Goal: Transaction & Acquisition: Purchase product/service

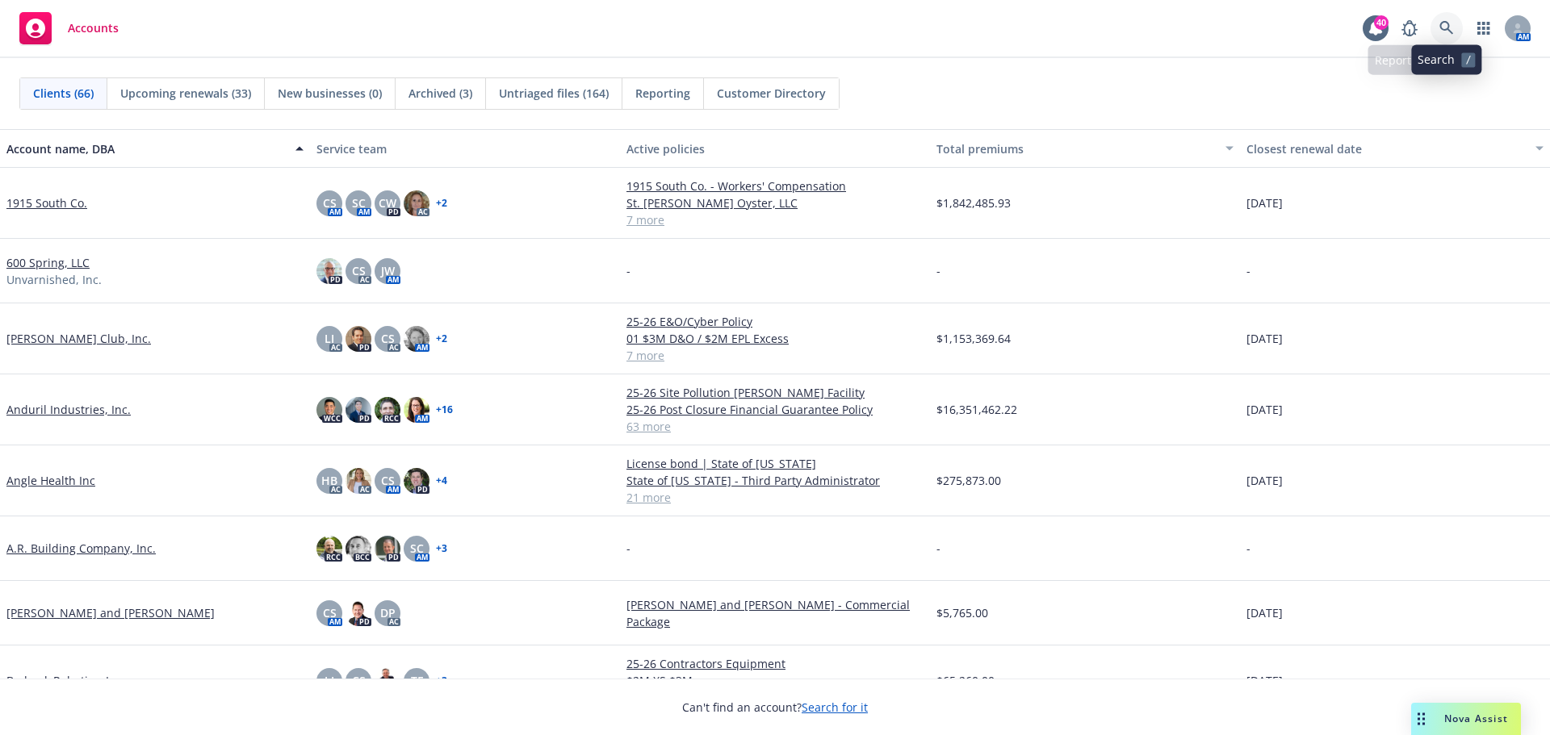
click at [1441, 23] on icon at bounding box center [1446, 28] width 14 height 14
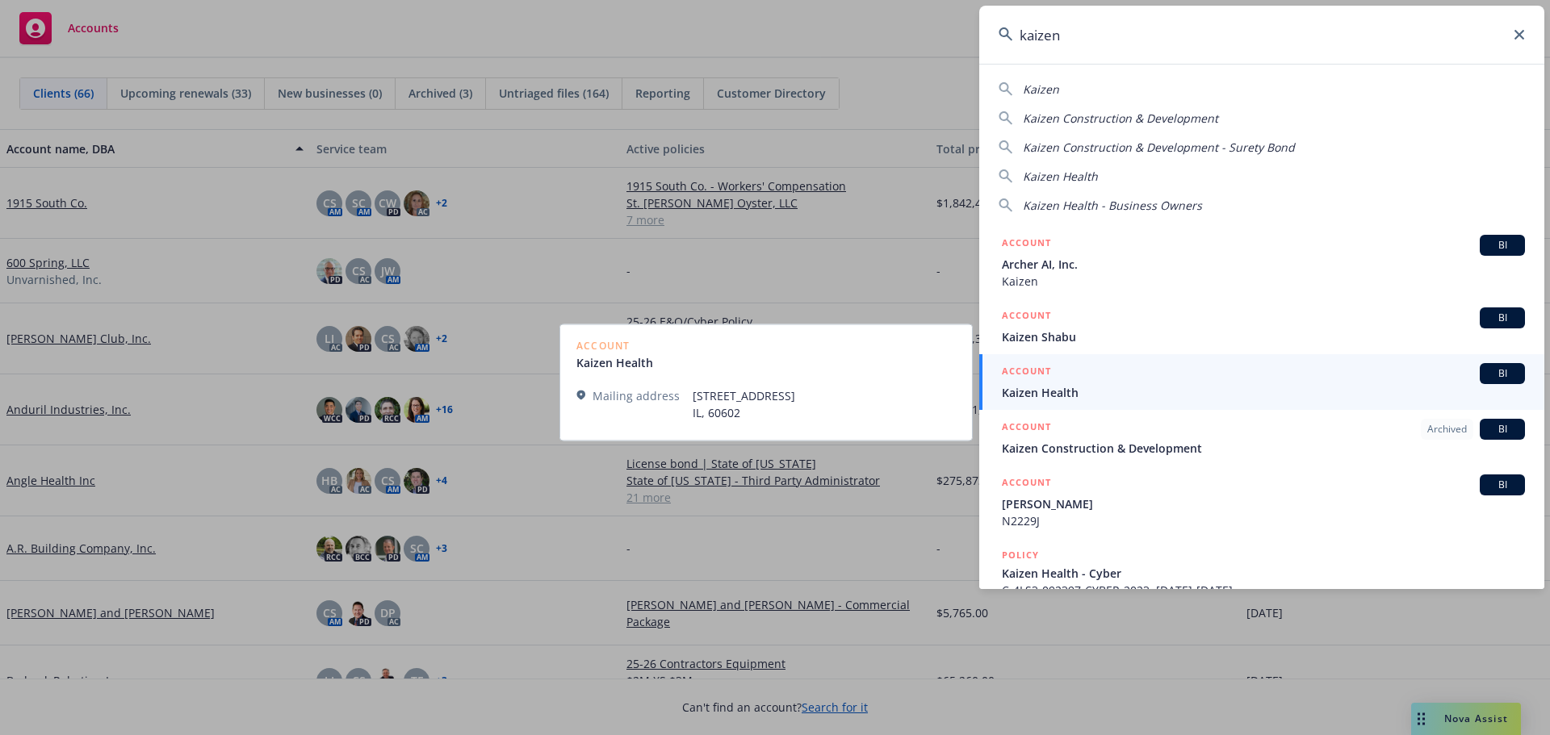
type input "kaizen"
click at [1086, 395] on span "Kaizen Health" at bounding box center [1263, 392] width 523 height 17
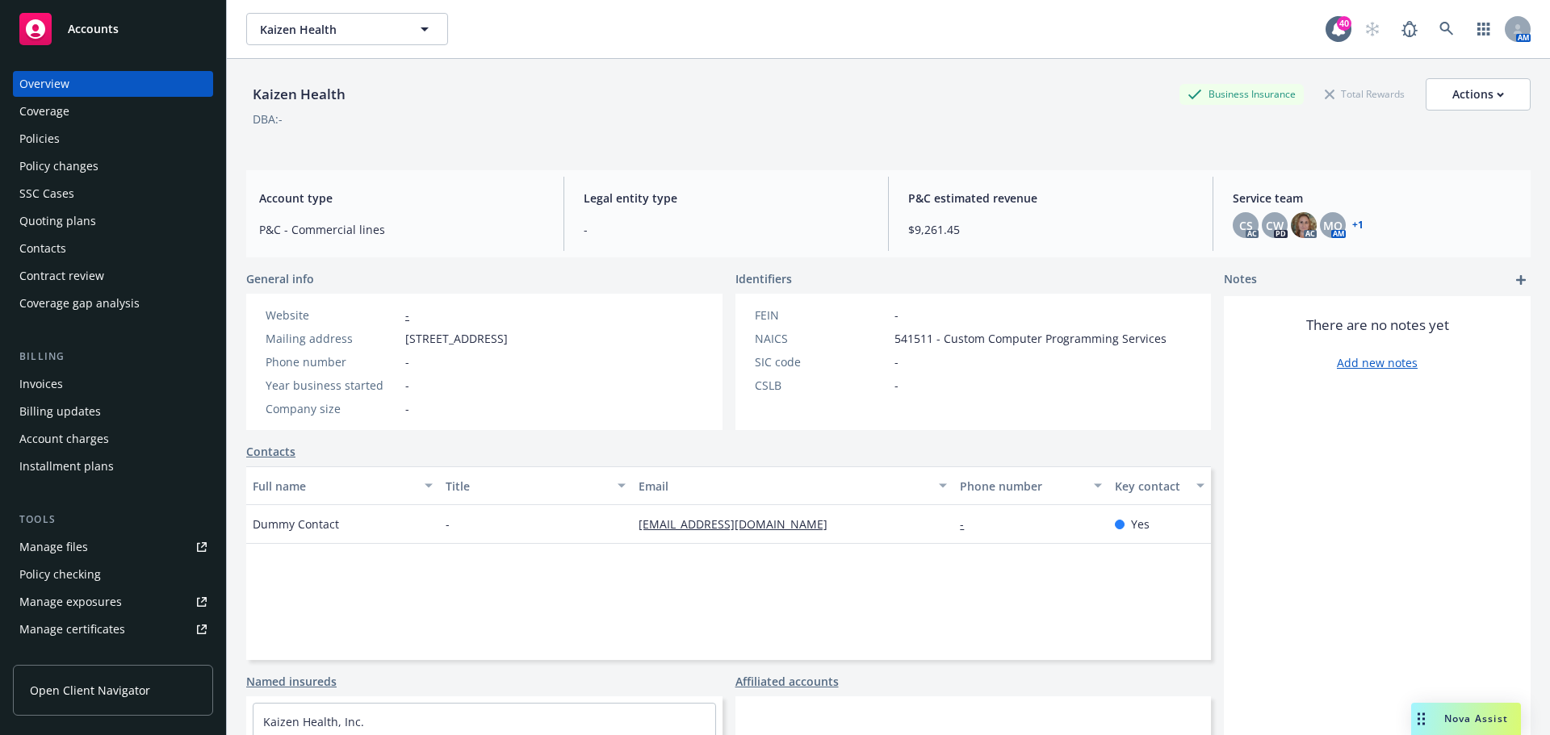
click at [40, 130] on div "Policies" at bounding box center [39, 139] width 40 height 26
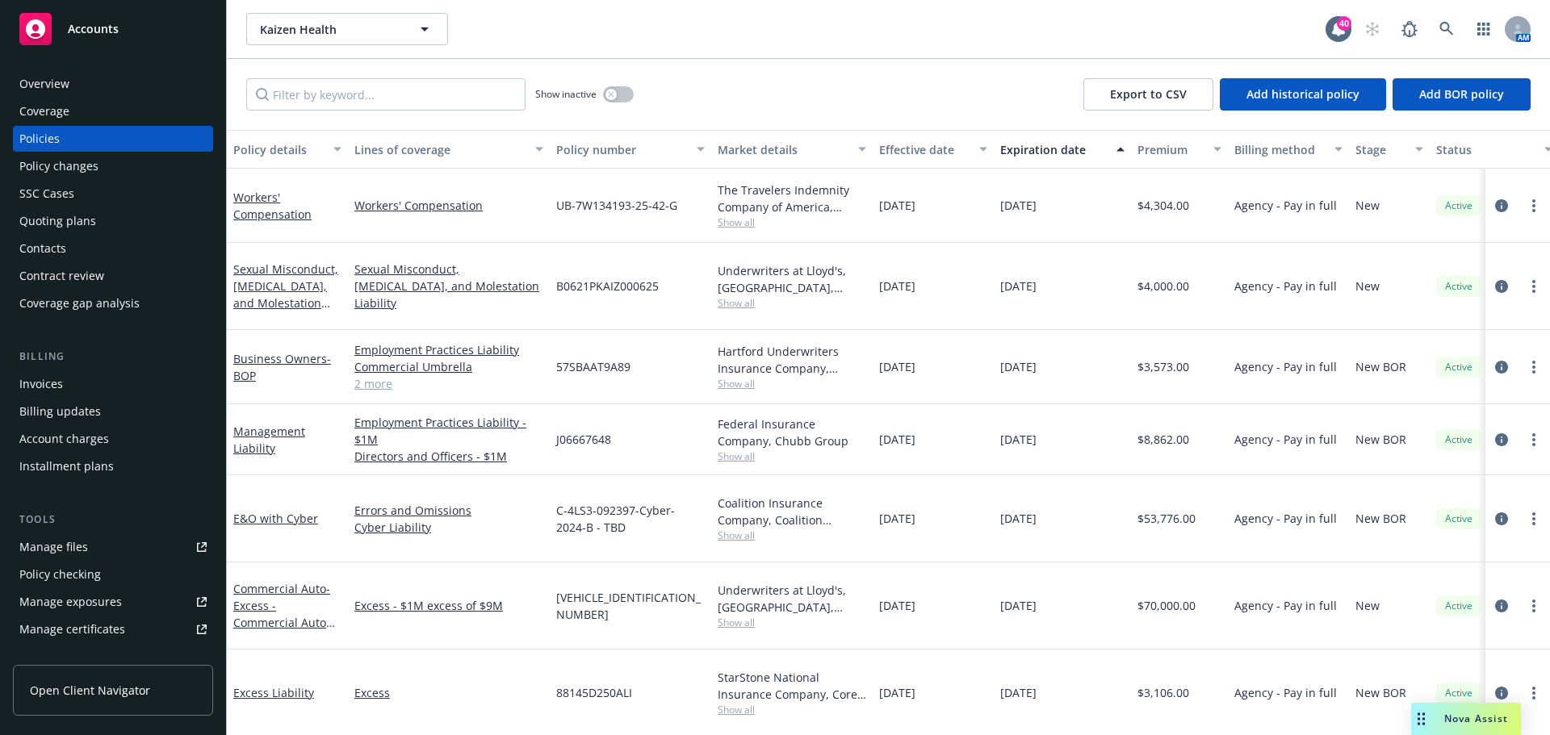
click at [95, 227] on div "Quoting plans" at bounding box center [112, 221] width 187 height 26
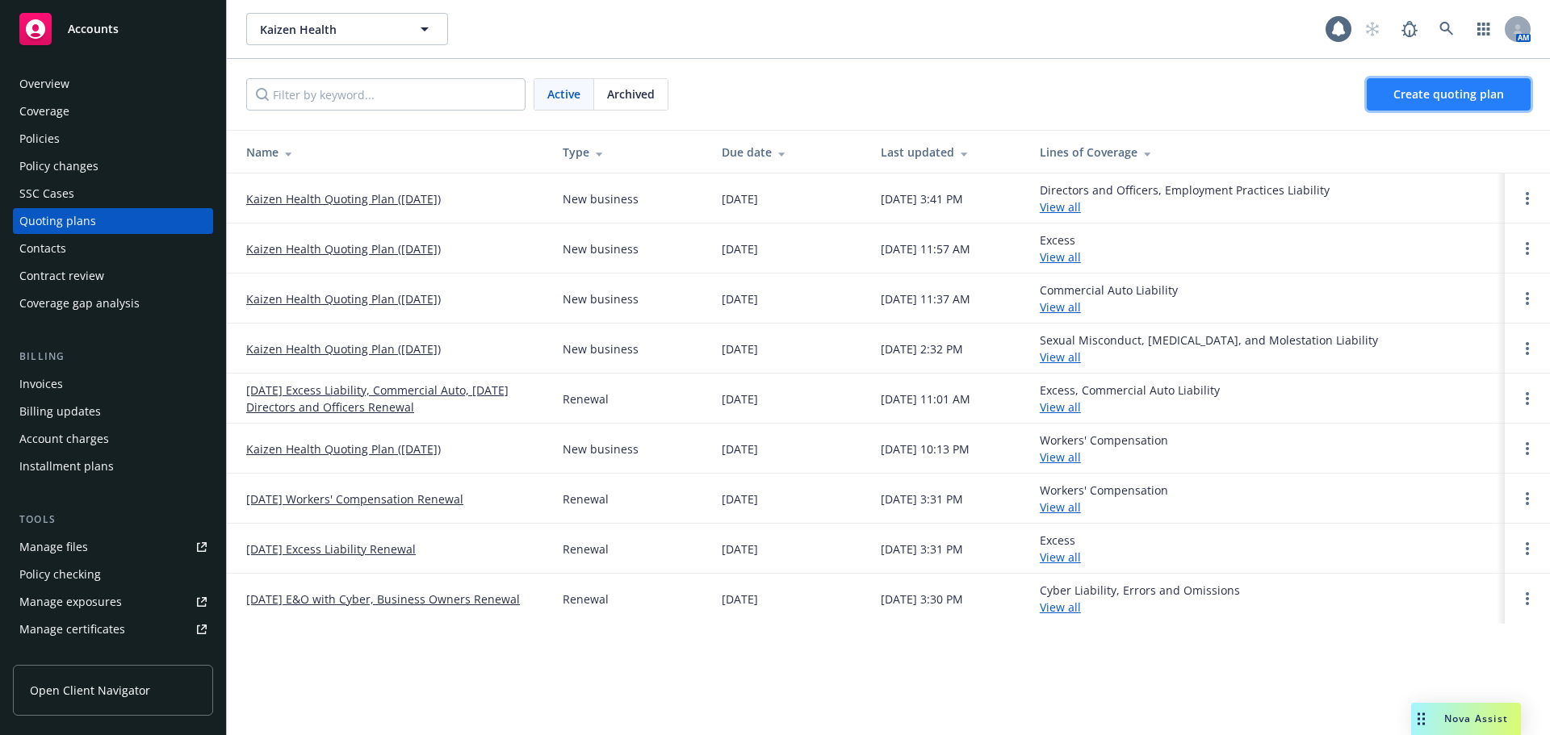
click at [1445, 82] on link "Create quoting plan" at bounding box center [1448, 94] width 164 height 32
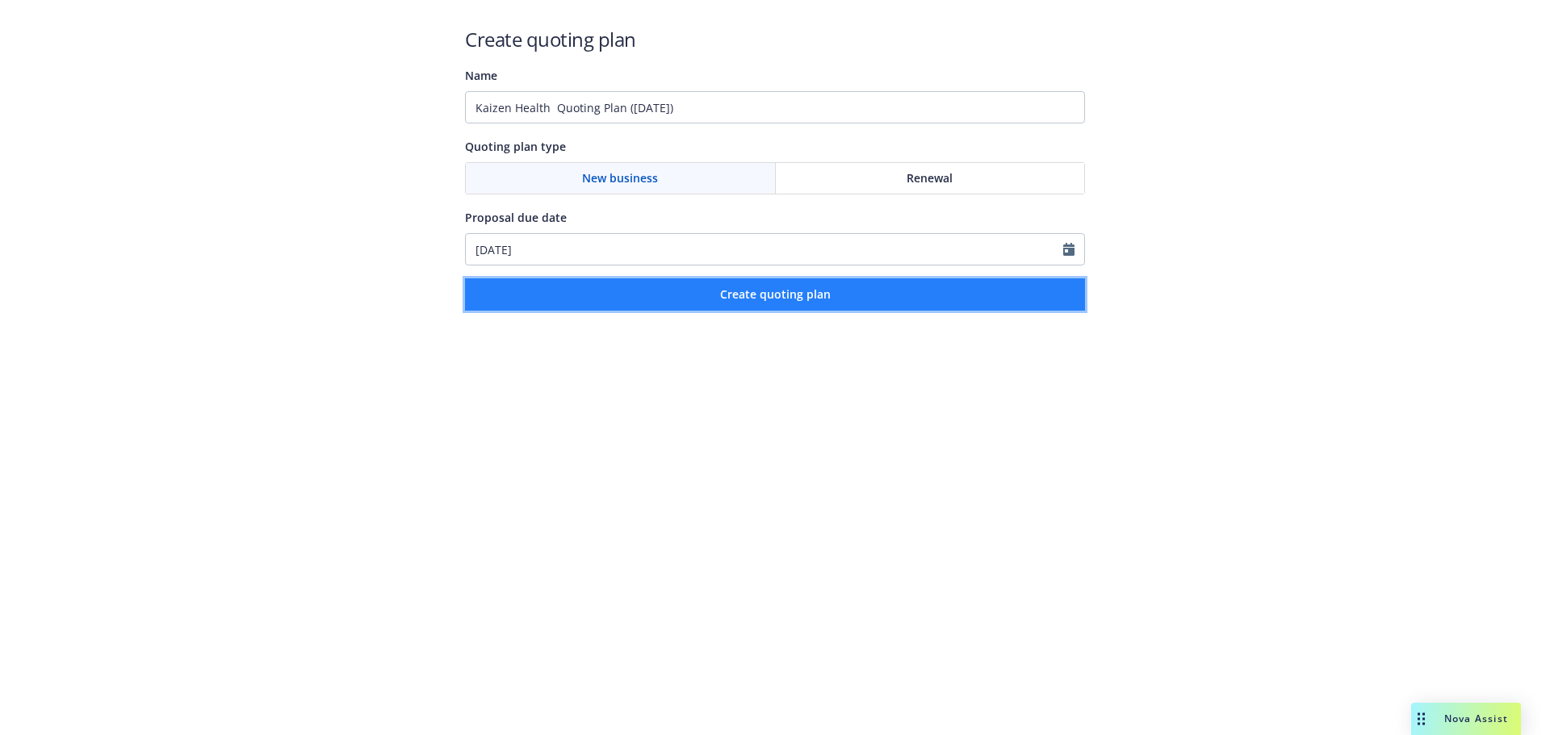
click at [824, 299] on span "Create quoting plan" at bounding box center [775, 294] width 111 height 15
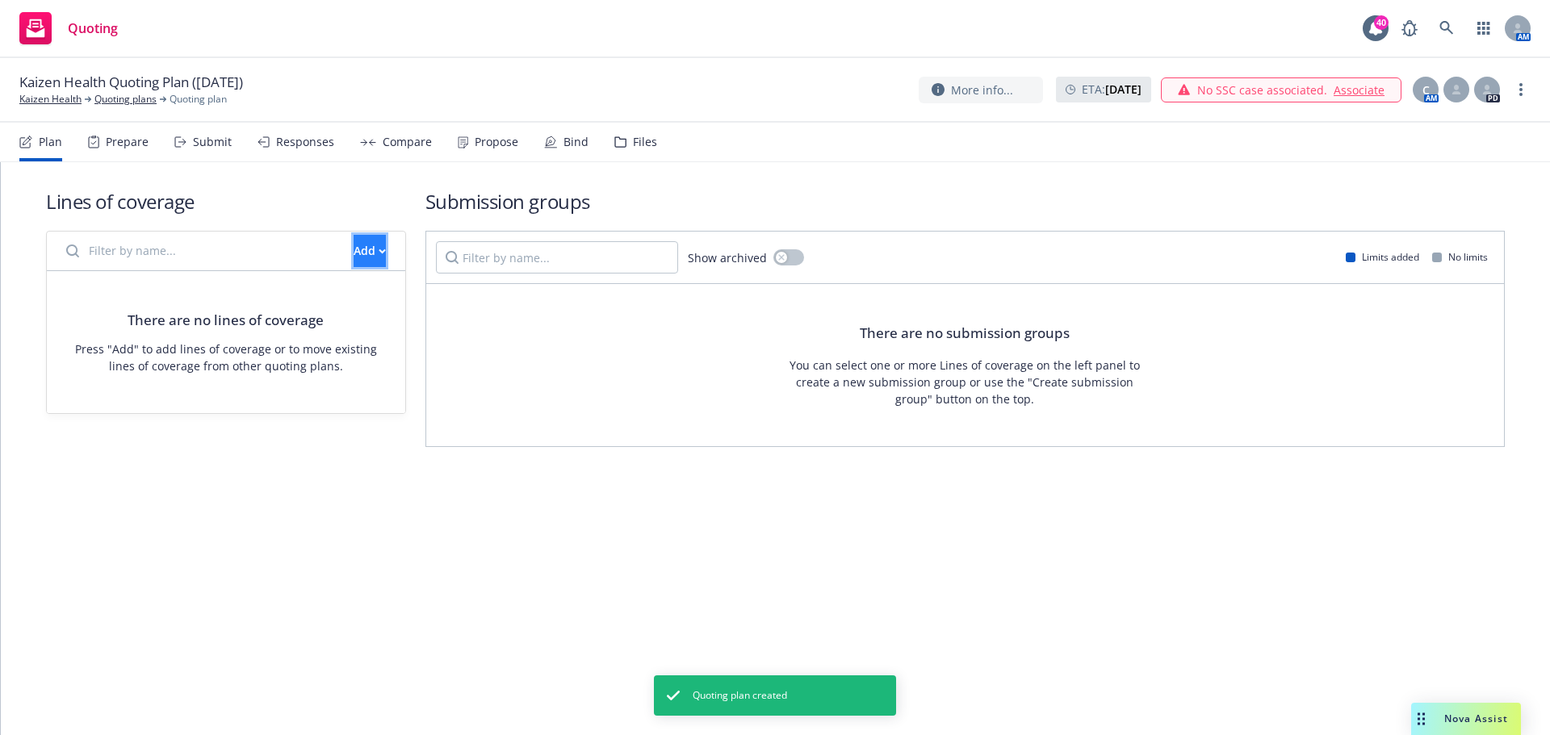
click at [354, 242] on button "Add" at bounding box center [370, 251] width 32 height 32
click at [365, 295] on span "Create new business lines of coverage" at bounding box center [424, 292] width 246 height 15
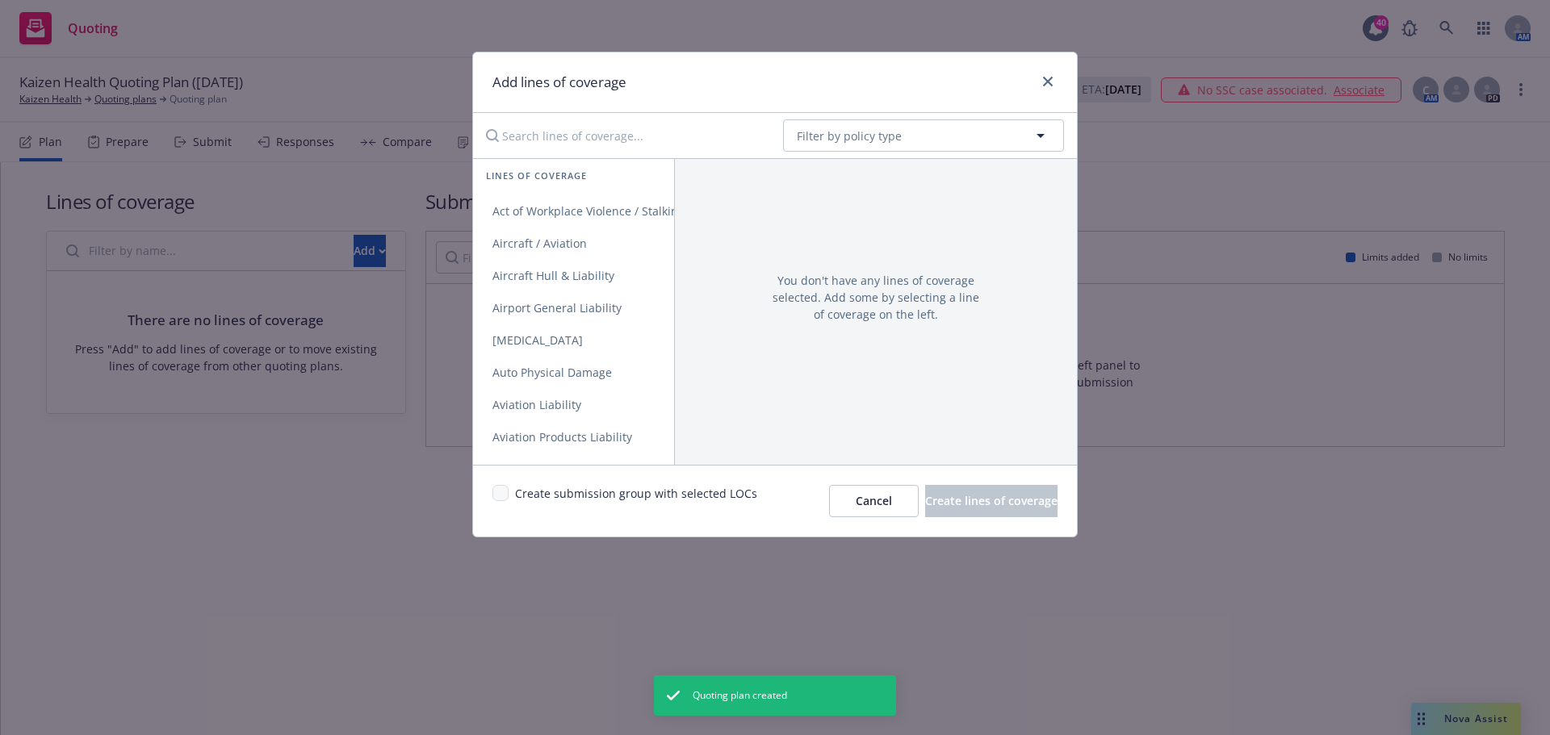
click at [578, 132] on input "Search lines of coverage..." at bounding box center [623, 135] width 294 height 32
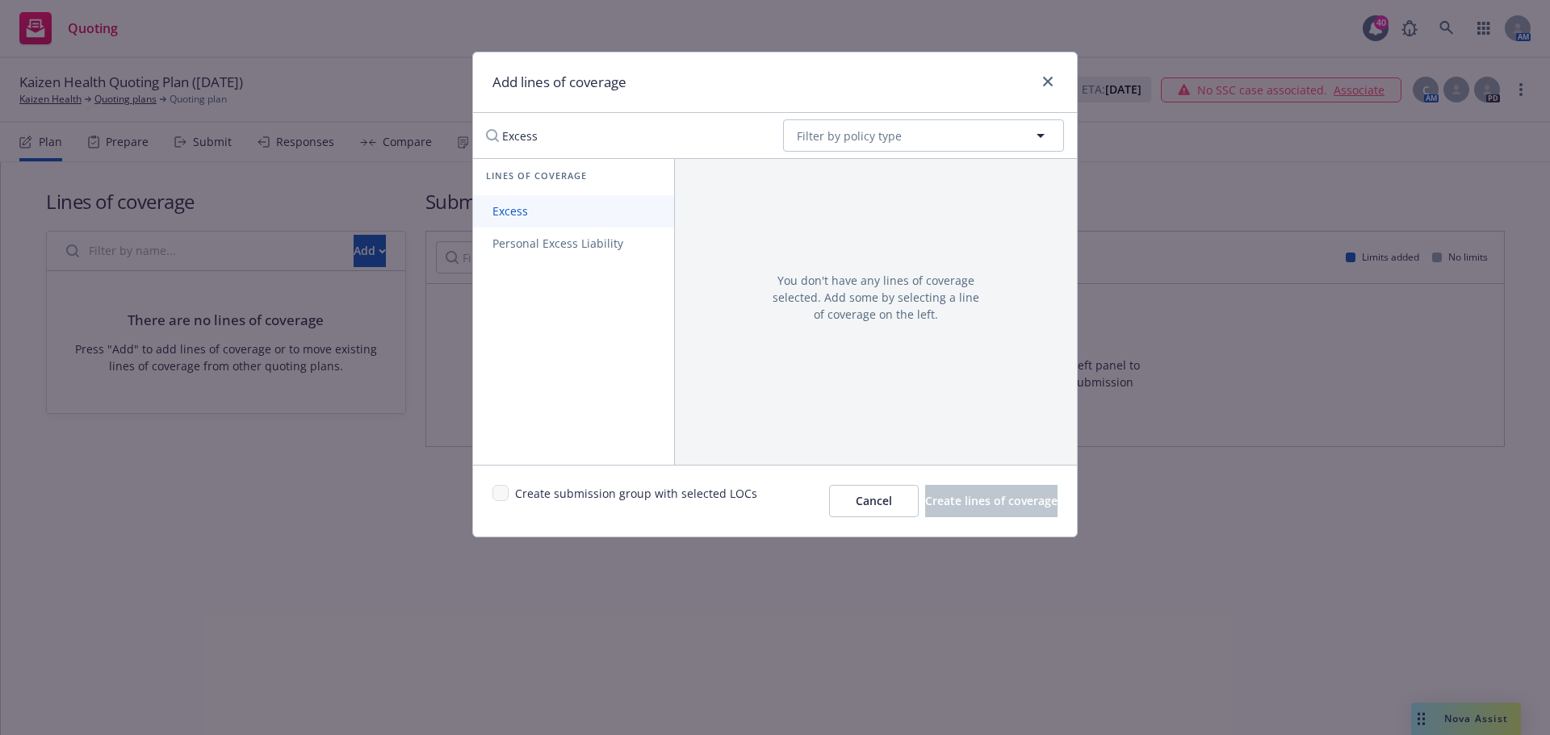
type input "Excess"
click at [529, 220] on link "Excess" at bounding box center [573, 211] width 201 height 32
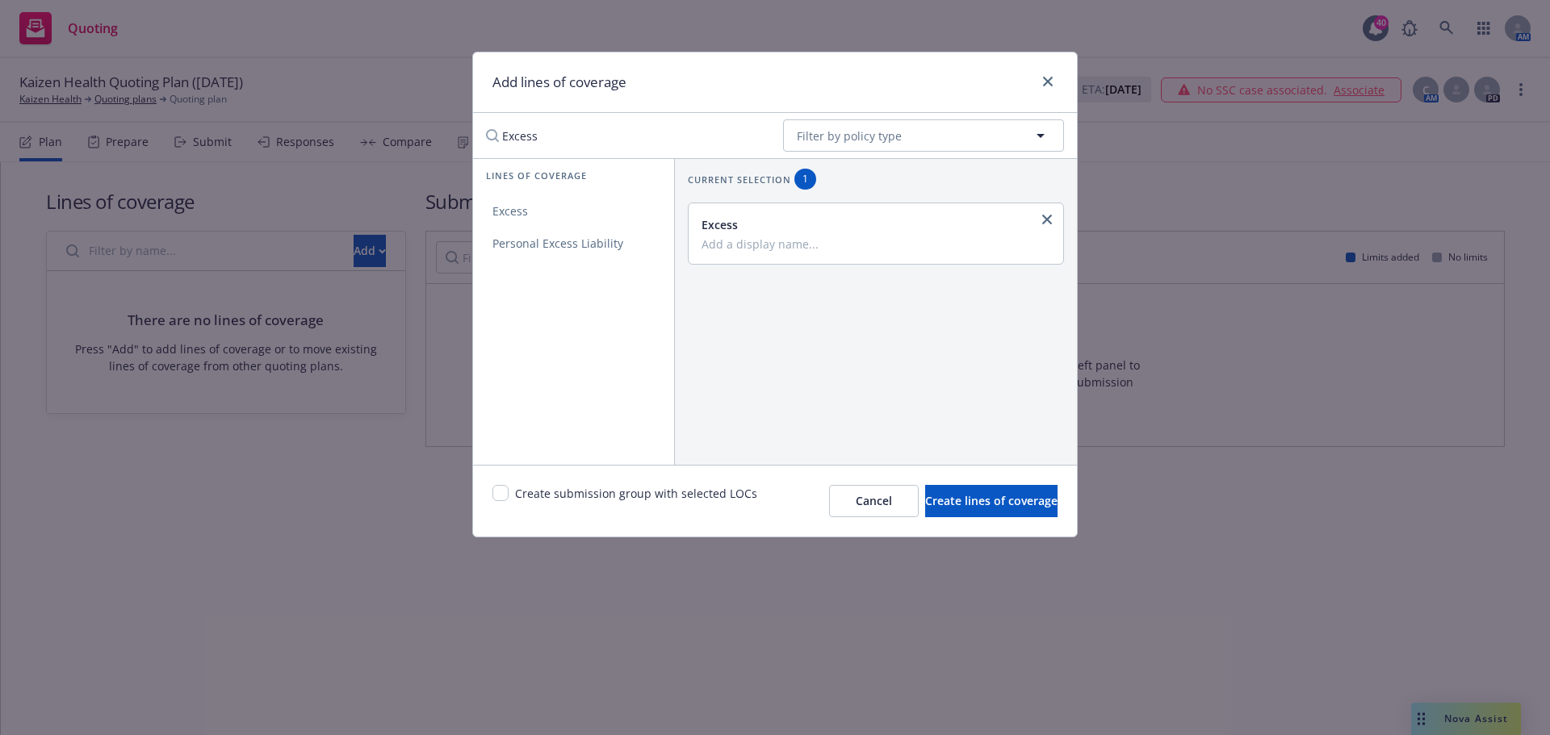
click at [726, 246] on input "Add a display name..." at bounding box center [873, 243] width 345 height 15
type input "$5M x $5M"
click at [988, 501] on span "Create lines of coverage" at bounding box center [991, 500] width 132 height 15
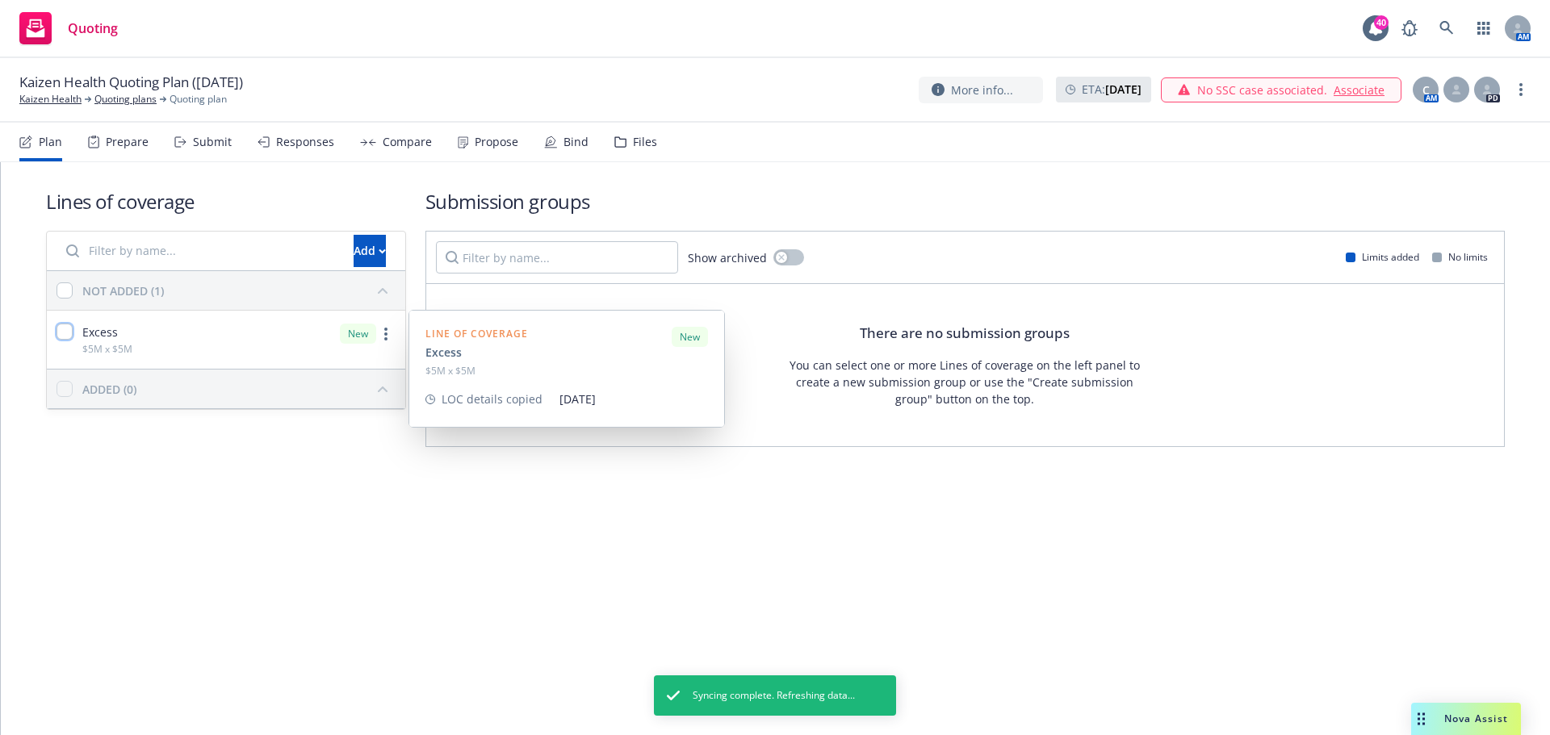
click at [69, 334] on input "checkbox" at bounding box center [64, 332] width 16 height 16
checkbox input "true"
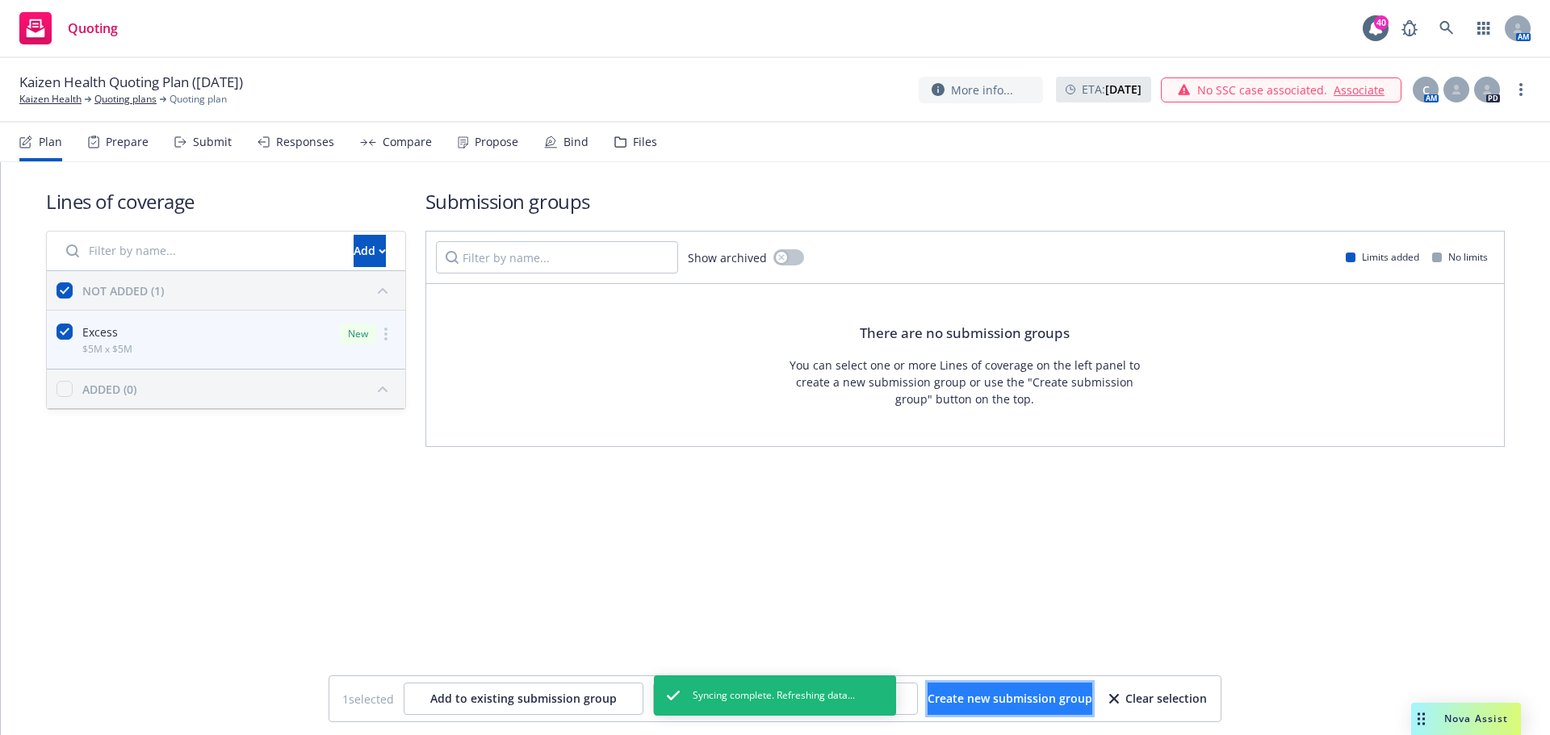
click at [1031, 692] on span "Create new submission group" at bounding box center [1009, 698] width 165 height 15
checkbox input "false"
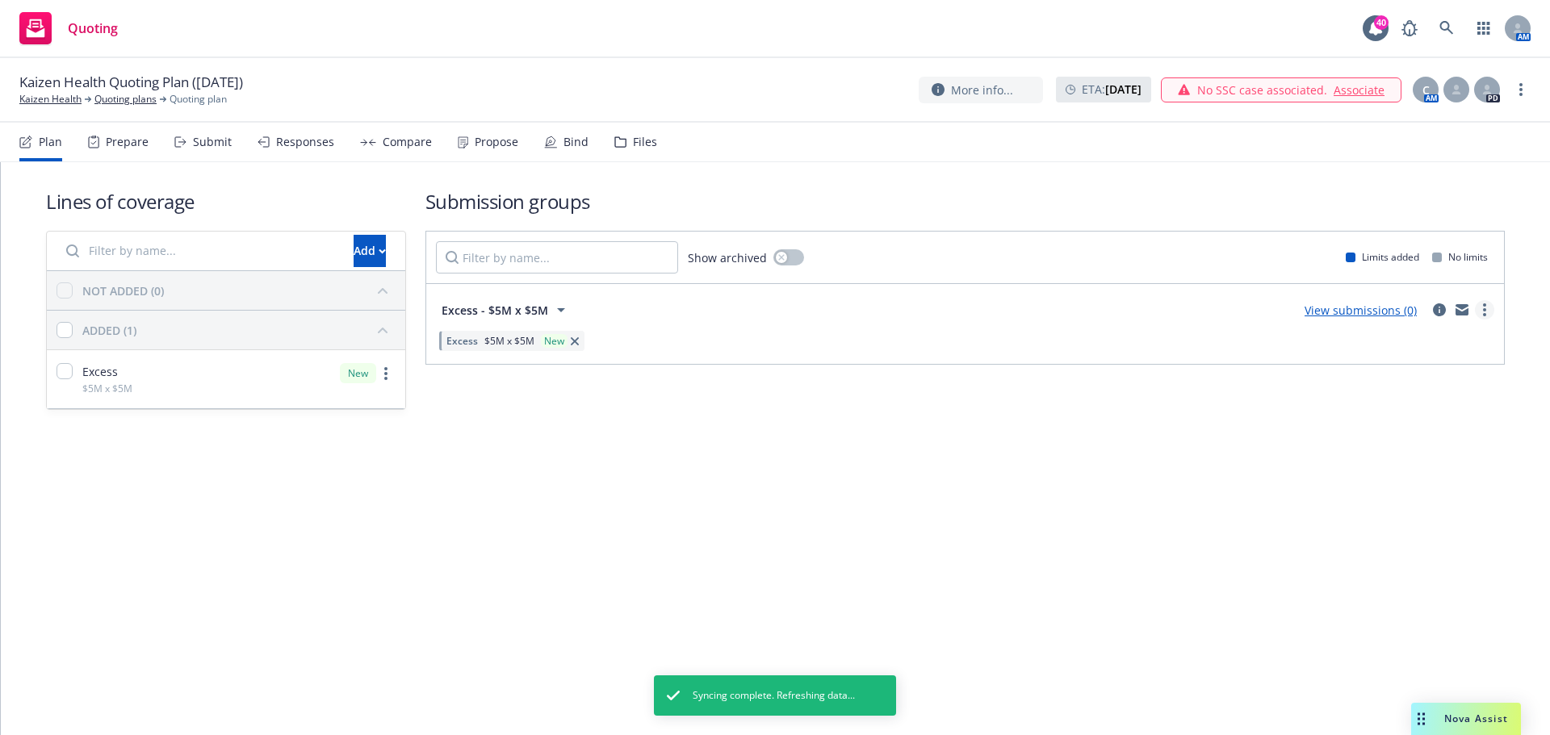
click at [1483, 304] on circle "more" at bounding box center [1484, 304] width 3 height 3
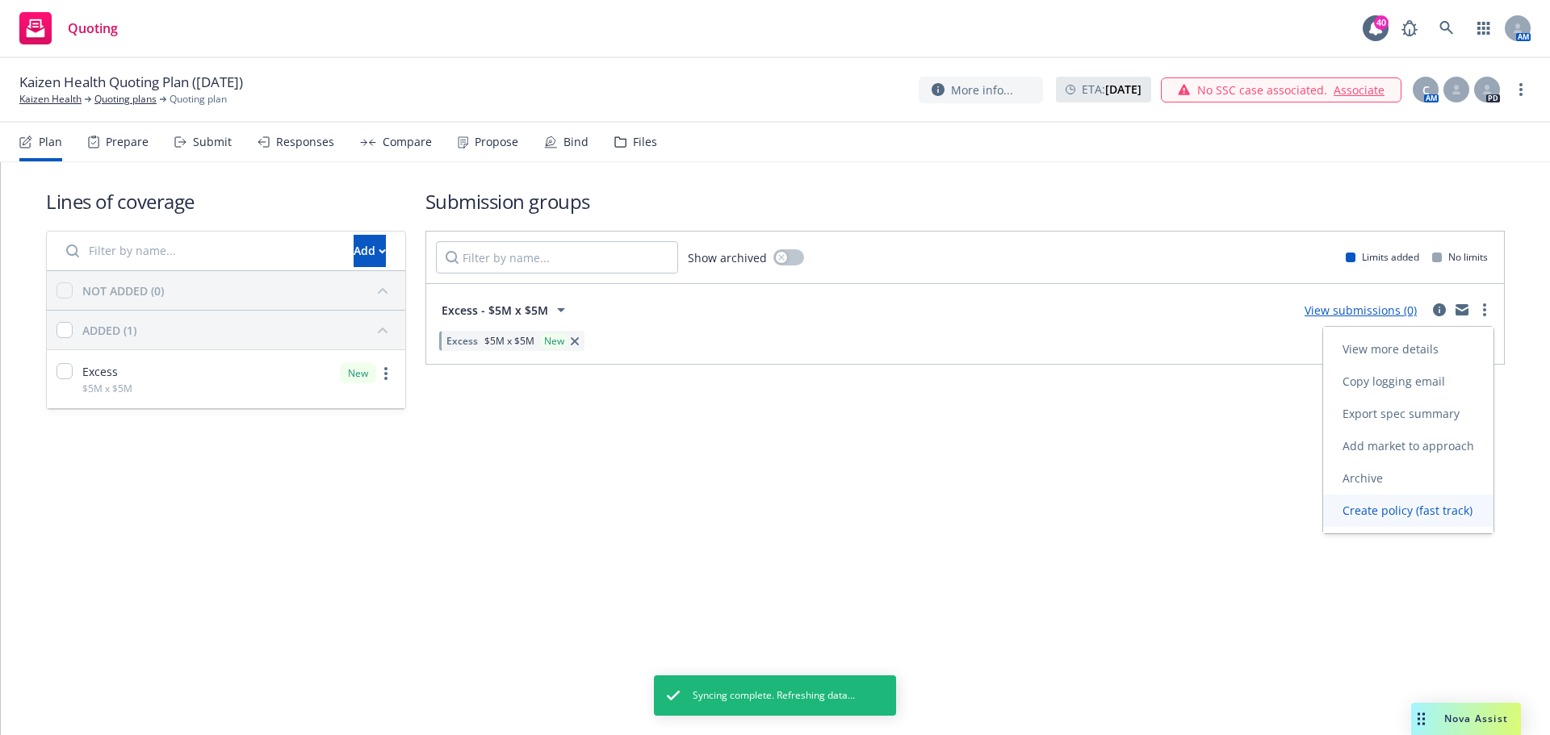
click at [1416, 504] on span "Create policy (fast track)" at bounding box center [1407, 510] width 169 height 15
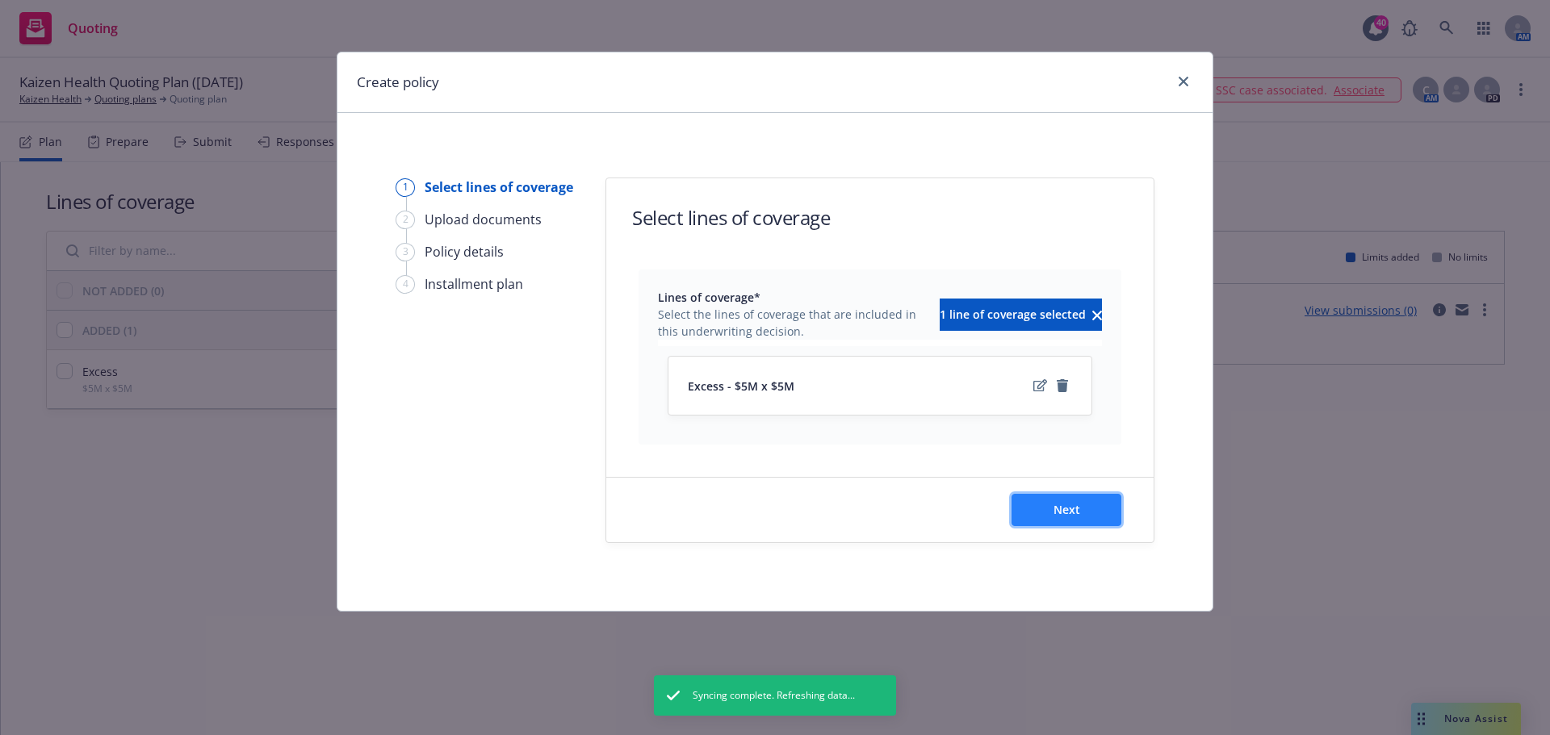
click at [1070, 499] on button "Next" at bounding box center [1066, 510] width 110 height 32
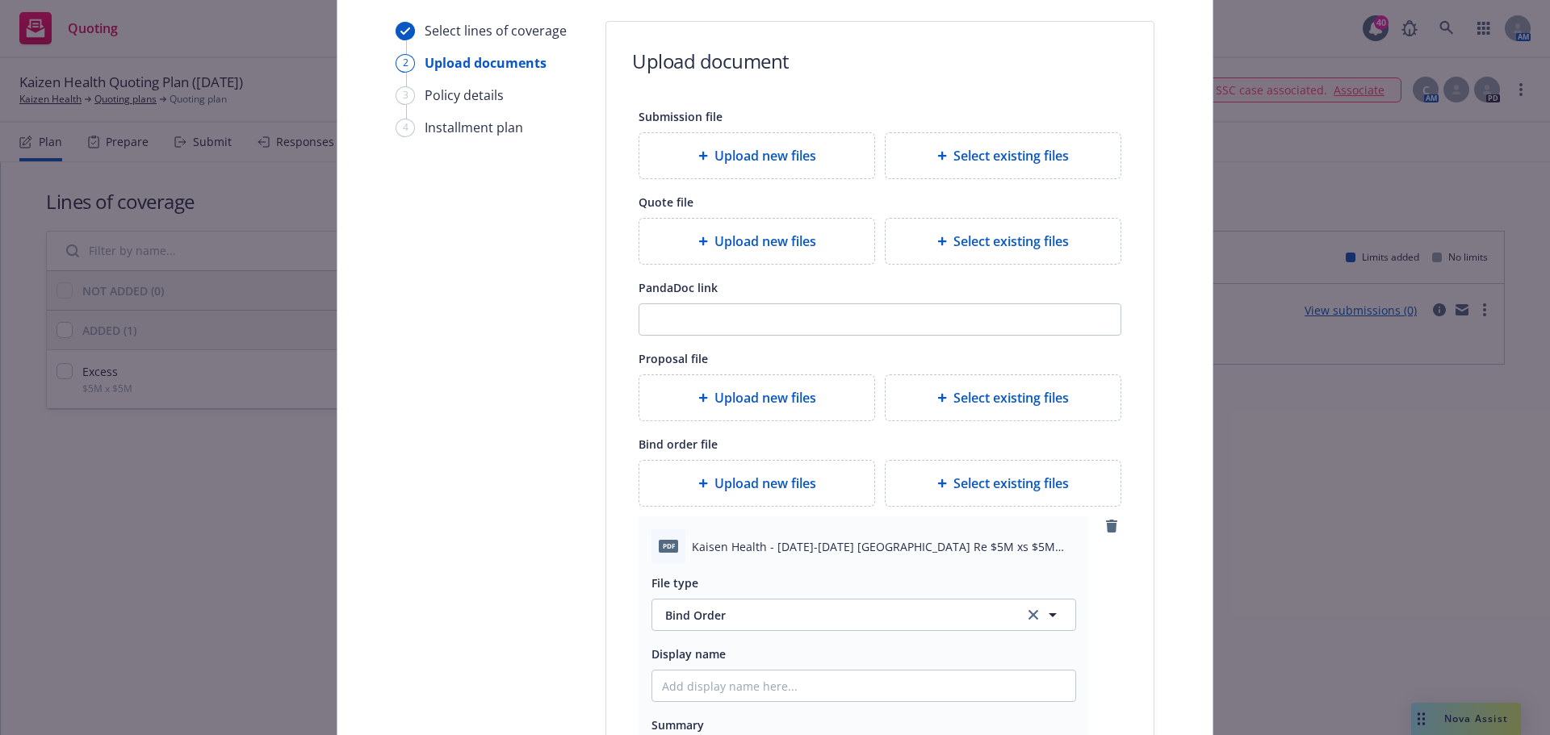
scroll to position [242, 0]
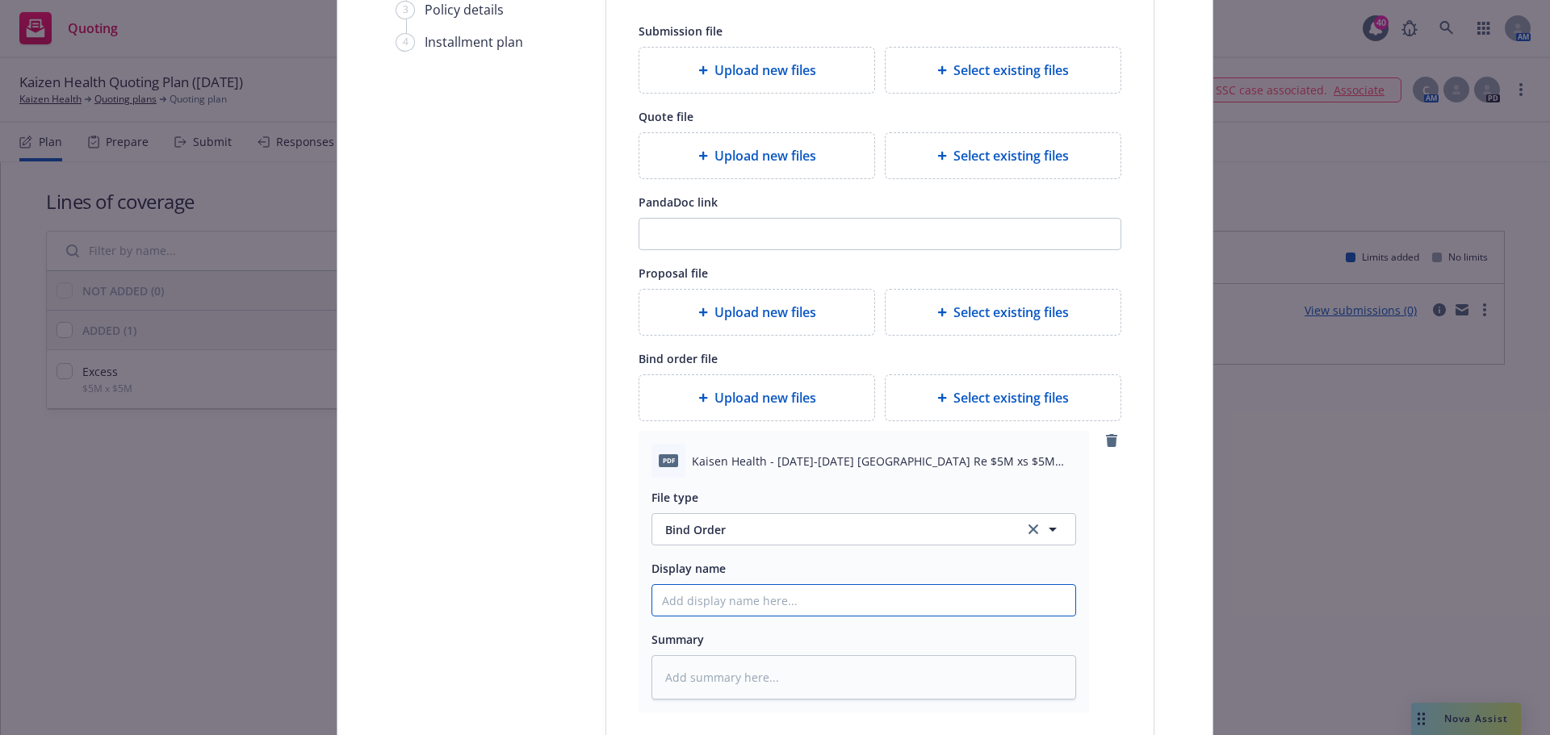
click at [715, 600] on input "Display name" at bounding box center [863, 600] width 423 height 31
click at [680, 521] on span "Bind Order" at bounding box center [835, 529] width 340 height 17
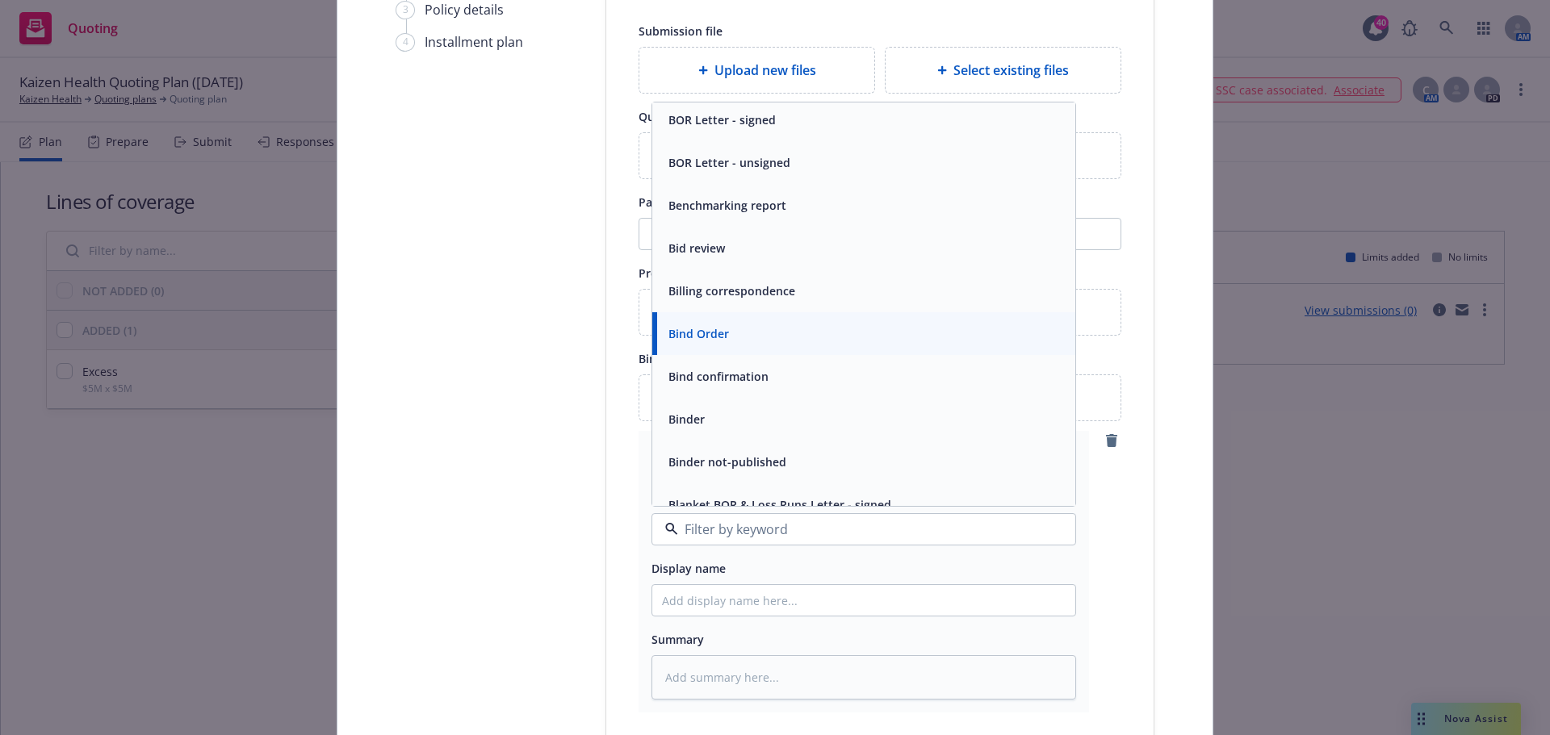
scroll to position [726, 0]
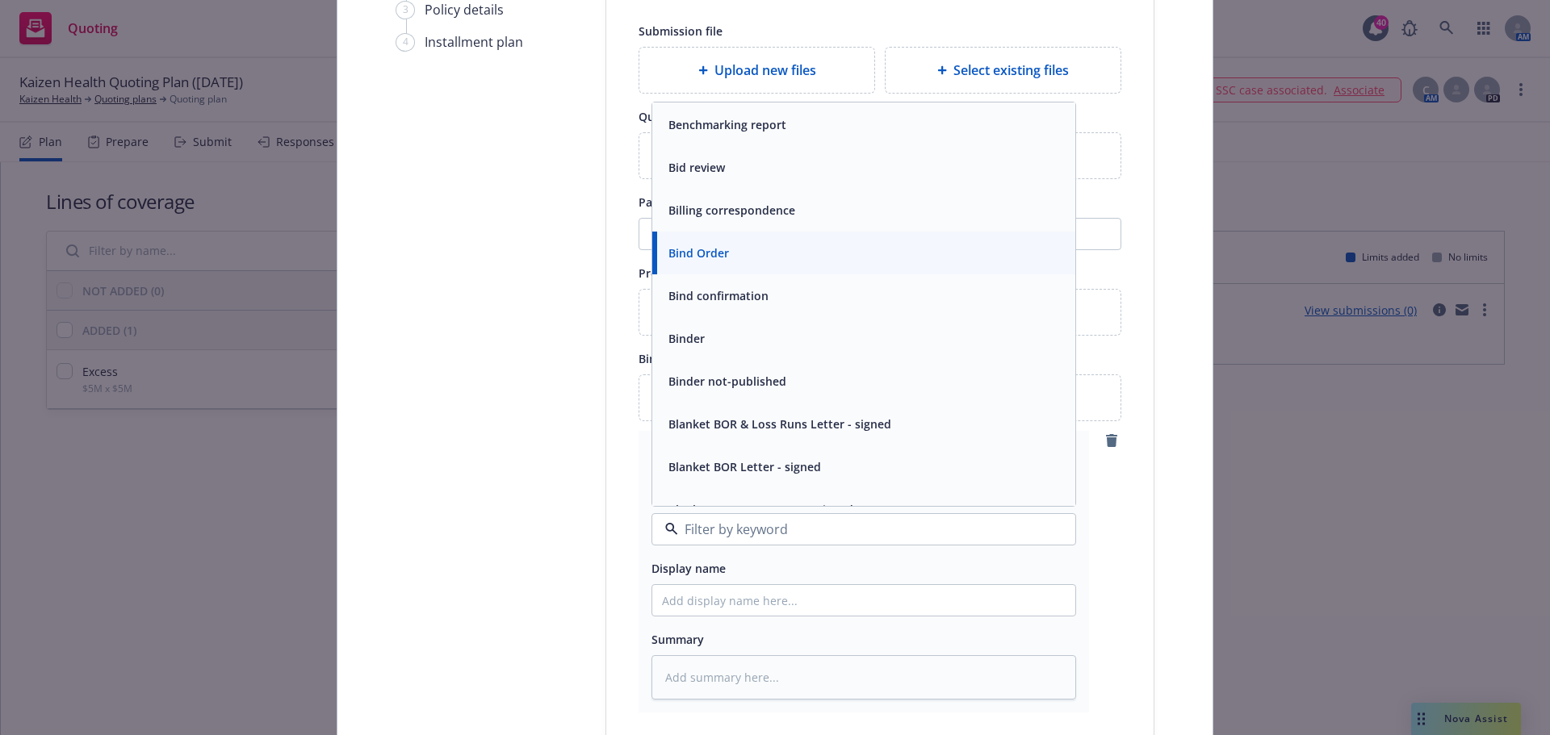
click at [699, 334] on div "Binder" at bounding box center [685, 338] width 46 height 23
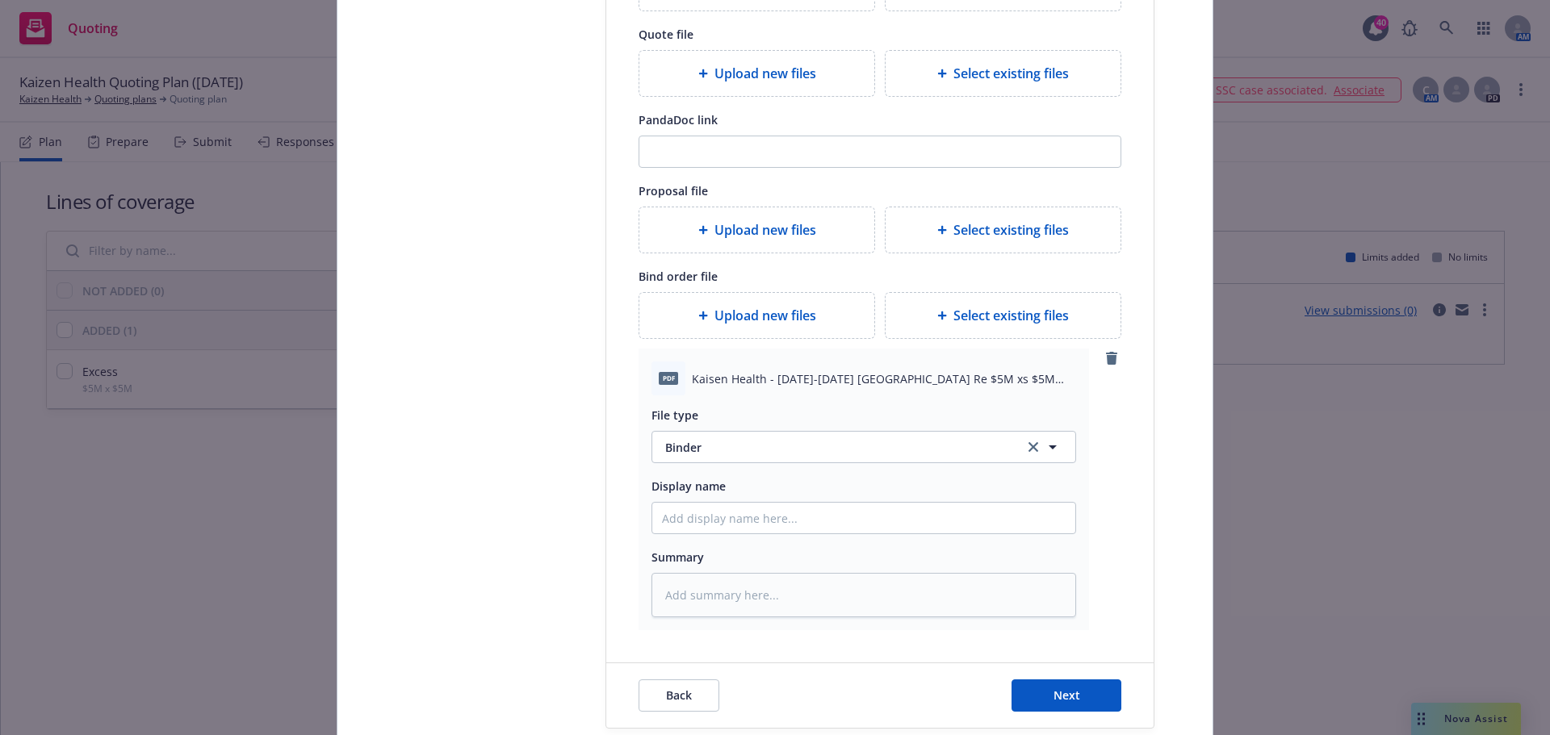
scroll to position [438, 0]
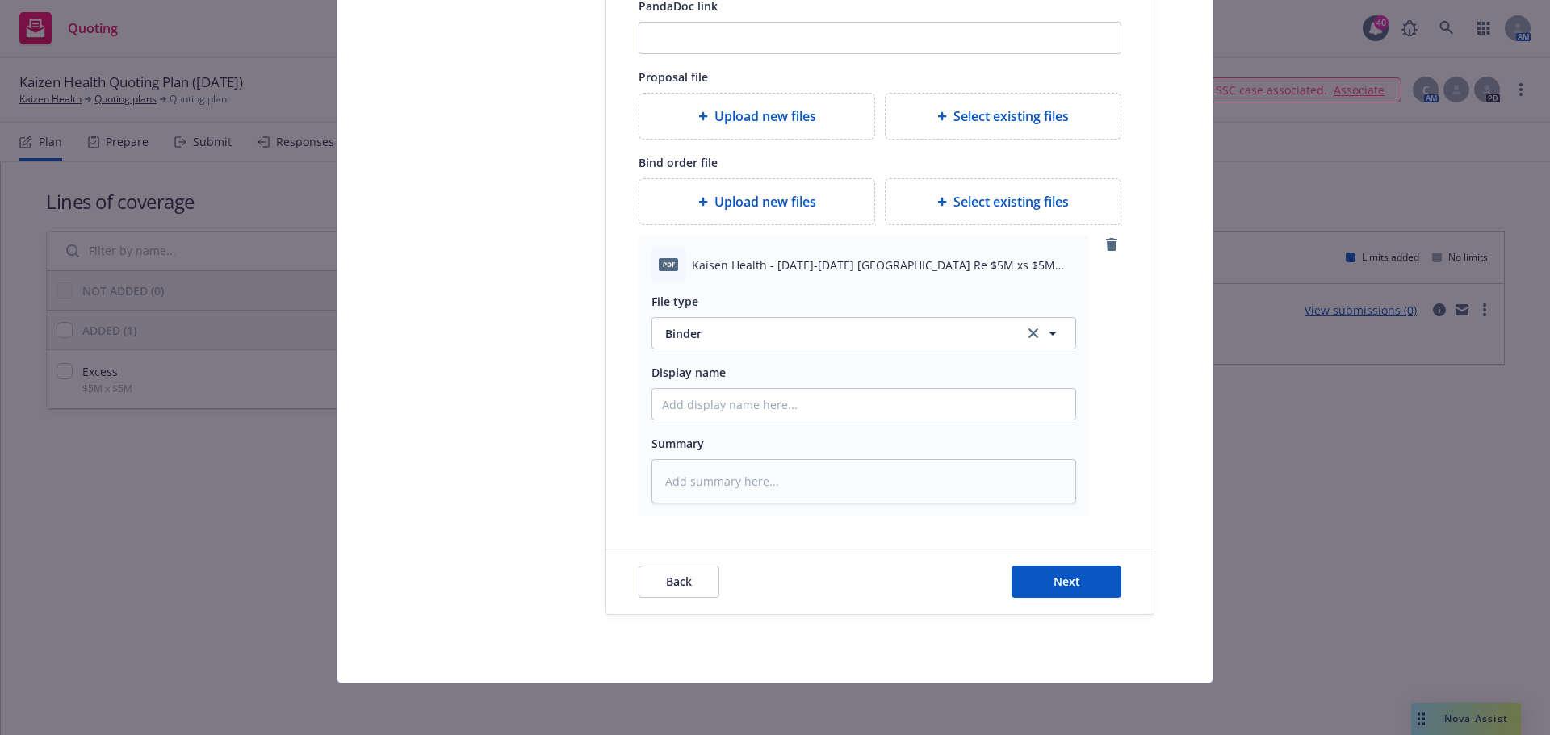
click at [1094, 600] on div "Back Next" at bounding box center [879, 582] width 547 height 65
click at [1090, 586] on button "Next" at bounding box center [1066, 582] width 110 height 32
type textarea "x"
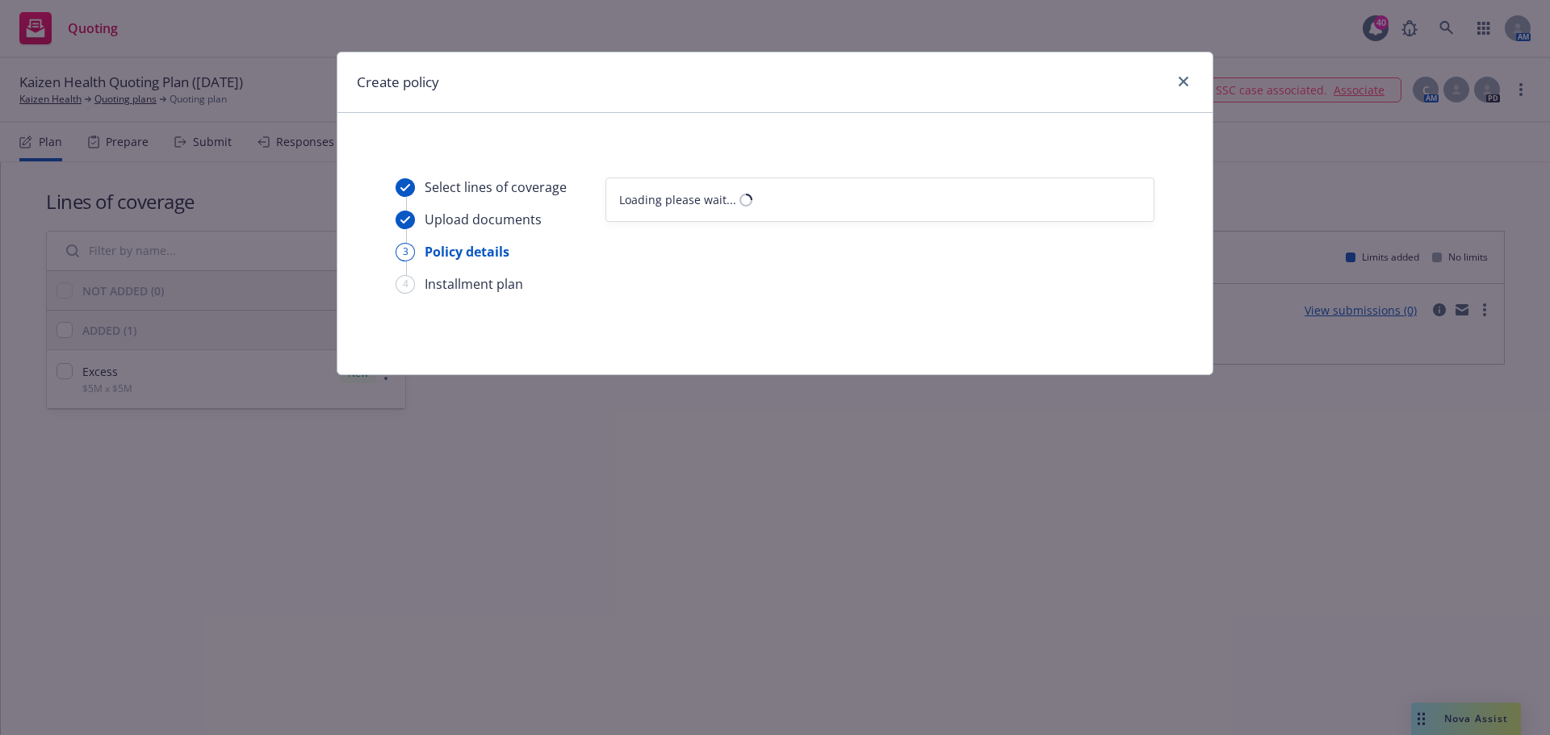
select select "12"
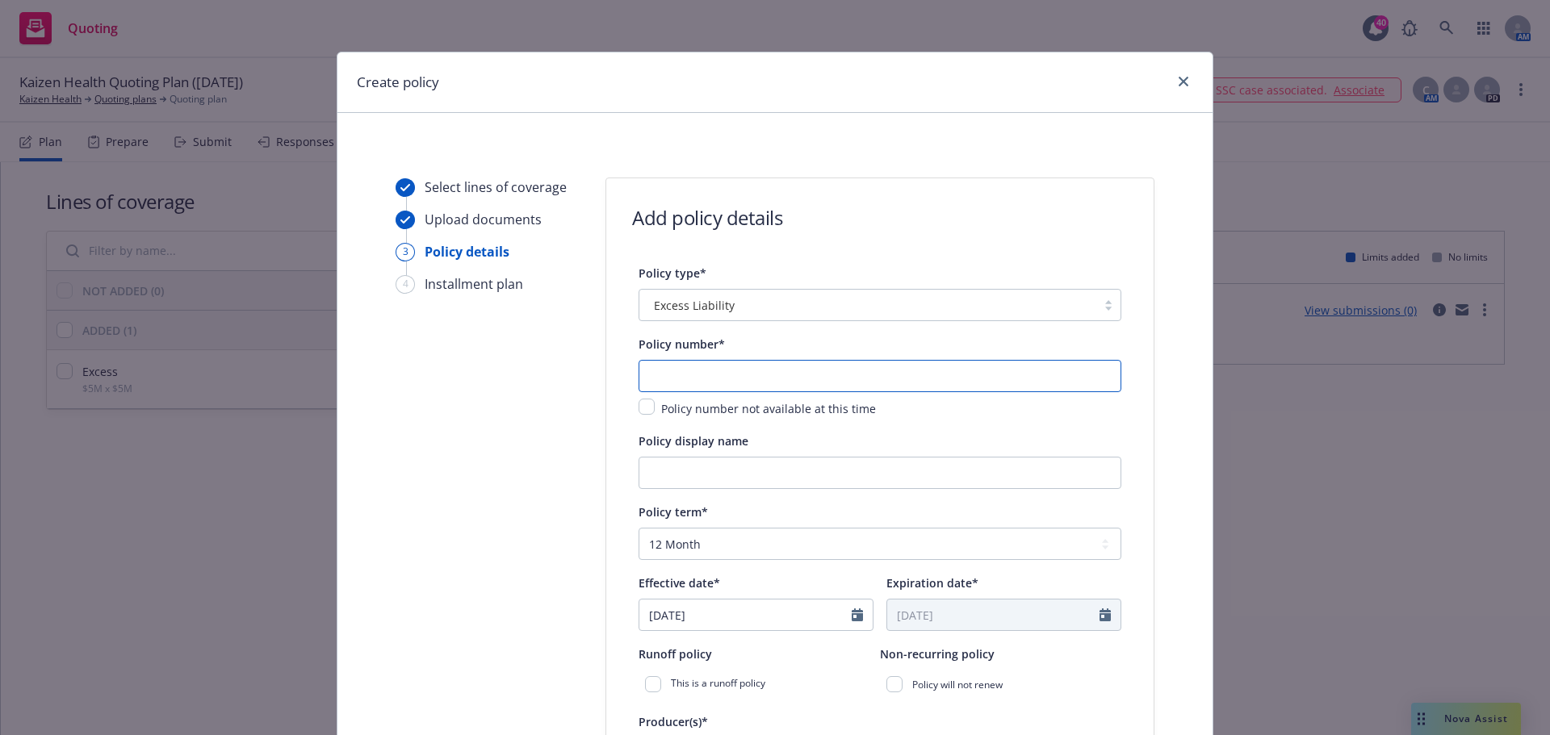
click at [730, 380] on input "text" at bounding box center [879, 376] width 483 height 32
paste input "8M-A7-XS-0002002-00"
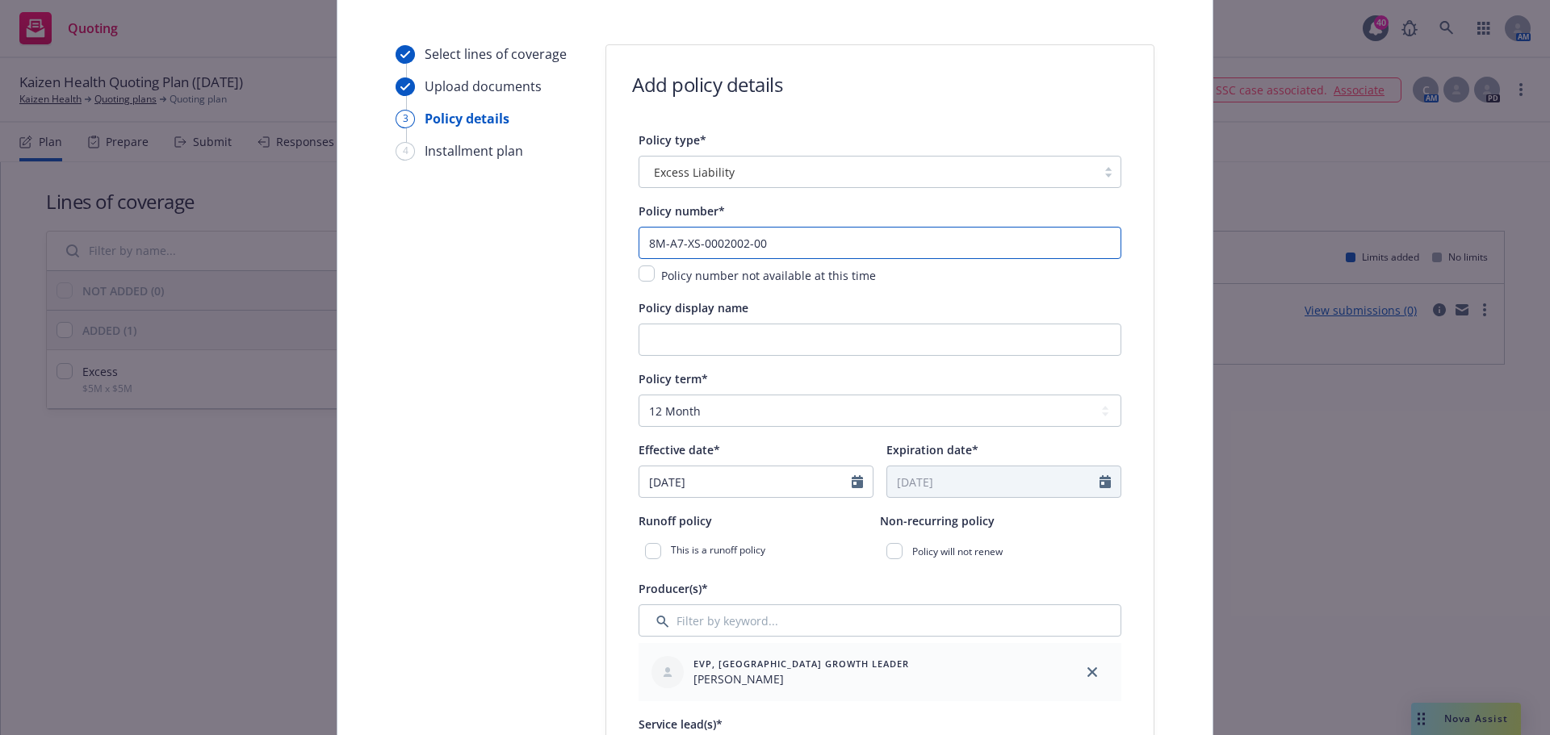
scroll to position [161, 0]
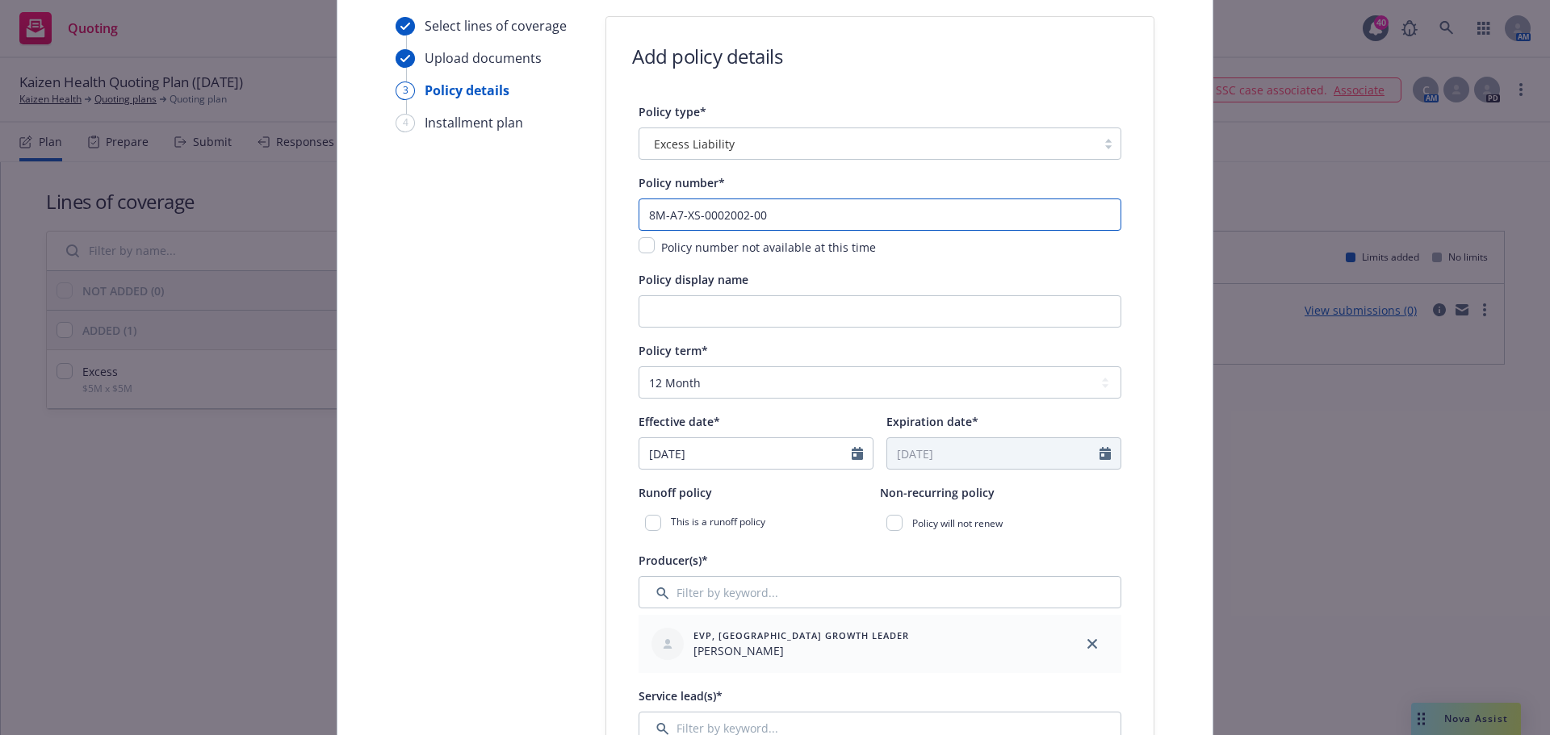
type input "8M-A7-XS-0002002-00"
click at [851, 458] on icon "Calendar" at bounding box center [856, 453] width 11 height 13
select select "9"
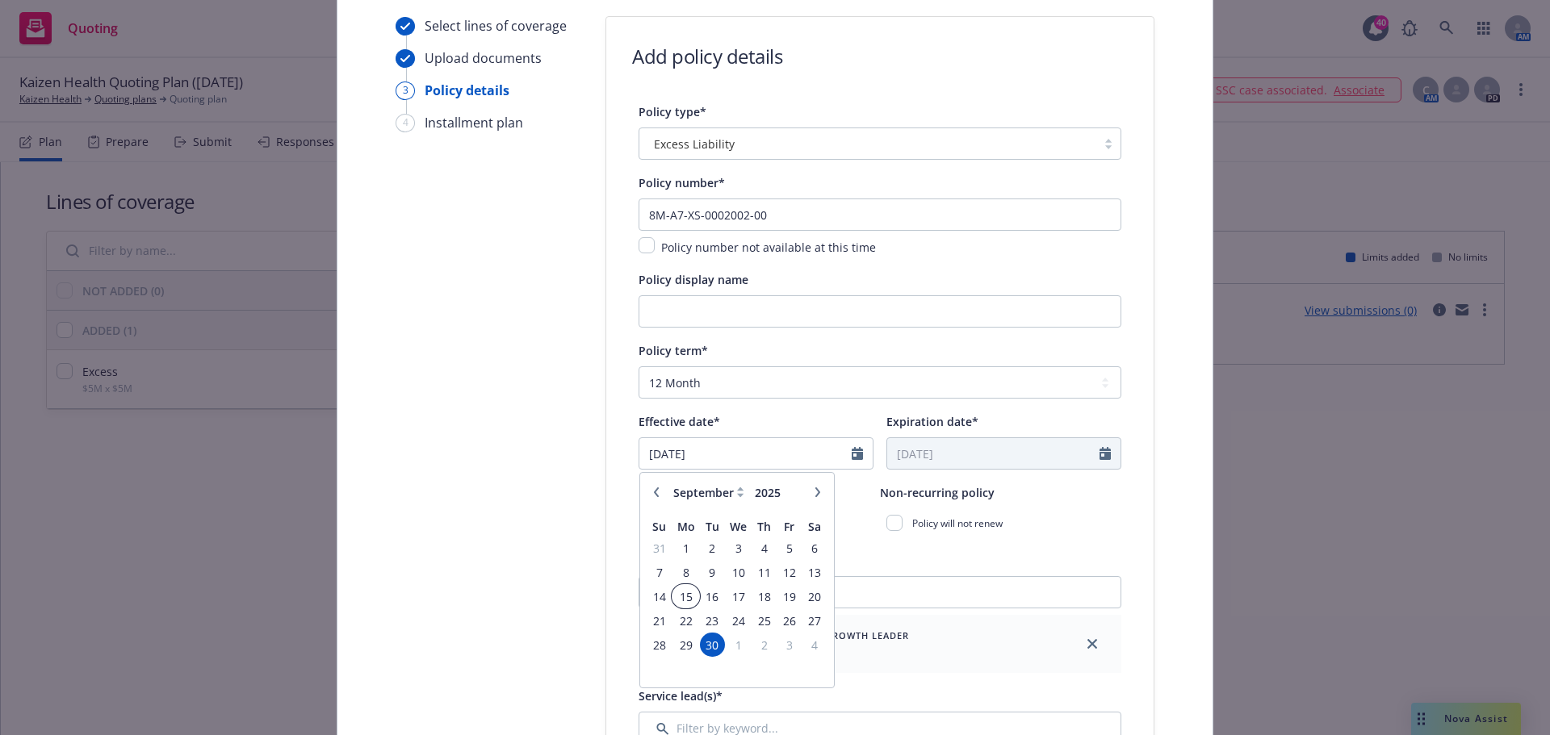
drag, startPoint x: 671, startPoint y: 594, endPoint x: 772, endPoint y: 519, distance: 125.7
click at [674, 591] on span "15" at bounding box center [685, 597] width 24 height 20
type input "[DATE]"
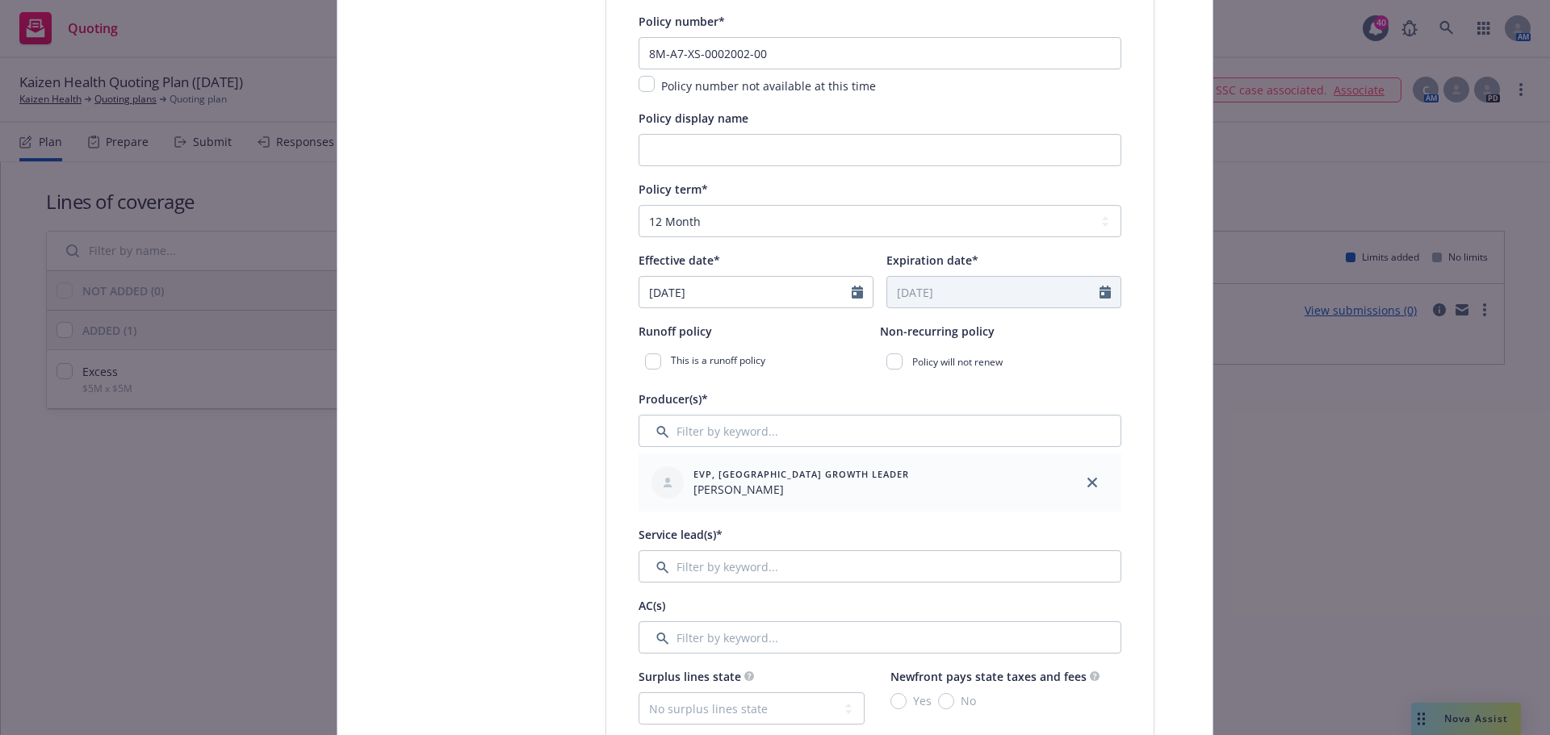
scroll to position [404, 0]
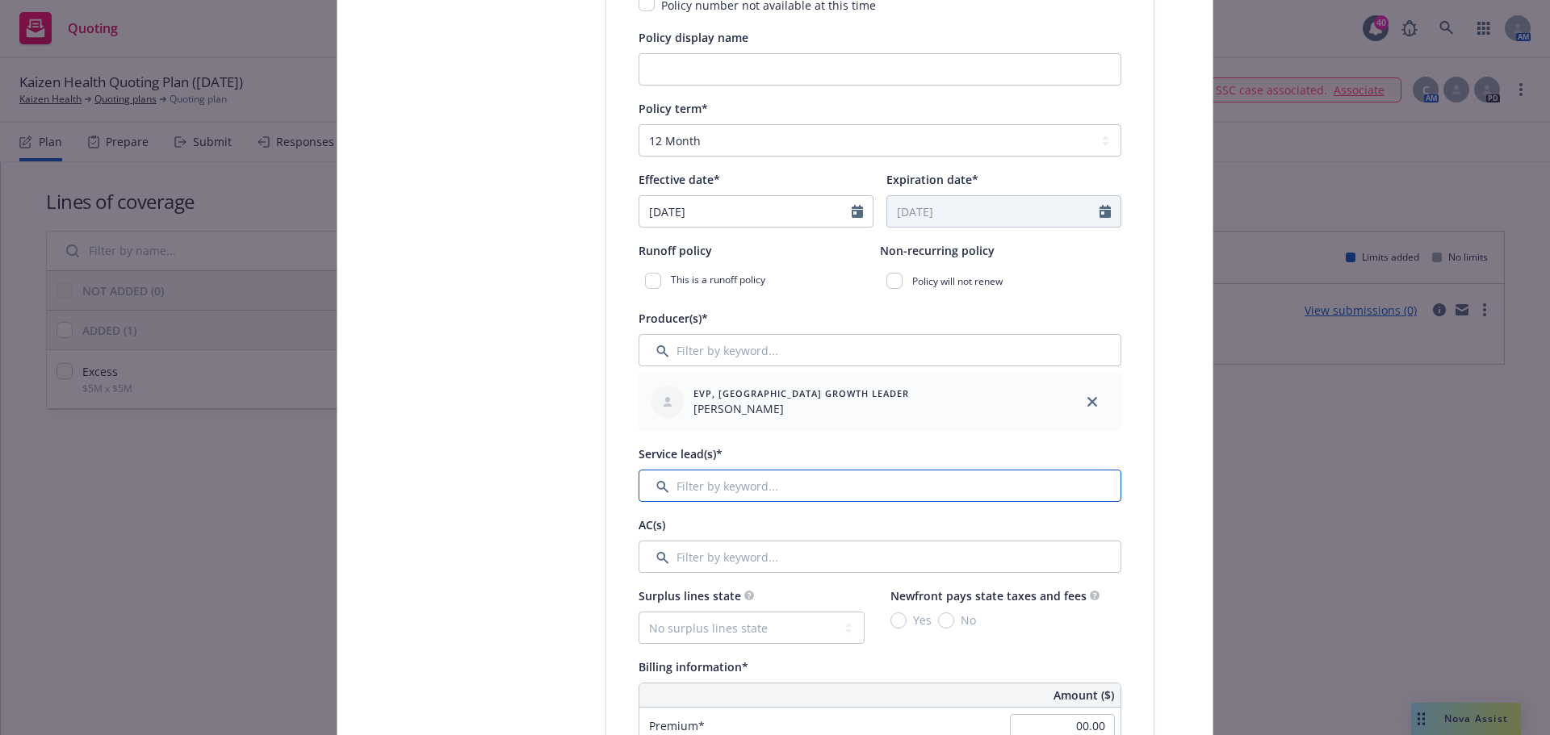
click at [729, 489] on input "Filter by keyword..." at bounding box center [879, 486] width 483 height 32
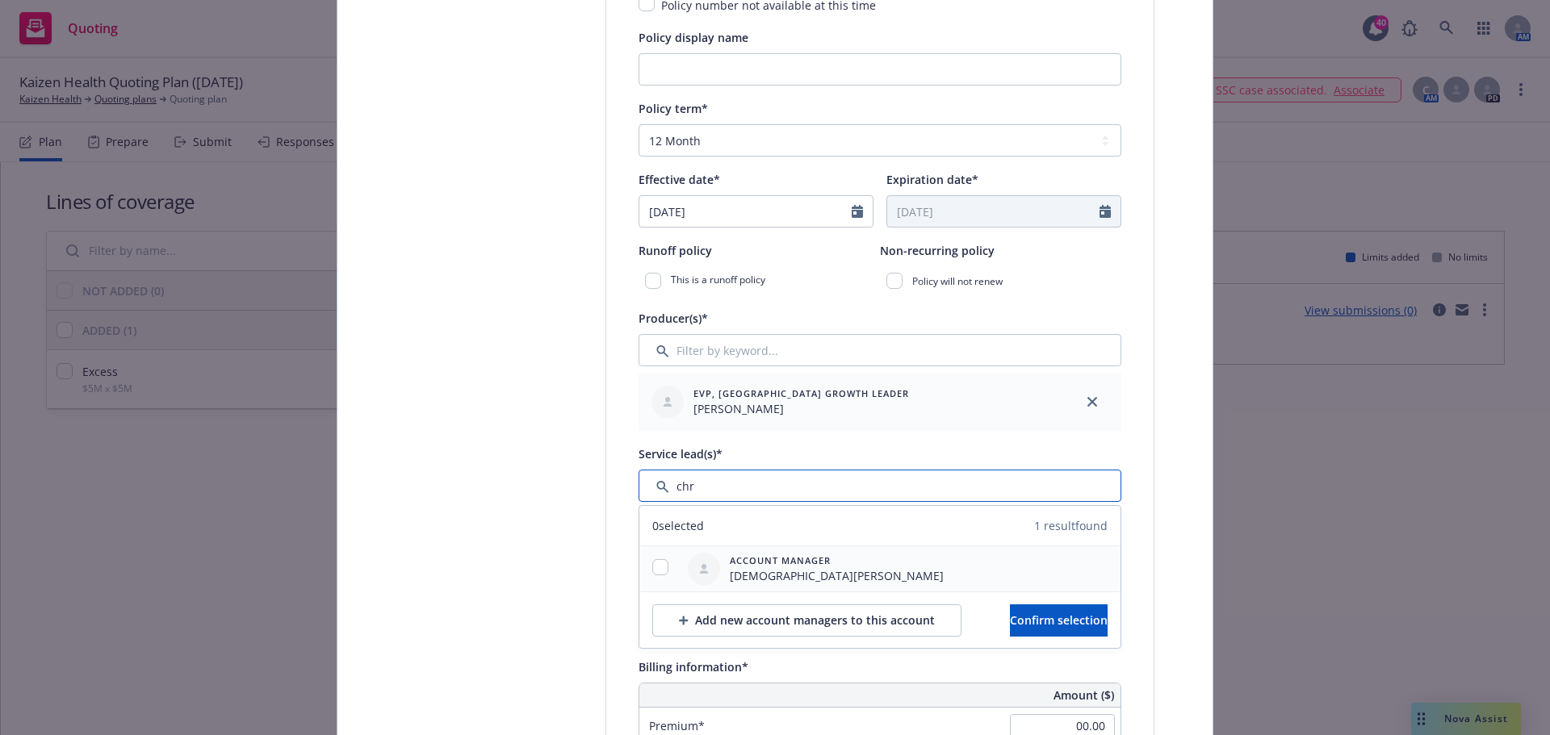
type input "chr"
click at [652, 571] on input "checkbox" at bounding box center [660, 567] width 16 height 16
checkbox input "true"
click at [1044, 618] on span "Confirm selection" at bounding box center [1059, 620] width 98 height 15
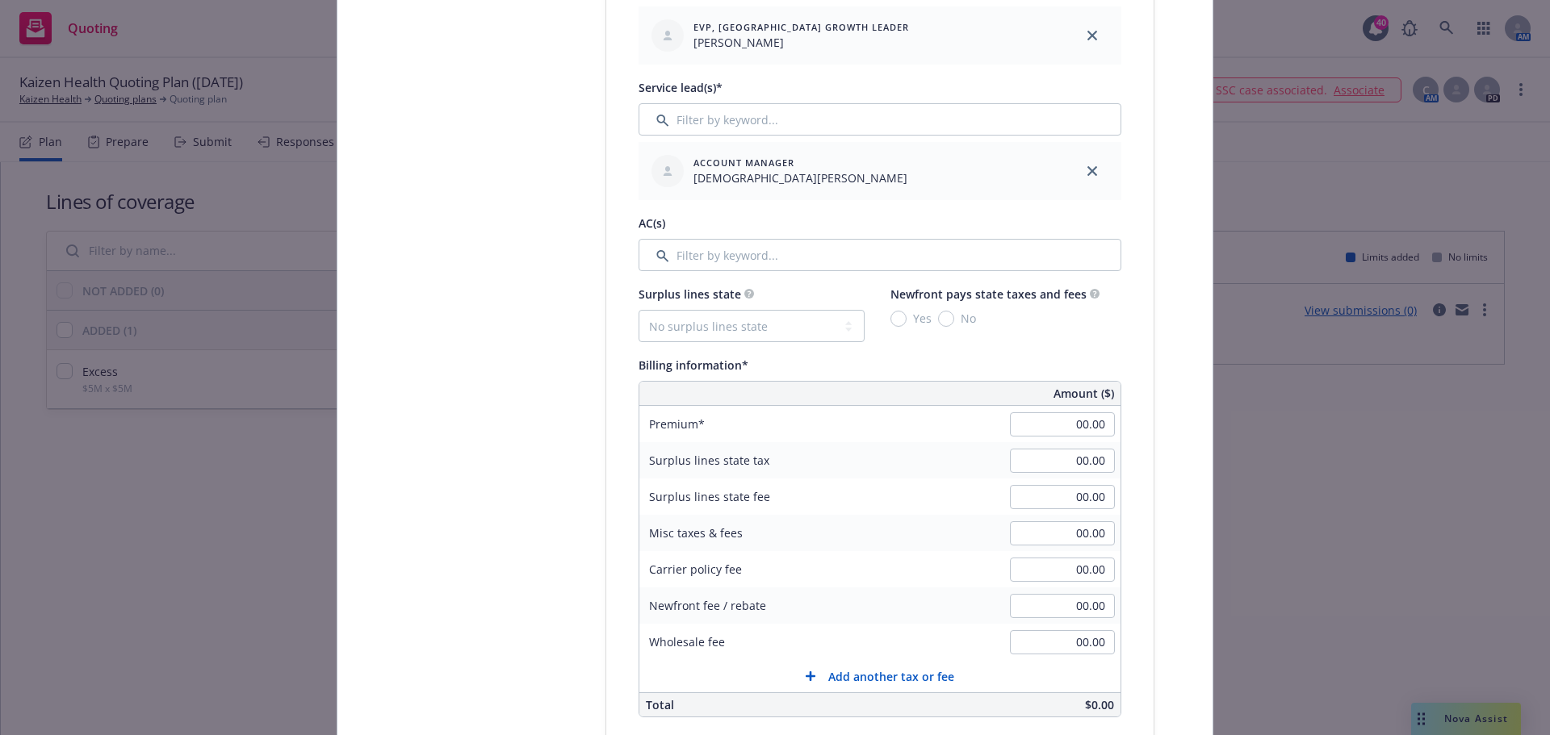
scroll to position [807, 0]
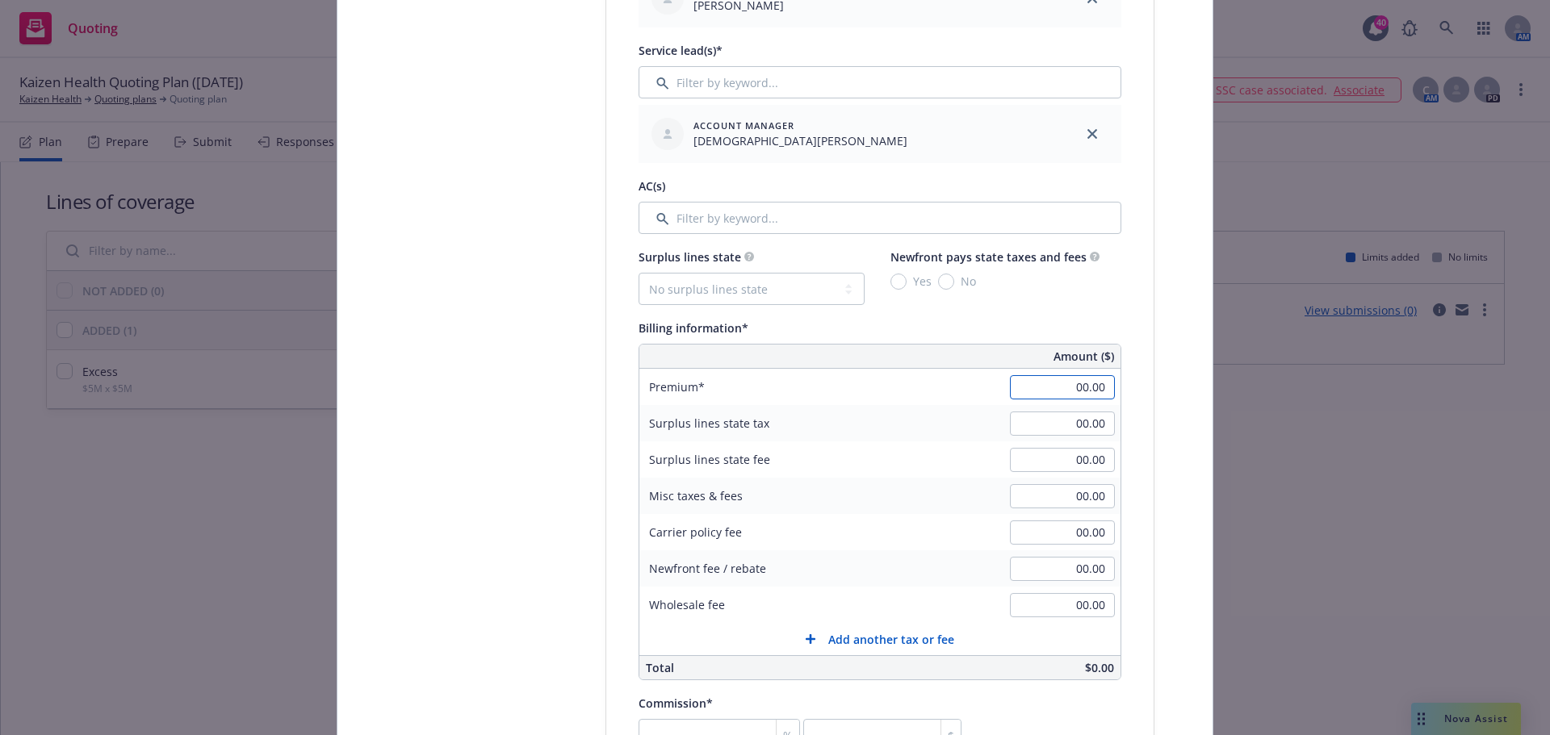
click at [1090, 386] on input "00.00" at bounding box center [1062, 387] width 105 height 24
type input "125,000.00"
click at [1083, 530] on input "00.00" at bounding box center [1062, 533] width 105 height 24
type input "500.00"
click at [745, 293] on select "No surplus lines state Alaska Alabama Arkansas Arizona California Colorado Conn…" at bounding box center [751, 289] width 226 height 32
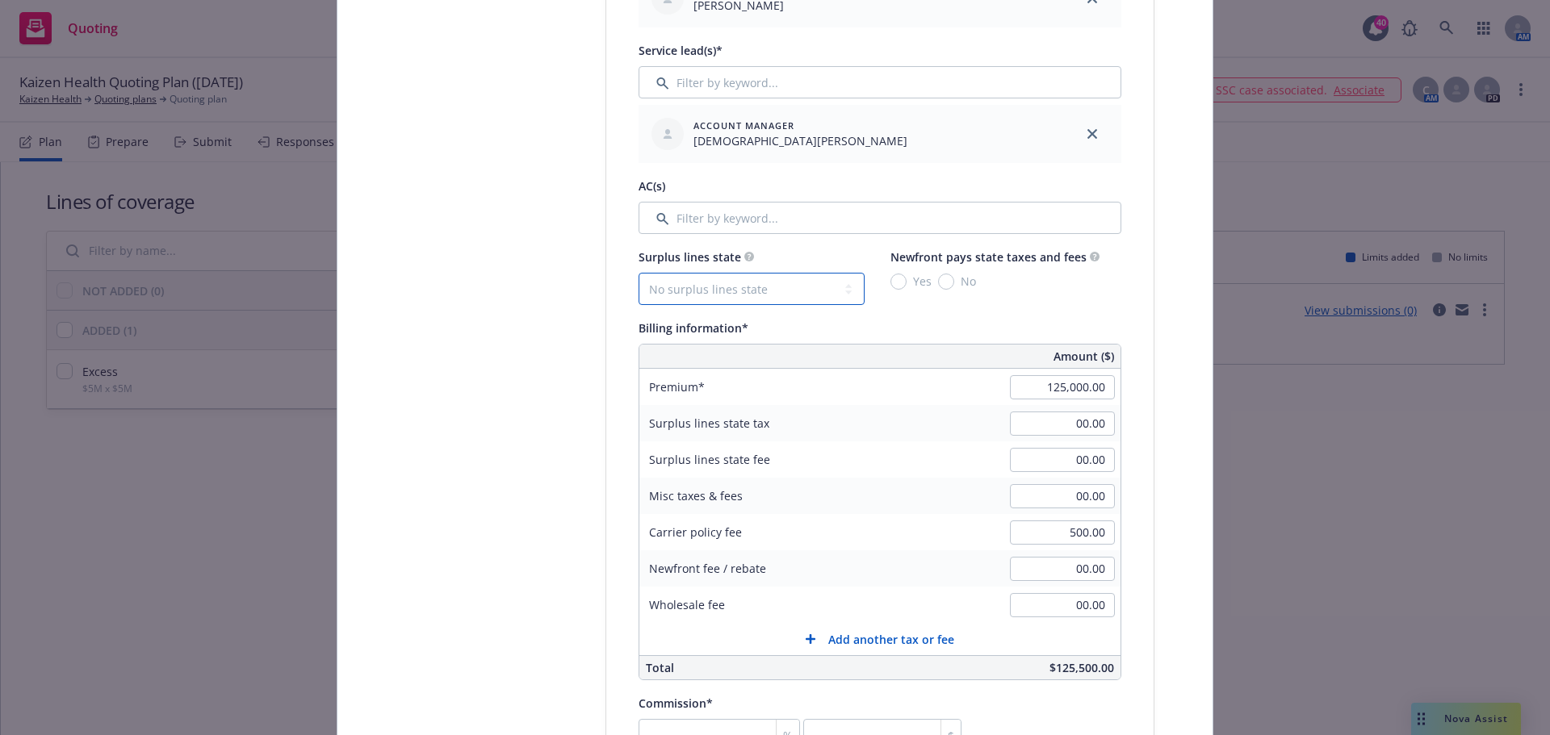
select select "IL"
click at [638, 273] on select "No surplus lines state Alaska Alabama Arkansas Arizona California Colorado Conn…" at bounding box center [751, 289] width 226 height 32
type input "4,392.50"
type input "50.20"
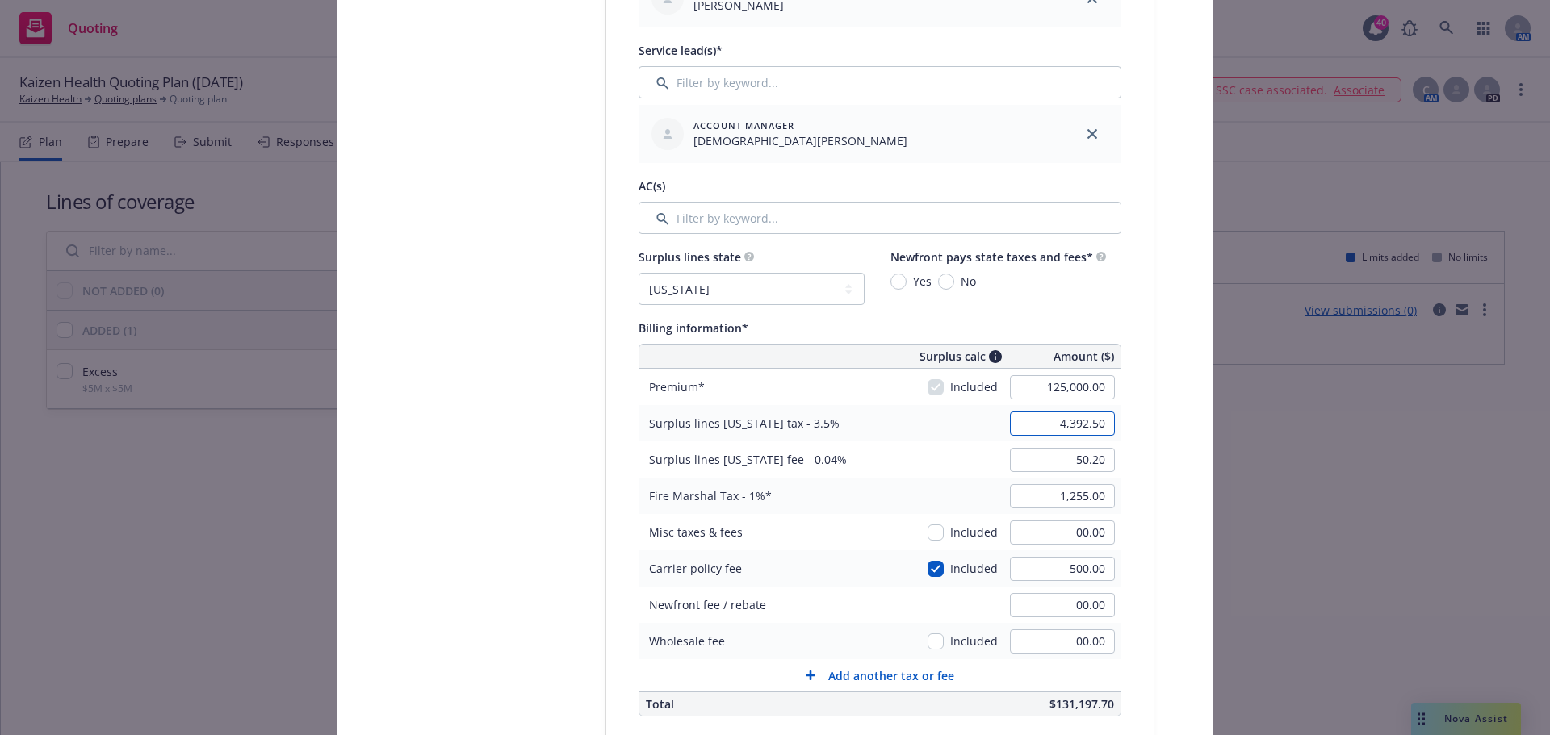
click at [1077, 420] on input "4,392.50" at bounding box center [1062, 424] width 105 height 24
type input "4,375.00"
type input "50.00"
type input "00.00"
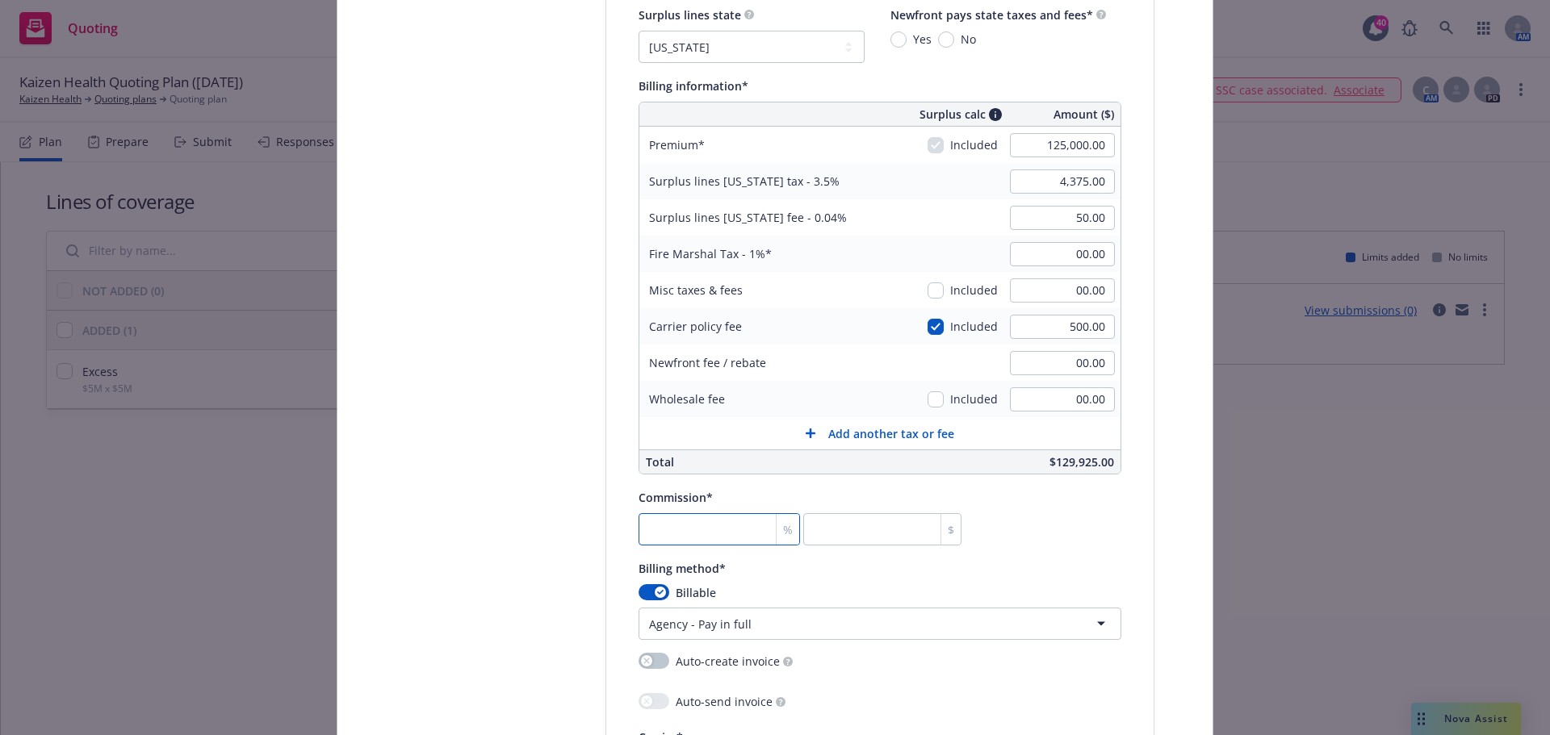
click at [676, 530] on input "number" at bounding box center [718, 529] width 161 height 32
type input "1"
type input "1250"
type input "10"
type input "12500"
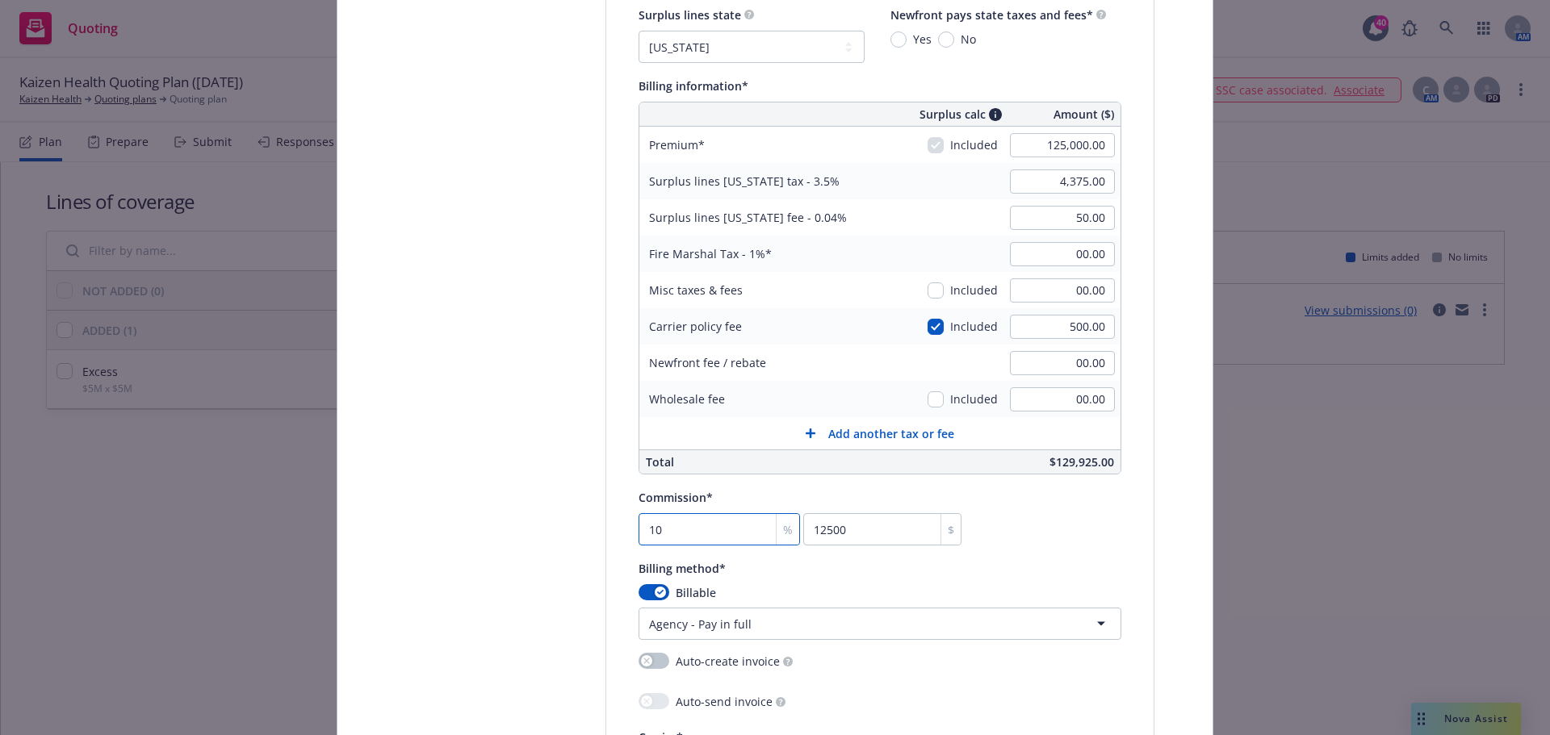
type input "10"
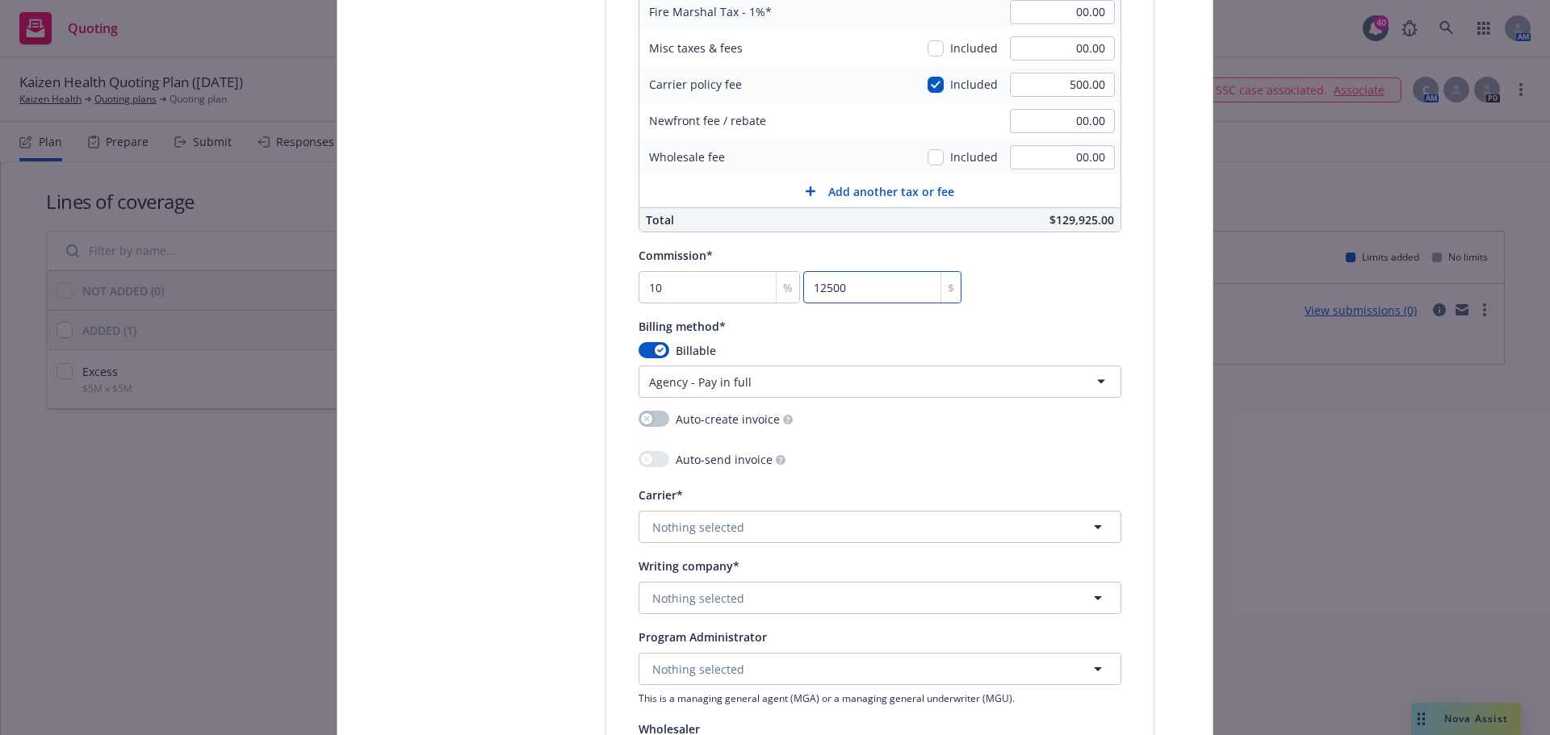
scroll to position [1372, 0]
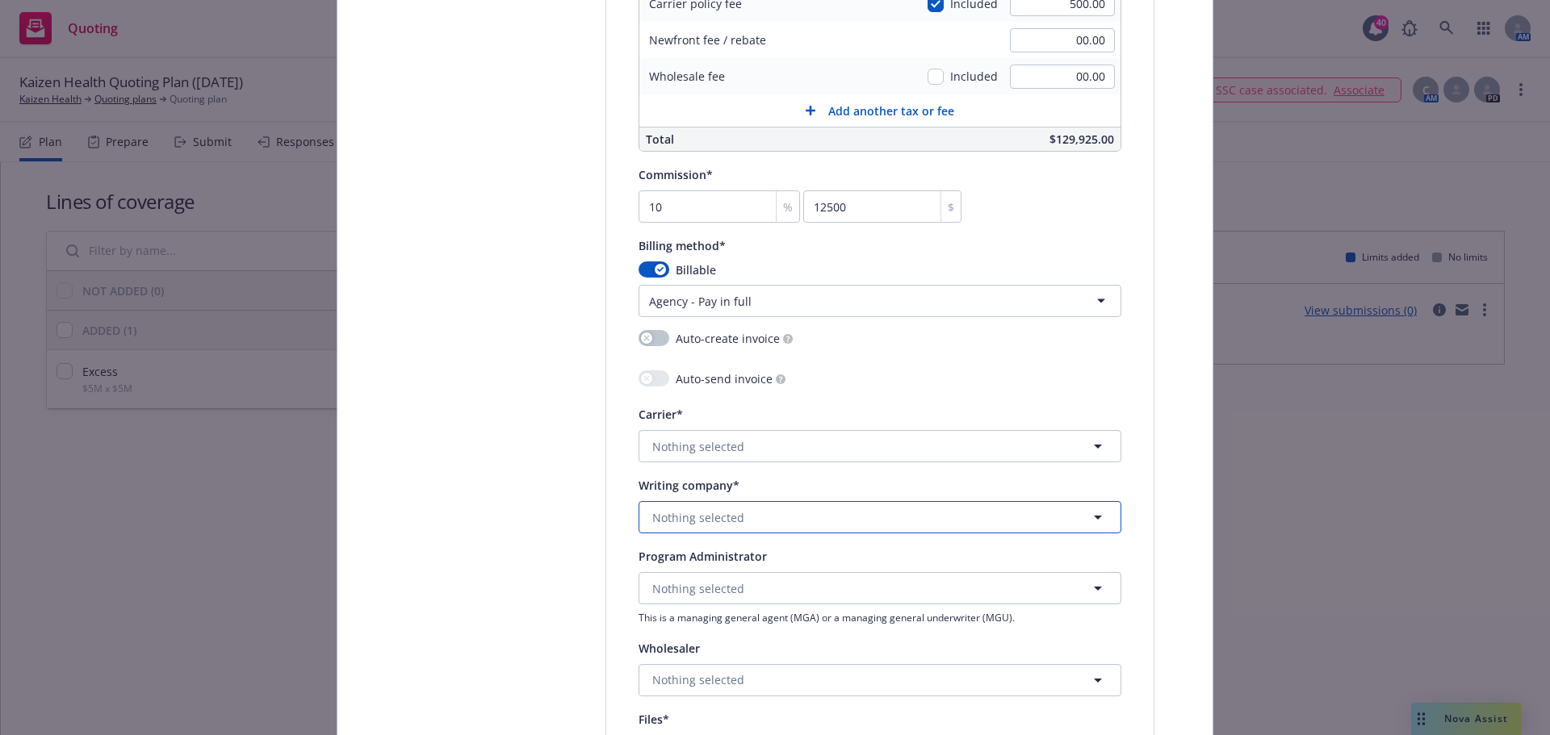
click at [703, 516] on span "Nothing selected" at bounding box center [698, 517] width 92 height 17
type input "bridge"
click at [708, 409] on span "Domestic - 12489" at bounding box center [741, 410] width 170 height 17
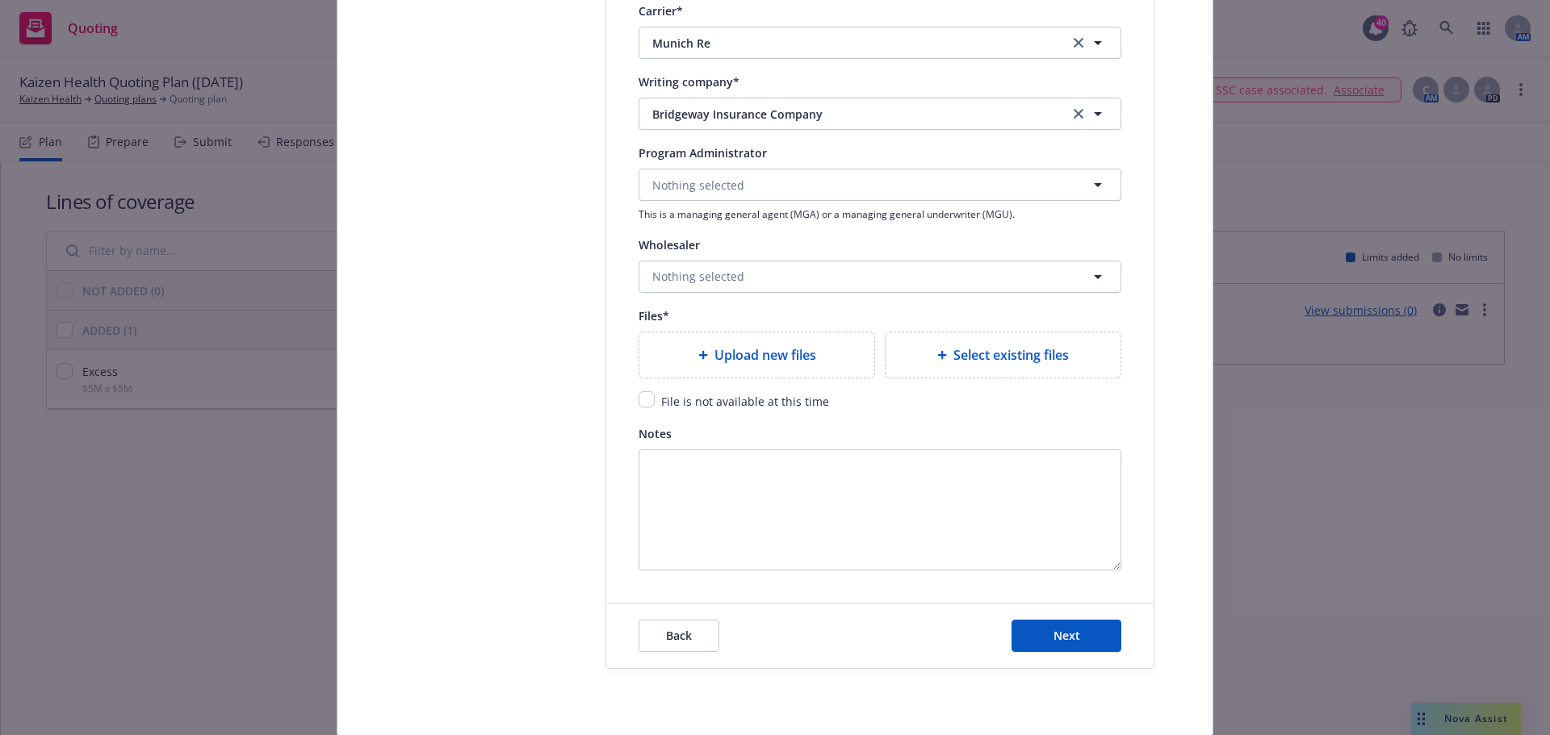
scroll to position [1695, 0]
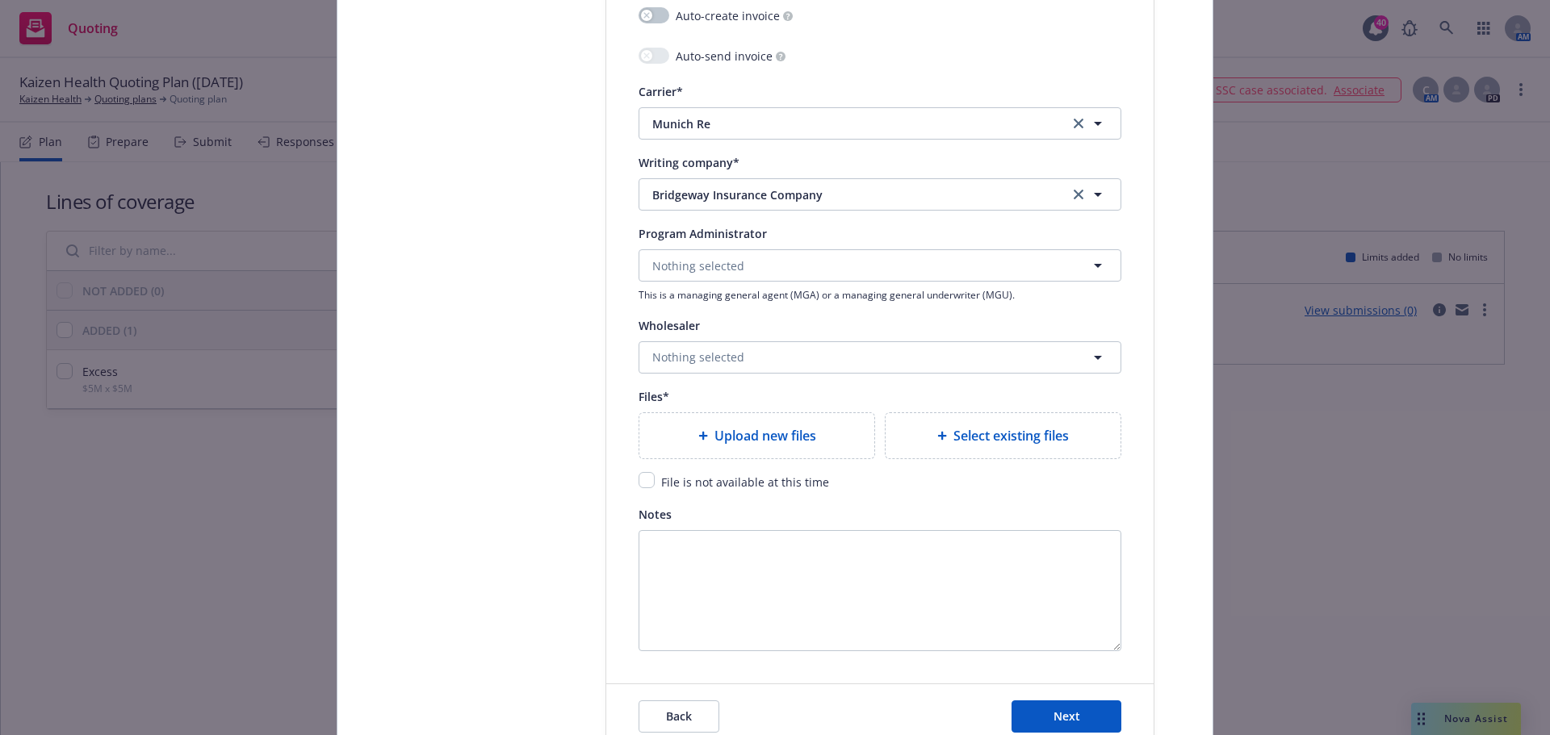
click at [775, 442] on span "Upload new files" at bounding box center [765, 435] width 102 height 19
type textarea "x"
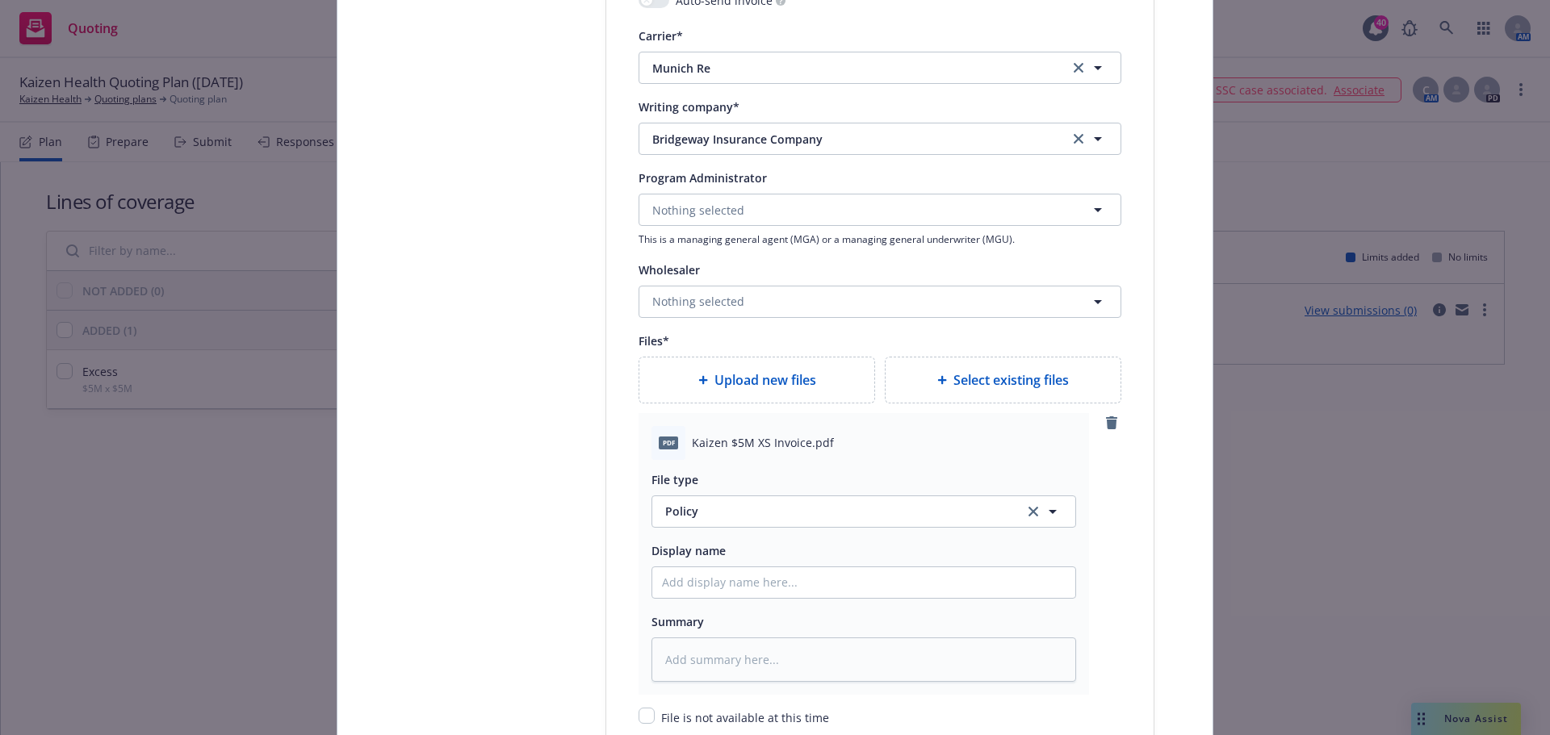
scroll to position [1776, 0]
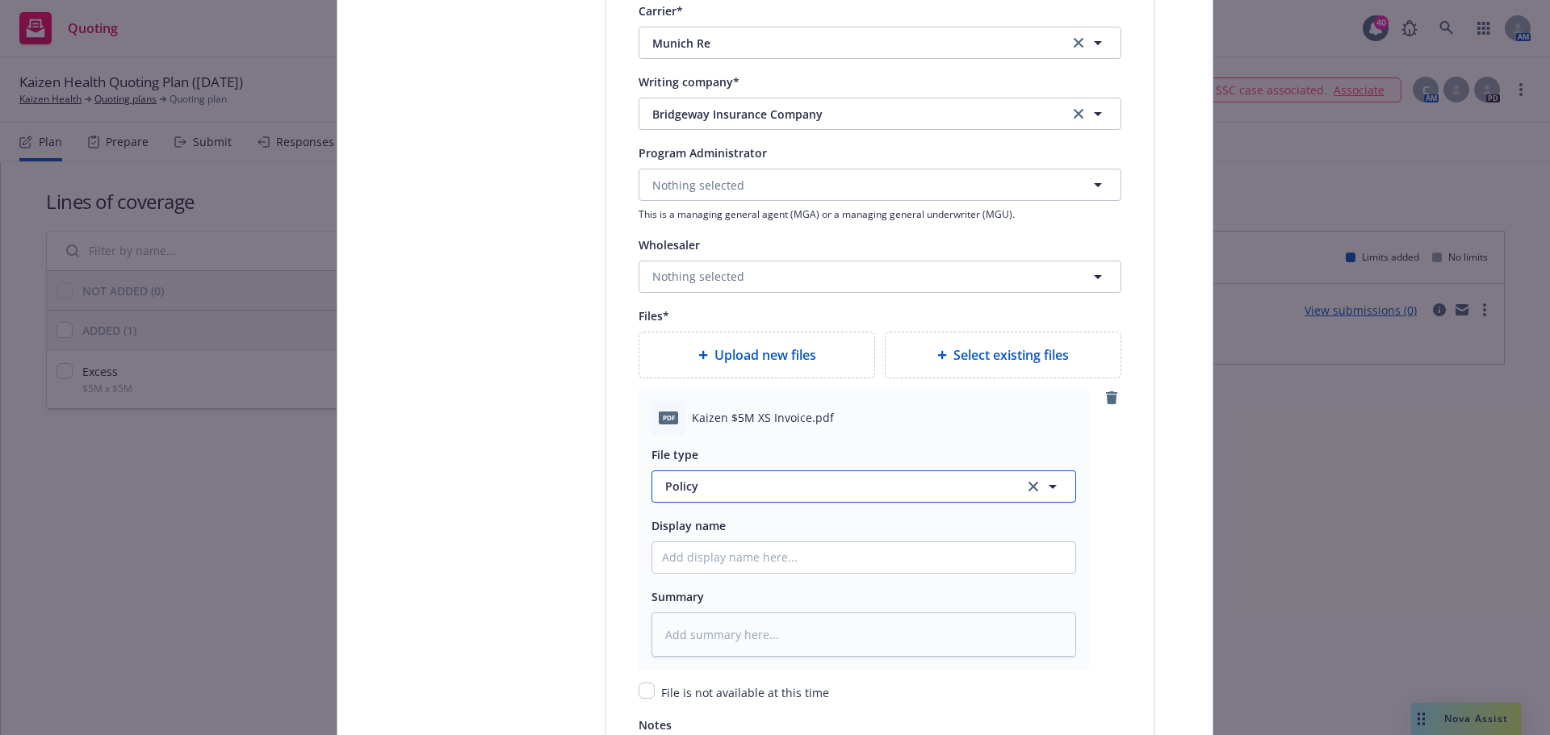
click at [755, 480] on span "Policy" at bounding box center [835, 486] width 340 height 17
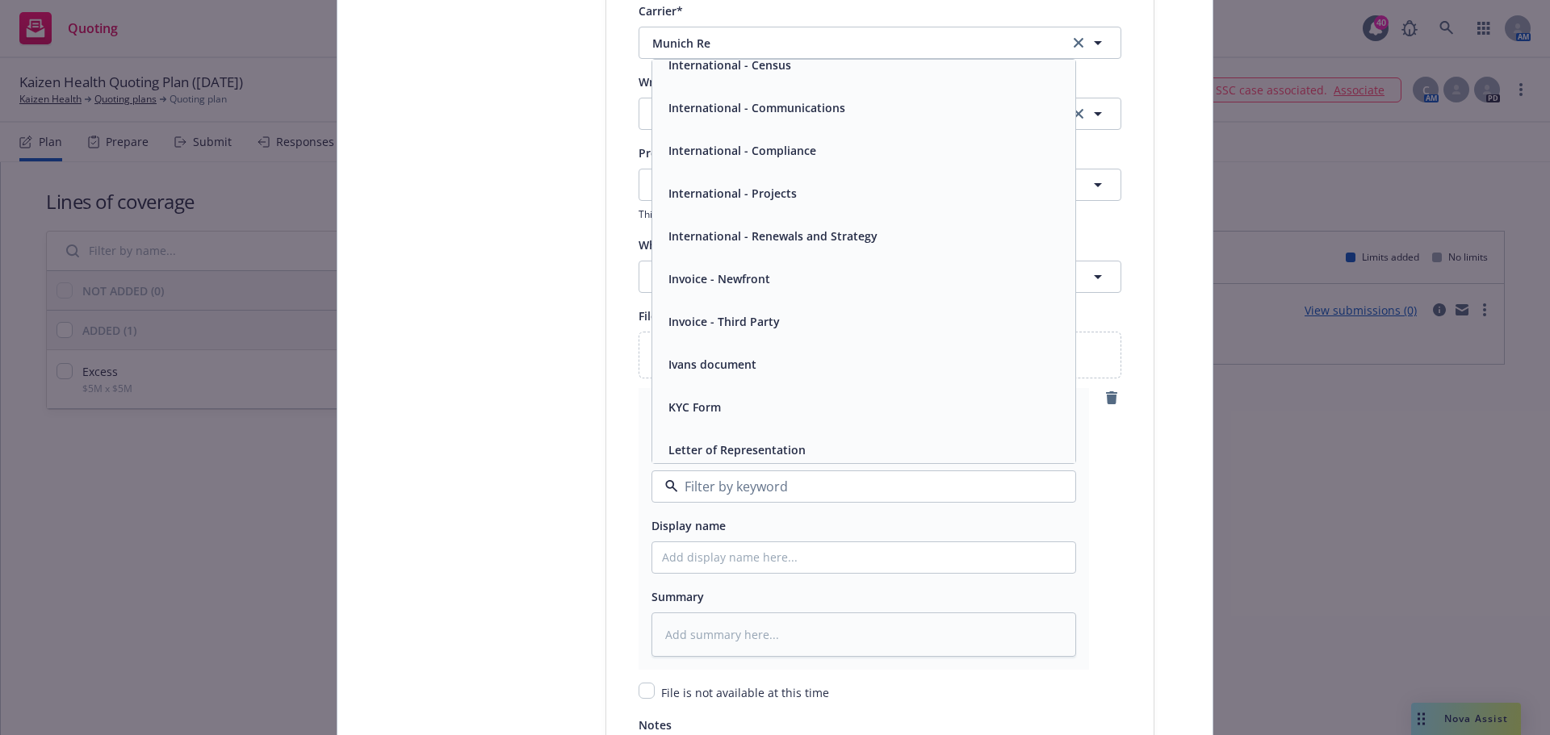
scroll to position [3551, 0]
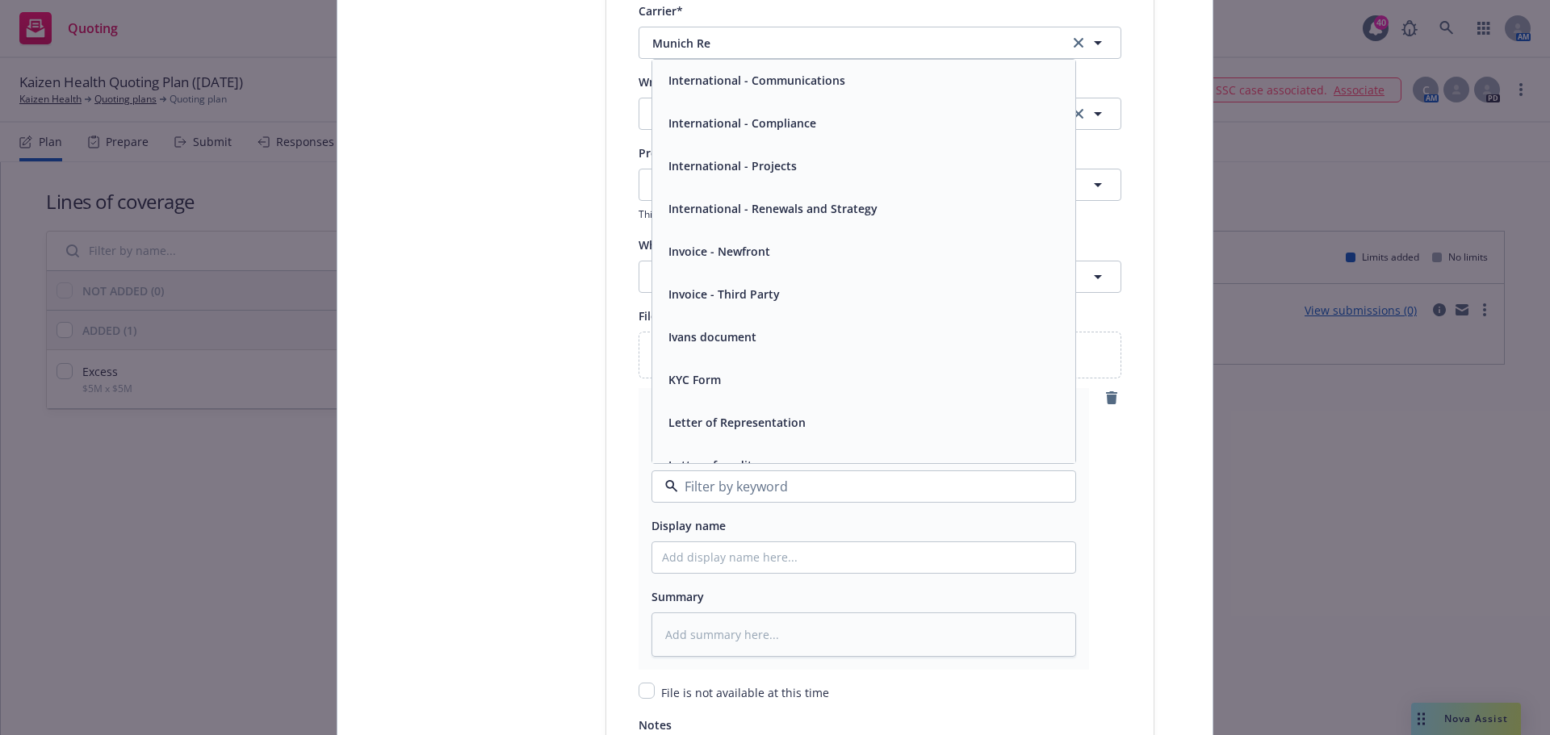
click at [731, 295] on span "Invoice - Third Party" at bounding box center [723, 294] width 111 height 17
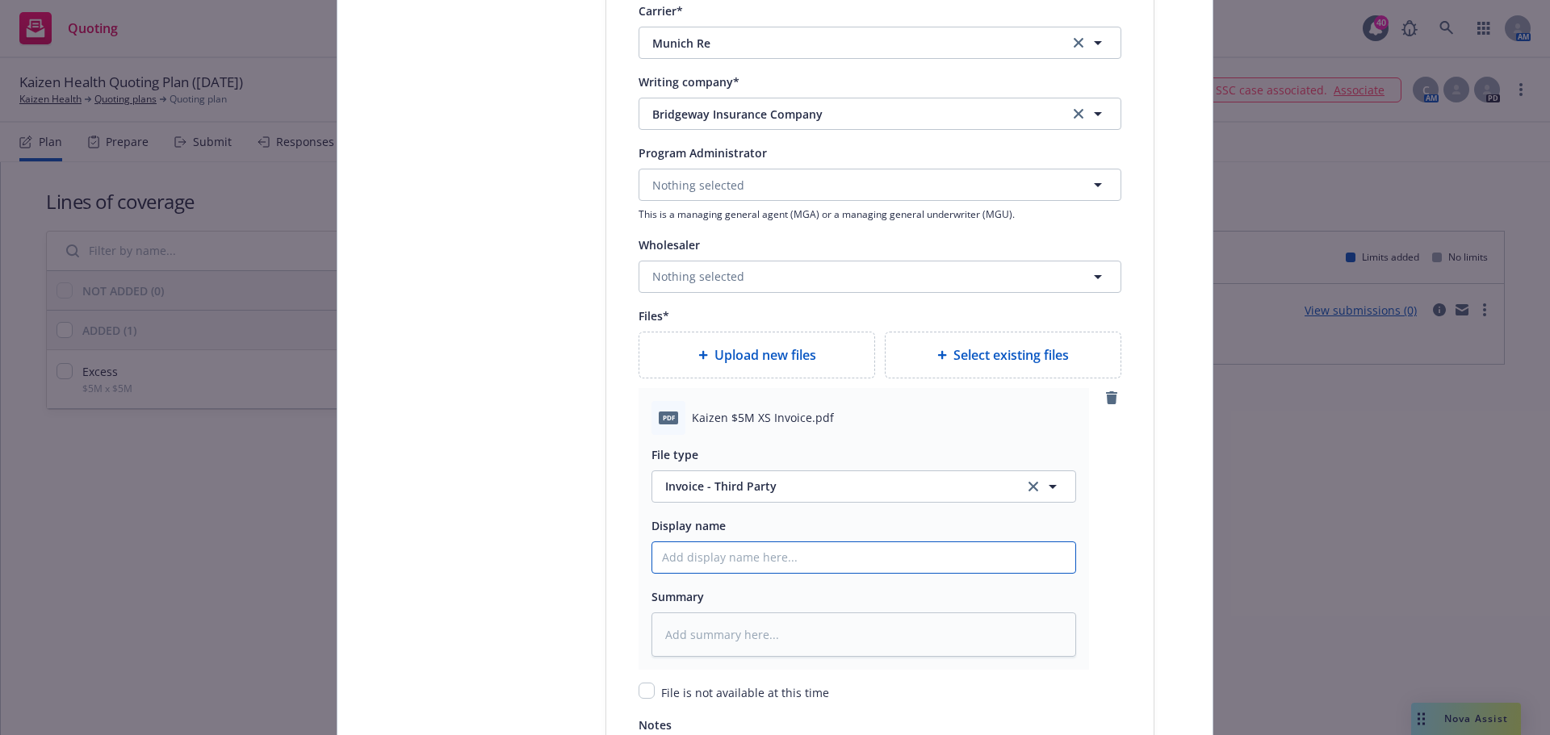
click at [784, 548] on input "Policy display name" at bounding box center [863, 557] width 423 height 31
type textarea "x"
type input "C"
type textarea "x"
type input "Ca"
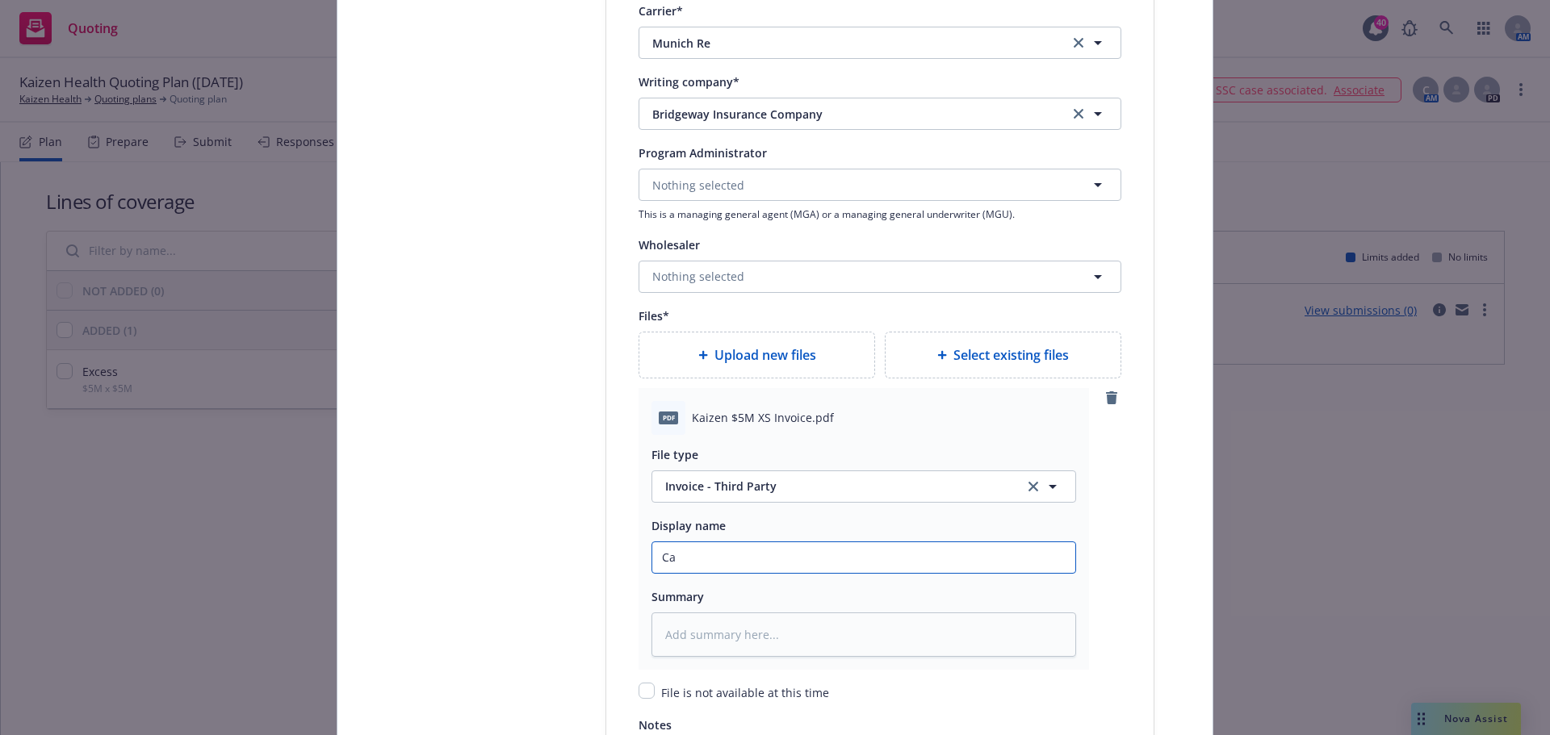
type textarea "x"
type input "Car"
type textarea "x"
type input "Carr"
type textarea "x"
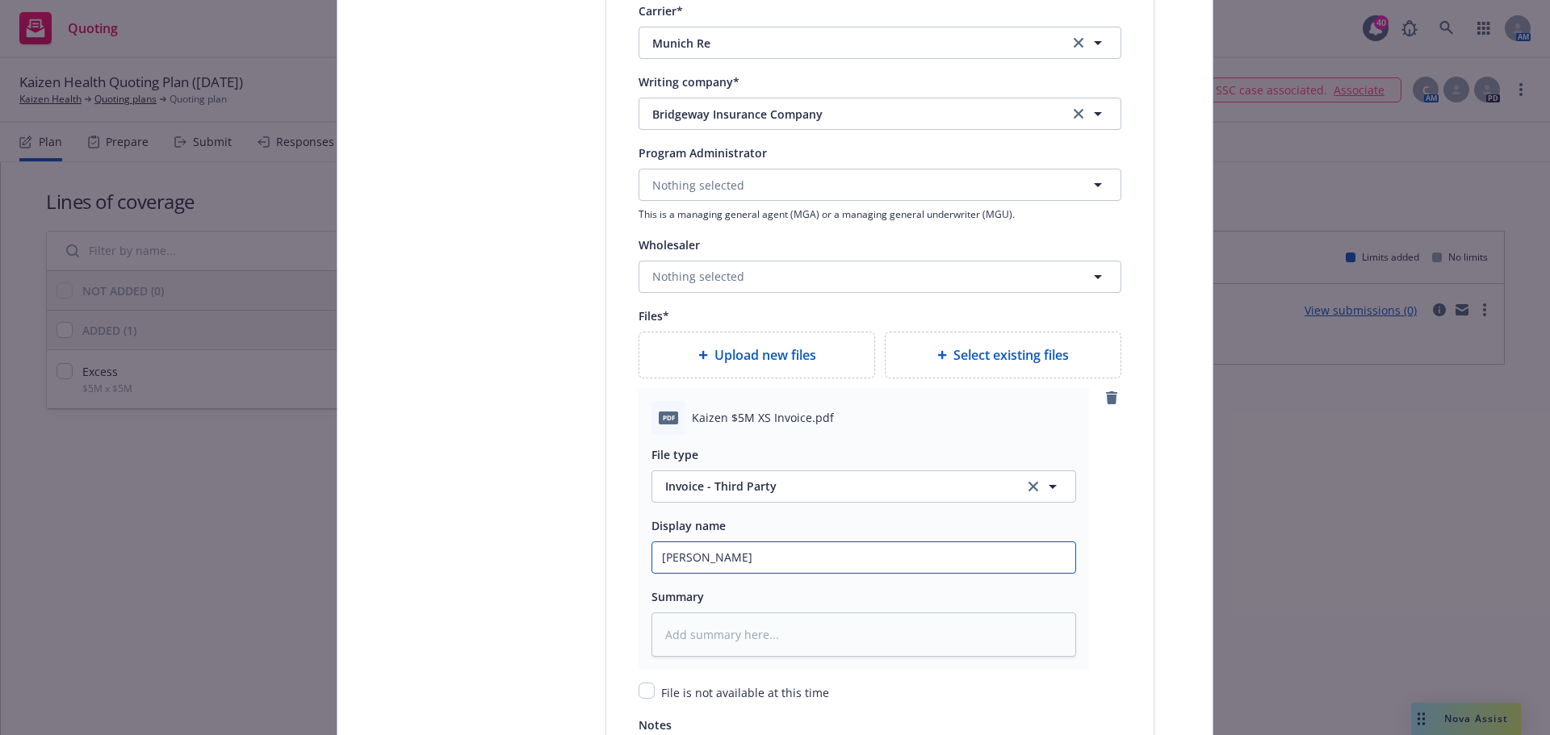
type input "Carri"
type textarea "x"
type input "Carrie"
type textarea "x"
type input "Carrier"
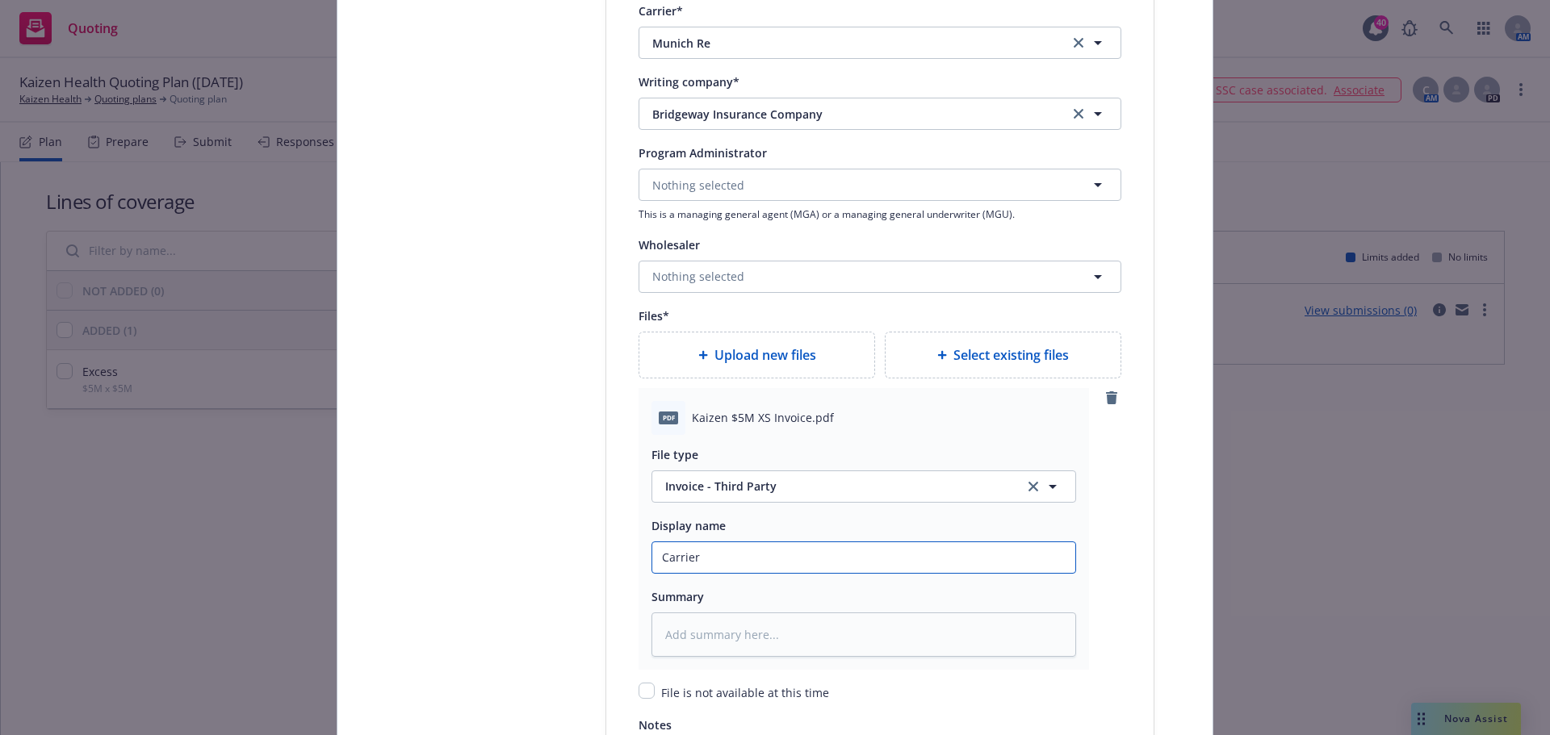
type textarea "x"
type input "Carrier"
type textarea "x"
type input "Carrier I"
type textarea "x"
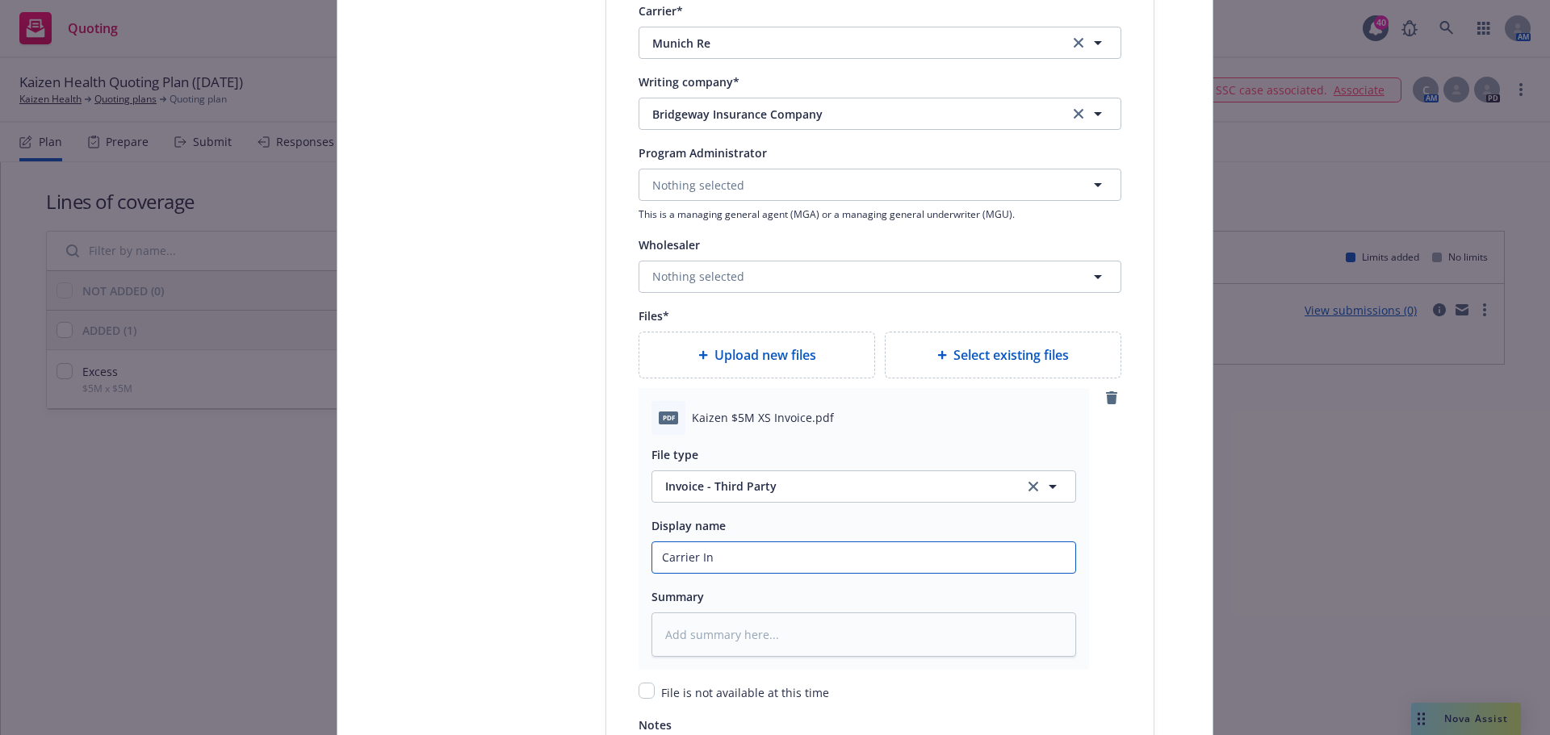
type input "Carrier Inv"
type textarea "x"
type input "Carrier Invo"
type textarea "x"
type input "Carrier Invoic"
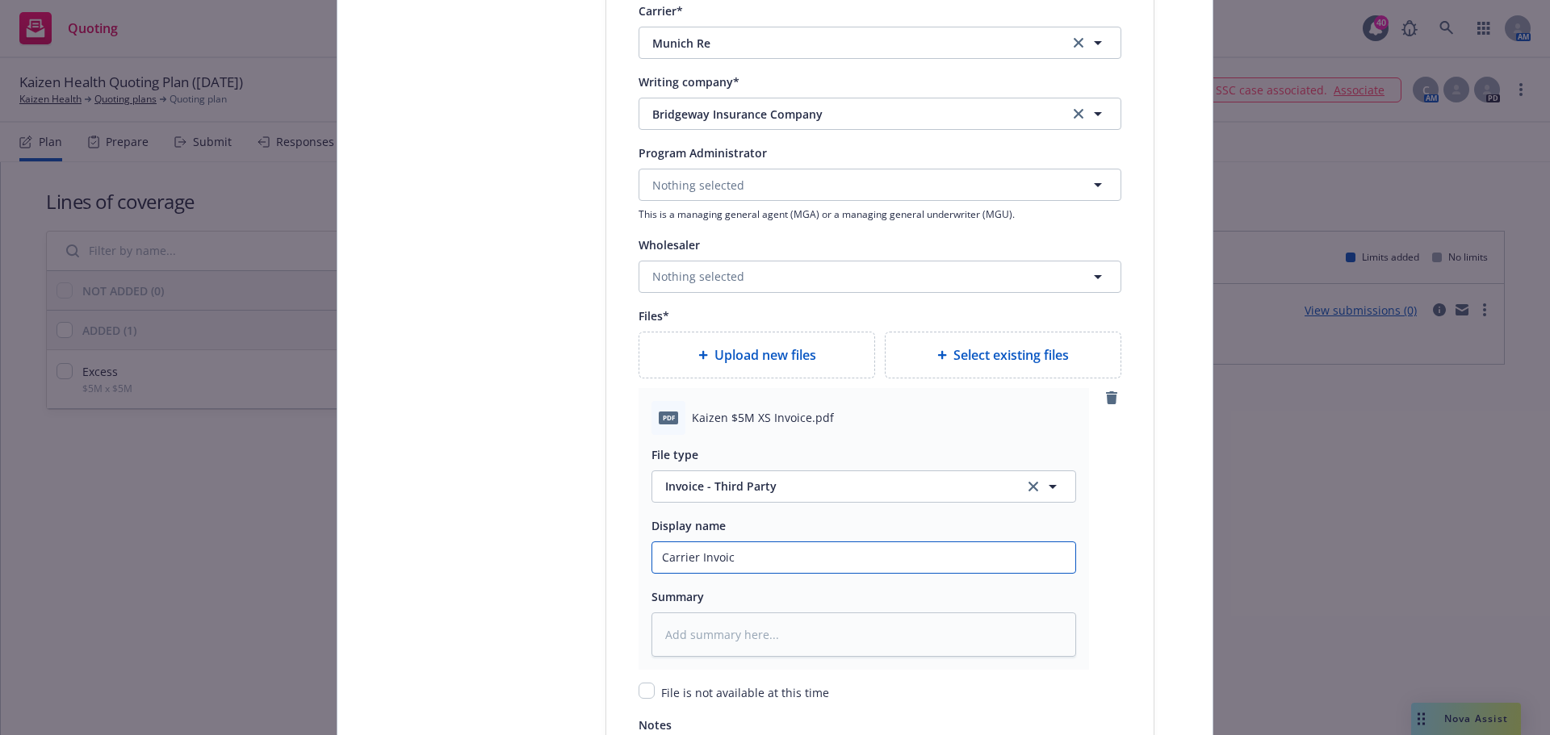
type textarea "x"
type input "Carrier Invoice"
type textarea "x"
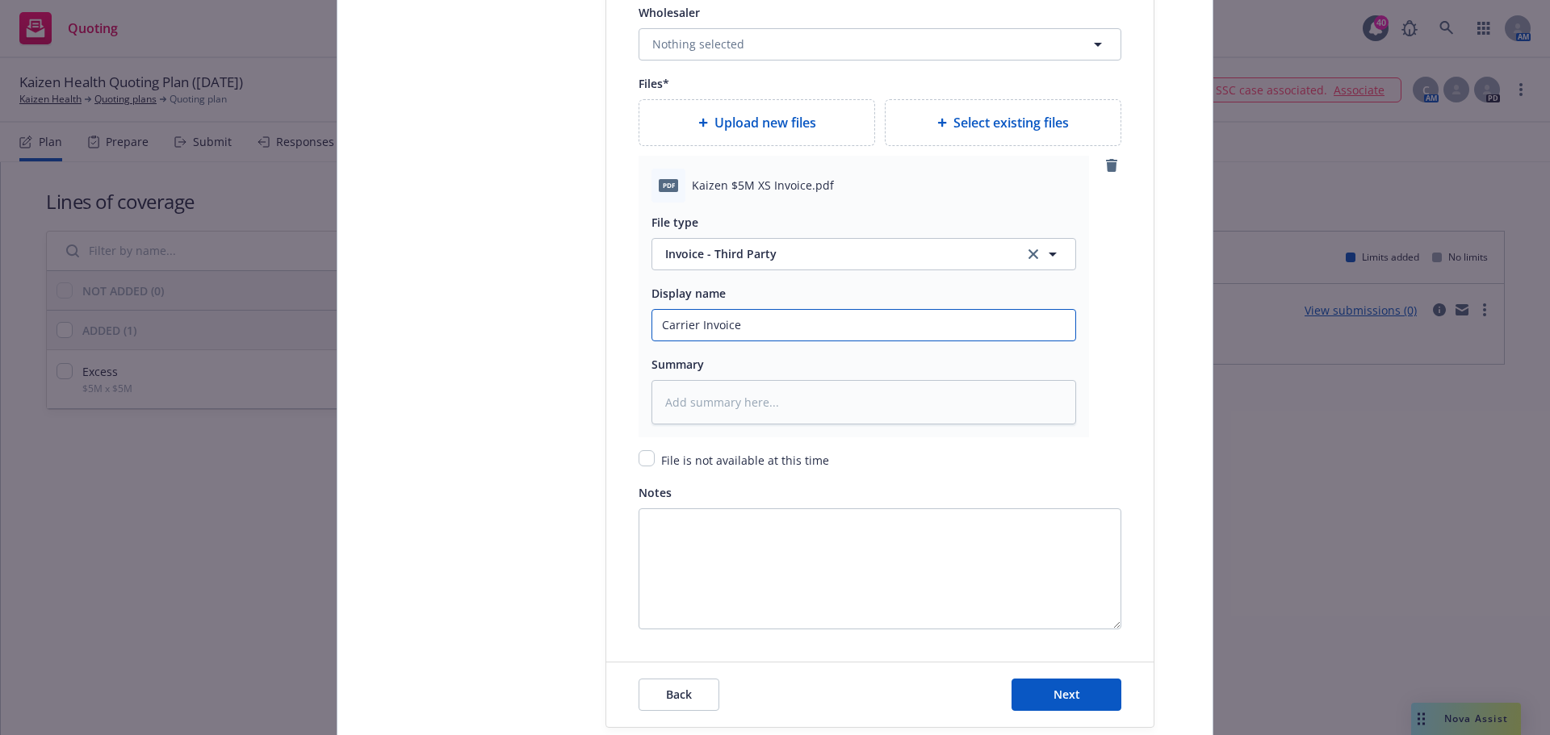
scroll to position [2121, 0]
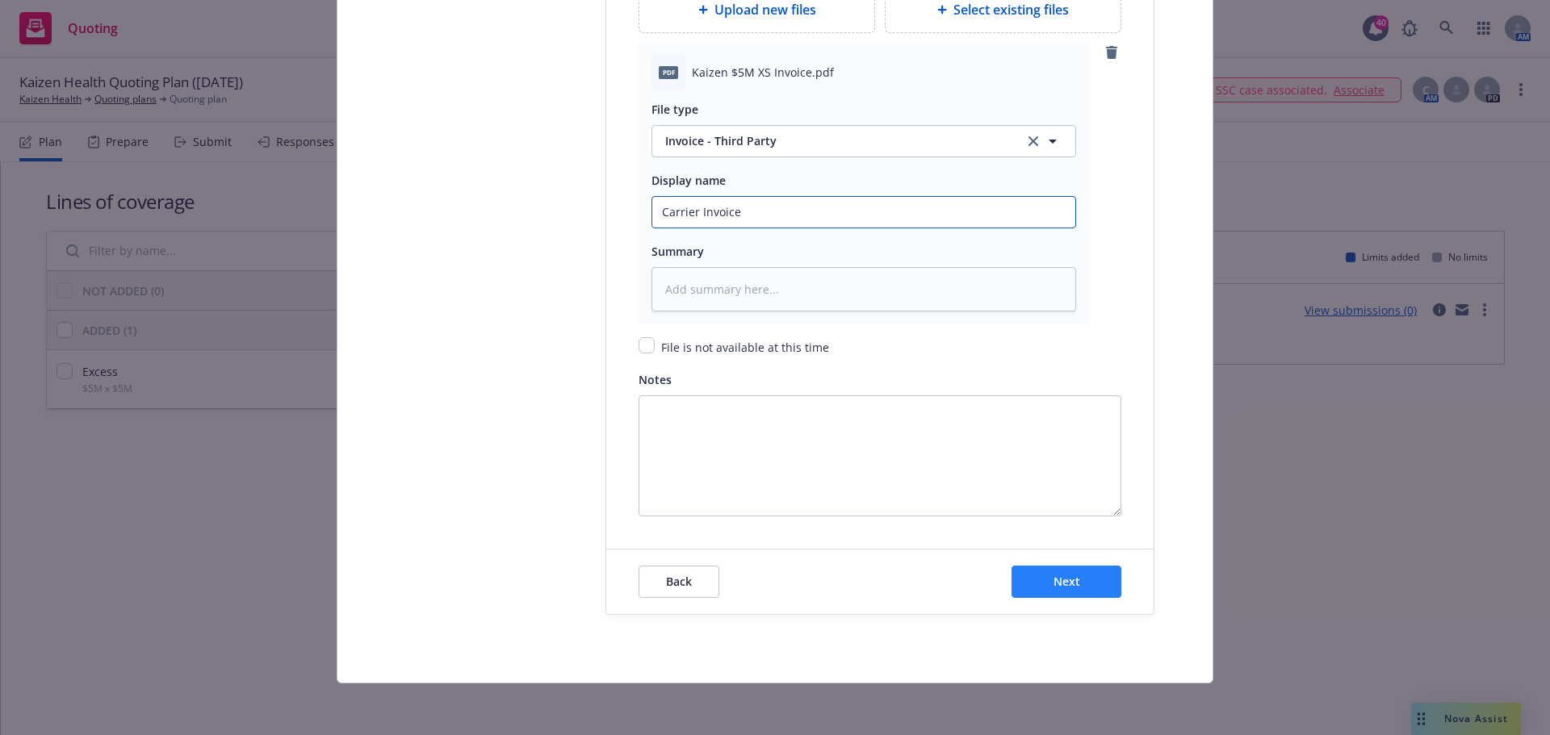
type input "Carrier Invoice"
click at [1061, 587] on span "Next" at bounding box center [1066, 581] width 27 height 15
type textarea "x"
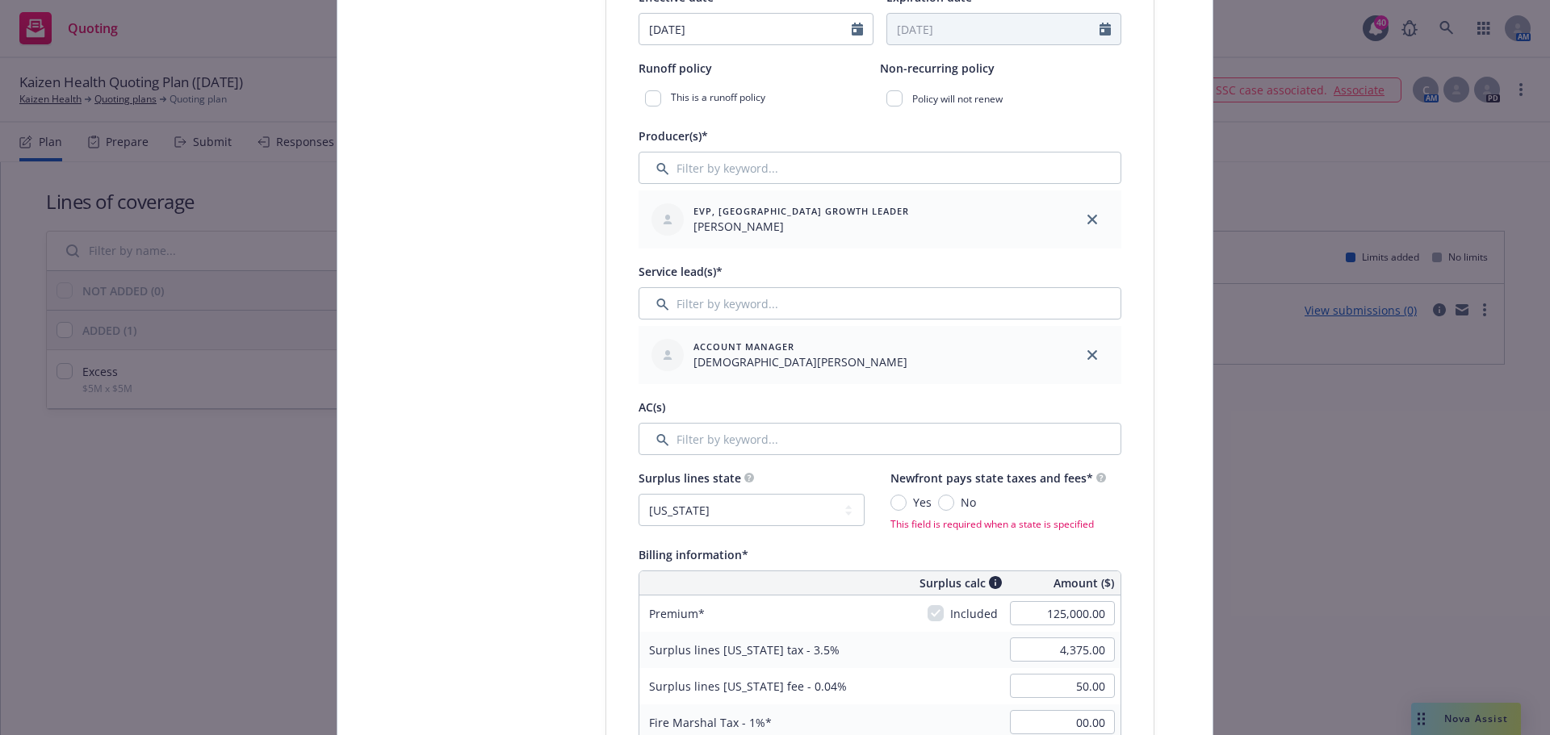
scroll to position [588, 0]
click at [939, 501] on input "No" at bounding box center [946, 501] width 16 height 16
radio input "true"
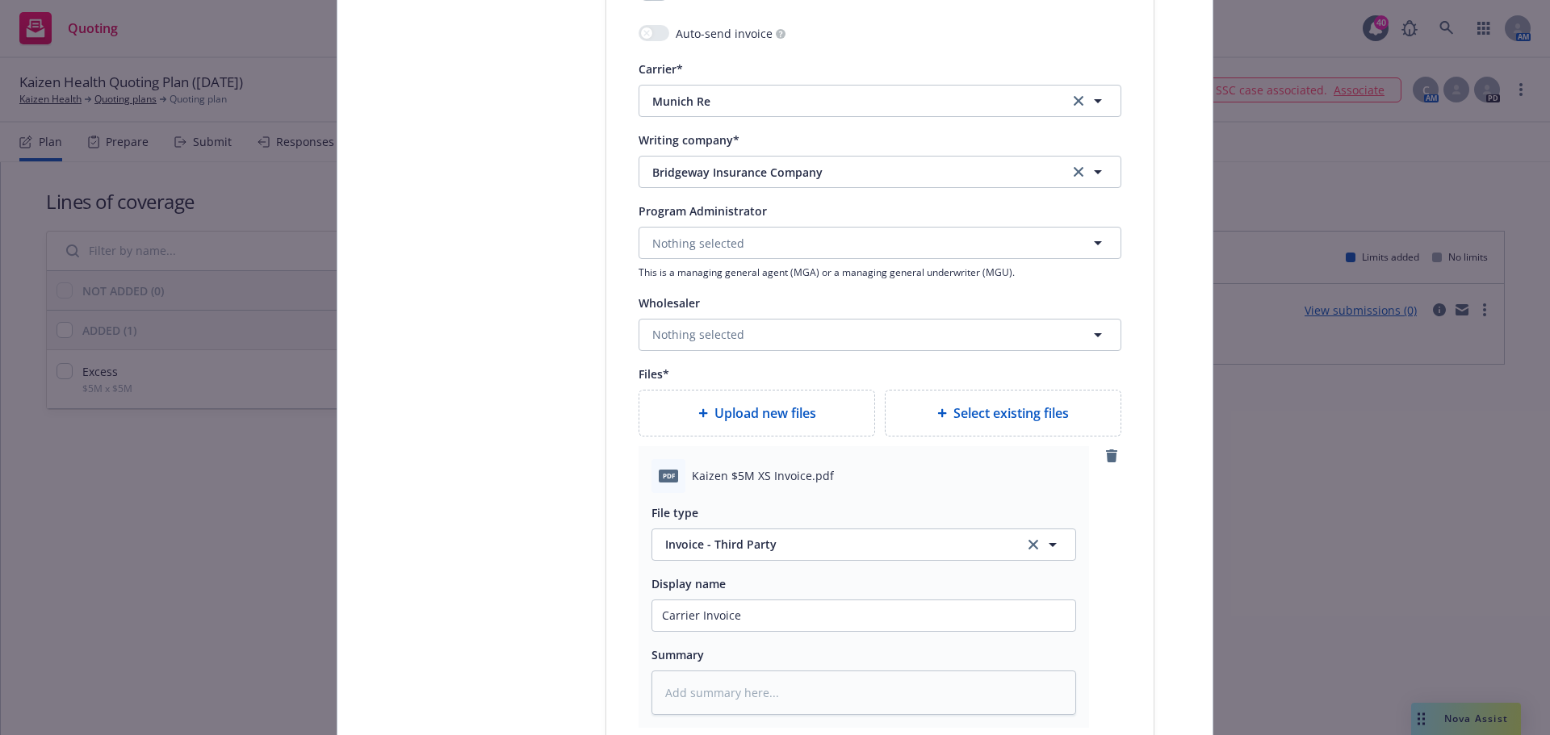
scroll to position [2121, 0]
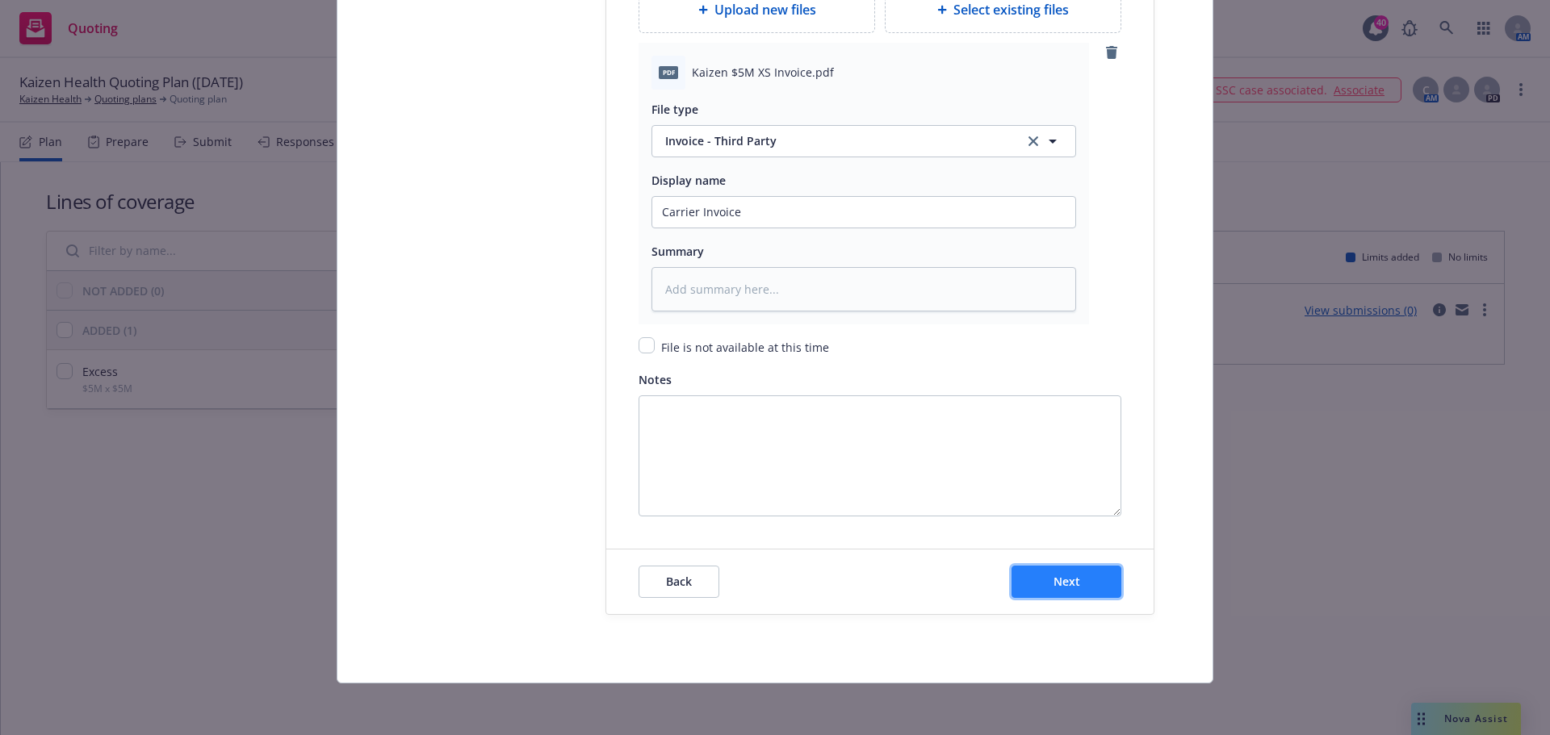
click at [1053, 575] on span "Next" at bounding box center [1066, 581] width 27 height 15
type textarea "x"
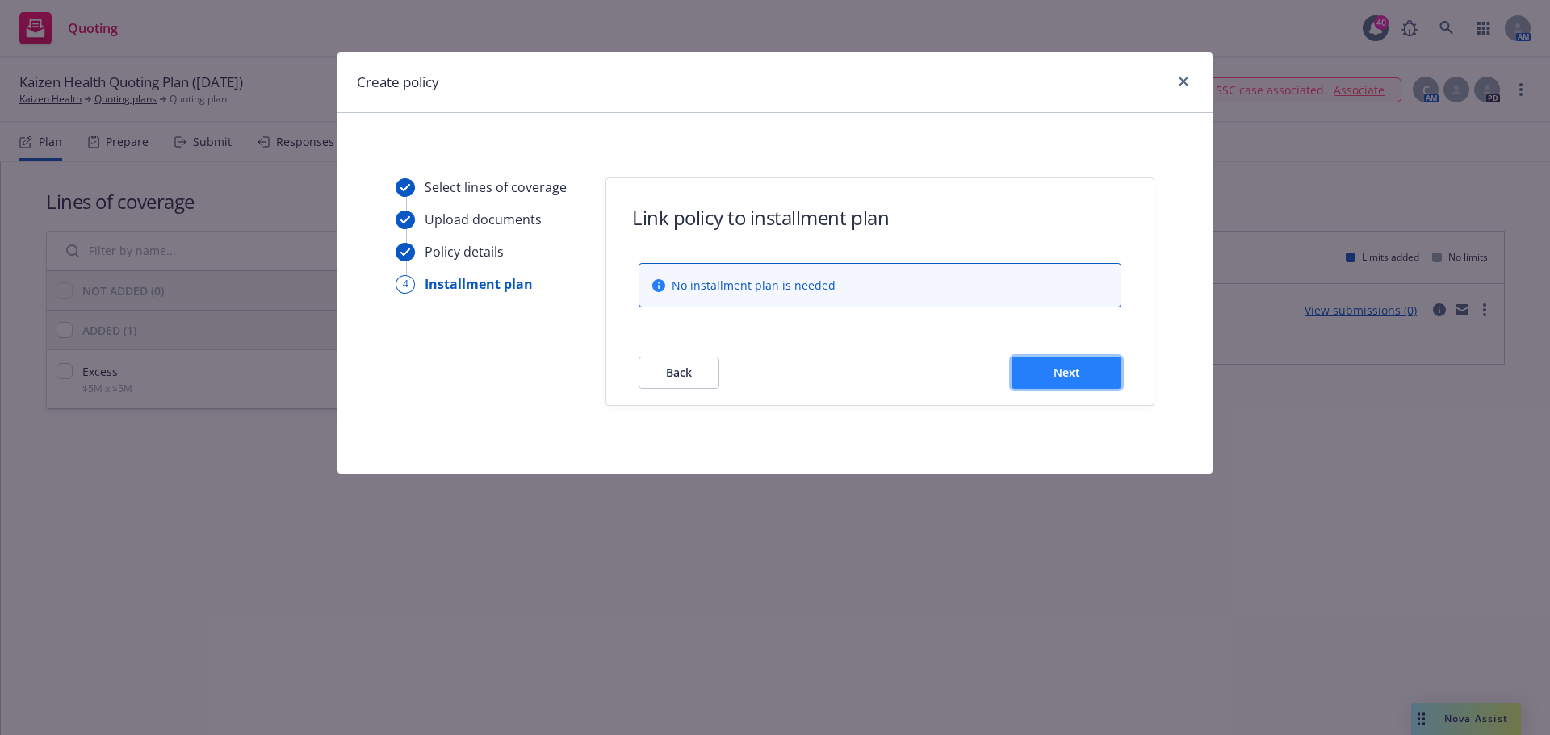
click at [1047, 371] on button "Next" at bounding box center [1066, 373] width 110 height 32
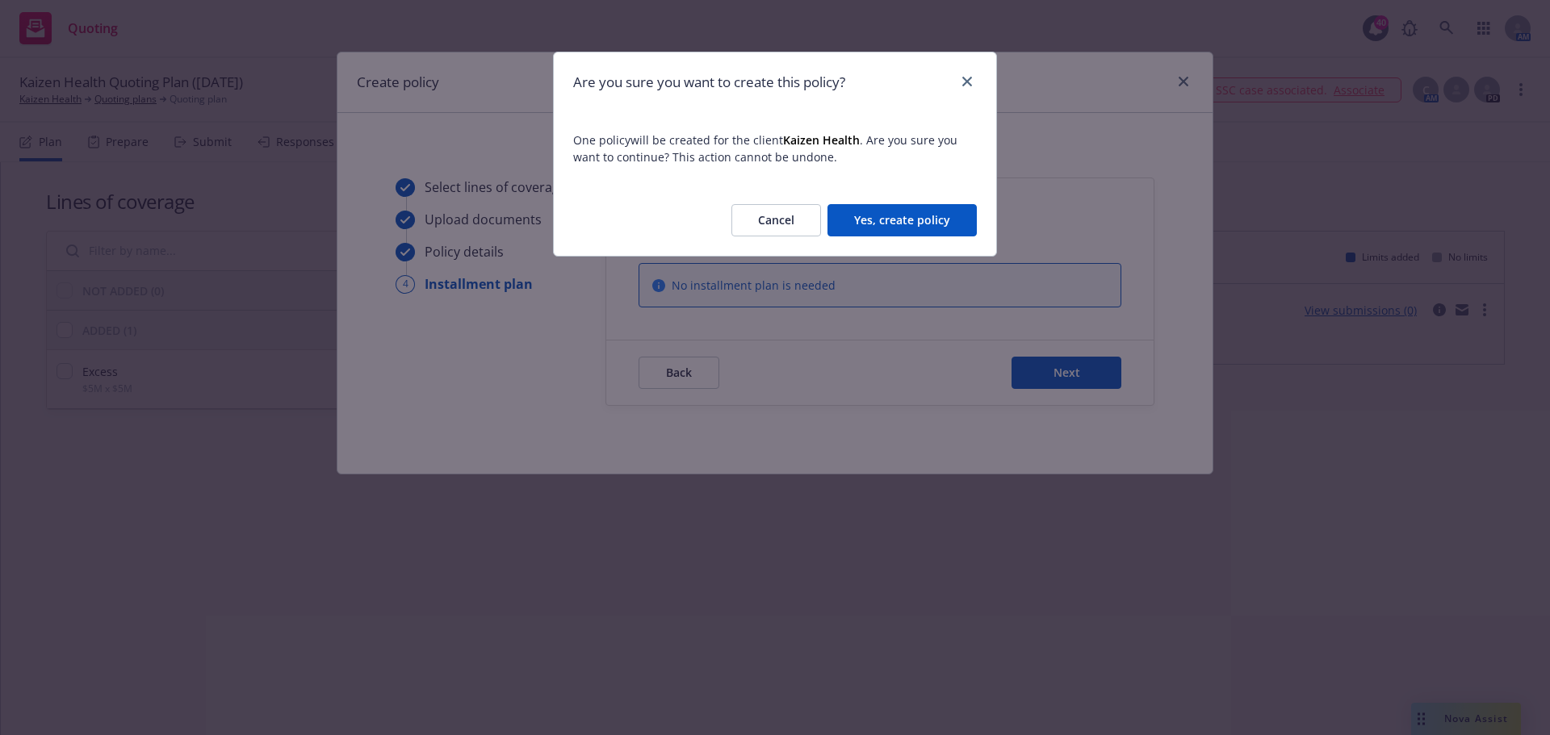
click at [897, 226] on button "Yes, create policy" at bounding box center [901, 220] width 149 height 32
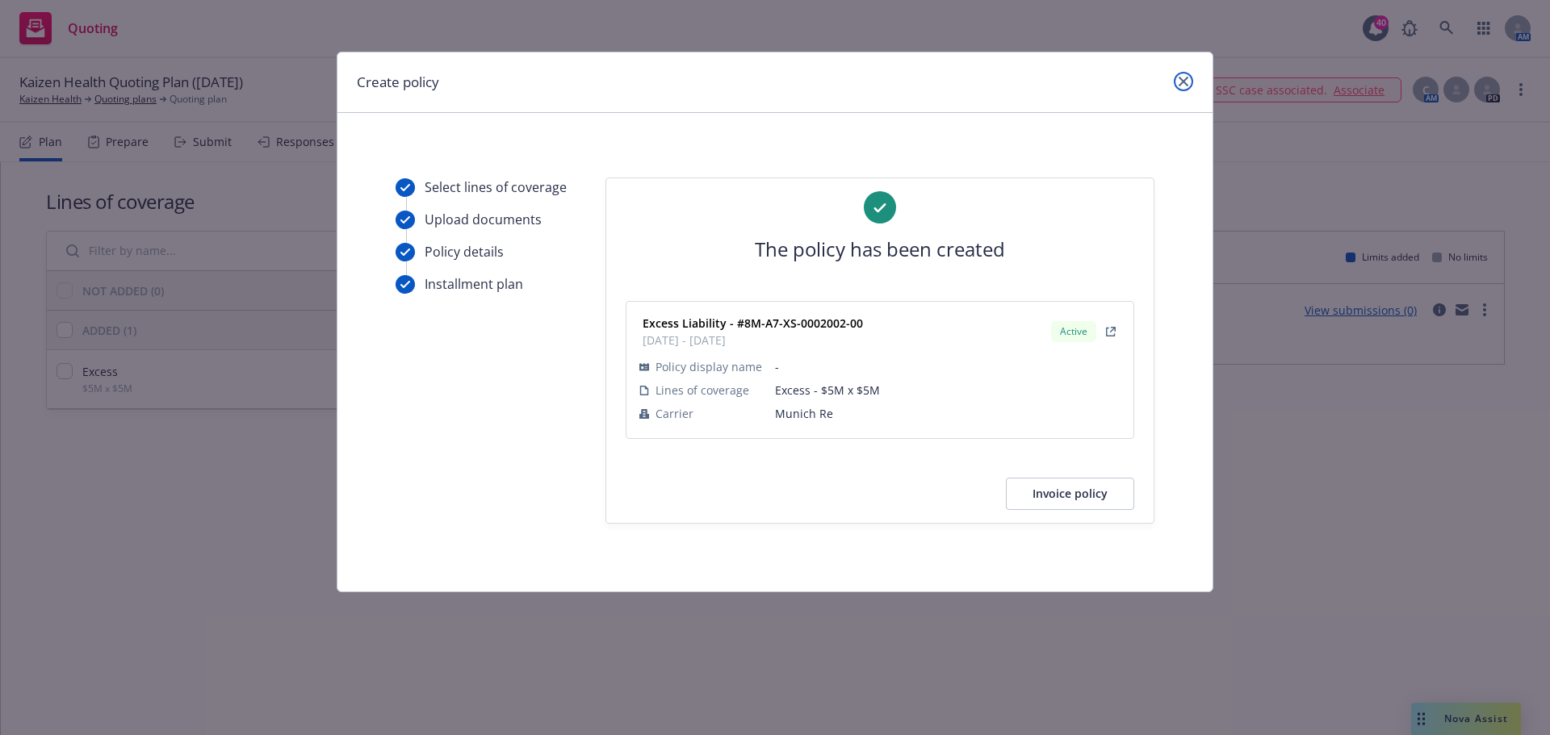
drag, startPoint x: 1183, startPoint y: 78, endPoint x: 943, endPoint y: 91, distance: 240.1
click at [1183, 78] on icon "close" at bounding box center [1183, 82] width 10 height 10
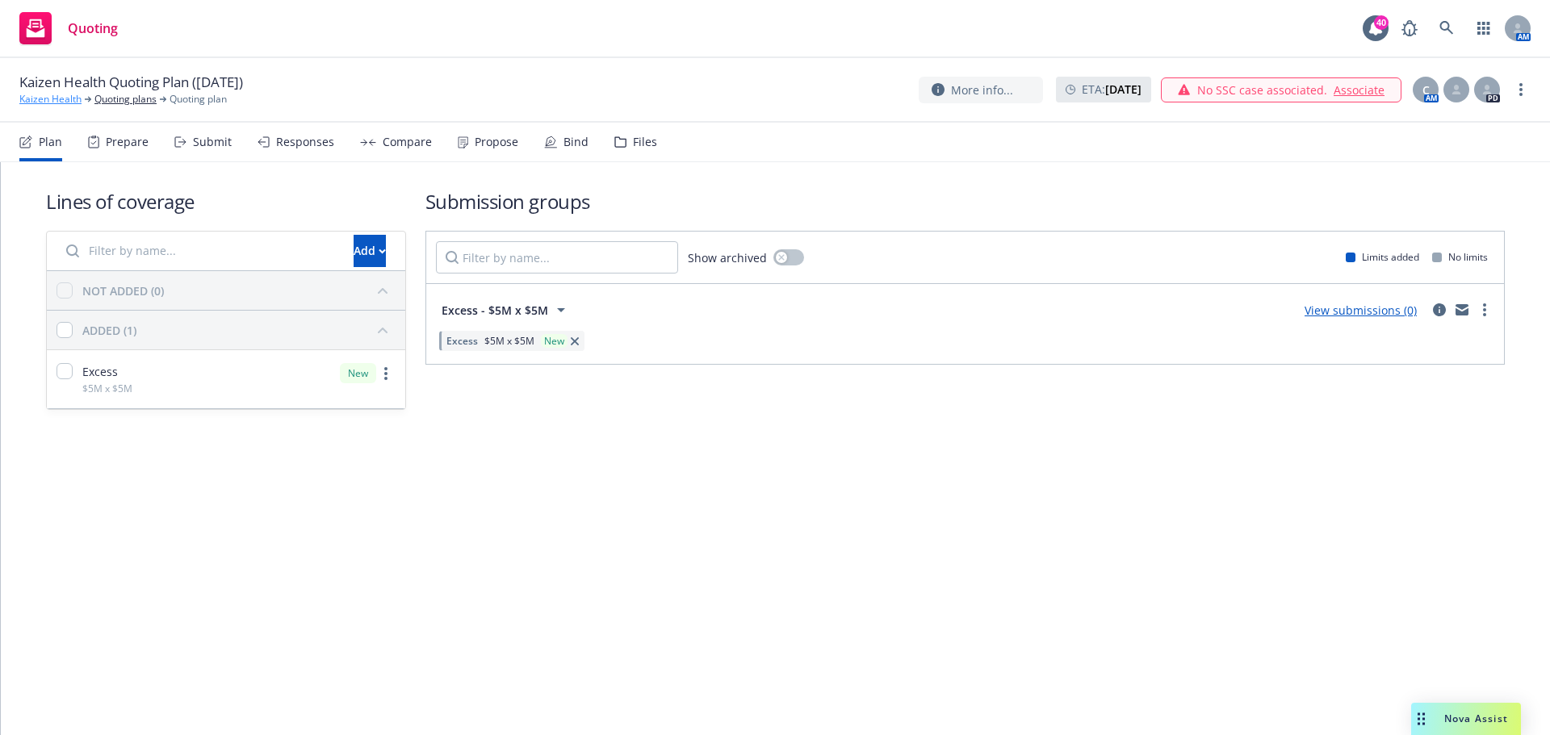
click at [52, 96] on link "Kaizen Health" at bounding box center [50, 99] width 62 height 15
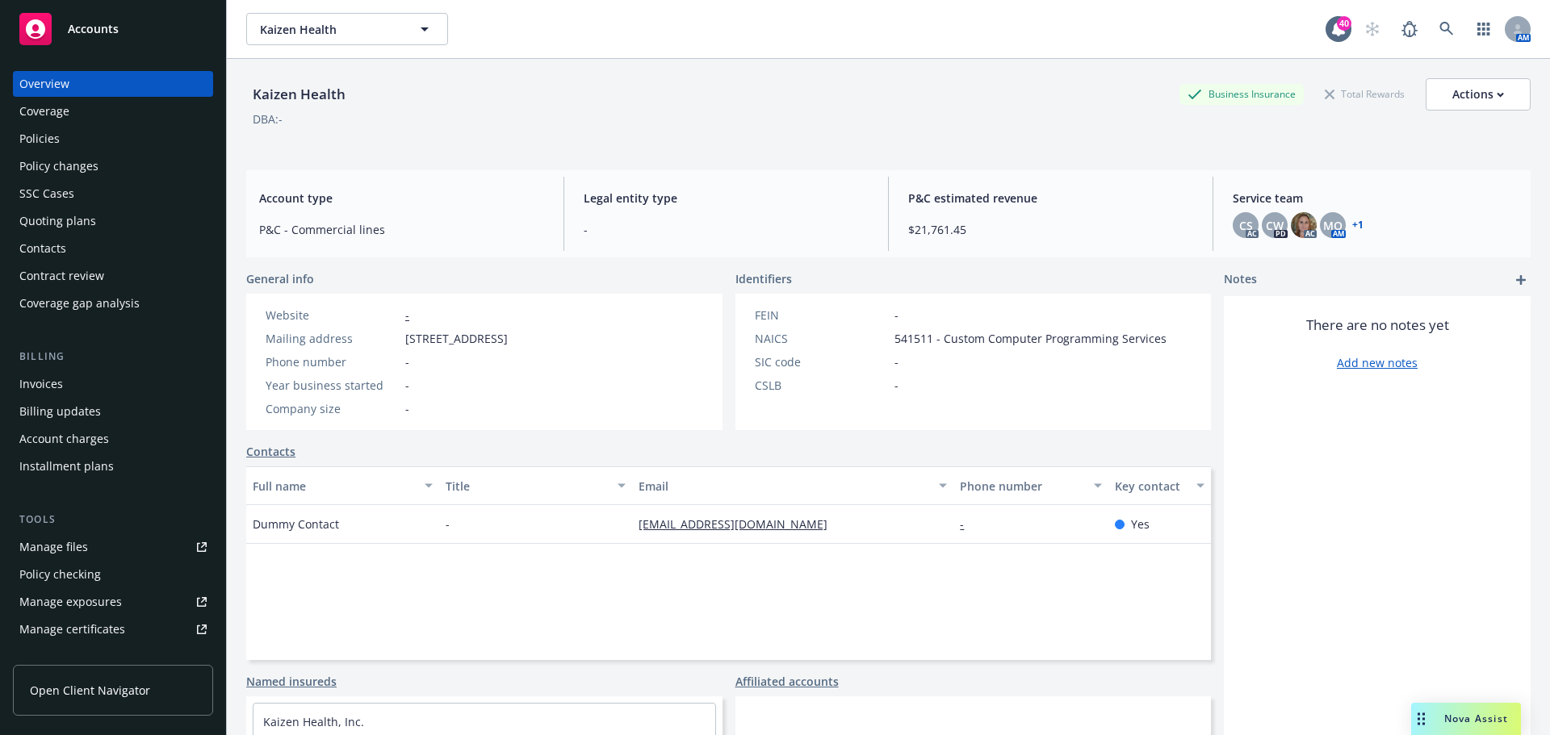
click at [77, 219] on div "Quoting plans" at bounding box center [57, 221] width 77 height 26
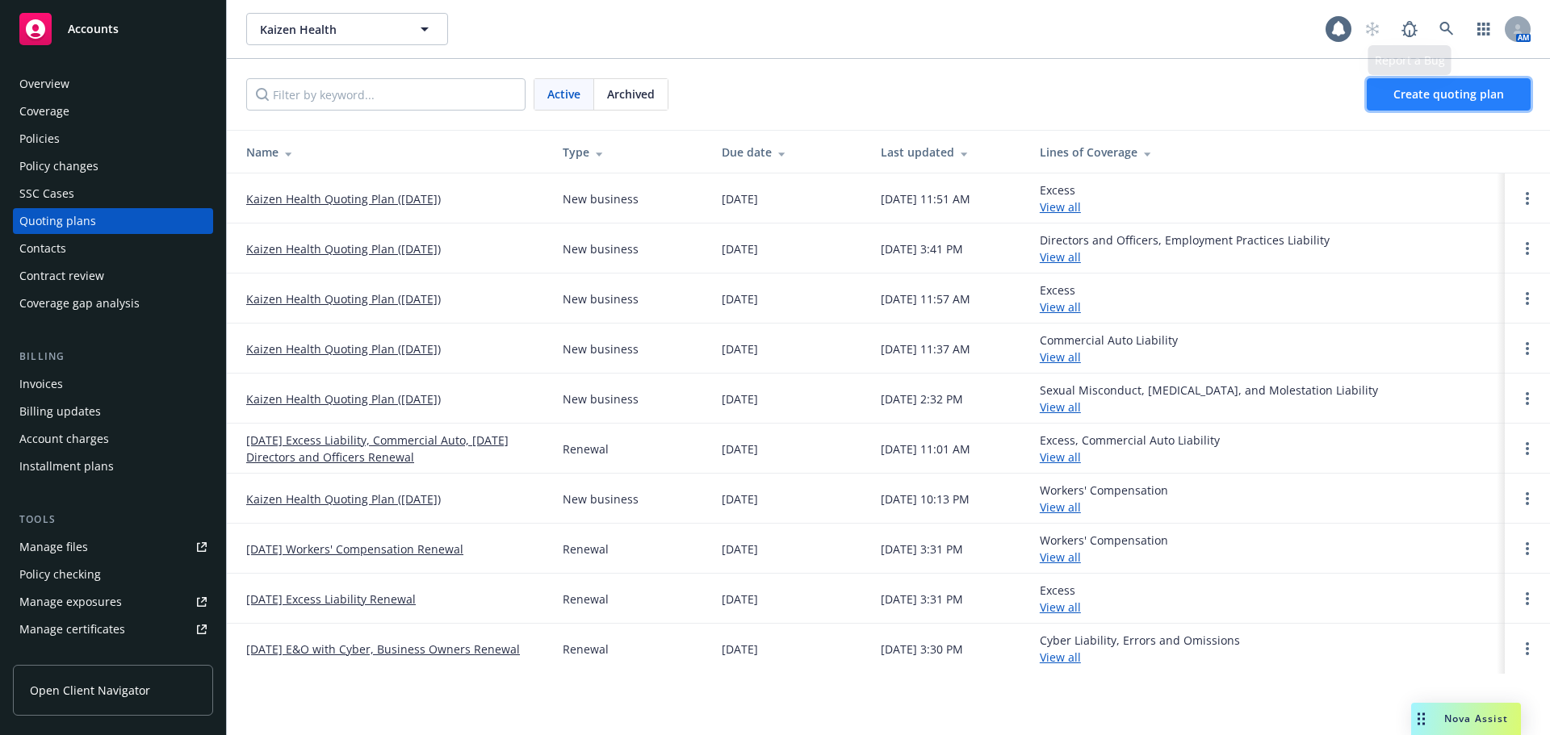
click at [1498, 98] on span "Create quoting plan" at bounding box center [1448, 93] width 111 height 15
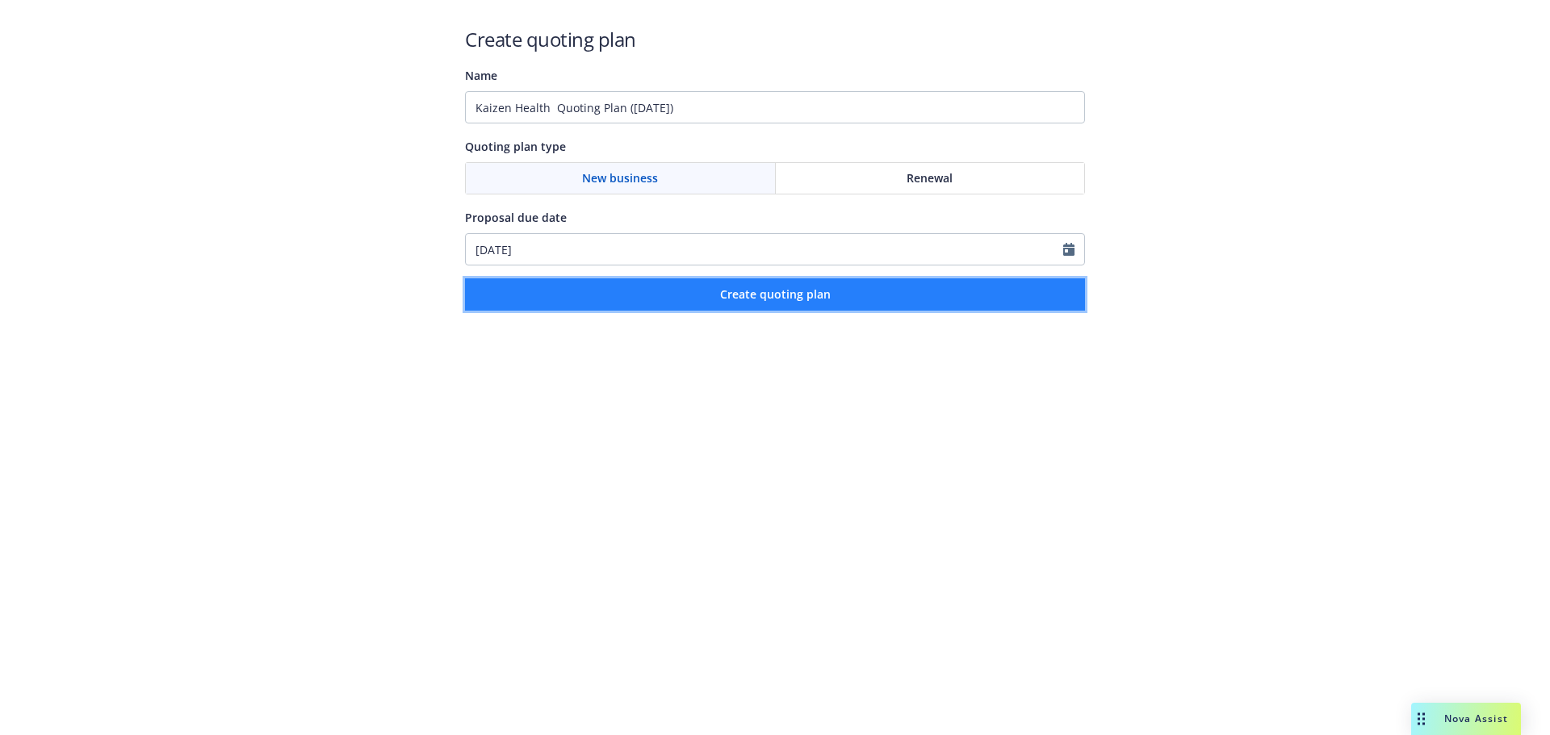
click at [875, 293] on button "Create quoting plan" at bounding box center [775, 294] width 620 height 32
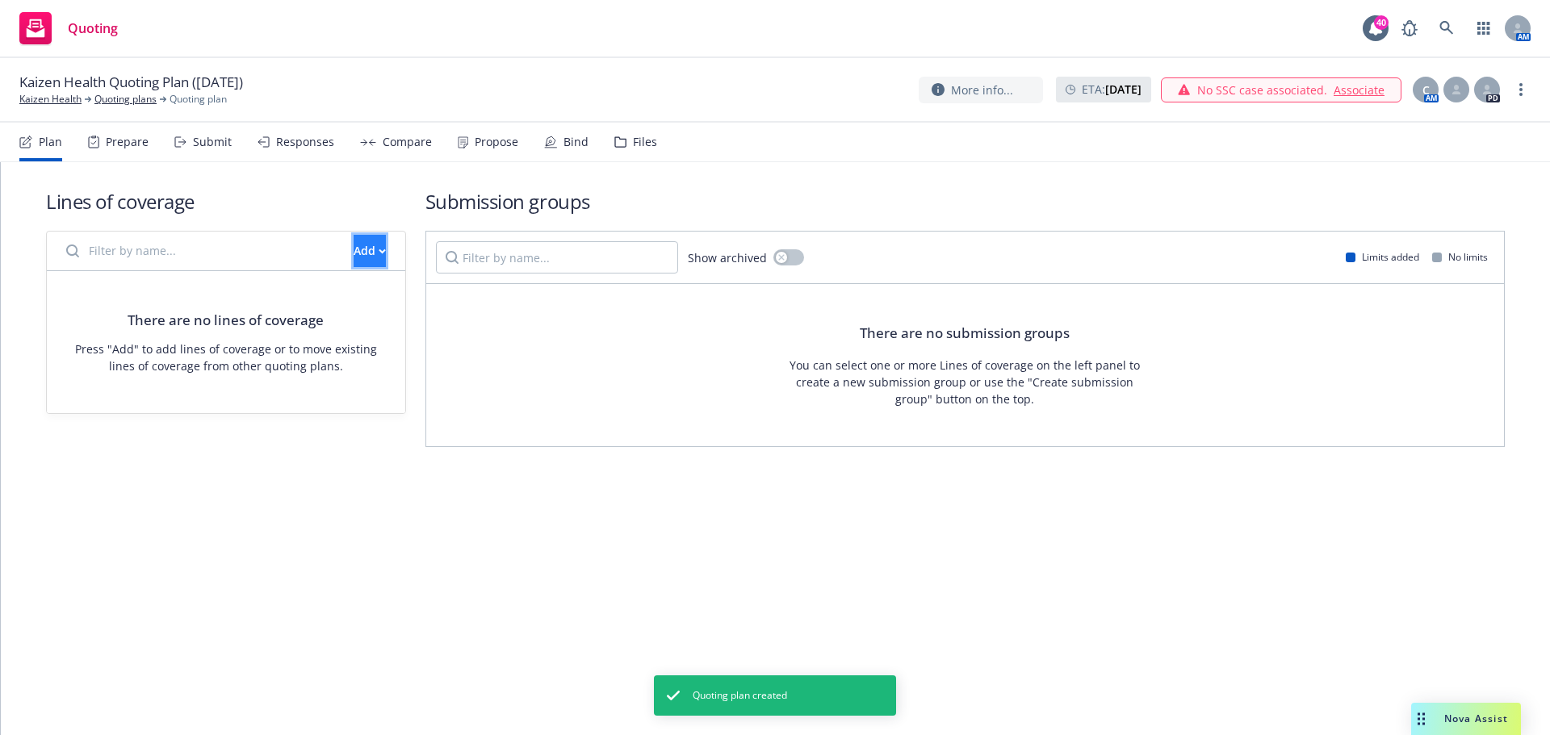
click at [354, 254] on div "Add" at bounding box center [370, 251] width 32 height 31
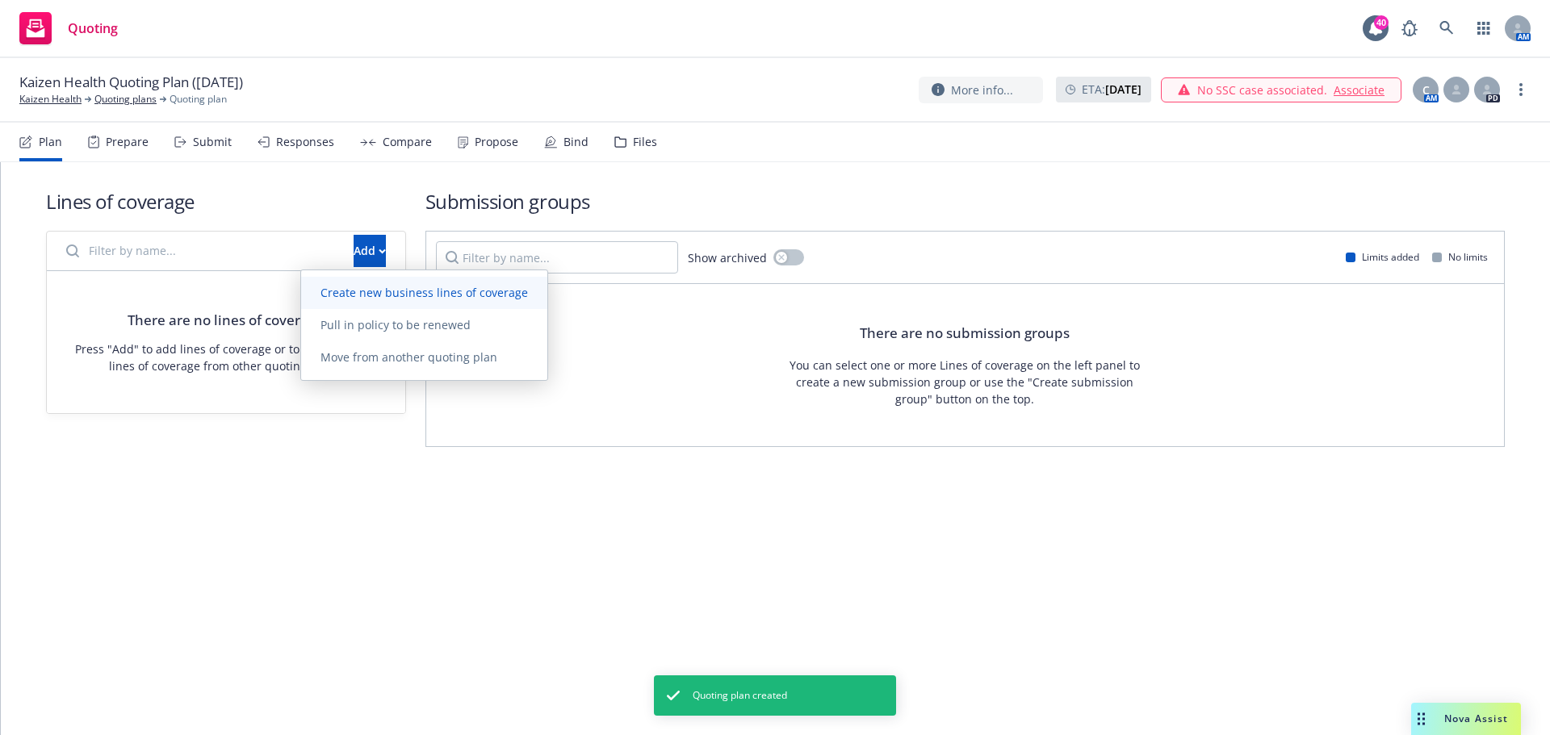
click at [339, 294] on span "Create new business lines of coverage" at bounding box center [424, 292] width 246 height 15
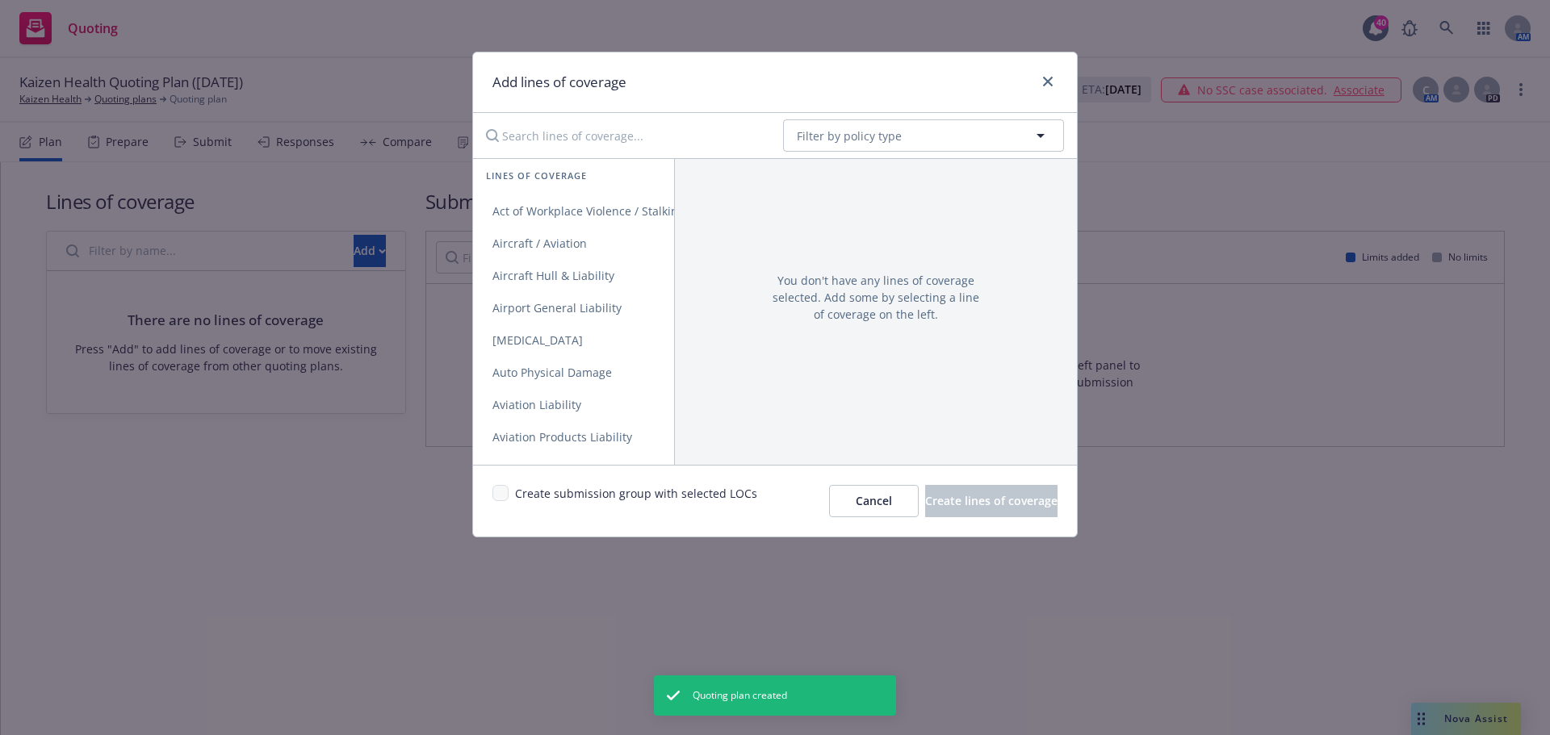
drag, startPoint x: 523, startPoint y: 129, endPoint x: 549, endPoint y: 136, distance: 26.6
click at [525, 129] on input "Search lines of coverage..." at bounding box center [623, 135] width 294 height 32
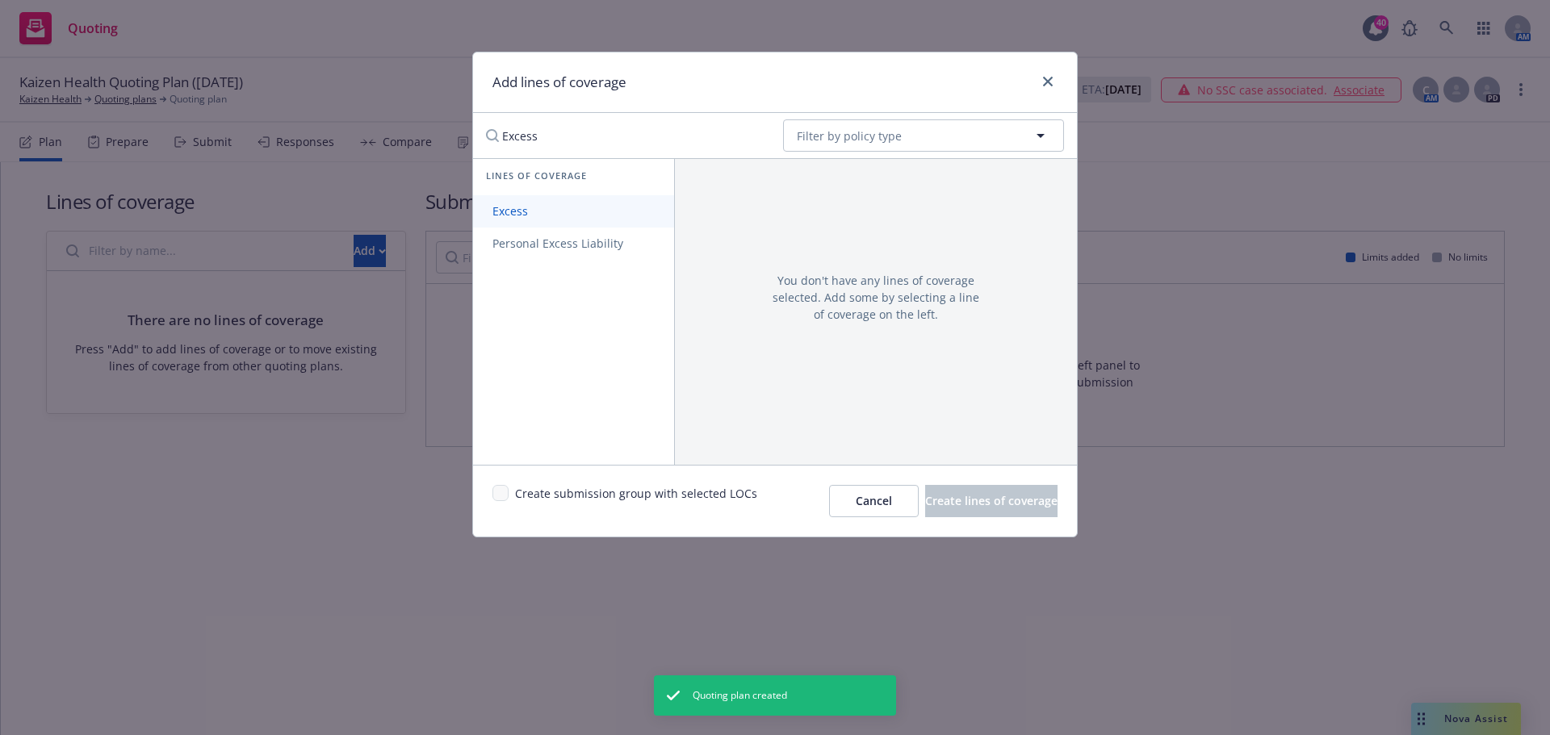
type input "Excess"
click at [542, 211] on span "Excess" at bounding box center [510, 210] width 74 height 15
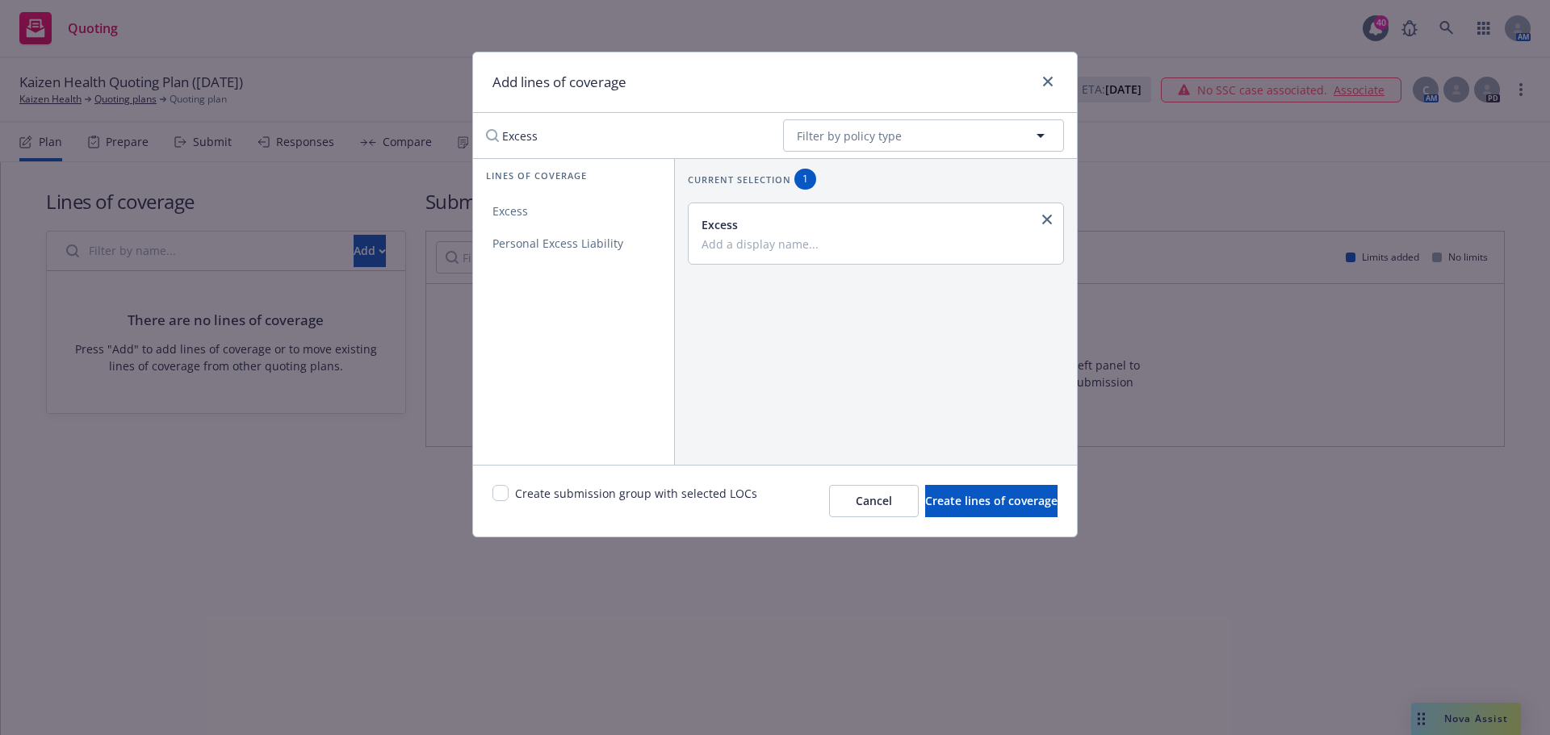
click at [726, 246] on input "Add a display name..." at bounding box center [873, 243] width 345 height 15
type input "$4M x $4M"
click at [940, 487] on button "Create lines of coverage" at bounding box center [991, 501] width 132 height 32
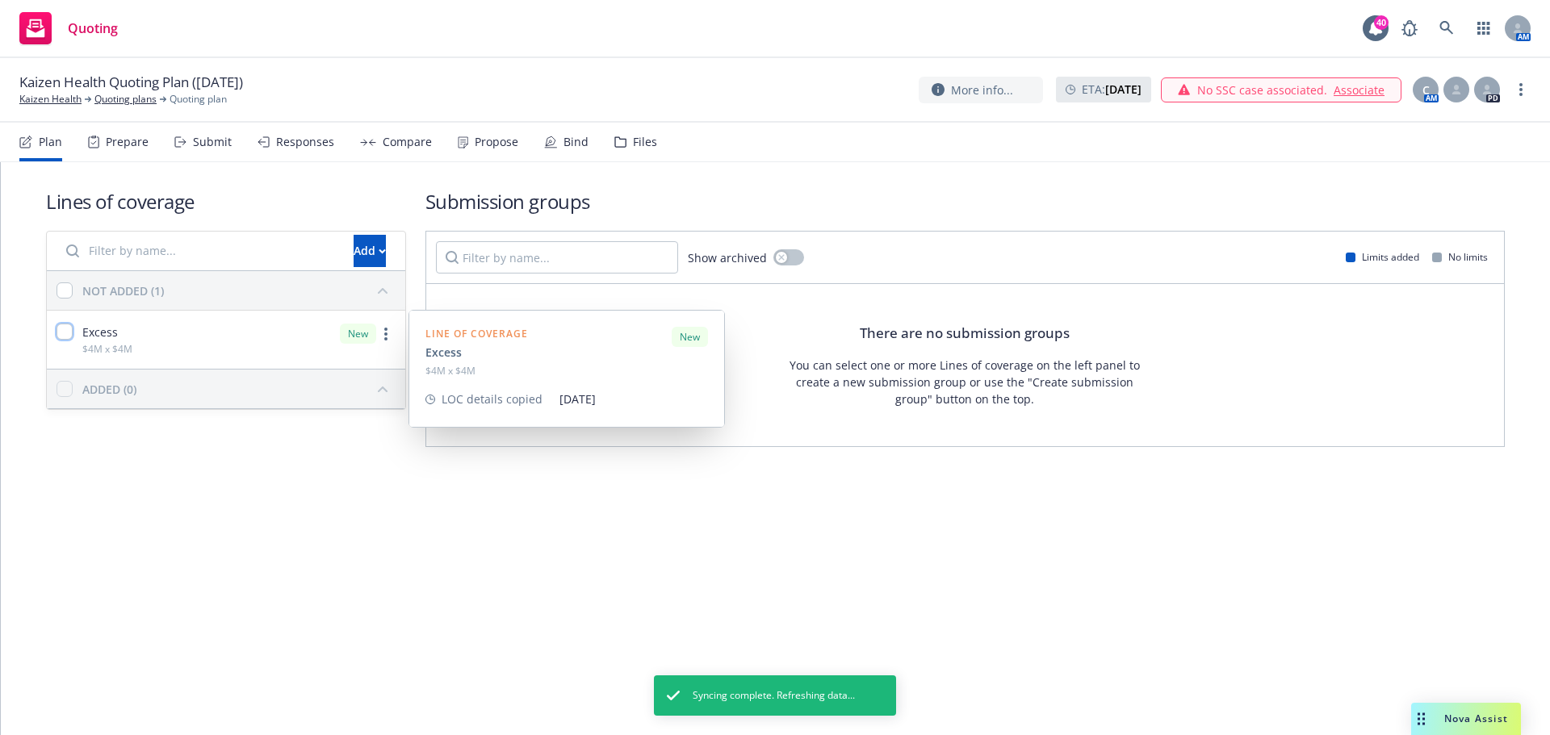
click at [69, 336] on input "checkbox" at bounding box center [64, 332] width 16 height 16
checkbox input "true"
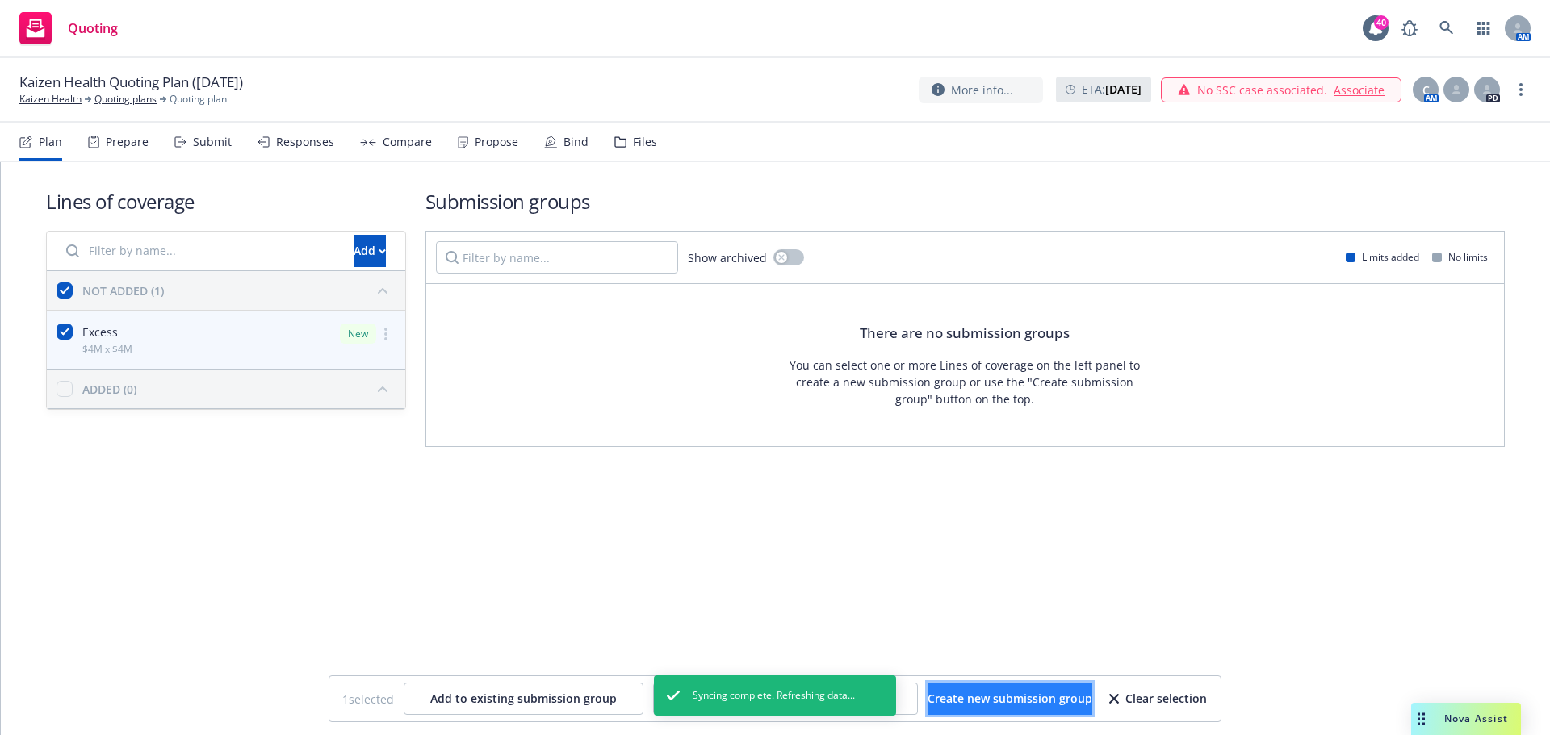
click at [1020, 689] on button "Create new submission group" at bounding box center [1009, 699] width 165 height 32
checkbox input "false"
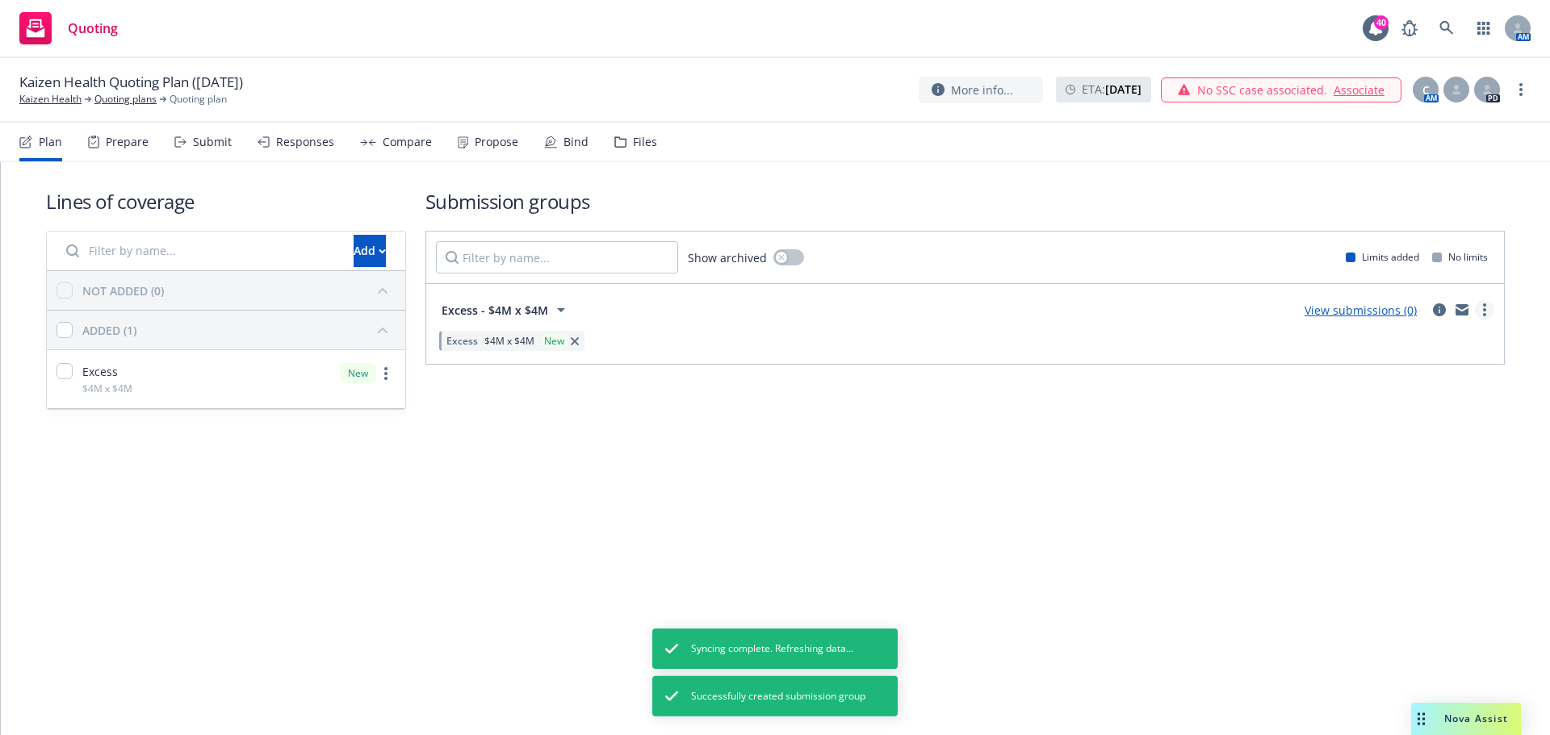
click at [1487, 311] on link "more" at bounding box center [1484, 309] width 19 height 19
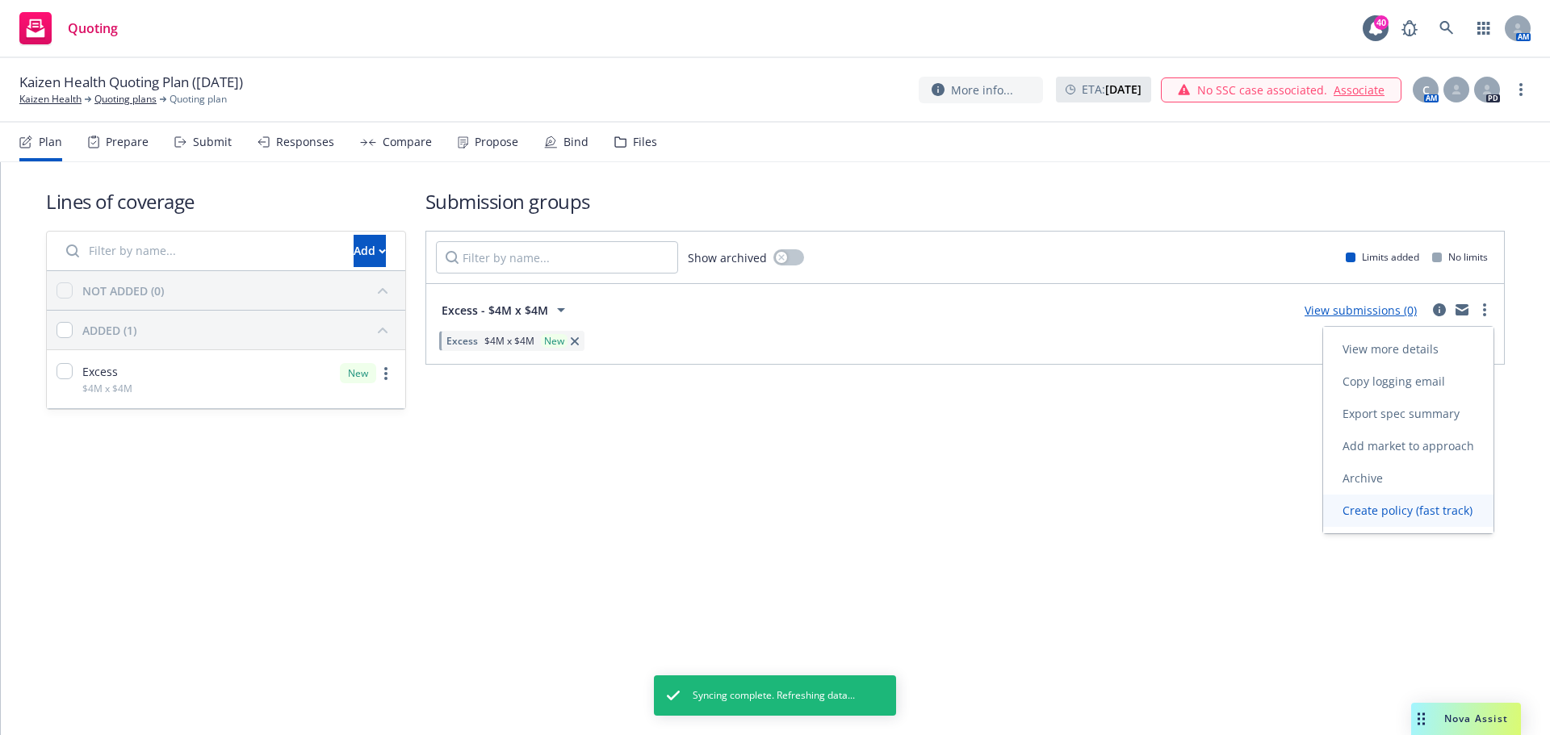
click at [1406, 510] on span "Create policy (fast track)" at bounding box center [1407, 510] width 169 height 15
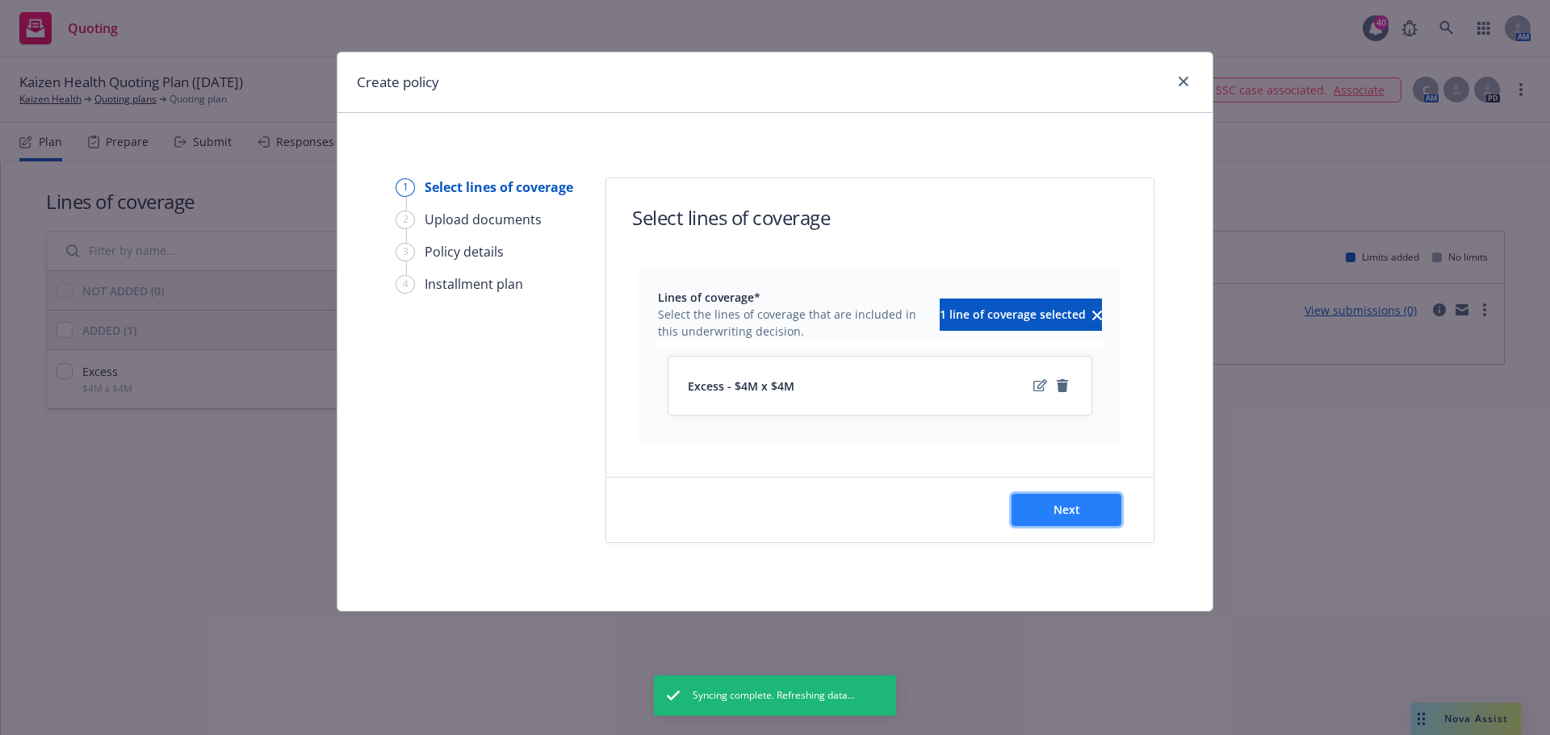
click at [1062, 513] on span "Next" at bounding box center [1066, 509] width 27 height 15
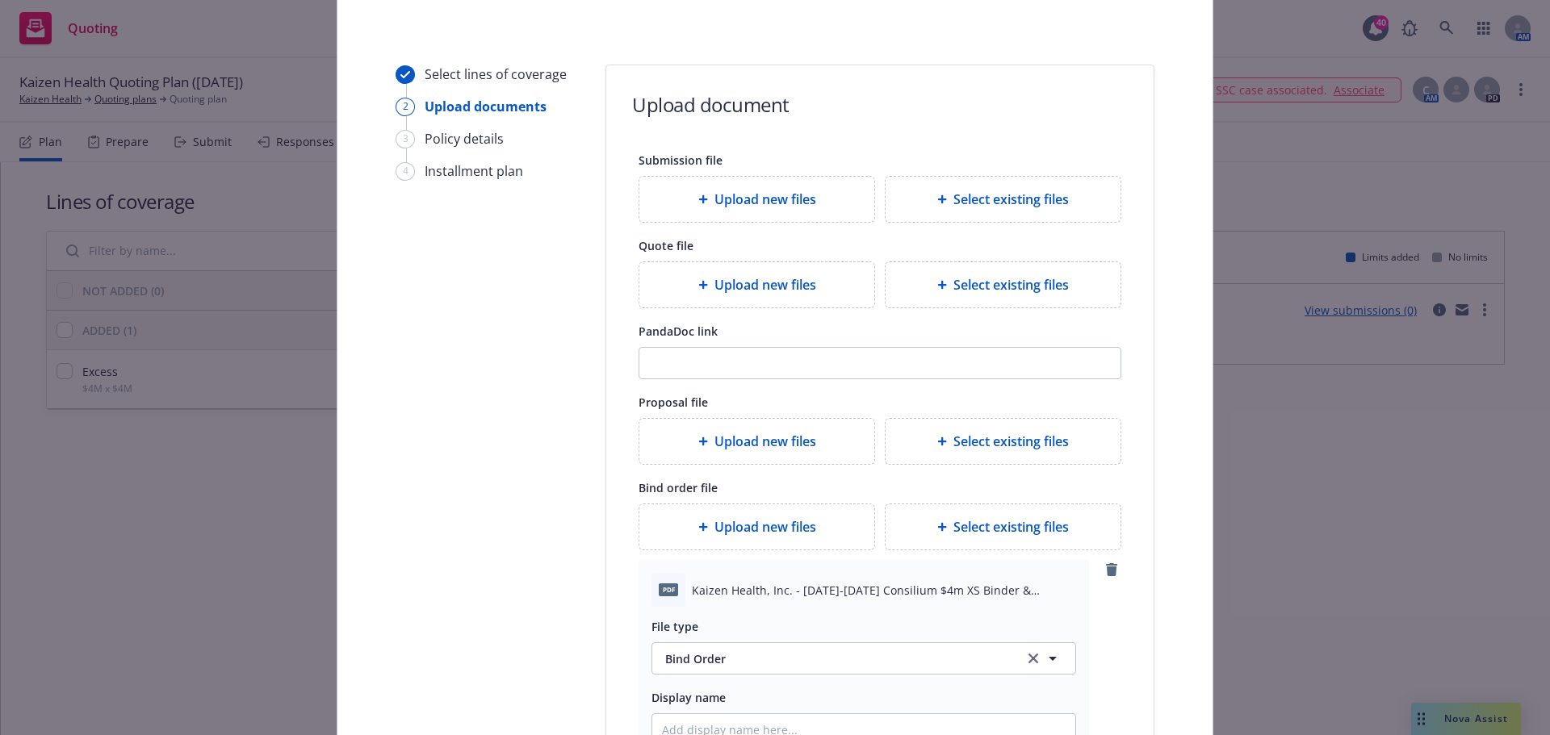
scroll to position [323, 0]
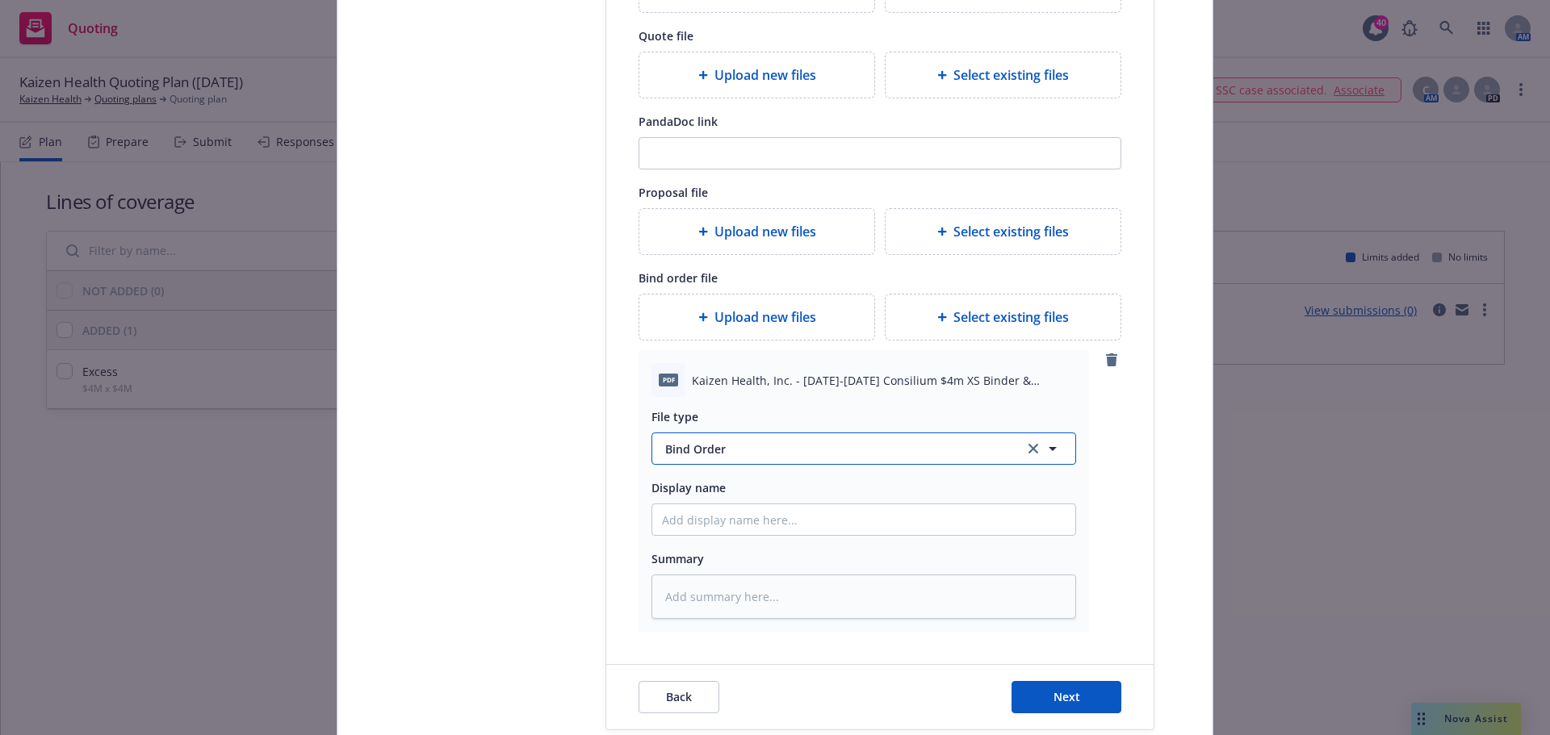
click at [718, 444] on span "Bind Order" at bounding box center [835, 449] width 340 height 17
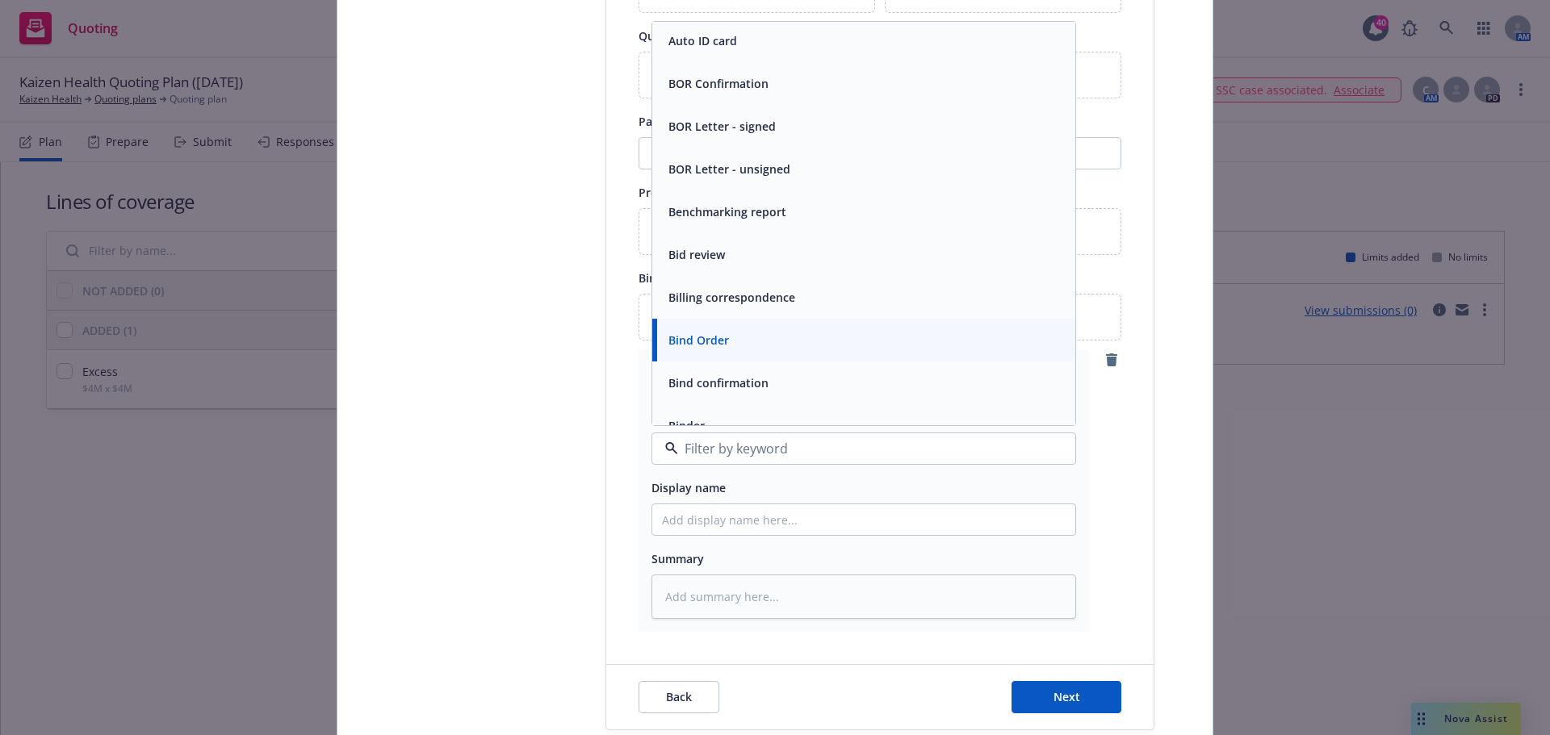
scroll to position [646, 0]
click at [705, 331] on div "Binder" at bounding box center [864, 338] width 404 height 23
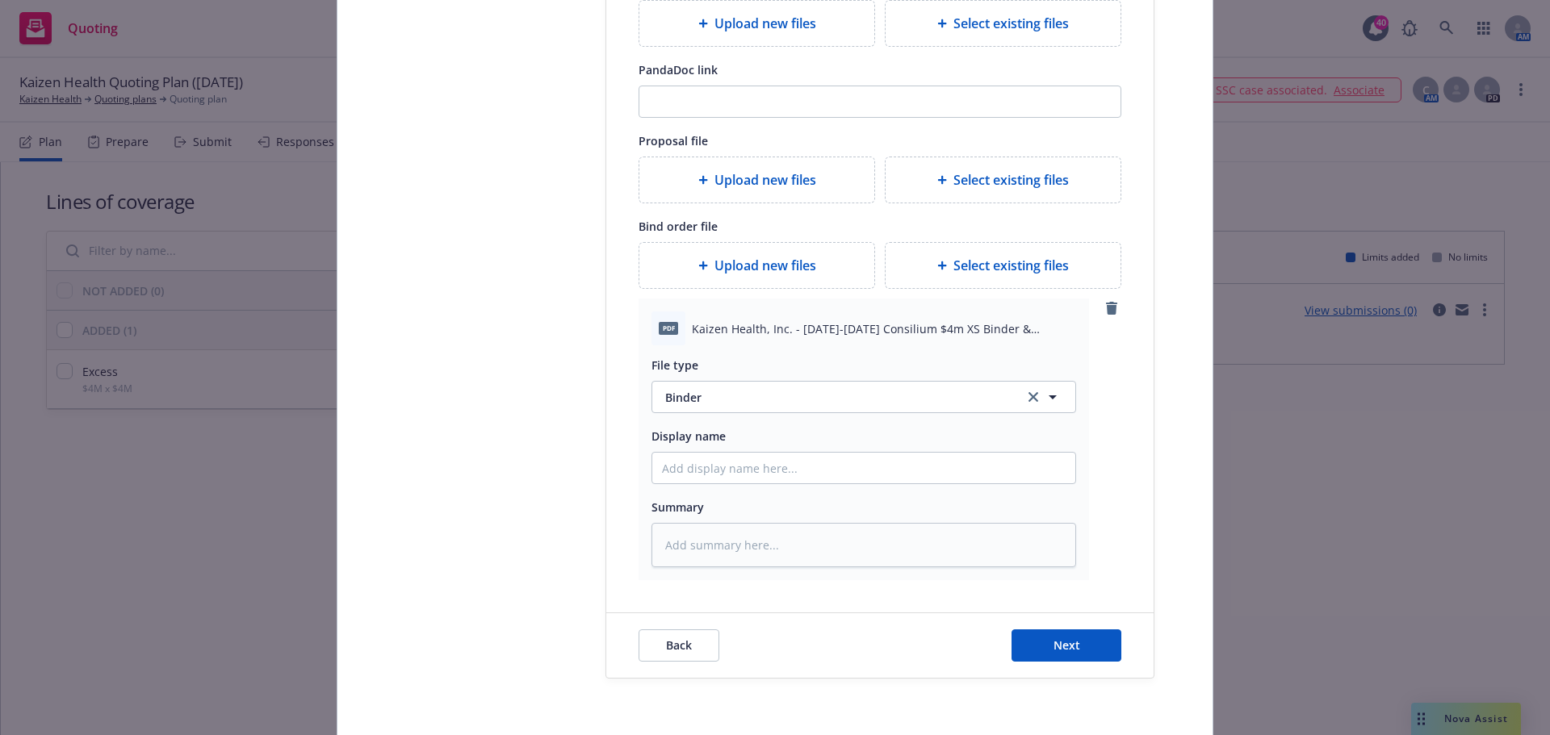
scroll to position [404, 0]
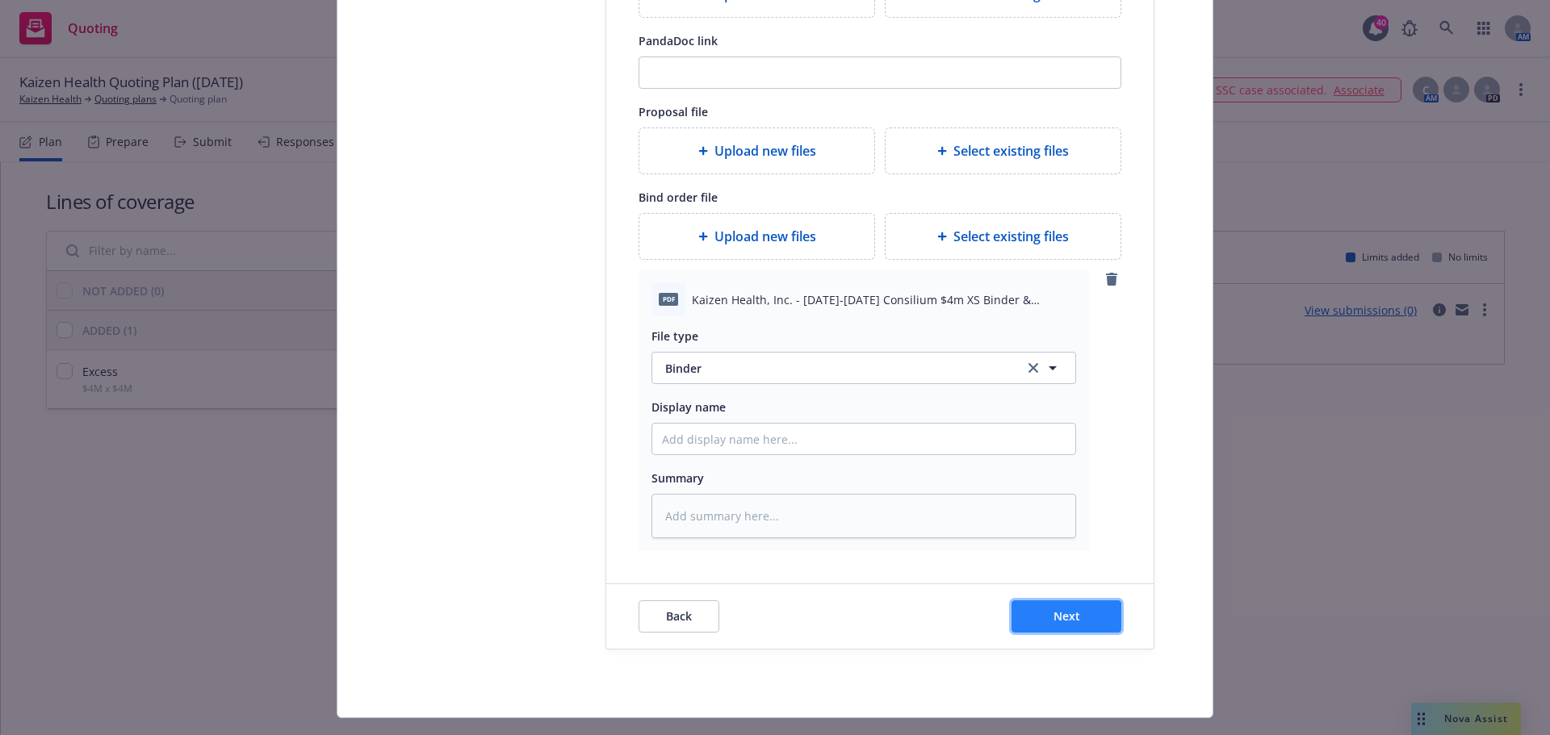
click at [1074, 625] on button "Next" at bounding box center [1066, 616] width 110 height 32
type textarea "x"
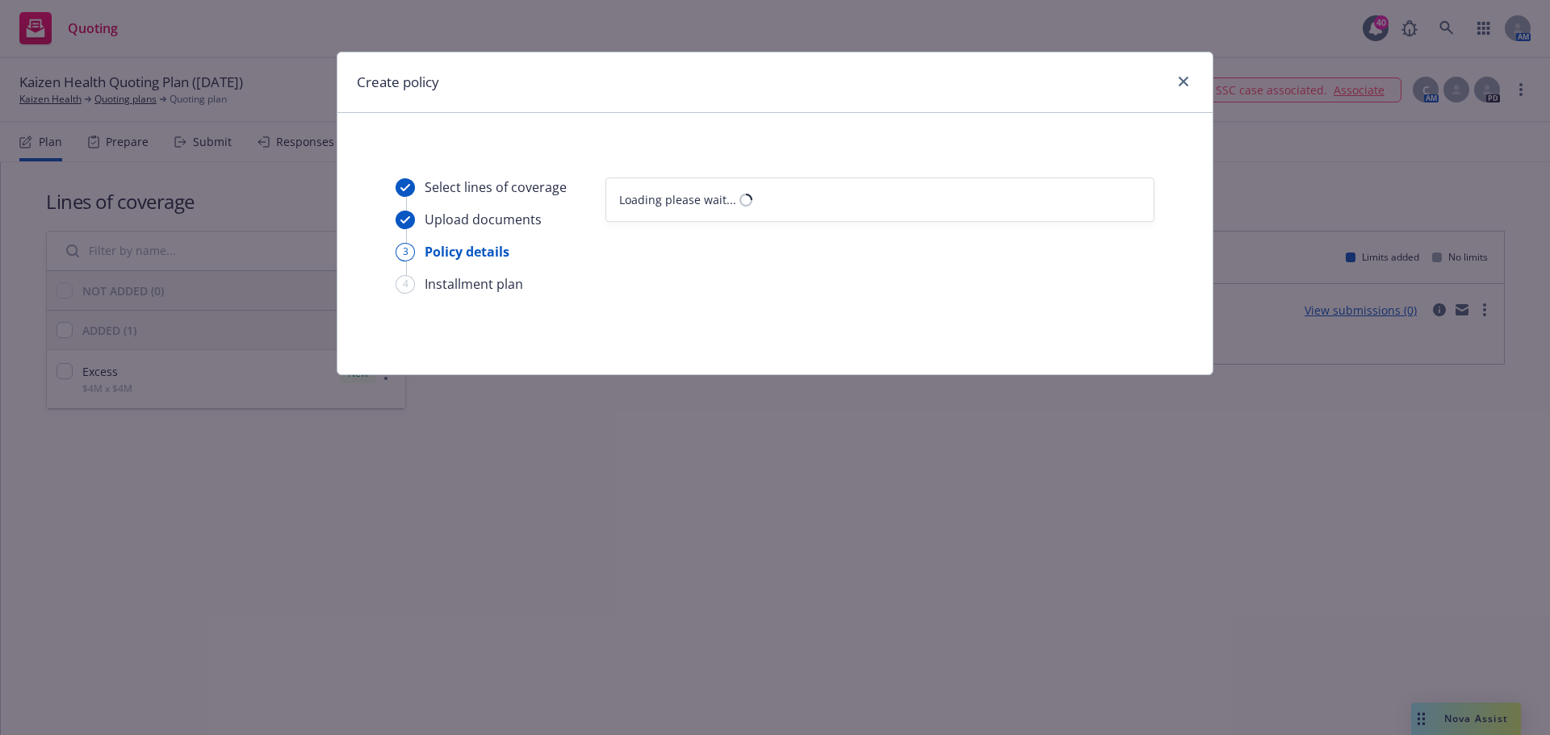
scroll to position [0, 0]
select select "12"
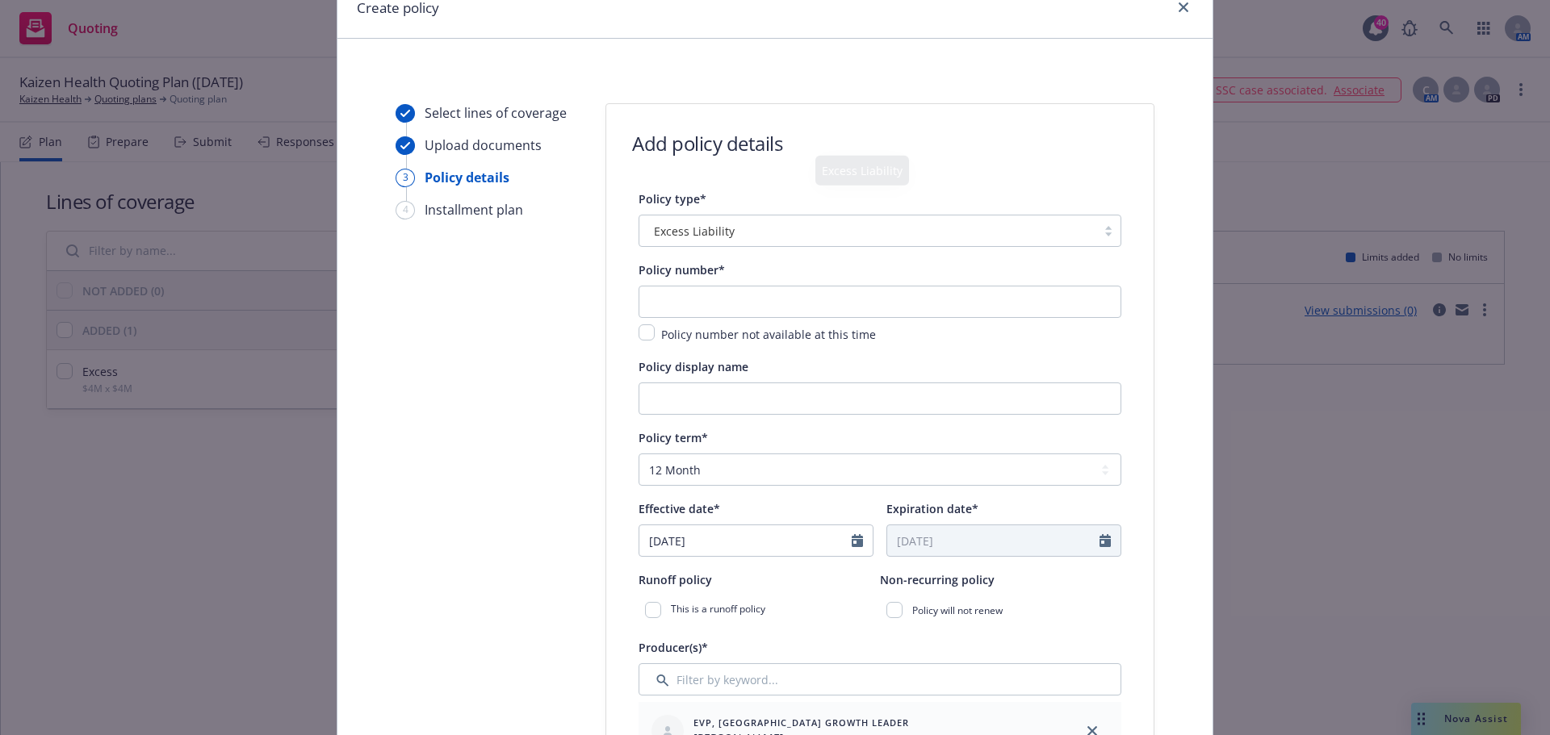
scroll to position [161, 0]
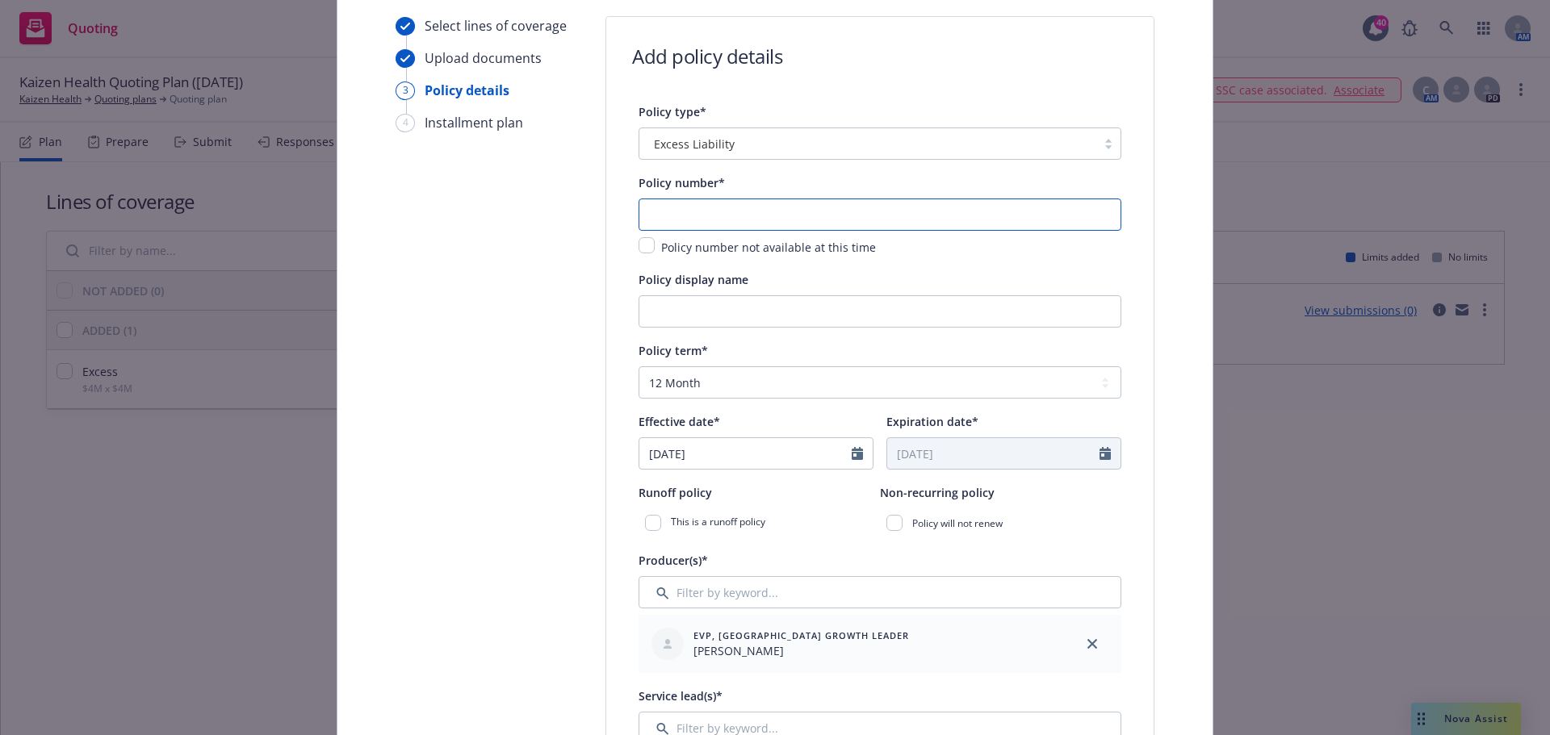
click at [690, 216] on input "text" at bounding box center [879, 215] width 483 height 32
paste input "B2252NACKAIZ25001"
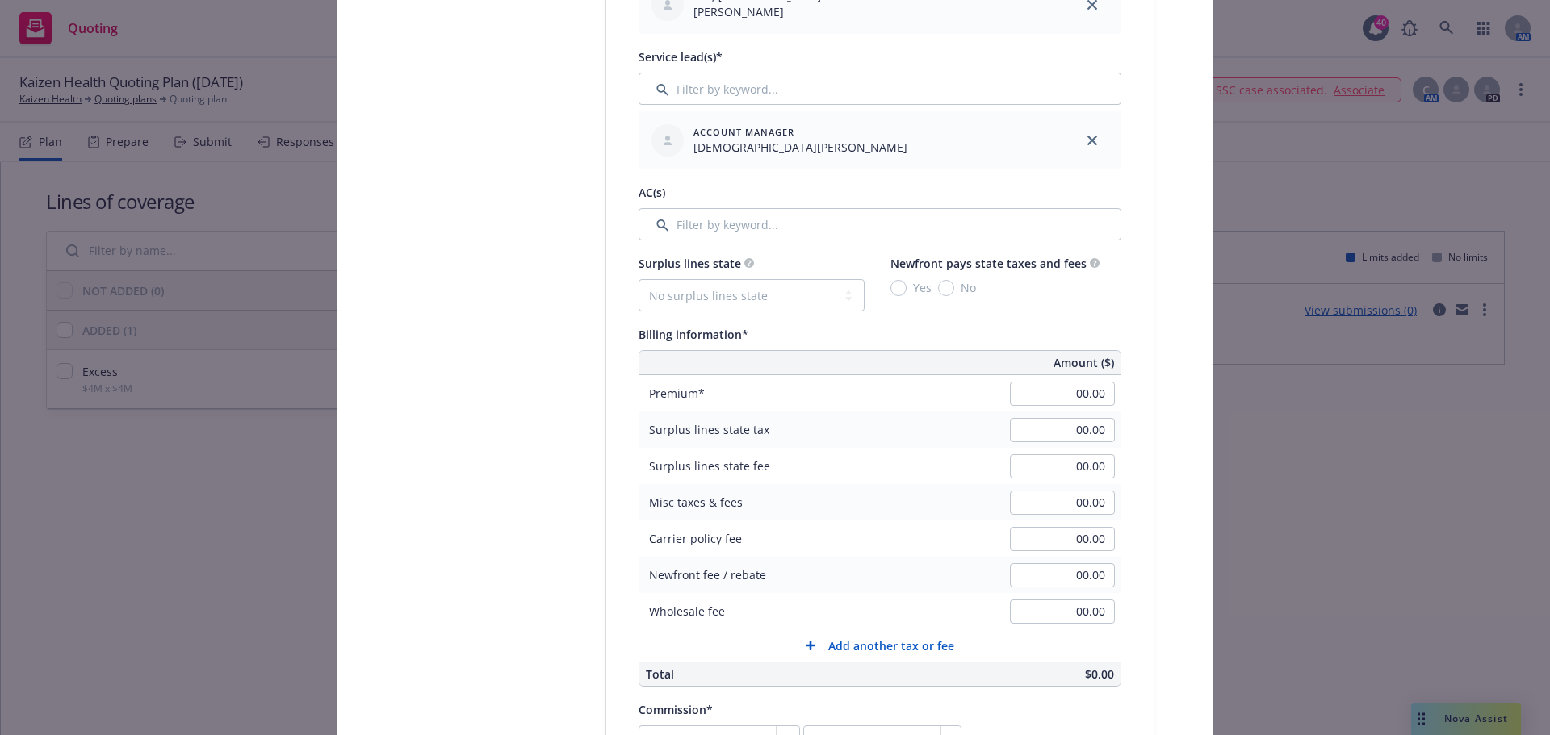
scroll to position [807, 0]
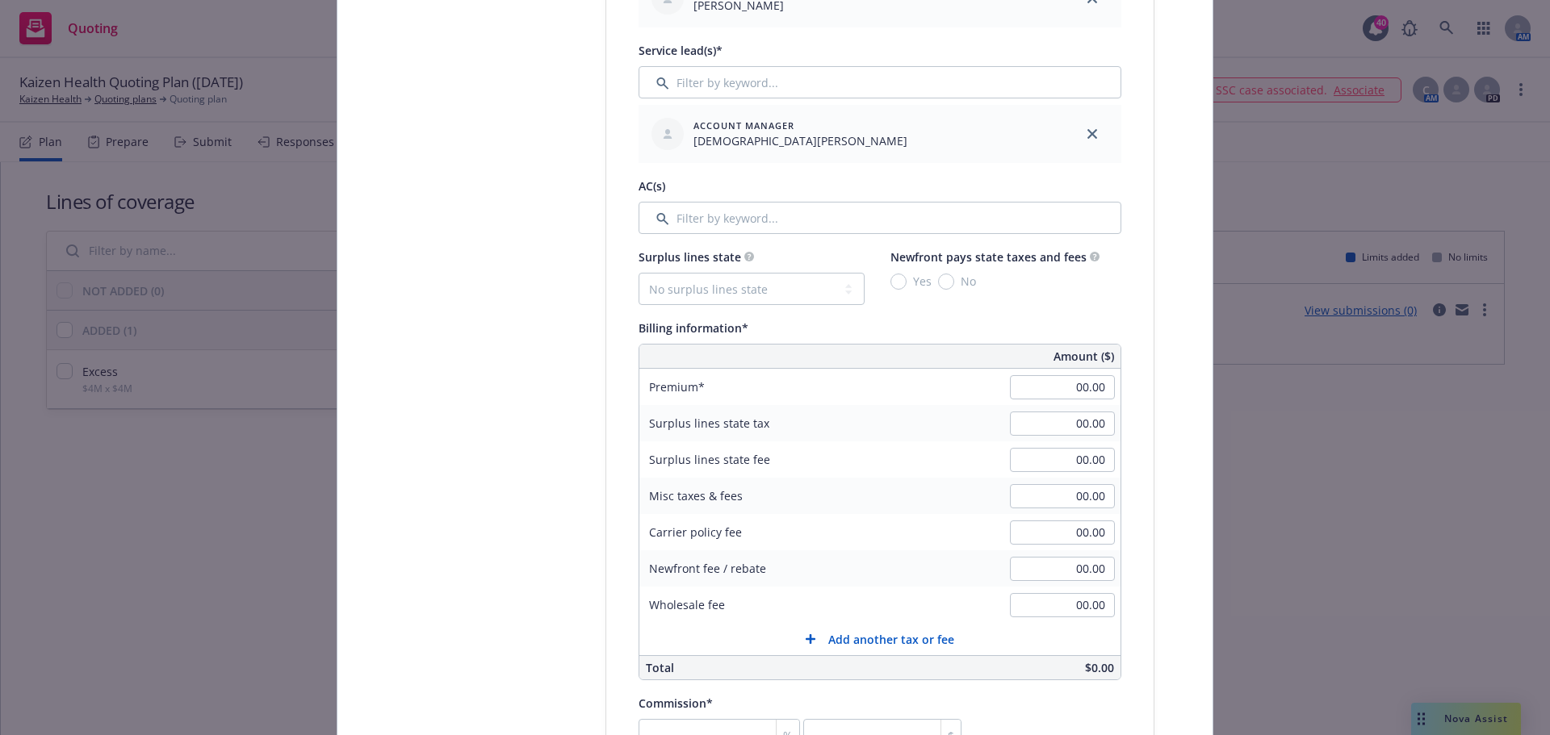
type input "B2252NACKAIZ25001"
click at [768, 290] on select "No surplus lines state Alaska Alabama Arkansas Arizona California Colorado Conn…" at bounding box center [751, 289] width 226 height 32
select select "IL"
click at [638, 273] on select "No surplus lines state Alaska Alabama Arkansas Arizona California Colorado Conn…" at bounding box center [751, 289] width 226 height 32
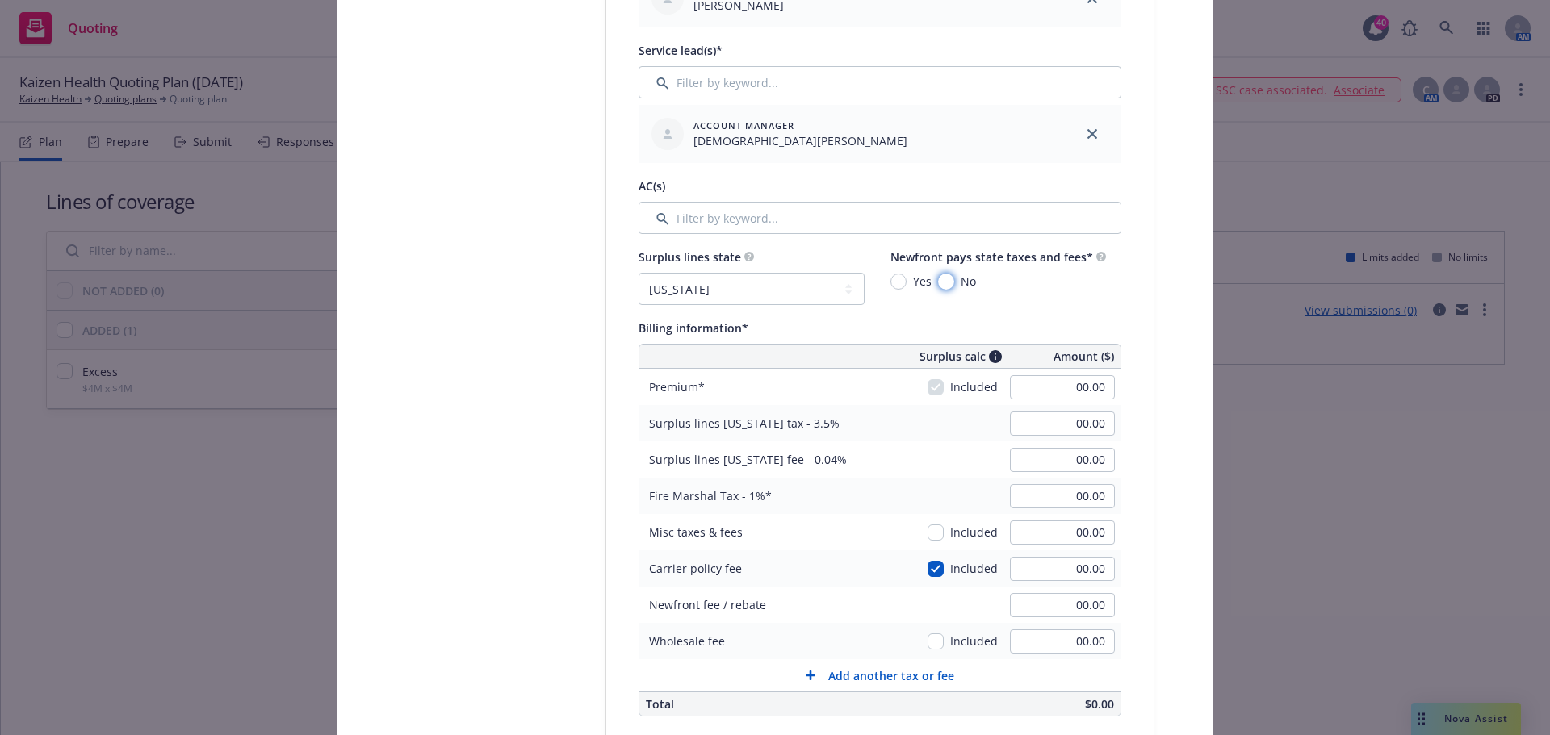
click at [946, 282] on input "No" at bounding box center [946, 282] width 16 height 16
radio input "true"
click at [1077, 388] on input "00.00" at bounding box center [1062, 387] width 105 height 24
type input "225,088.00"
type input "7,878.08"
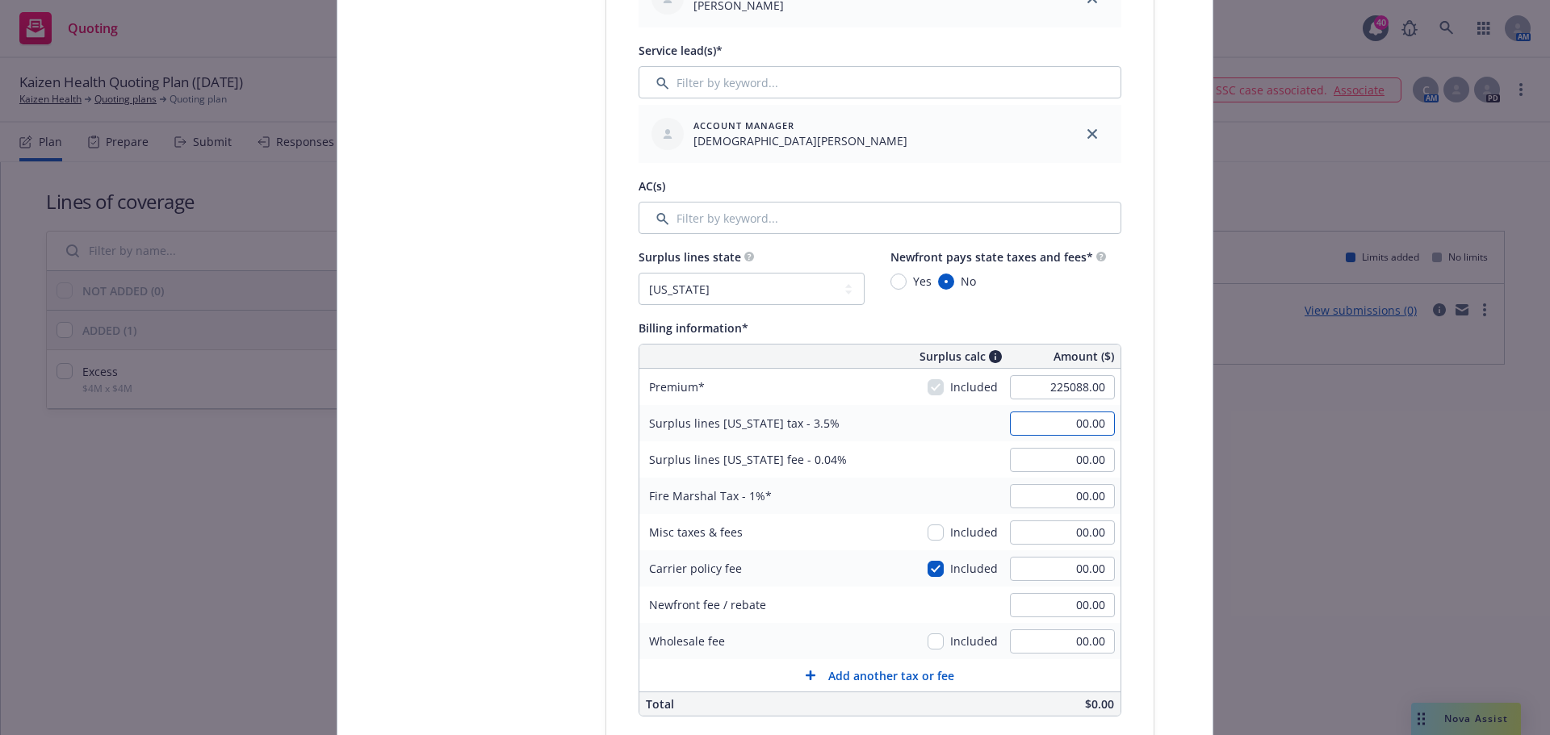
type input "90.04"
type input "2,250.88"
click at [1088, 564] on input "00.00" at bounding box center [1062, 569] width 105 height 24
type input "500.00"
type input "7,895.58"
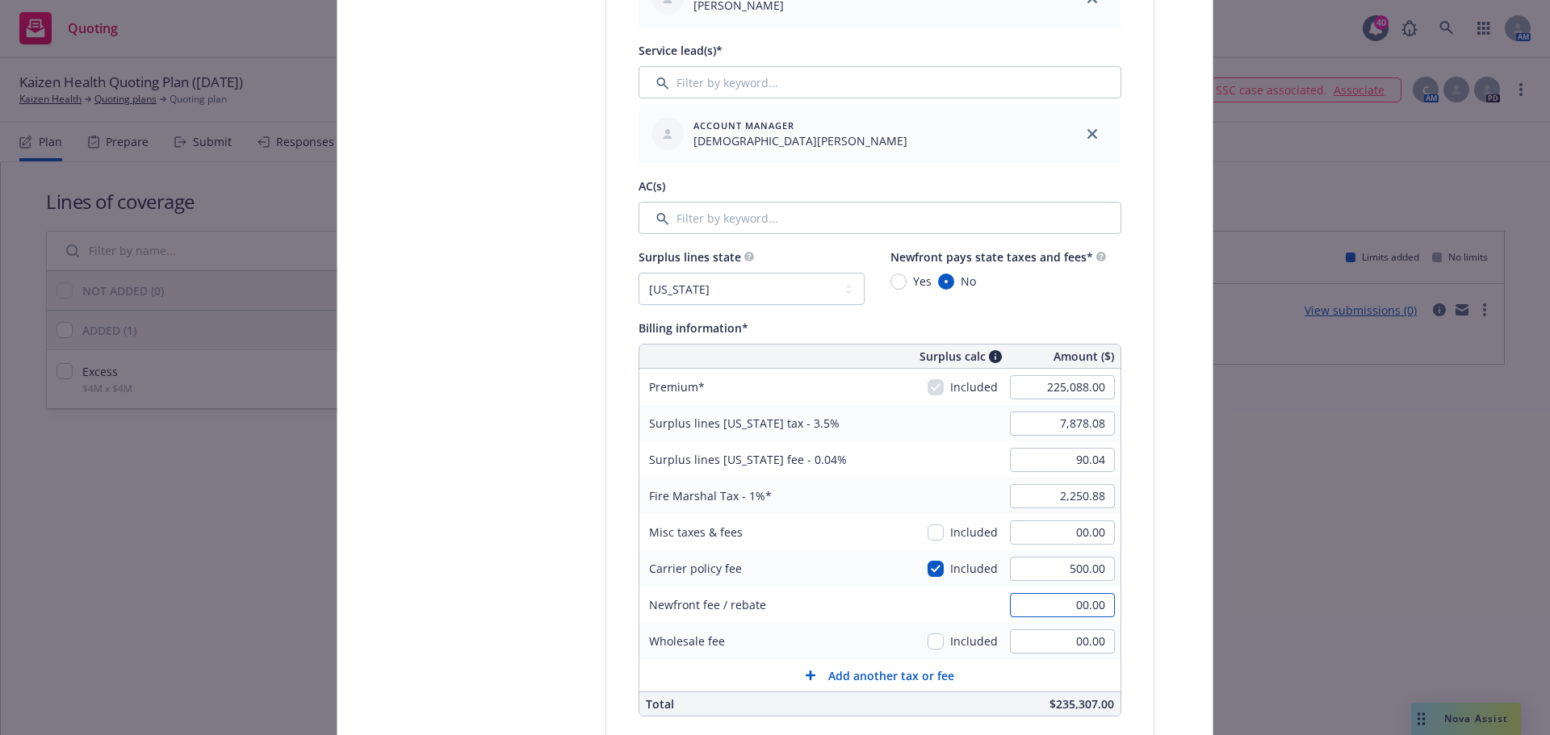
type input "90.24"
type input "2,255.88"
click at [1071, 427] on input "7,895.58" at bounding box center [1062, 424] width 105 height 24
type input "7,878.00"
type input "90.00"
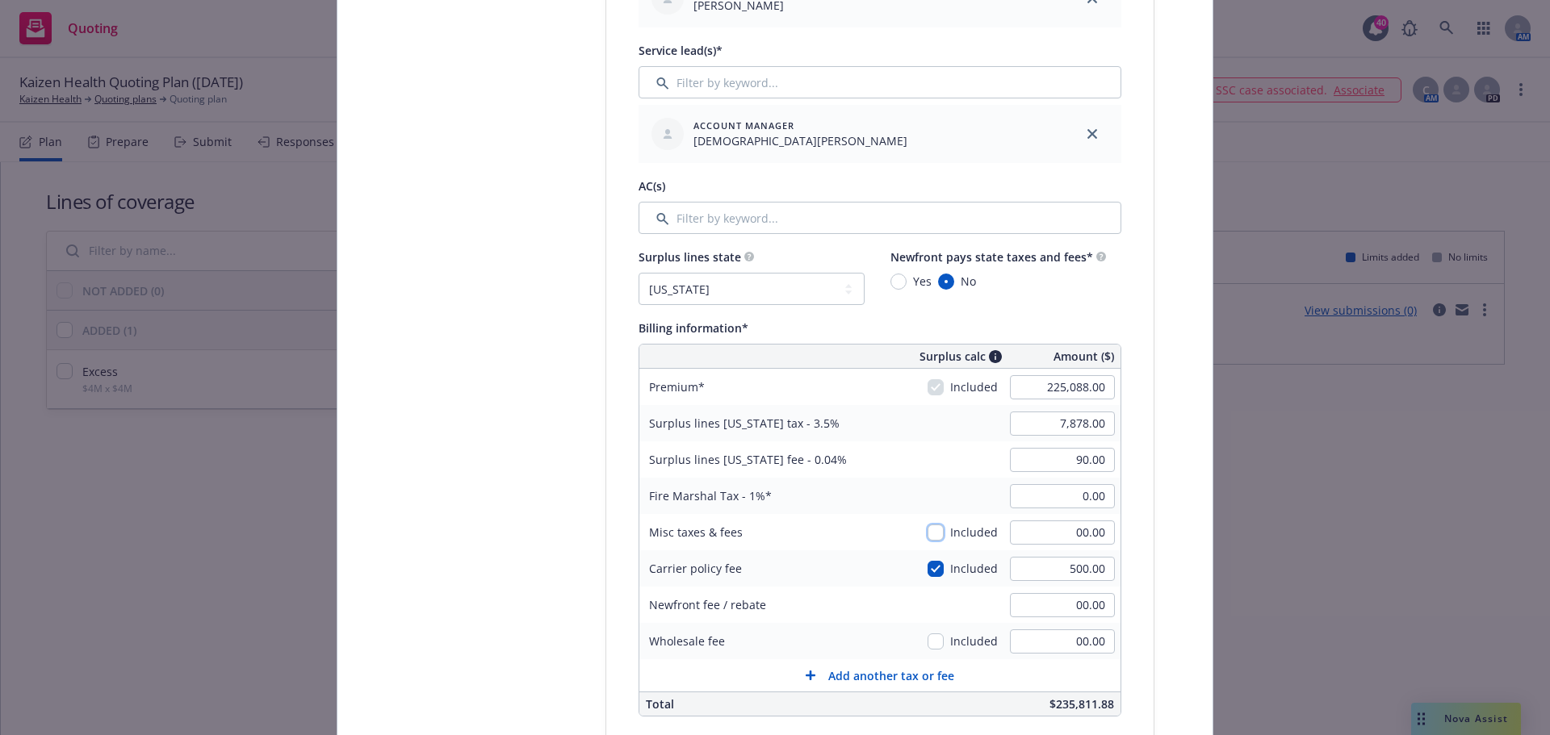
type input "00.00"
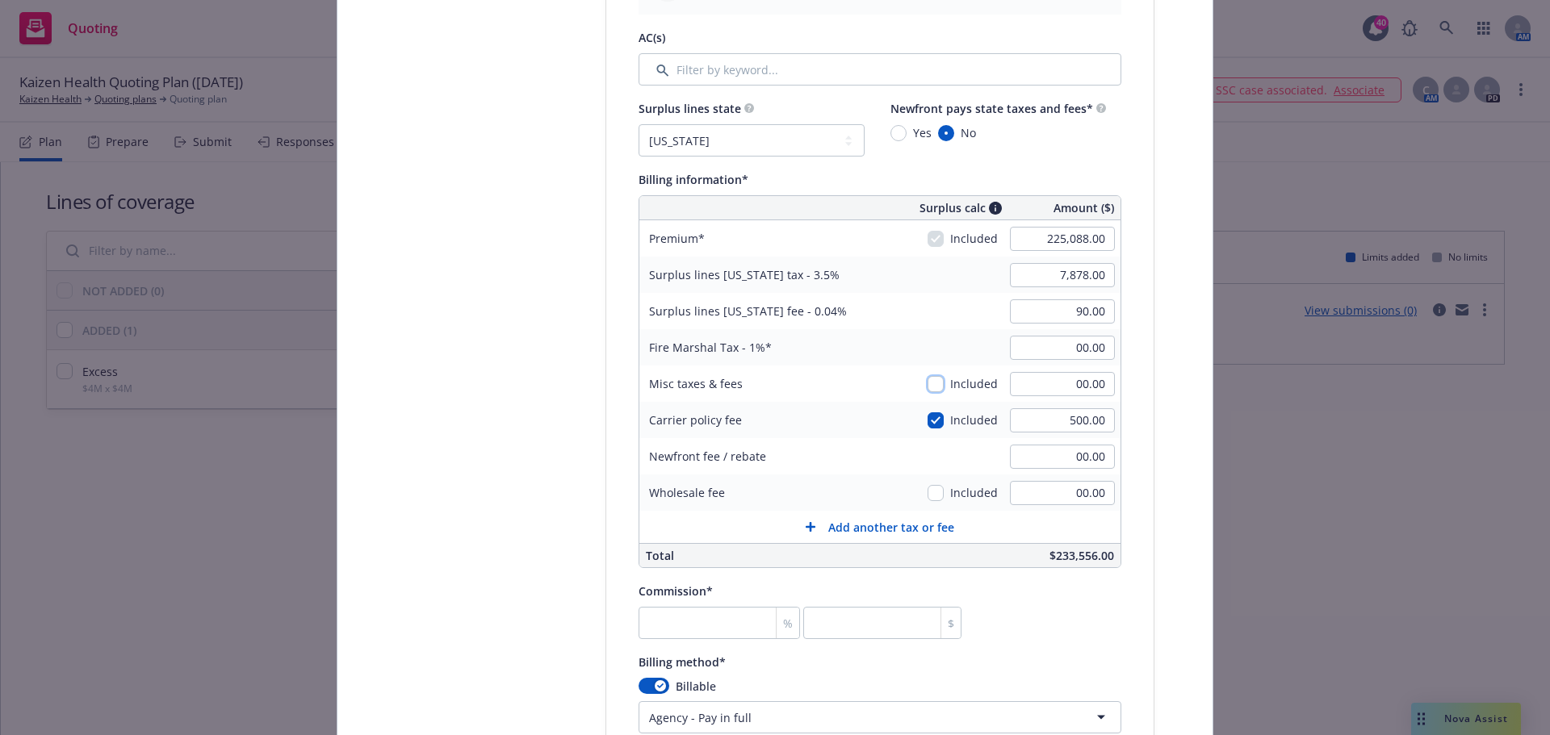
scroll to position [1130, 0]
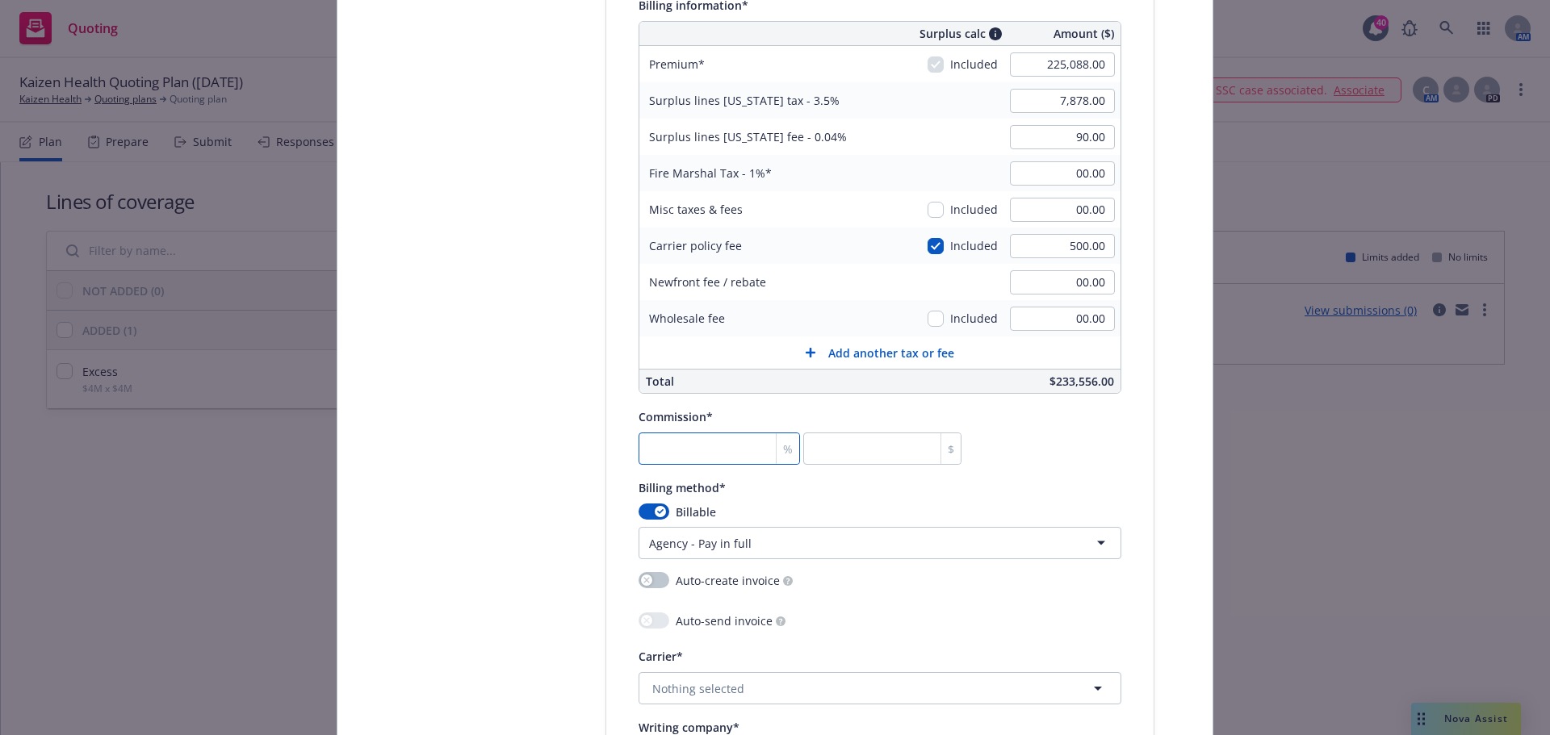
click at [692, 449] on input "number" at bounding box center [718, 449] width 161 height 32
type input "1"
type input "2250.88"
type input "10"
type input "22508.8"
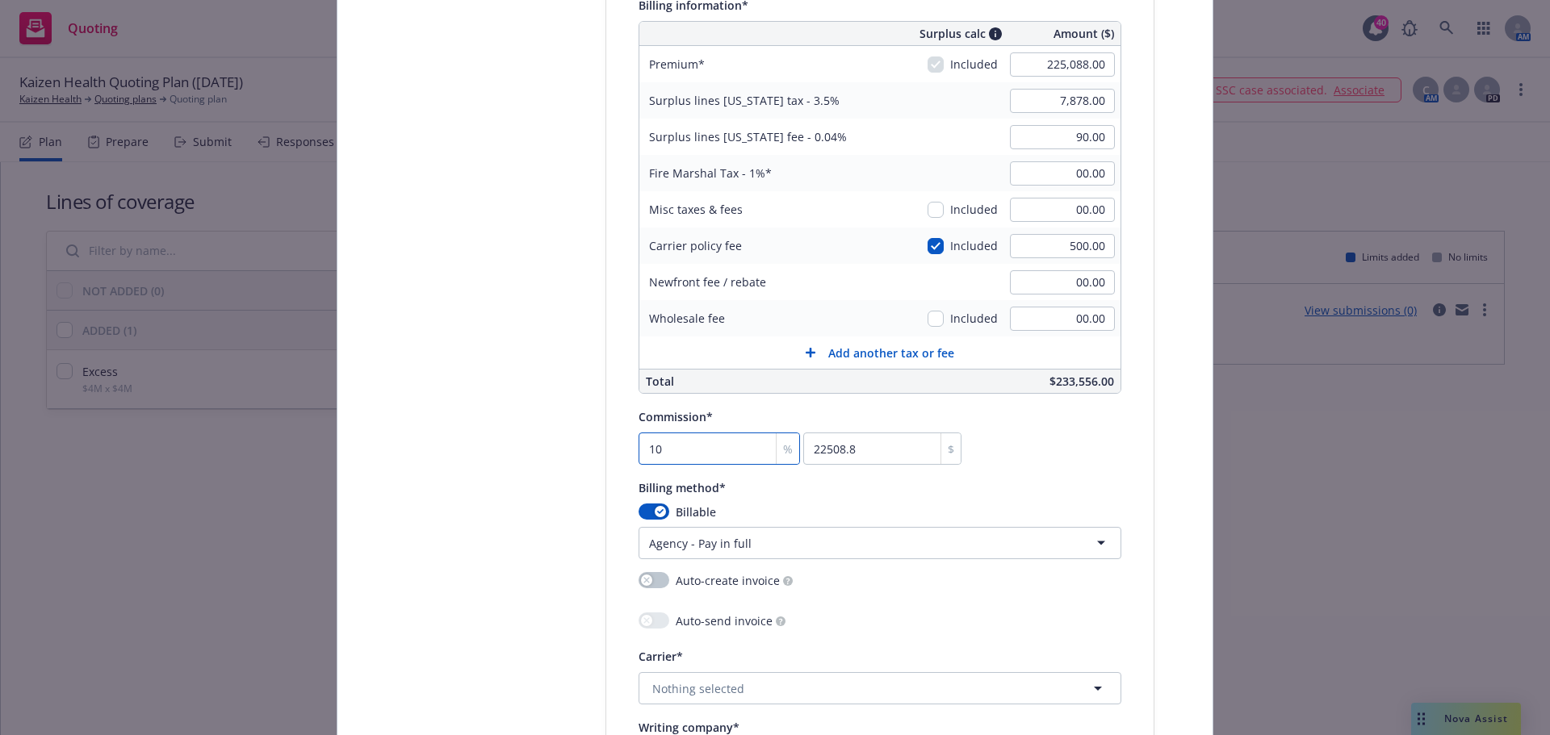
type input "10"
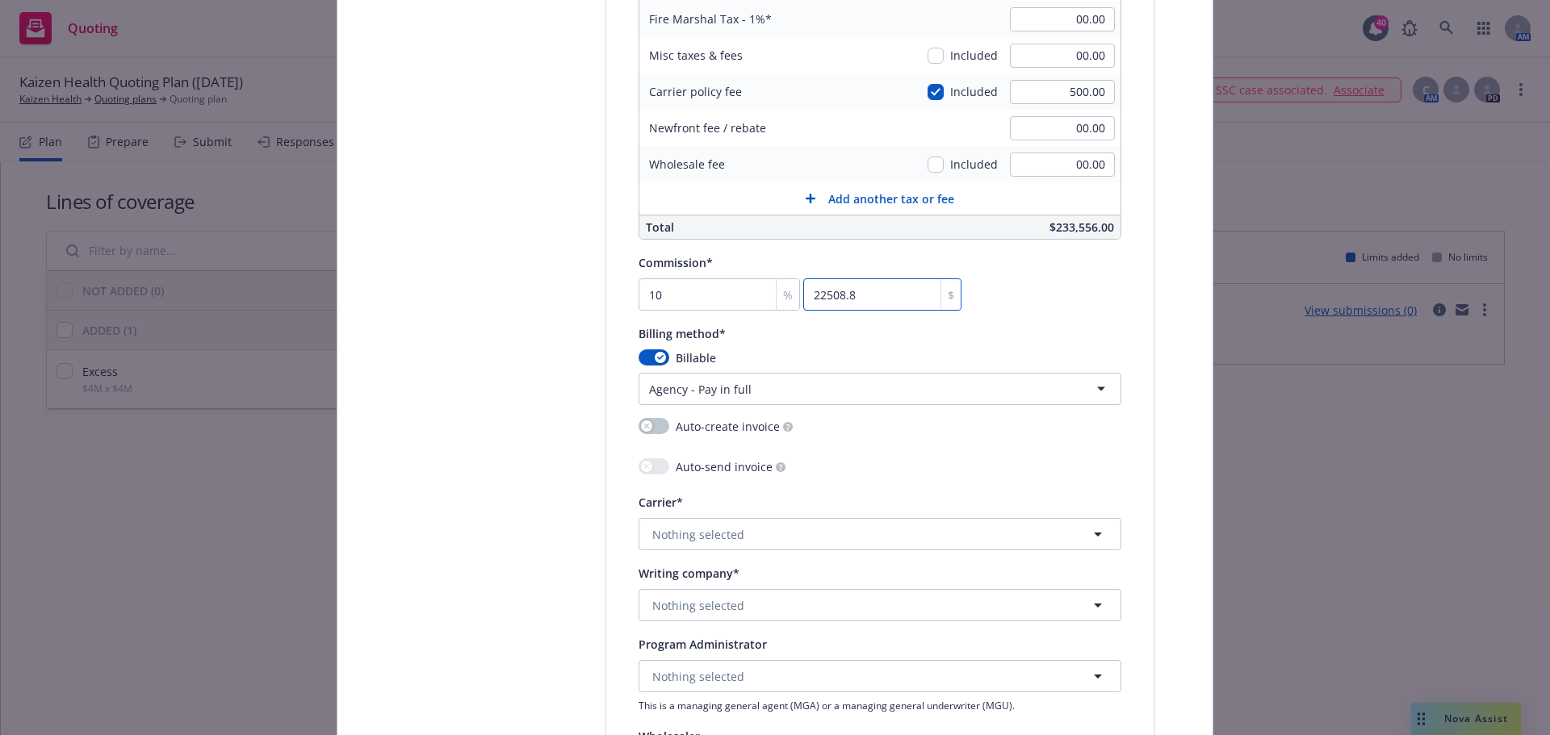
scroll to position [1372, 0]
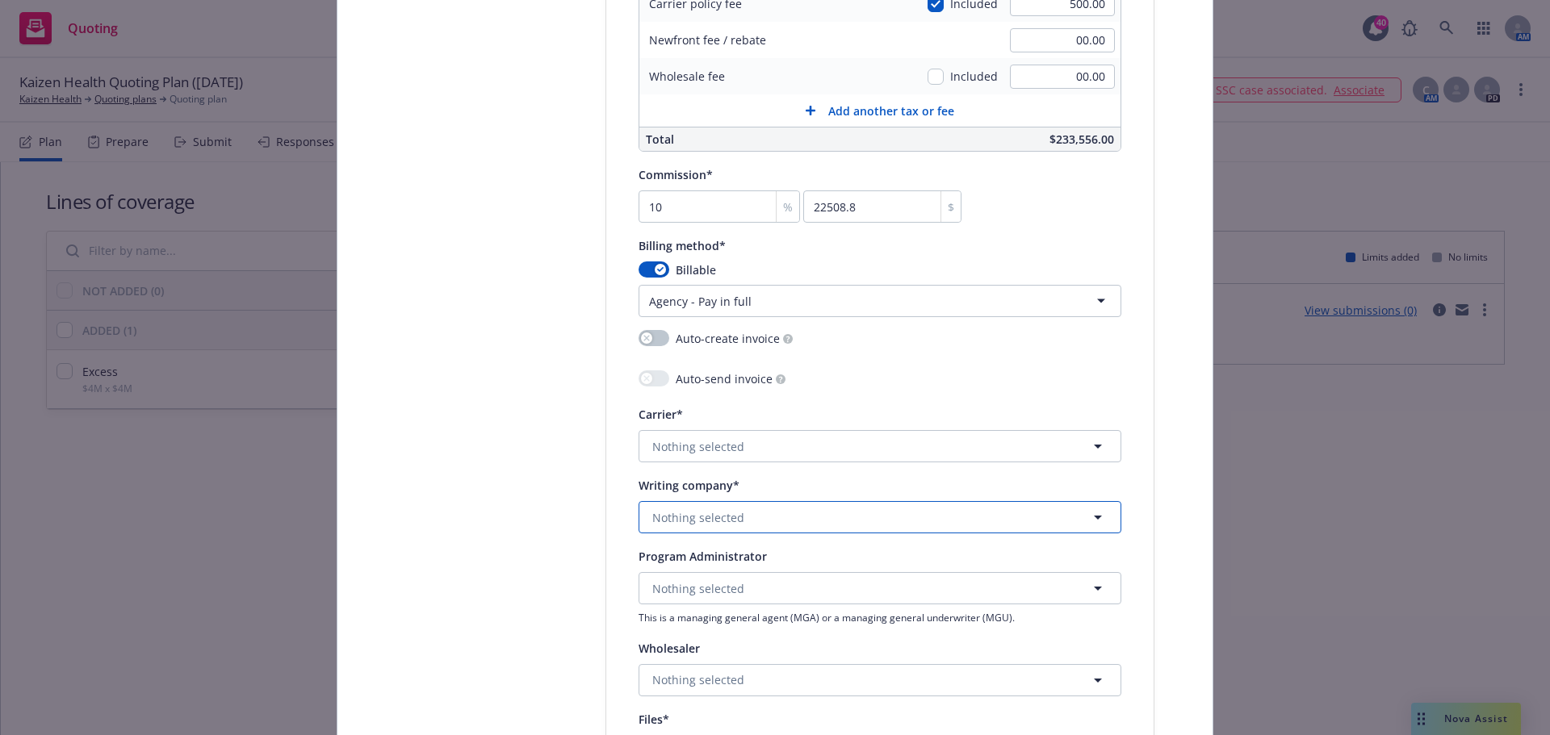
click at [695, 519] on span "Nothing selected" at bounding box center [698, 517] width 92 height 17
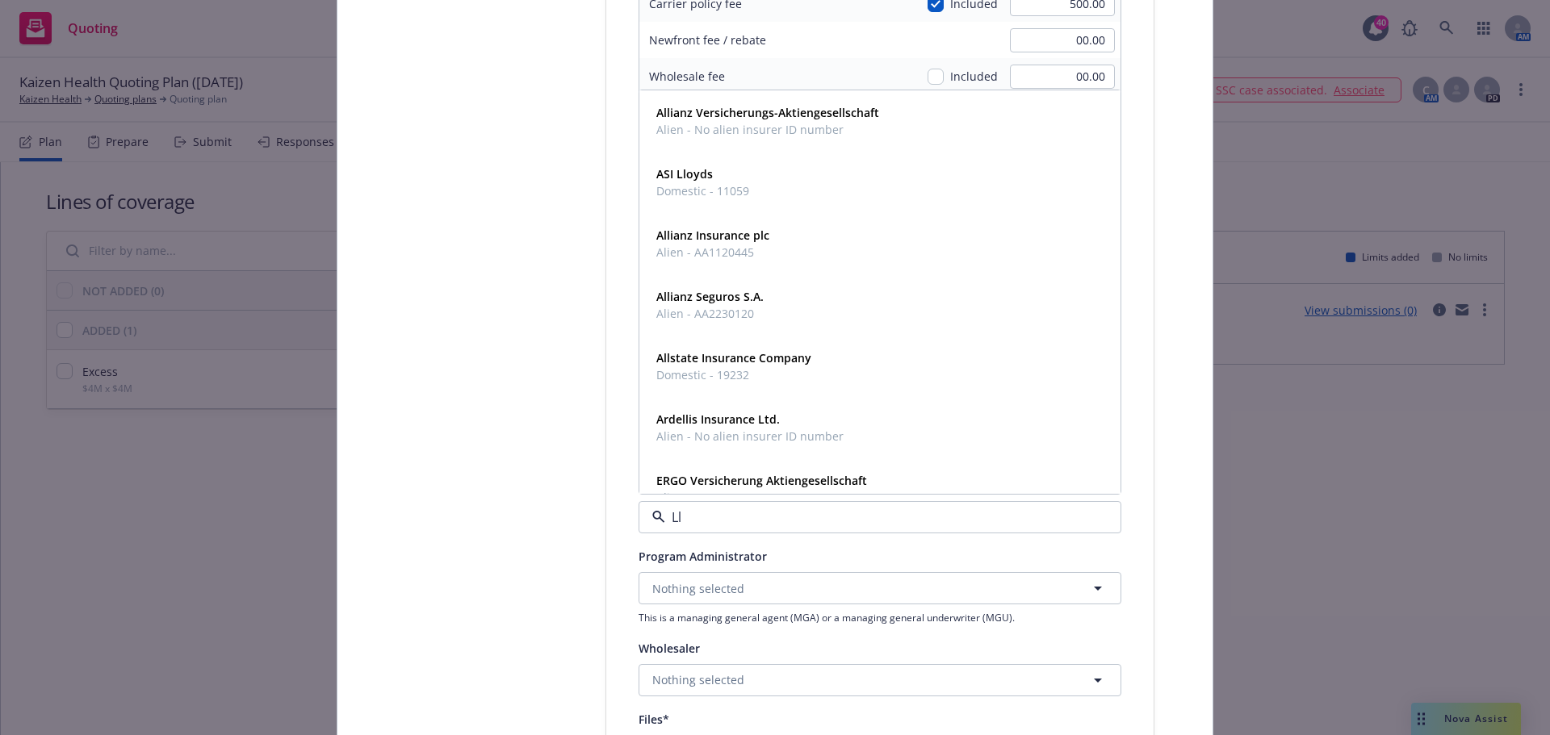
type input "Llo"
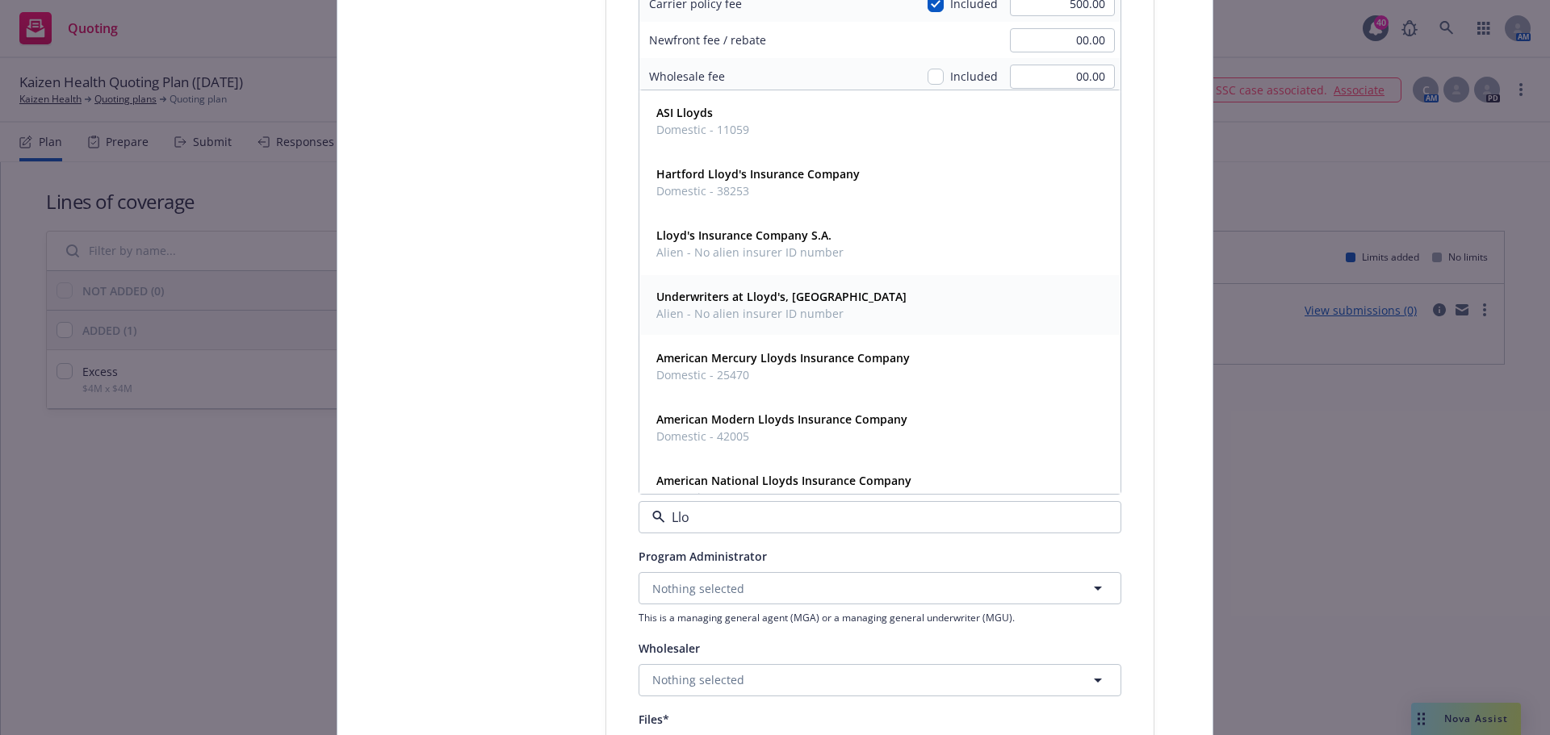
click at [740, 300] on strong "Underwriters at Lloyd's, London" at bounding box center [781, 296] width 250 height 15
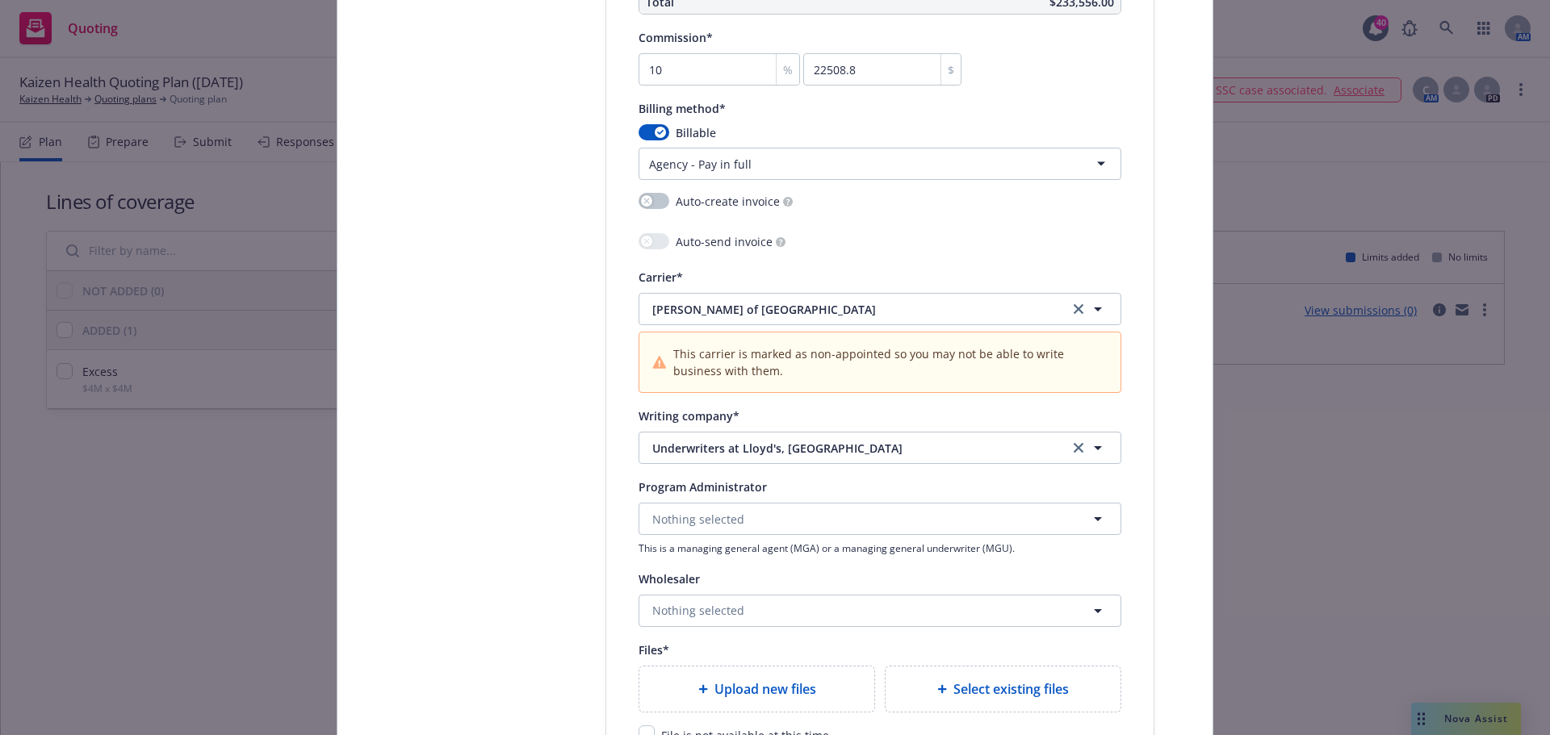
scroll to position [1533, 0]
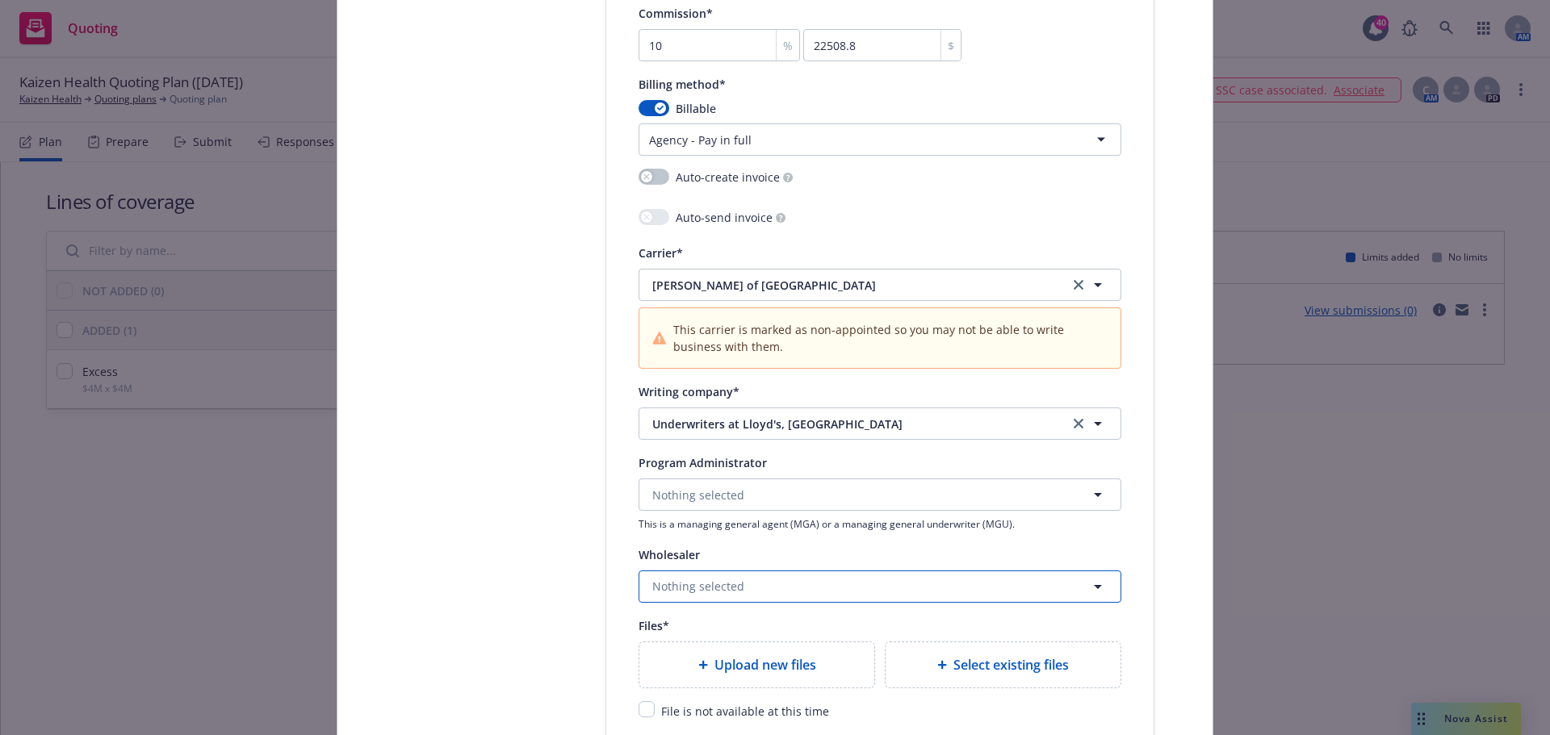
click at [699, 584] on span "Nothing selected" at bounding box center [698, 586] width 92 height 17
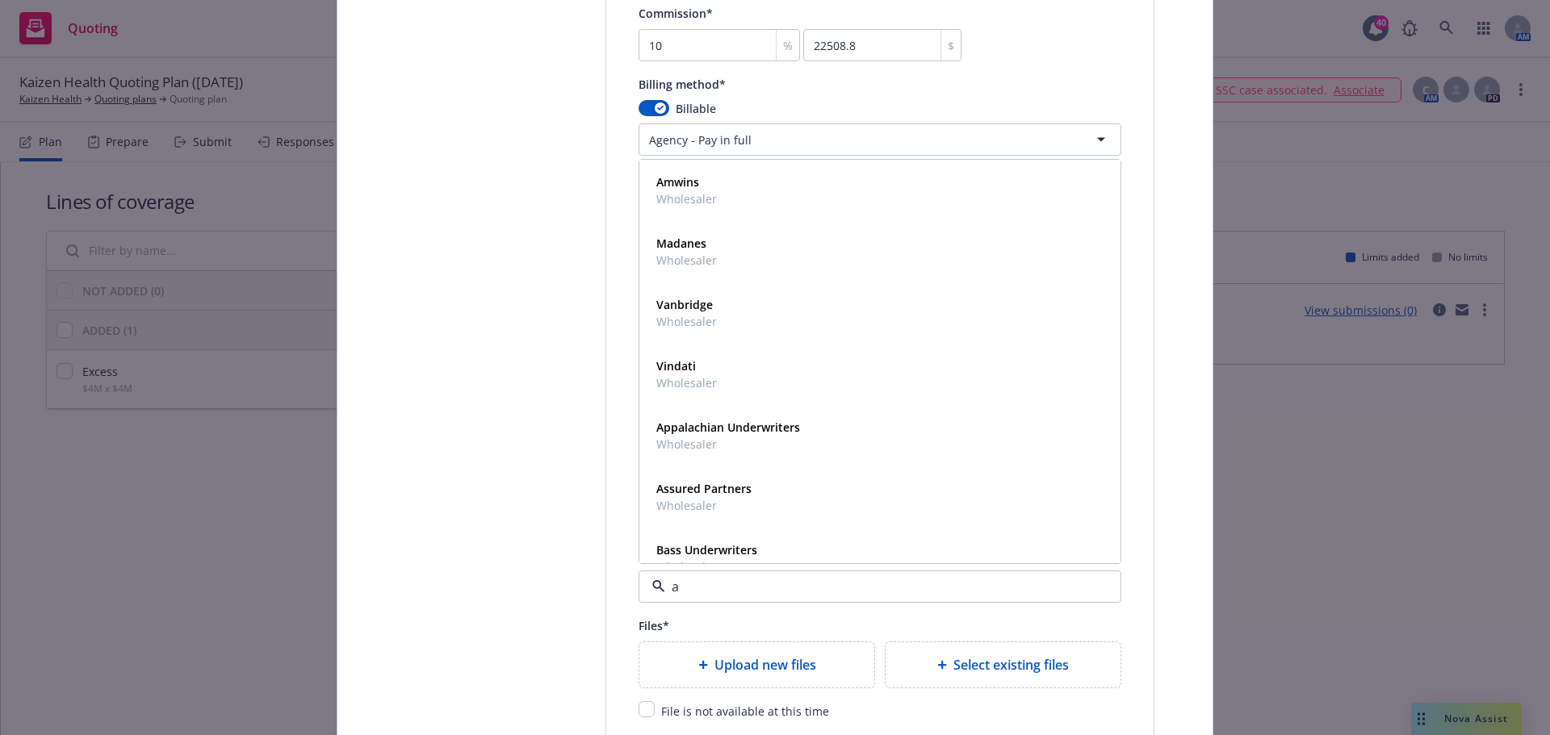
type input "am"
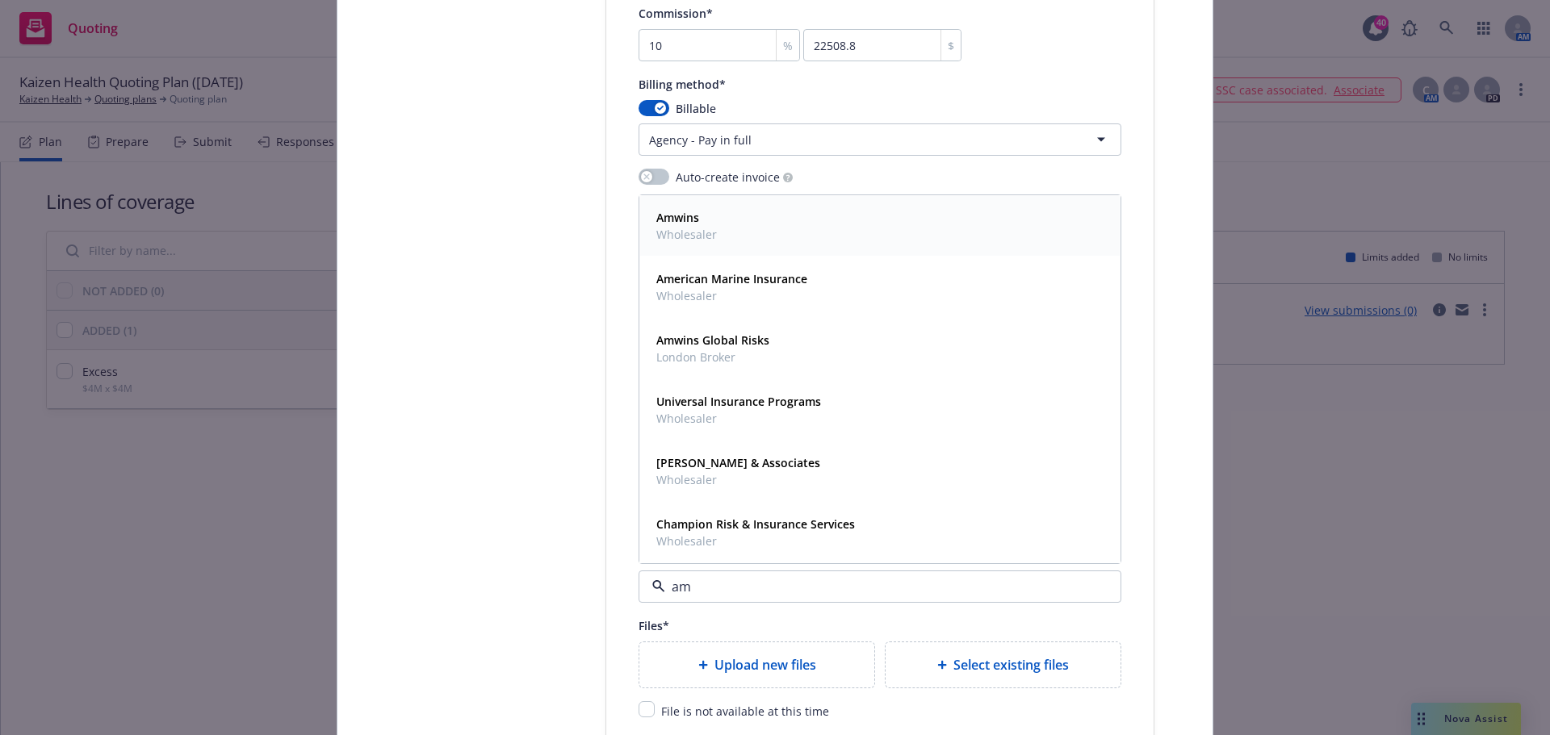
click at [705, 241] on span "Wholesaler" at bounding box center [686, 234] width 61 height 17
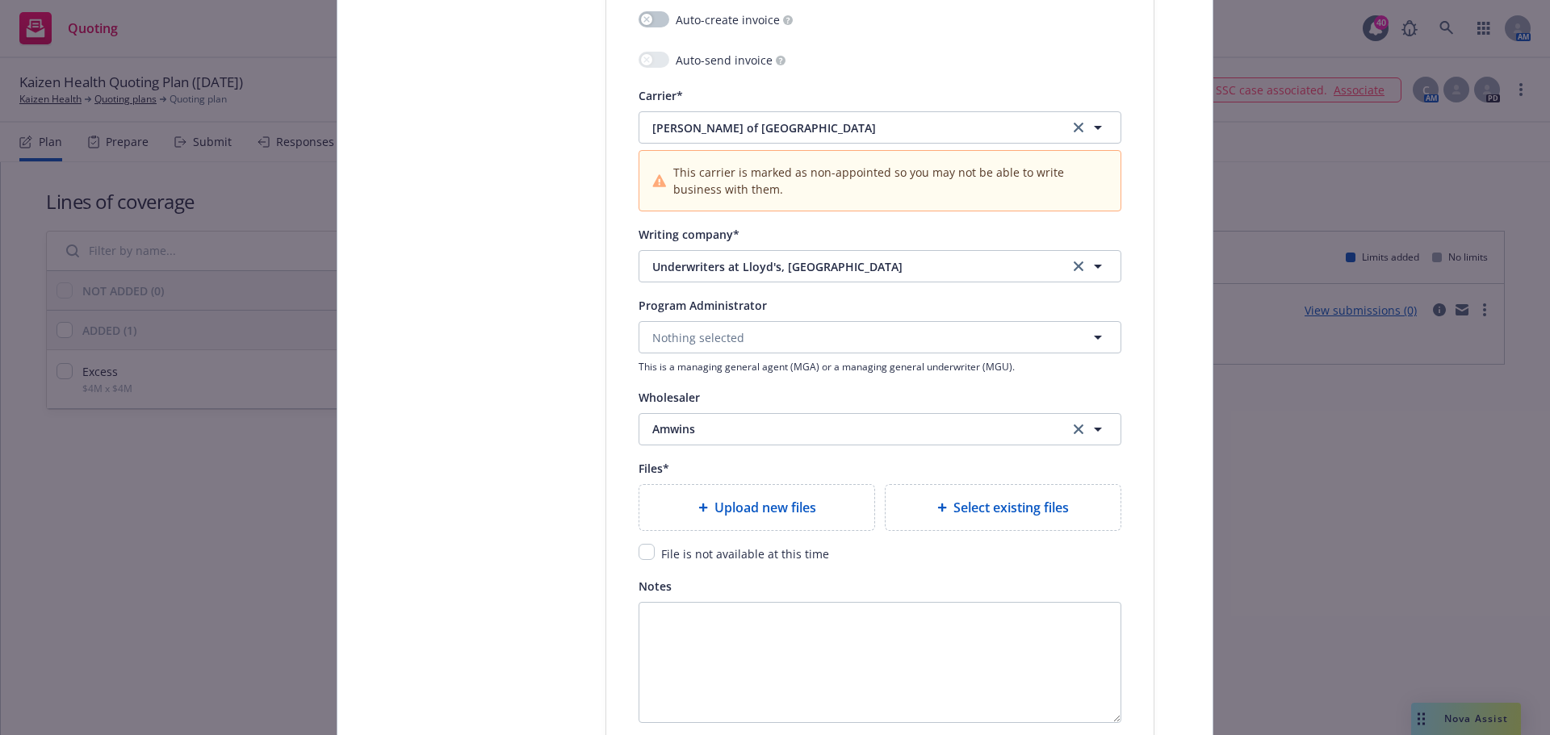
scroll to position [1695, 0]
click at [755, 512] on span "Upload new files" at bounding box center [765, 503] width 102 height 19
type textarea "x"
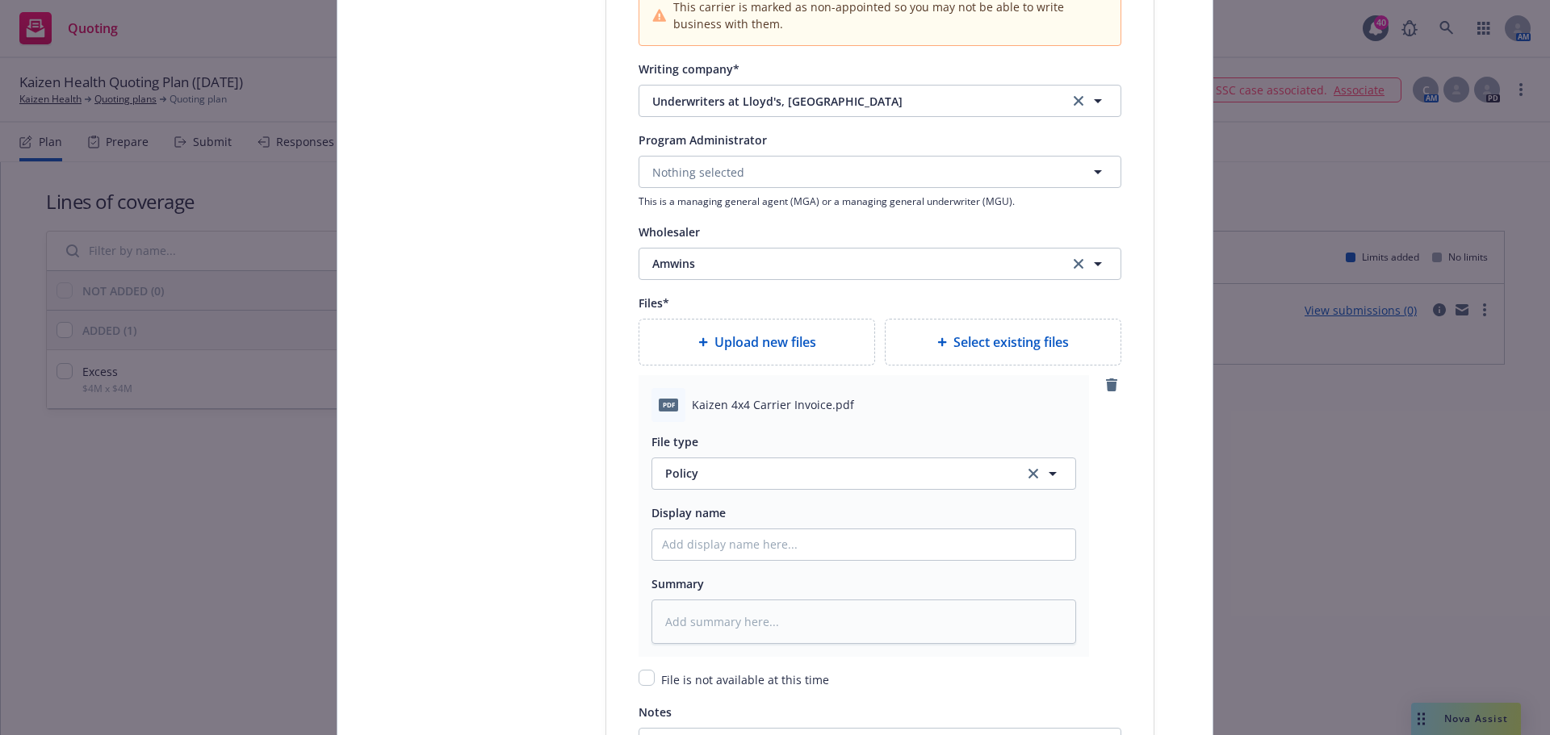
scroll to position [1937, 0]
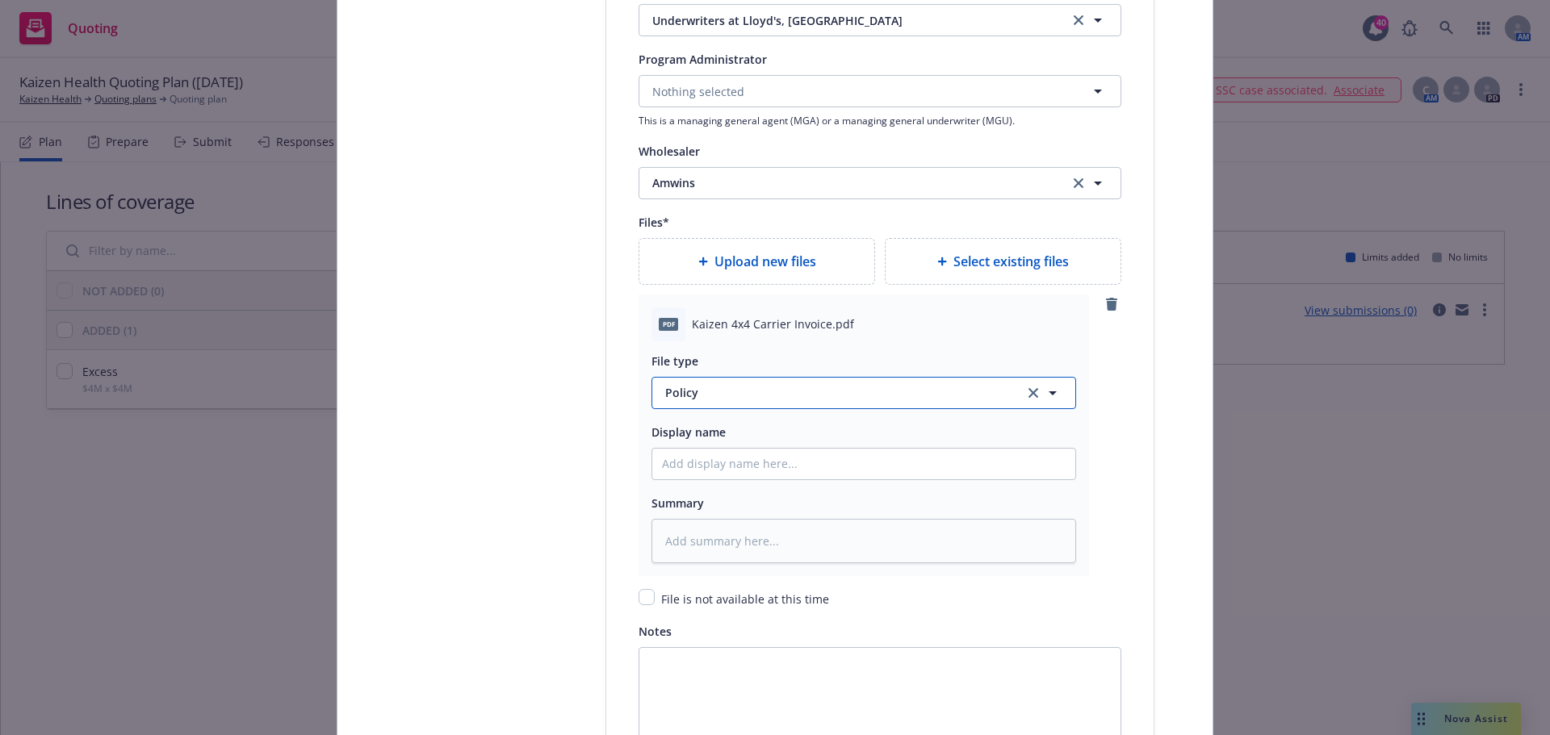
click at [705, 389] on span "Policy" at bounding box center [835, 392] width 340 height 17
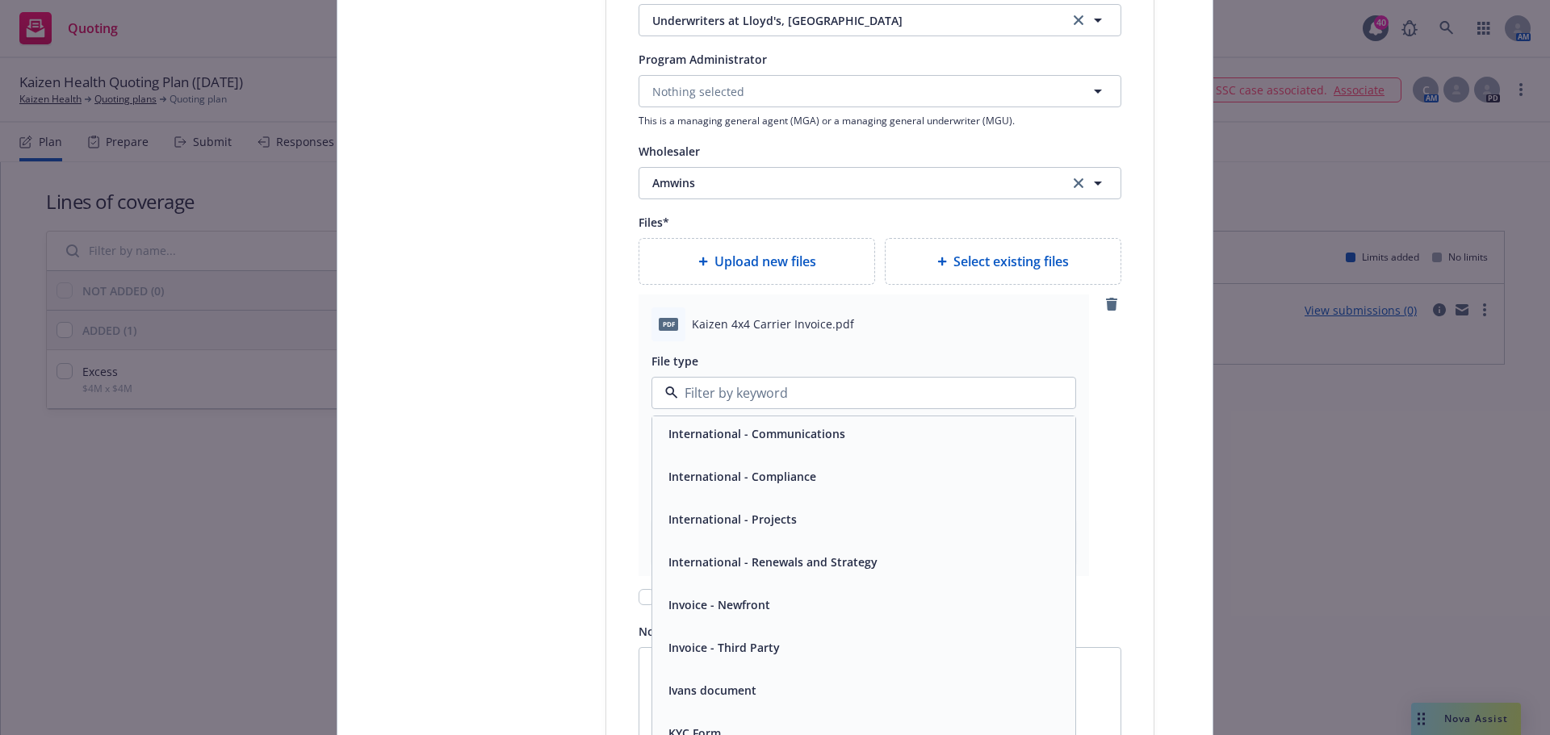
scroll to position [3632, 0]
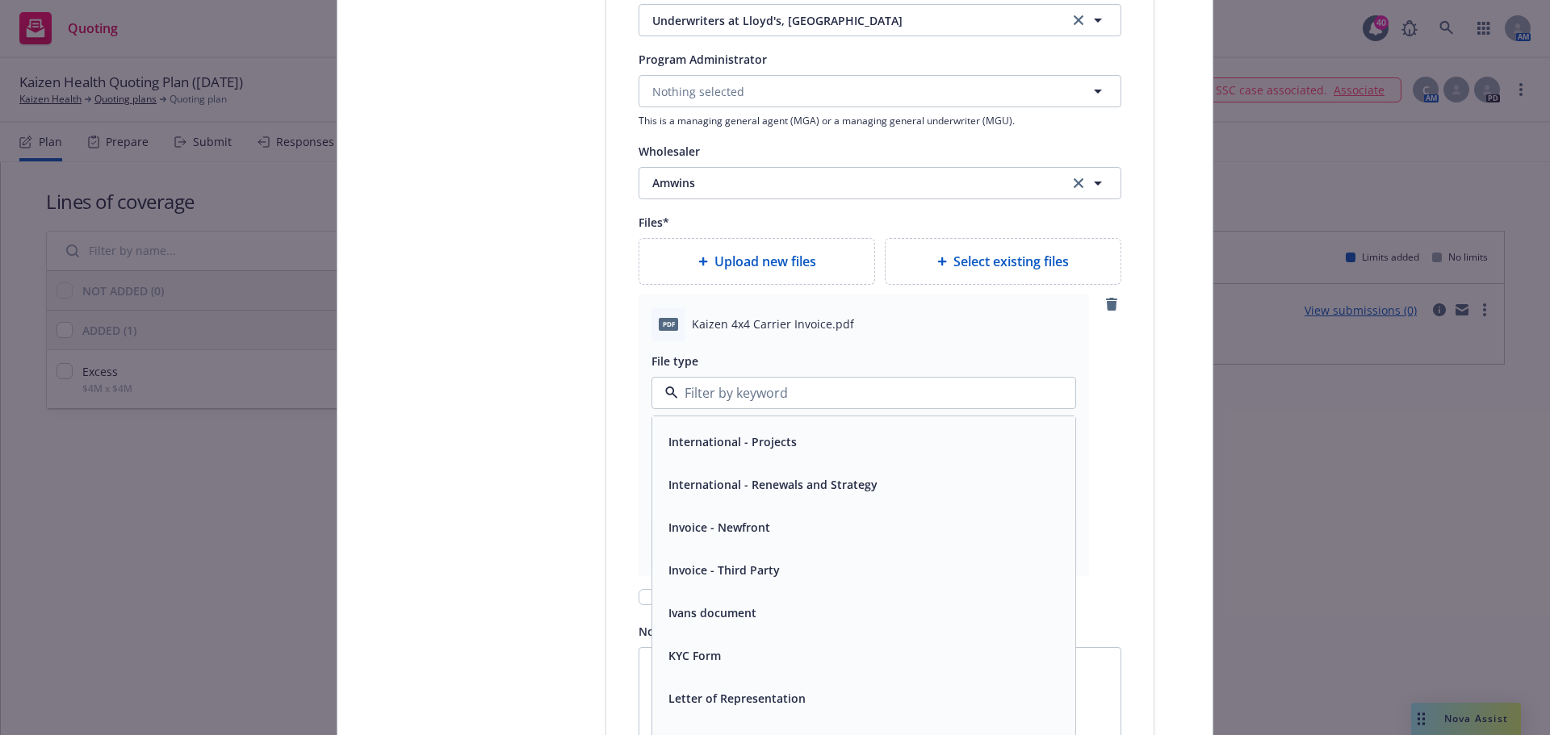
drag, startPoint x: 733, startPoint y: 574, endPoint x: 740, endPoint y: 569, distance: 8.7
click at [734, 572] on span "Invoice - Third Party" at bounding box center [723, 570] width 111 height 17
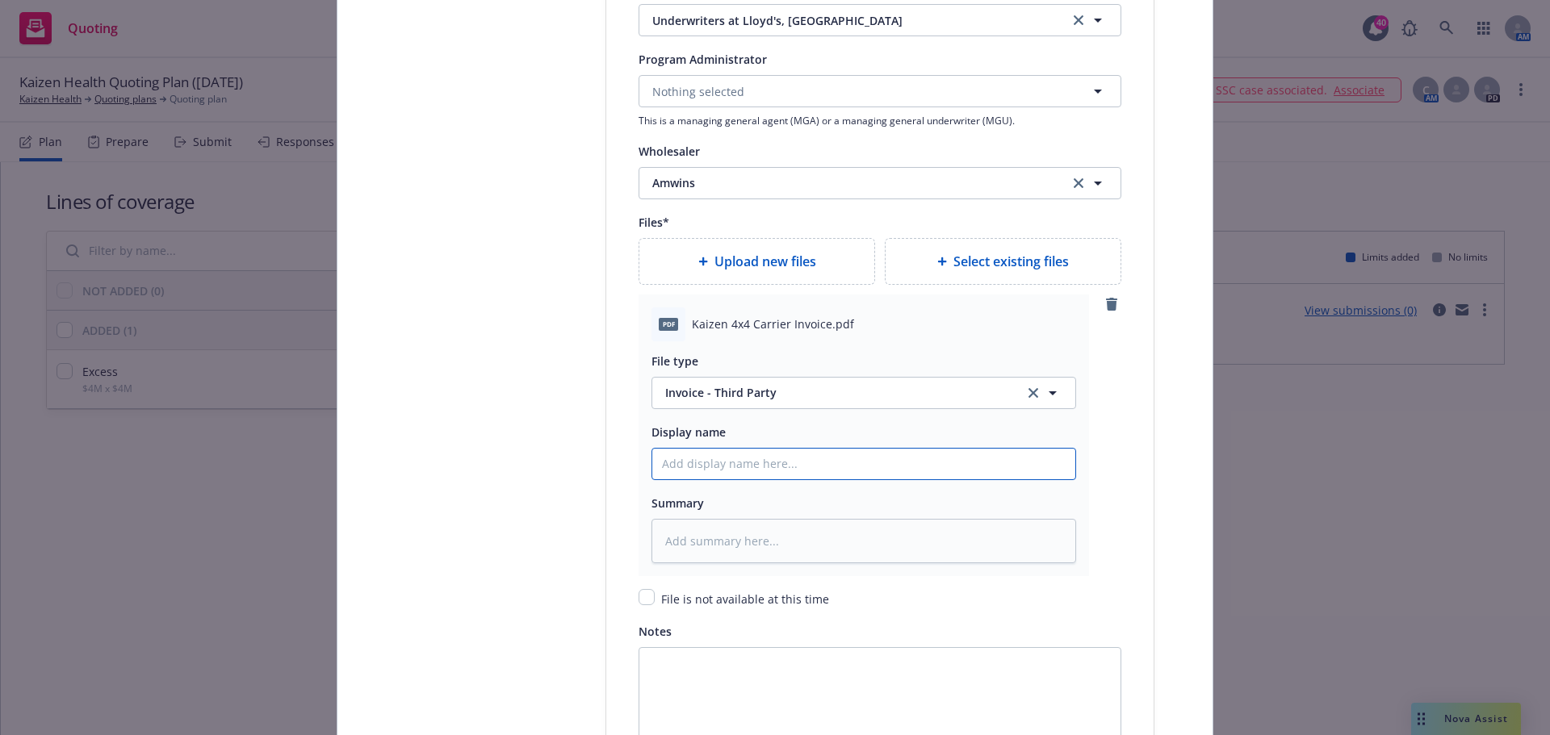
click at [713, 466] on input "Policy display name" at bounding box center [863, 464] width 423 height 31
type textarea "x"
type input "C"
type textarea "x"
type input "Ca"
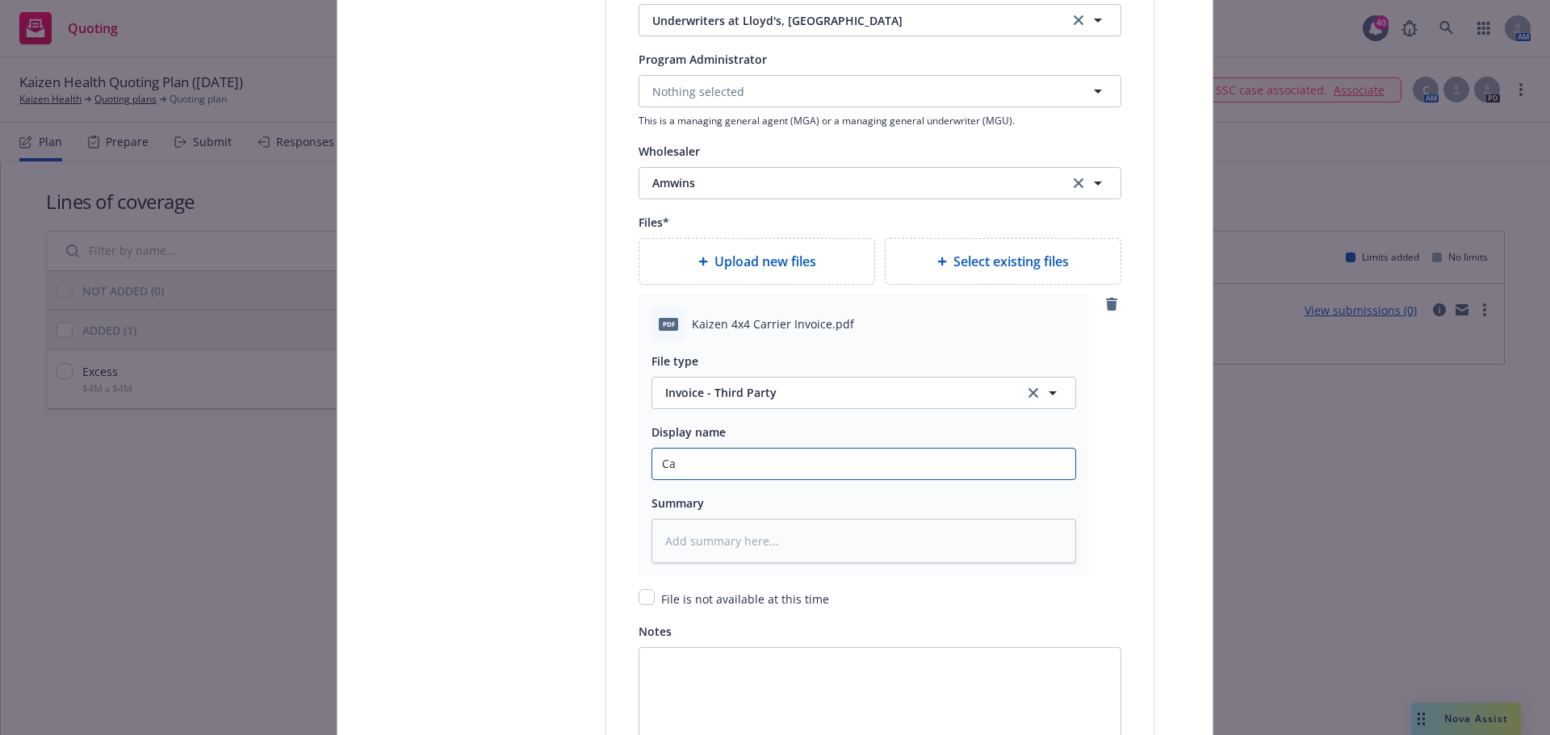
type textarea "x"
type input "Car"
type textarea "x"
type input "Carr"
type textarea "x"
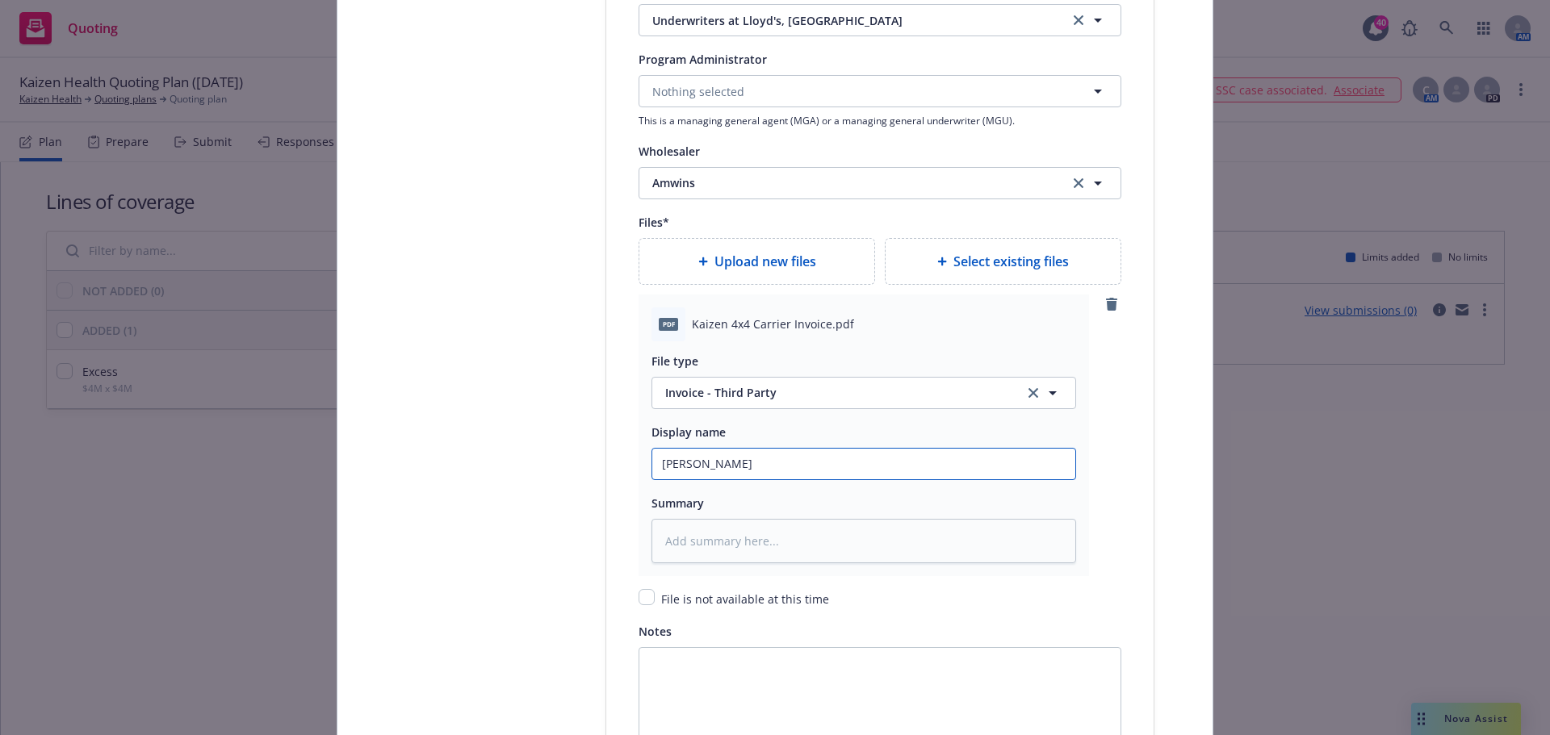
type input "Carri"
type textarea "x"
type input "Carrie"
type textarea "x"
type input "Carrier"
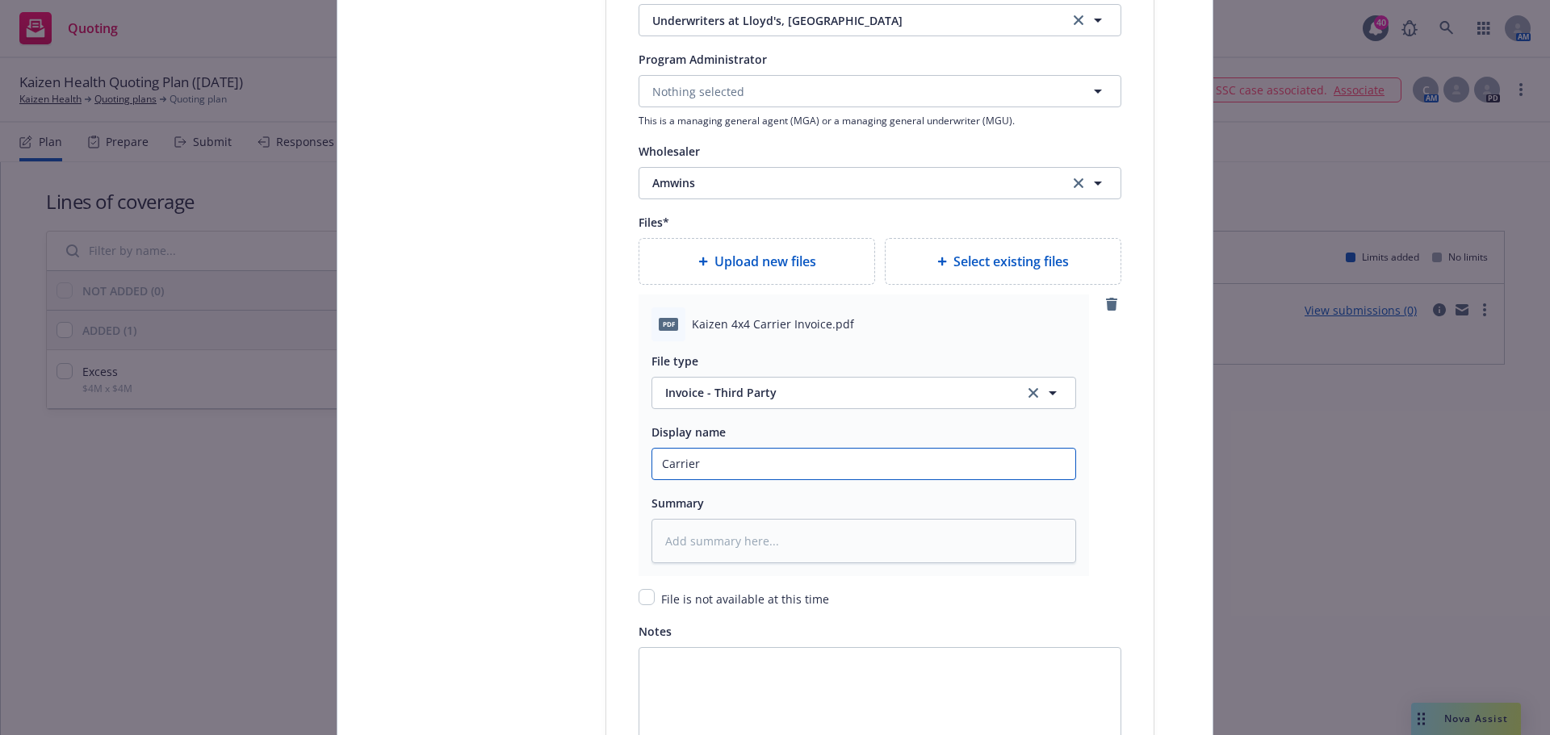
type textarea "x"
type input "Carrier"
type textarea "x"
type input "Carrier I"
type textarea "x"
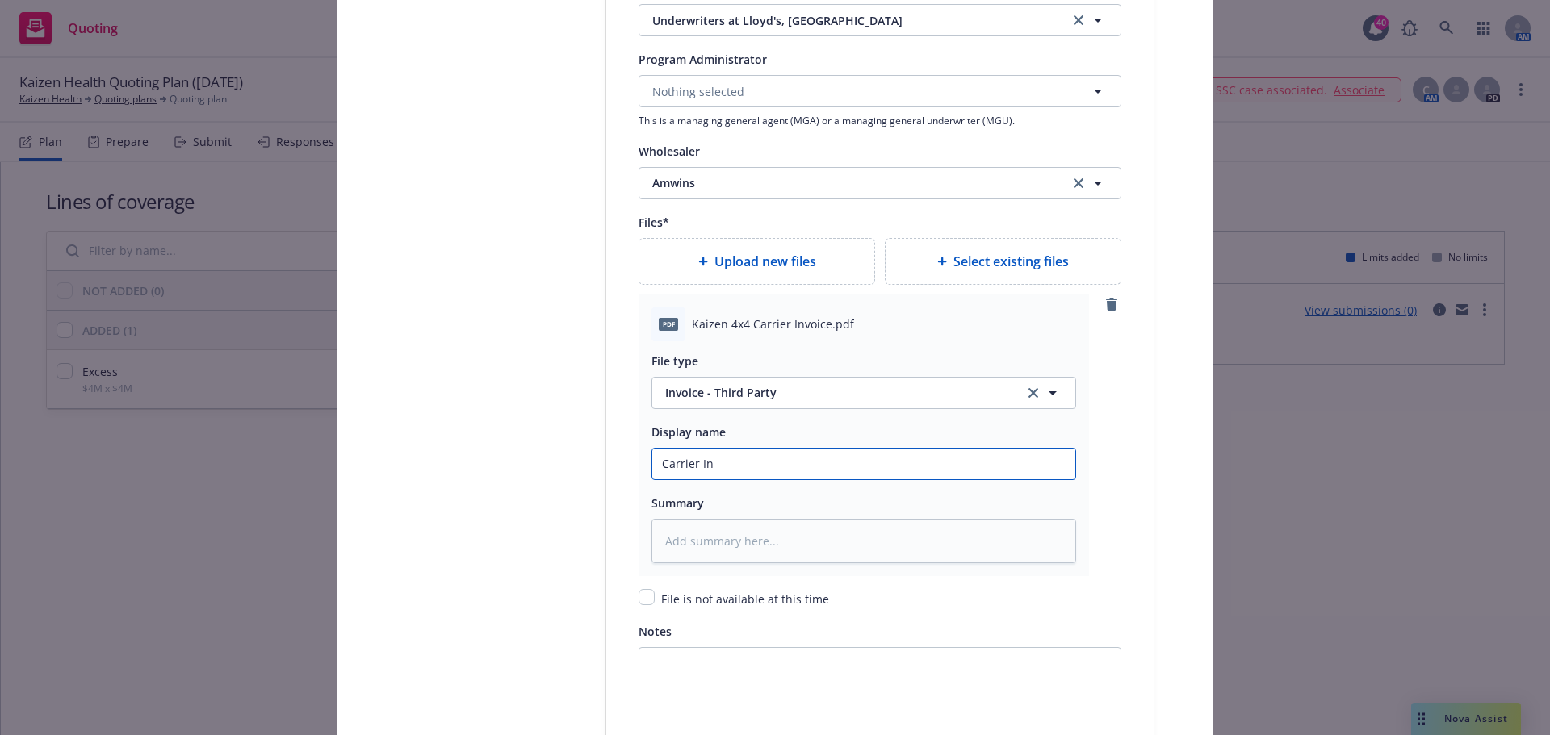
type input "Carrier Inv"
type textarea "x"
type input "Carrier Invo"
type textarea "x"
type input "Carrier Invoic"
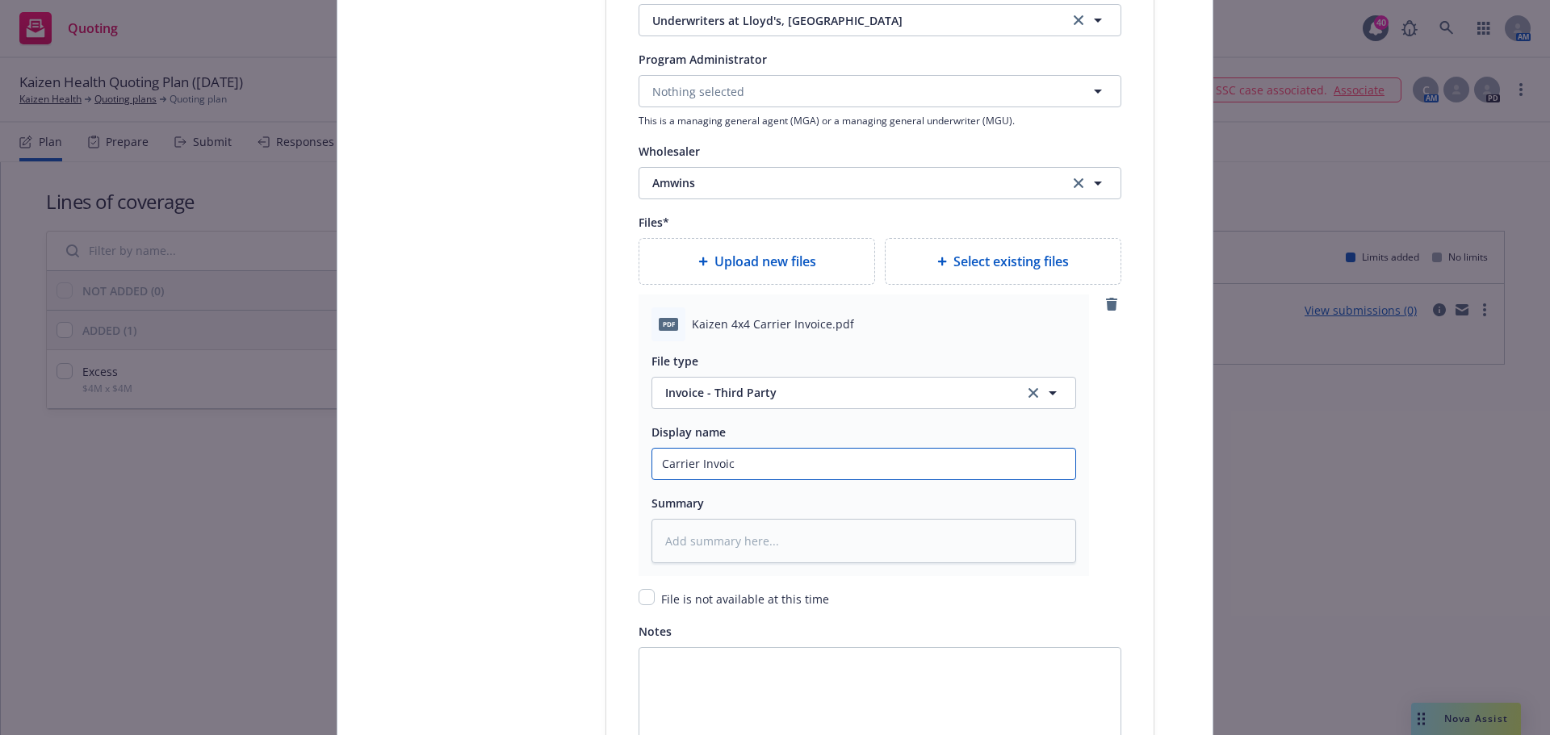
type textarea "x"
type input "Carrier Invoice"
type textarea "x"
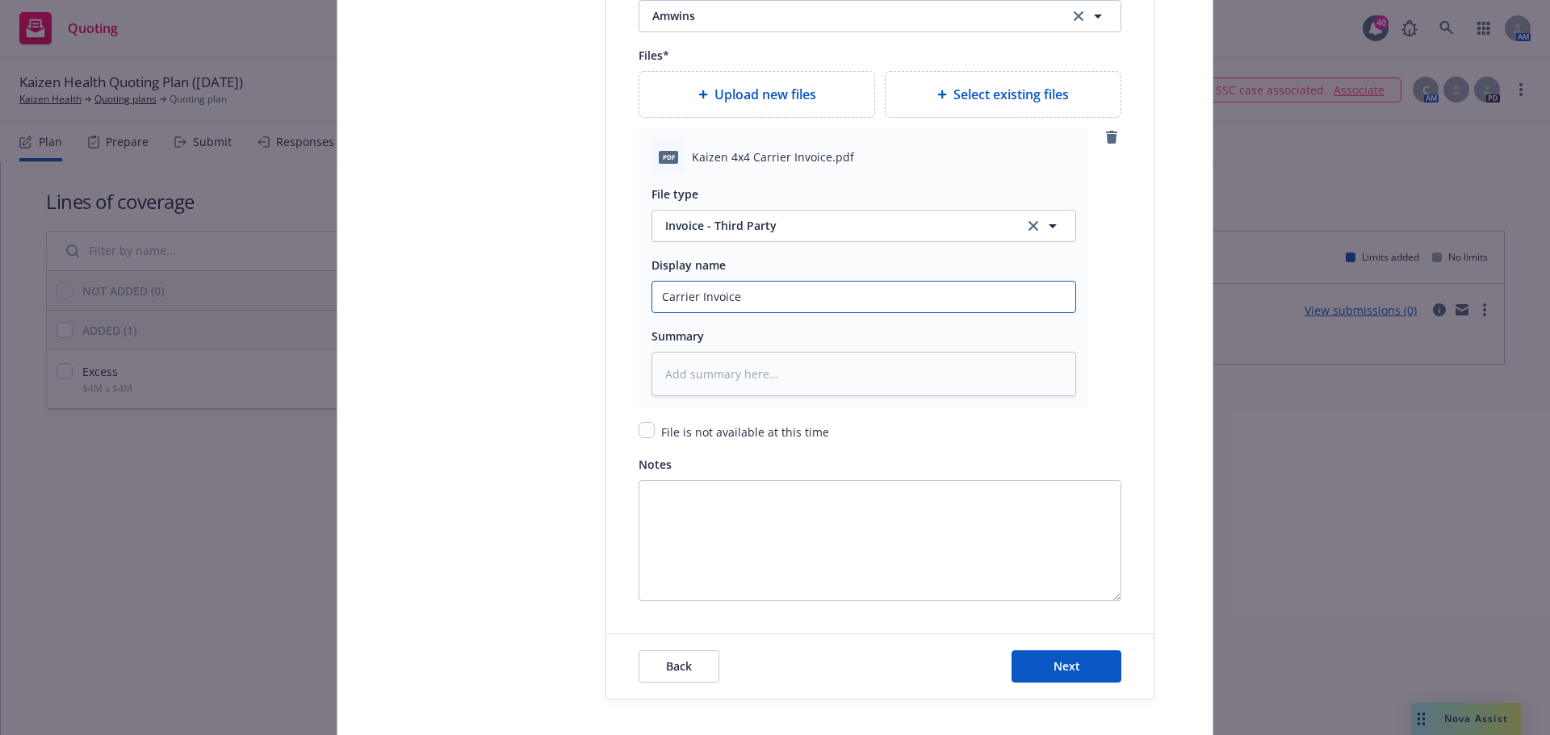
scroll to position [2179, 0]
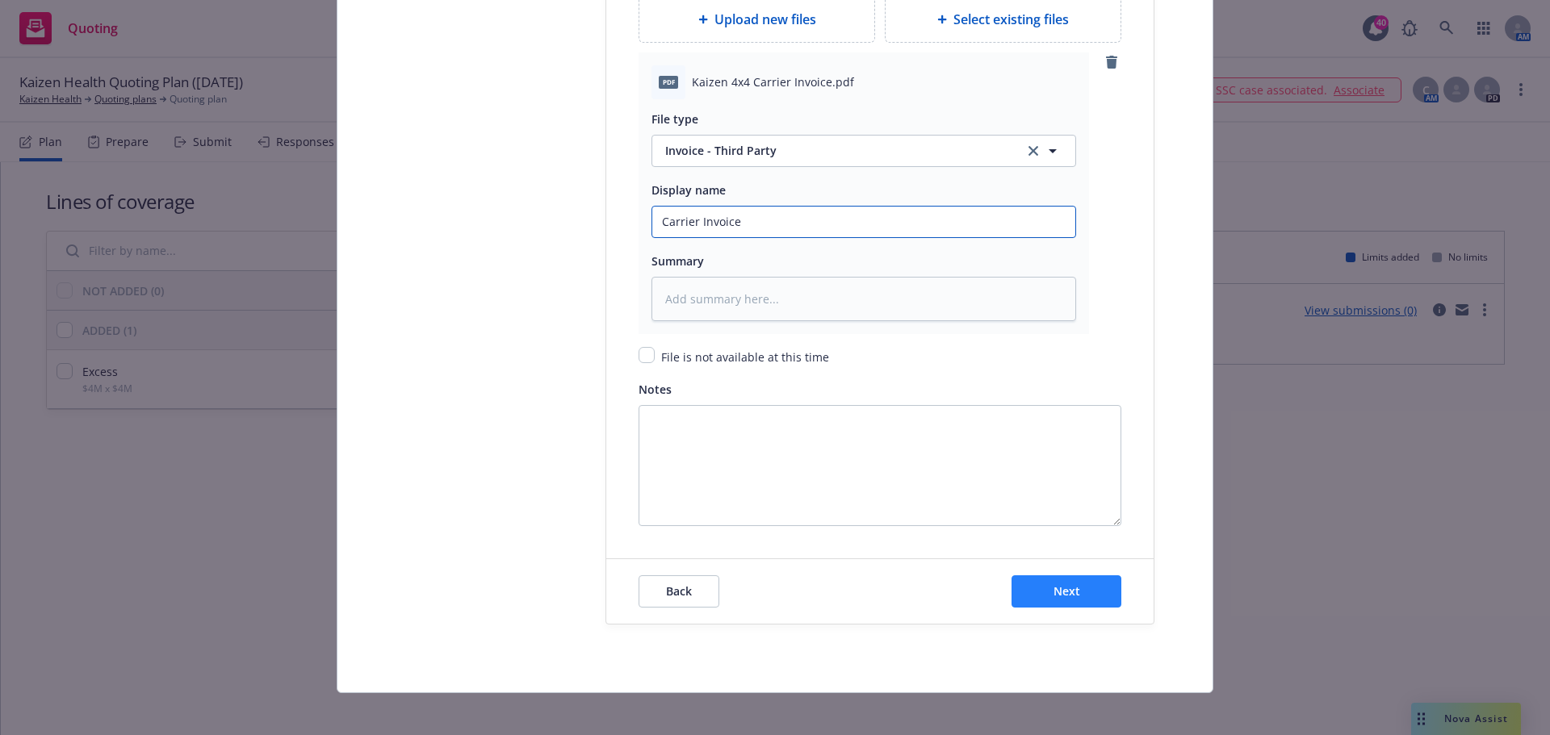
type input "Carrier Invoice"
click at [1094, 595] on button "Next" at bounding box center [1066, 591] width 110 height 32
type textarea "x"
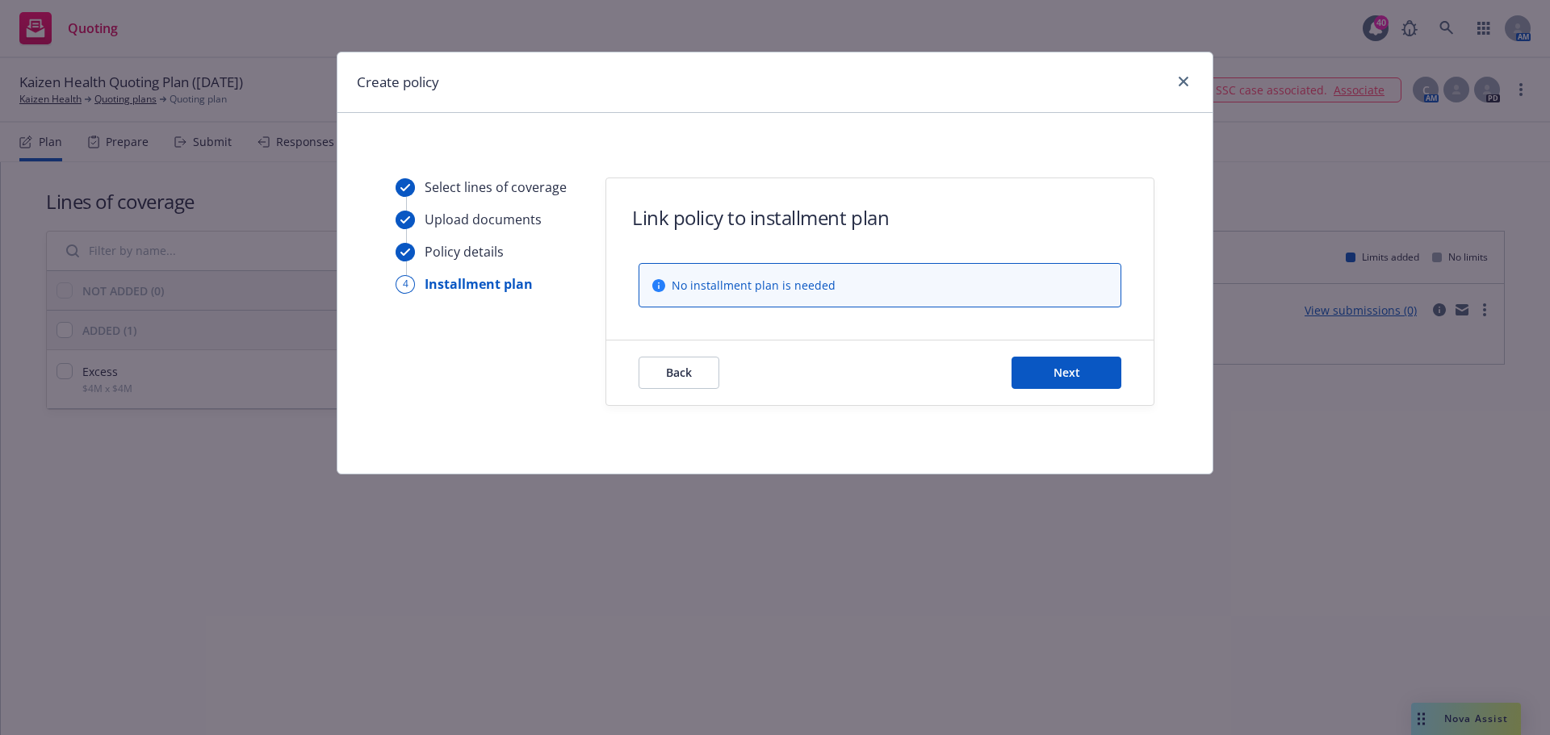
scroll to position [0, 0]
click at [1109, 379] on button "Next" at bounding box center [1066, 373] width 110 height 32
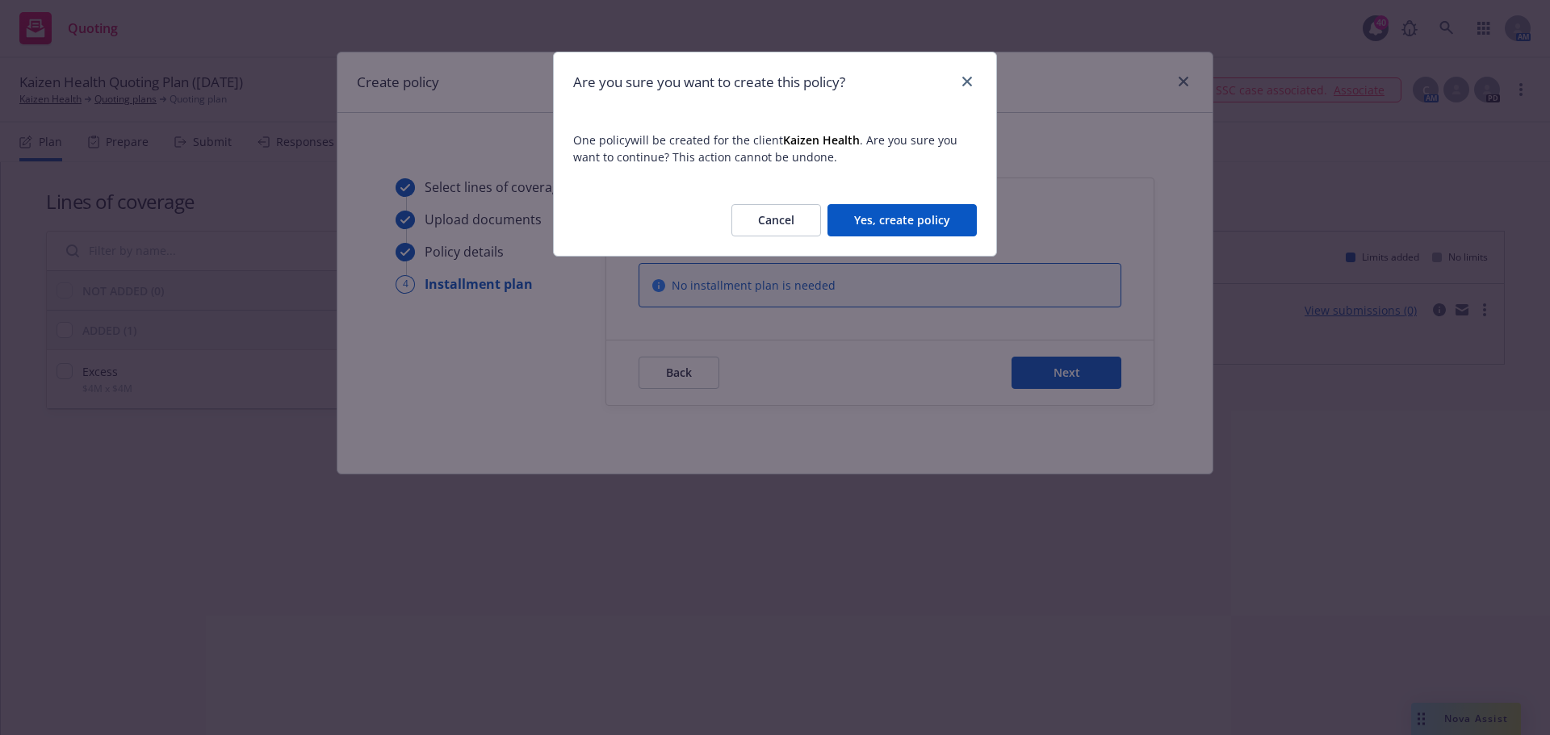
click at [860, 220] on button "Yes, create policy" at bounding box center [901, 220] width 149 height 32
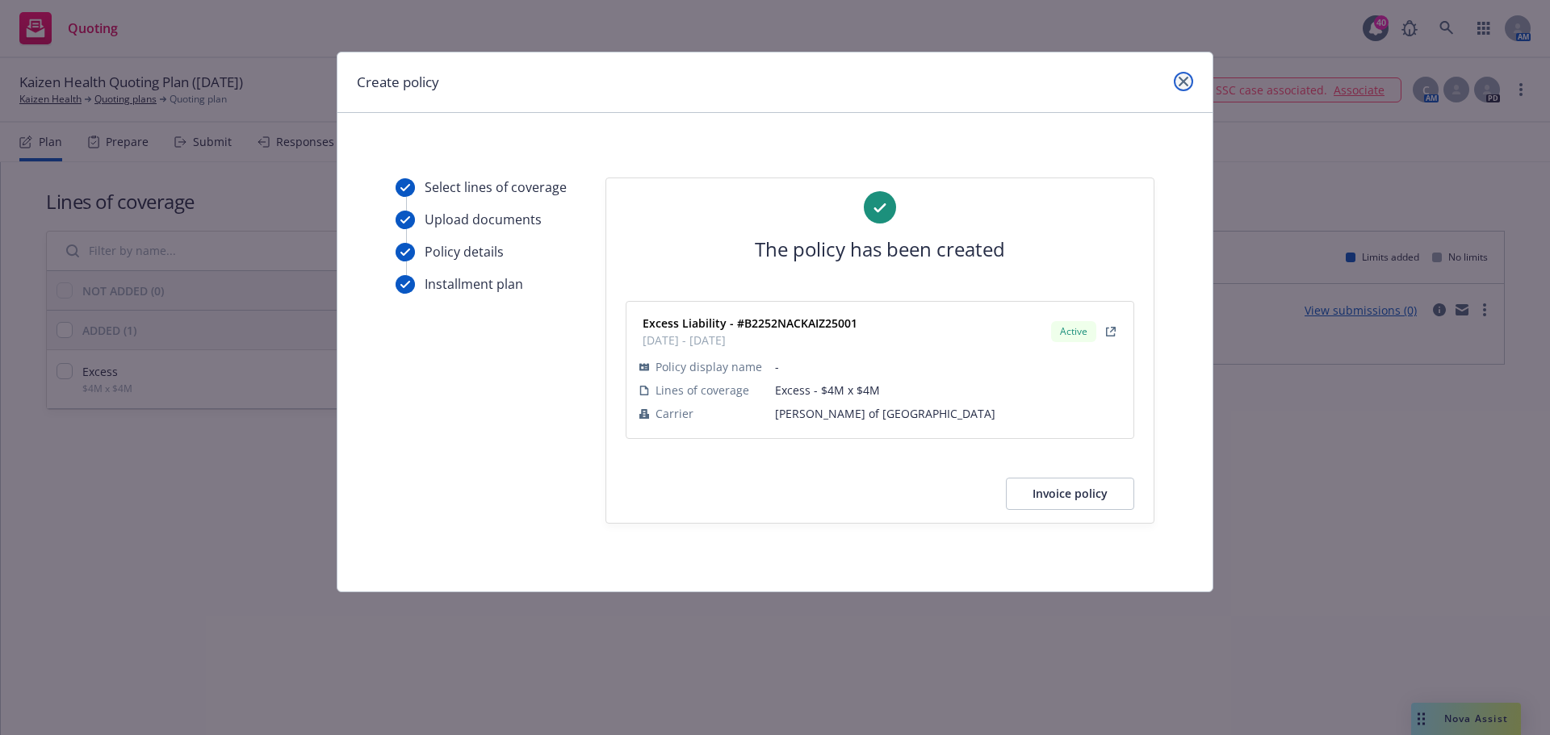
click at [1185, 80] on icon "close" at bounding box center [1183, 82] width 10 height 10
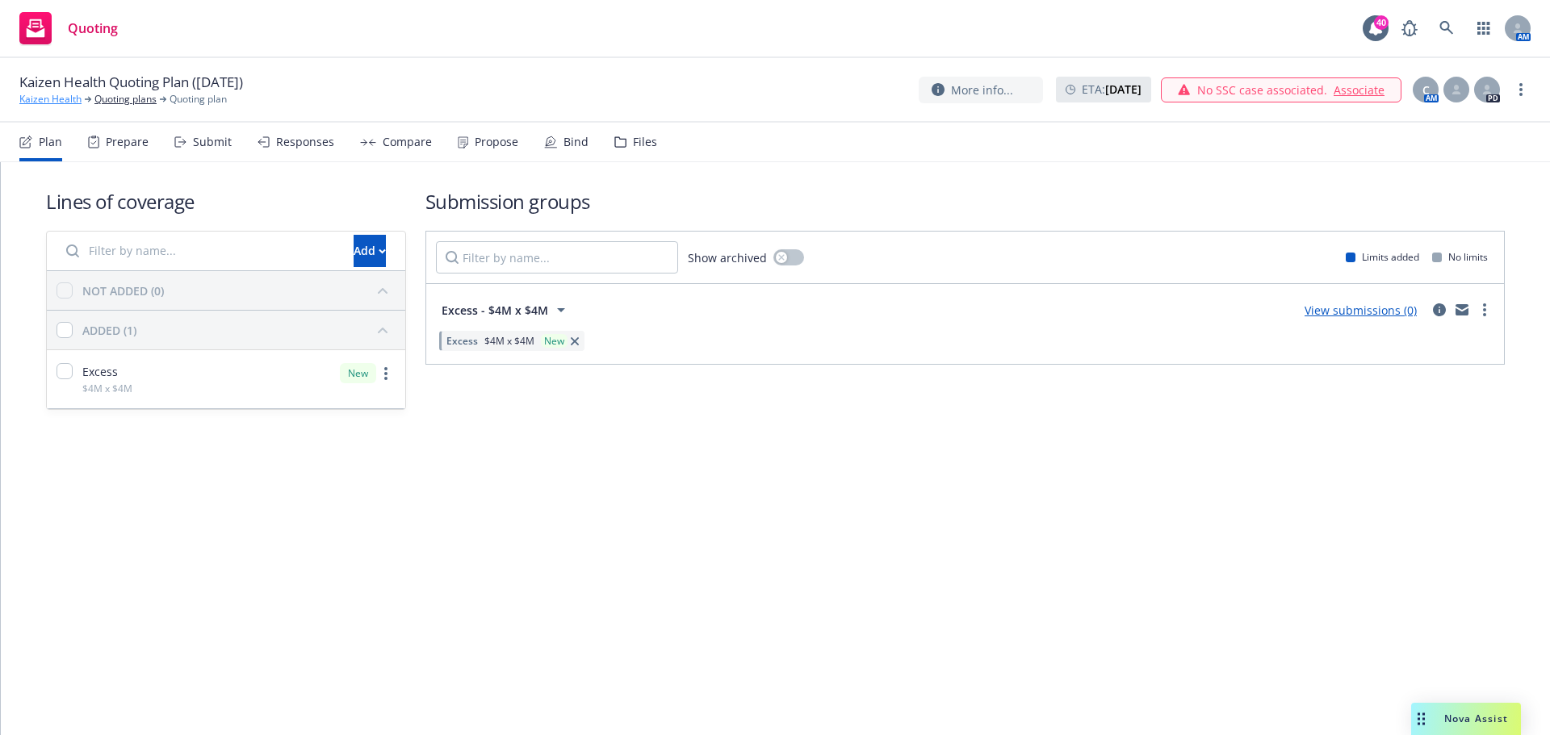
click at [51, 101] on link "Kaizen Health" at bounding box center [50, 99] width 62 height 15
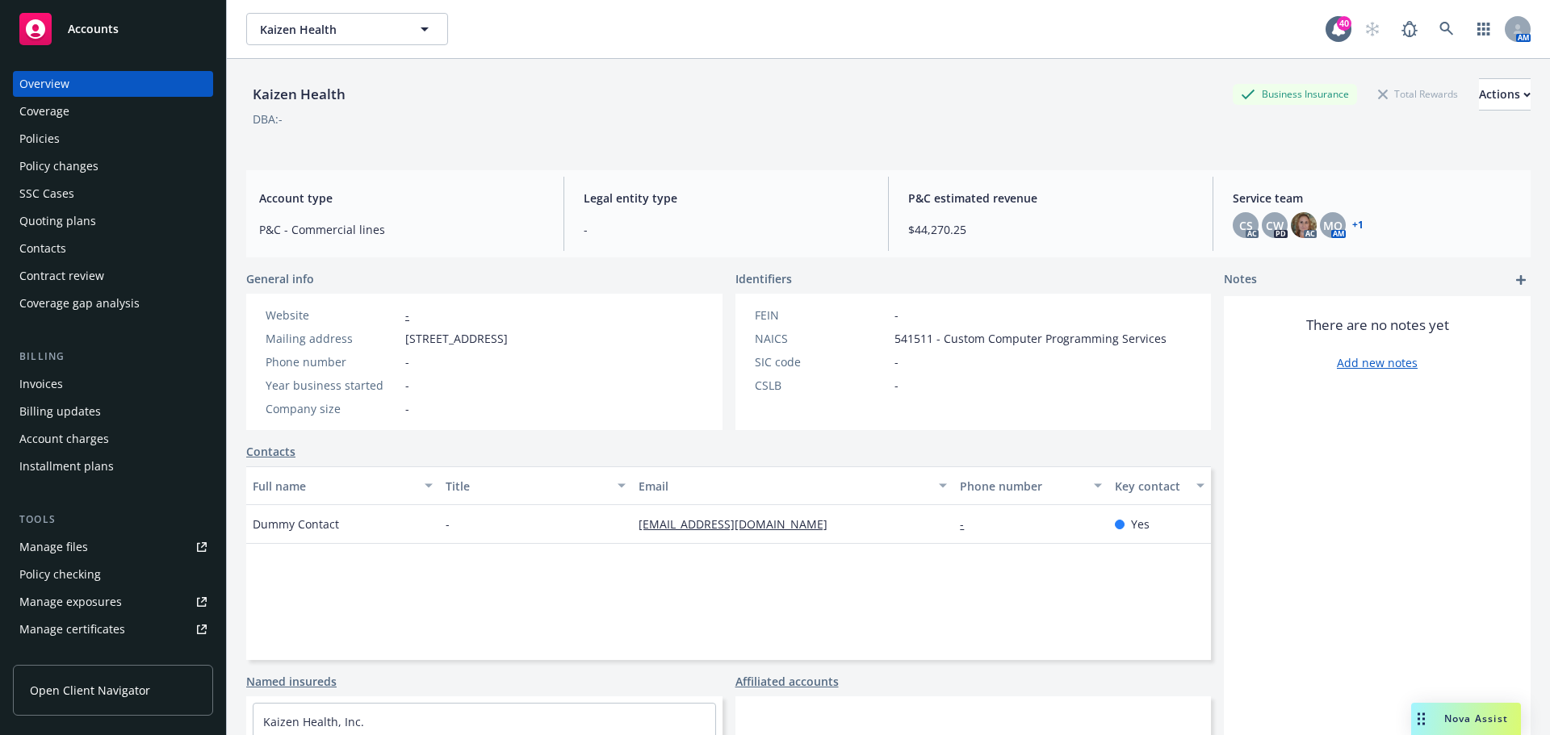
click at [90, 216] on div "Quoting plans" at bounding box center [57, 221] width 77 height 26
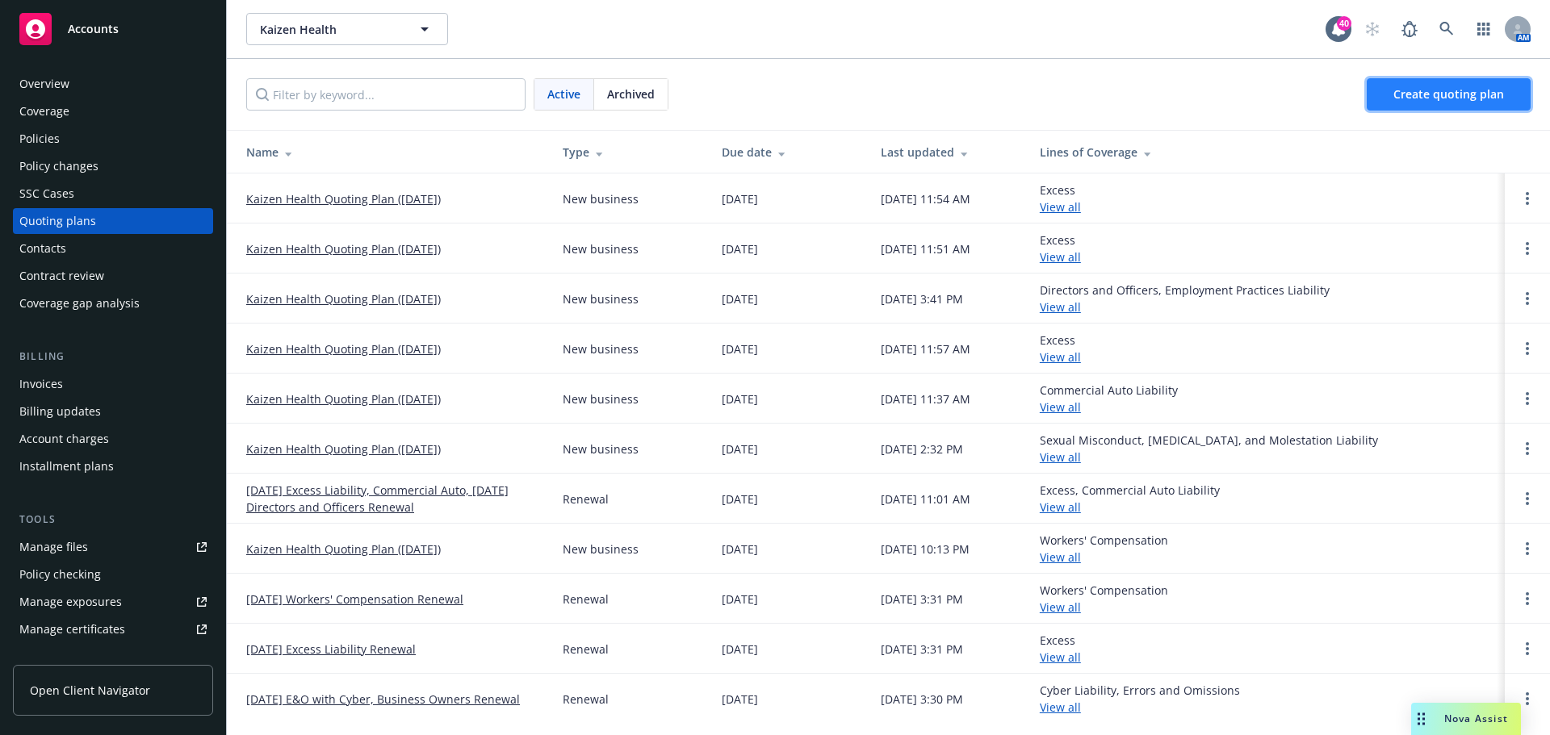
click at [1454, 95] on span "Create quoting plan" at bounding box center [1448, 93] width 111 height 15
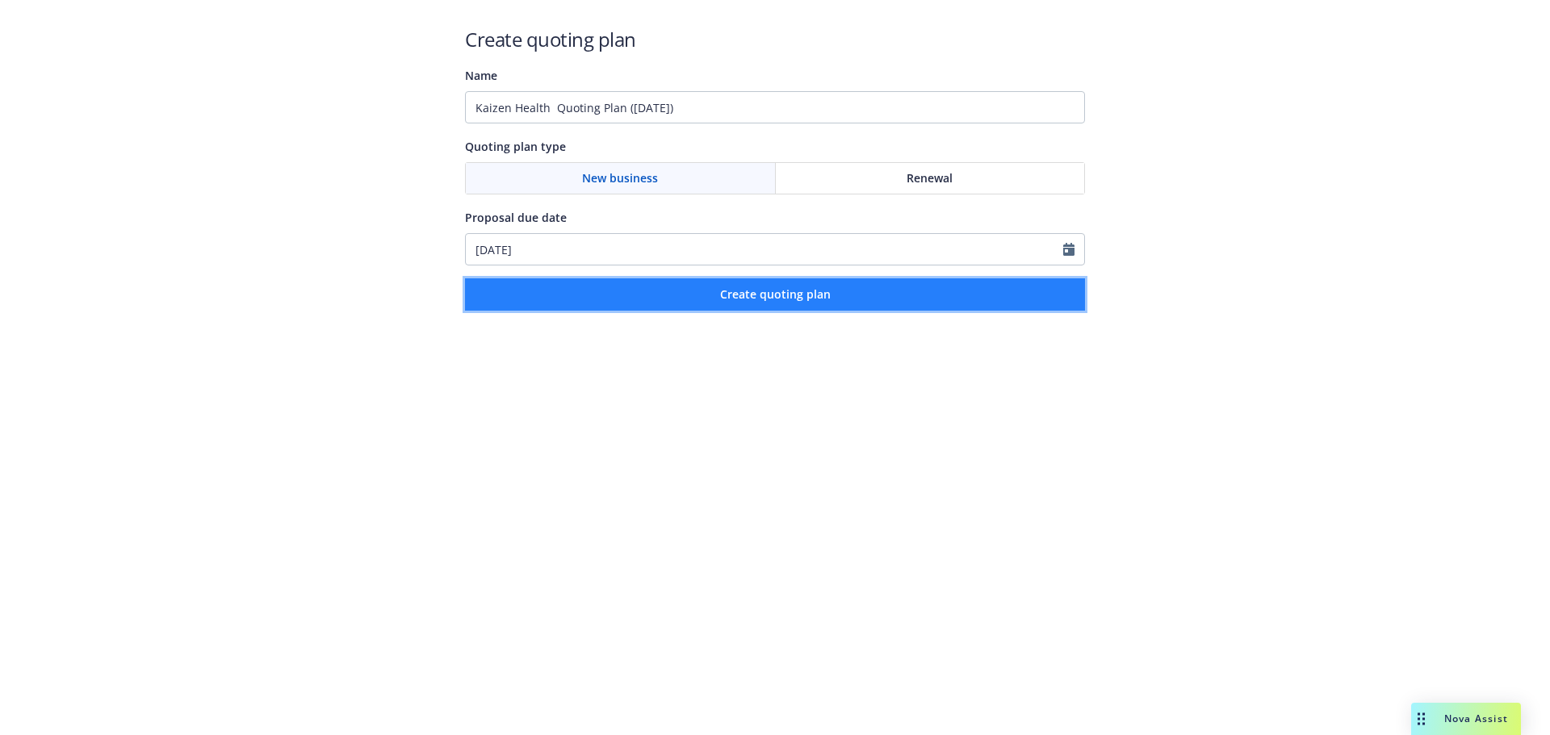
click at [833, 300] on button "Create quoting plan" at bounding box center [775, 294] width 620 height 32
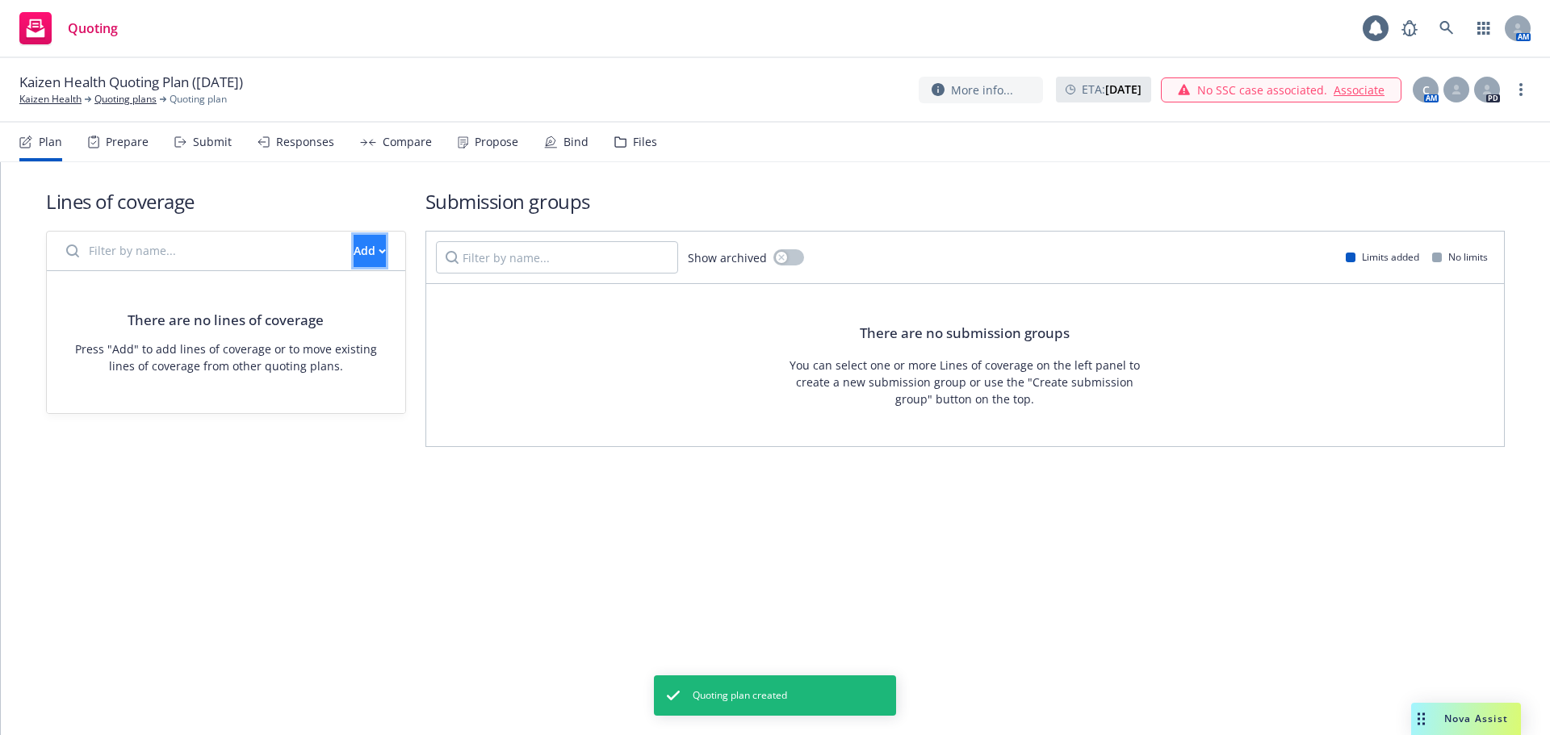
click at [354, 246] on div "Add" at bounding box center [370, 251] width 32 height 31
click at [343, 291] on span "Create new business lines of coverage" at bounding box center [424, 292] width 246 height 15
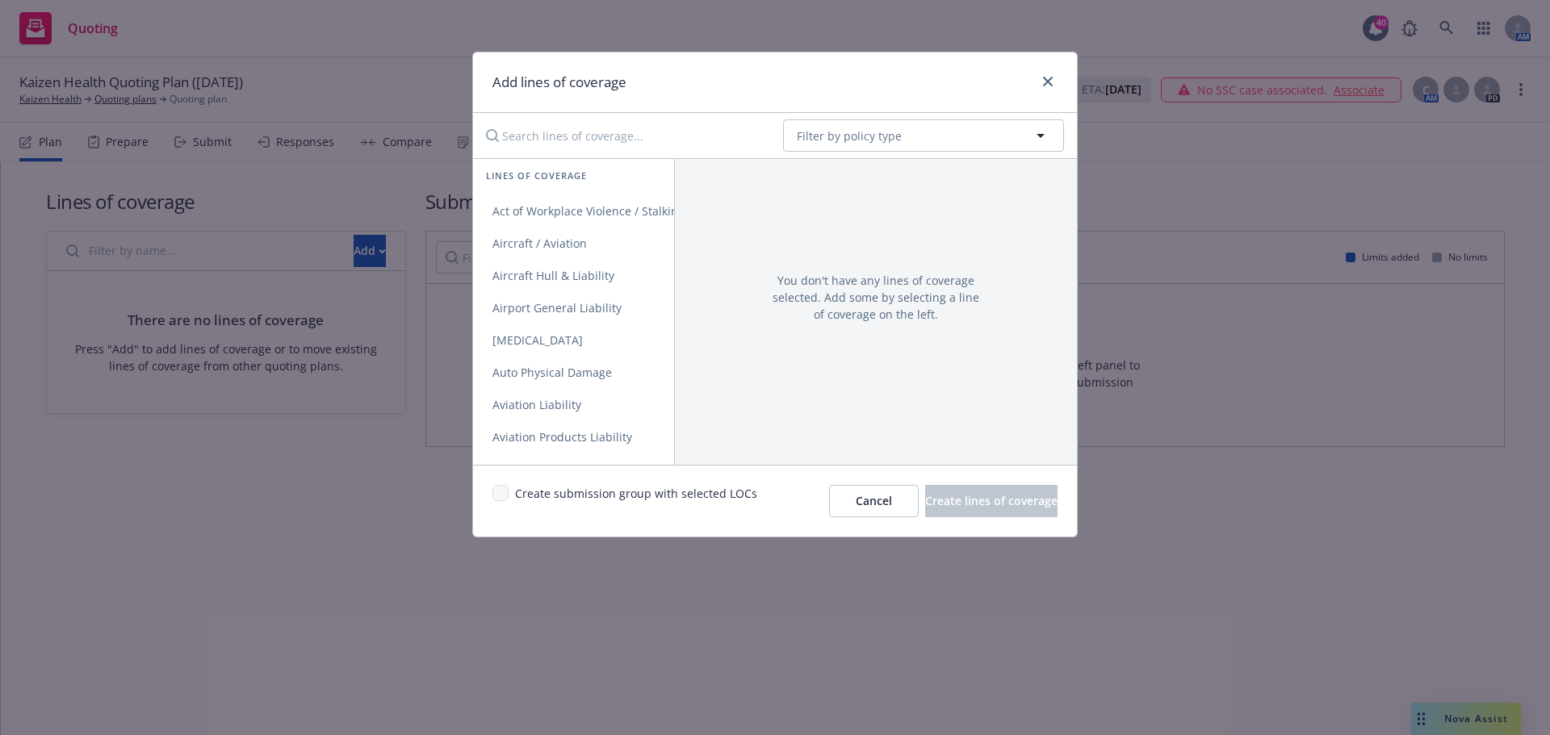
click at [539, 130] on input "Search lines of coverage..." at bounding box center [623, 135] width 294 height 32
type input "b"
type input "auto"
click at [557, 230] on link "Commercial Auto Liability" at bounding box center [573, 244] width 201 height 32
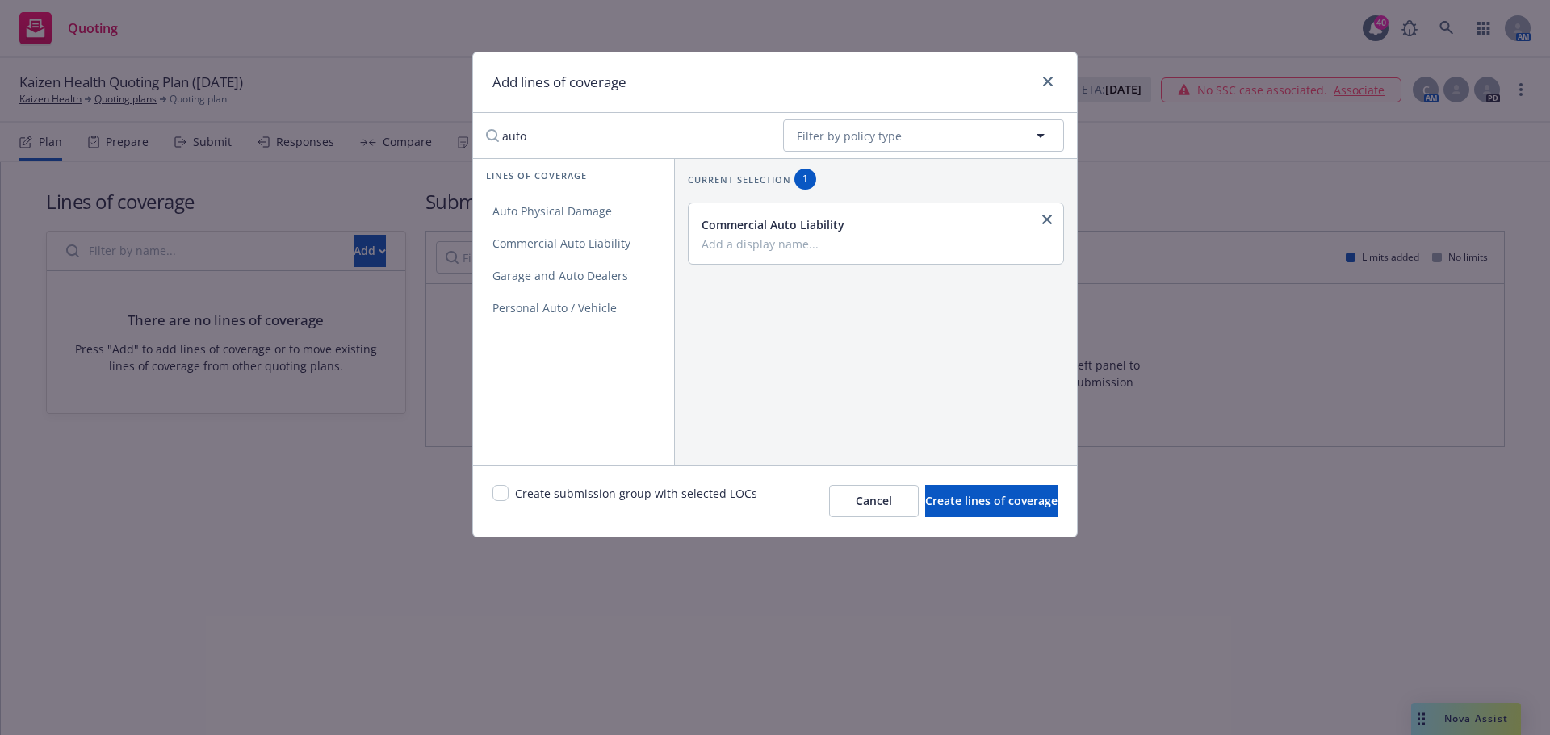
click at [739, 247] on input "Add a display name..." at bounding box center [873, 243] width 345 height 15
type input "HNOA"
click at [996, 490] on button "Create lines of coverage" at bounding box center [991, 501] width 132 height 32
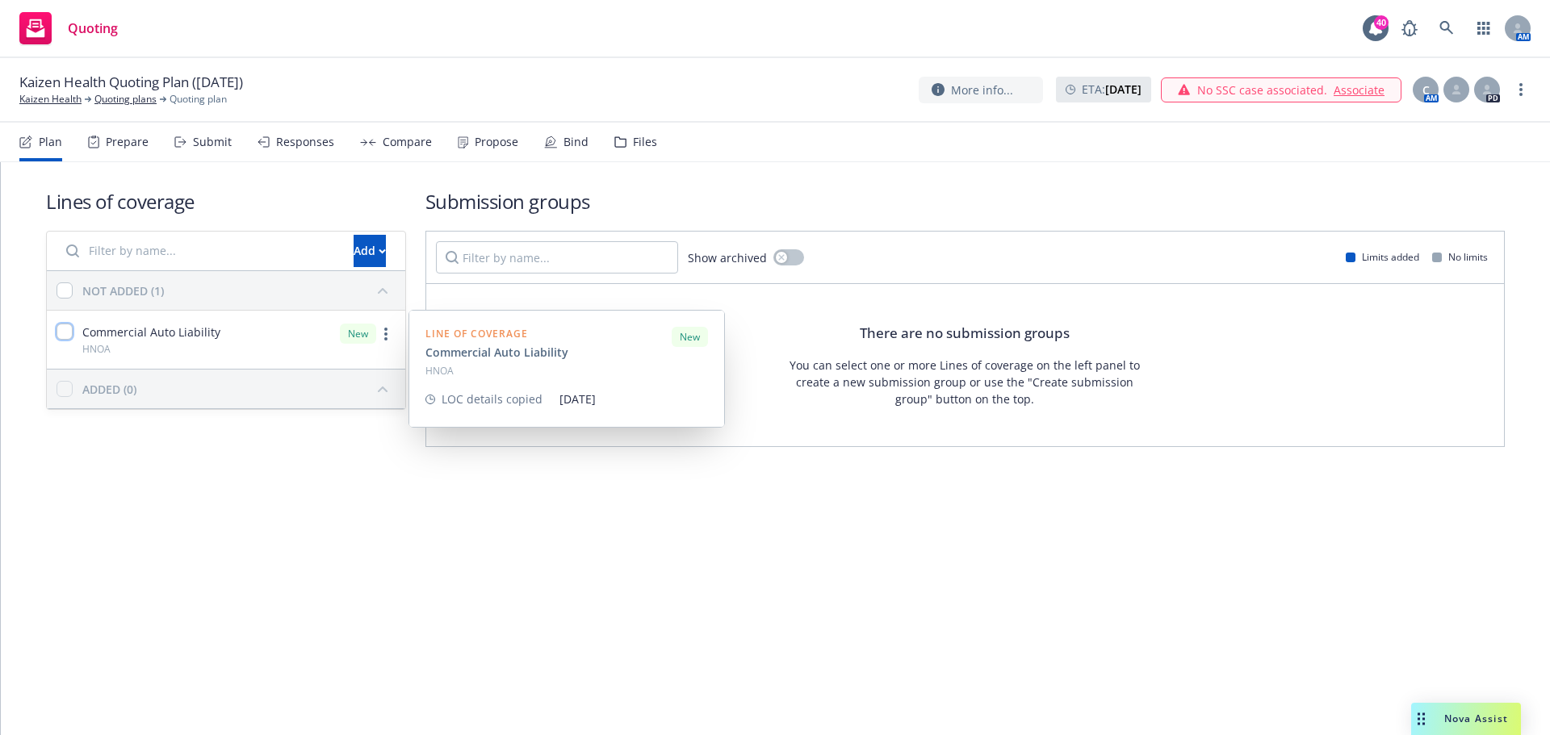
click at [64, 330] on input "checkbox" at bounding box center [64, 332] width 16 height 16
checkbox input "true"
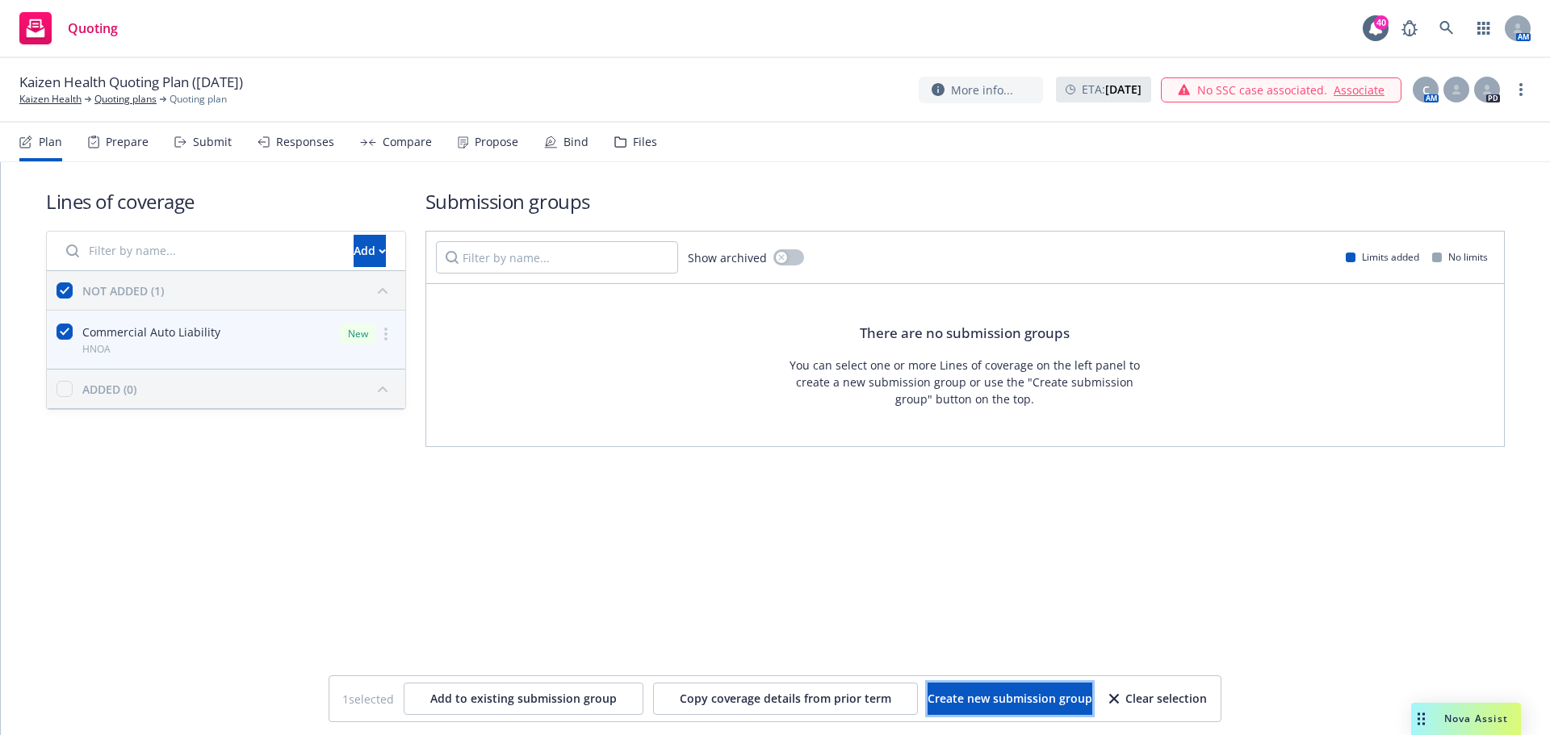
click at [1013, 694] on span "Create new submission group" at bounding box center [1009, 698] width 165 height 15
checkbox input "false"
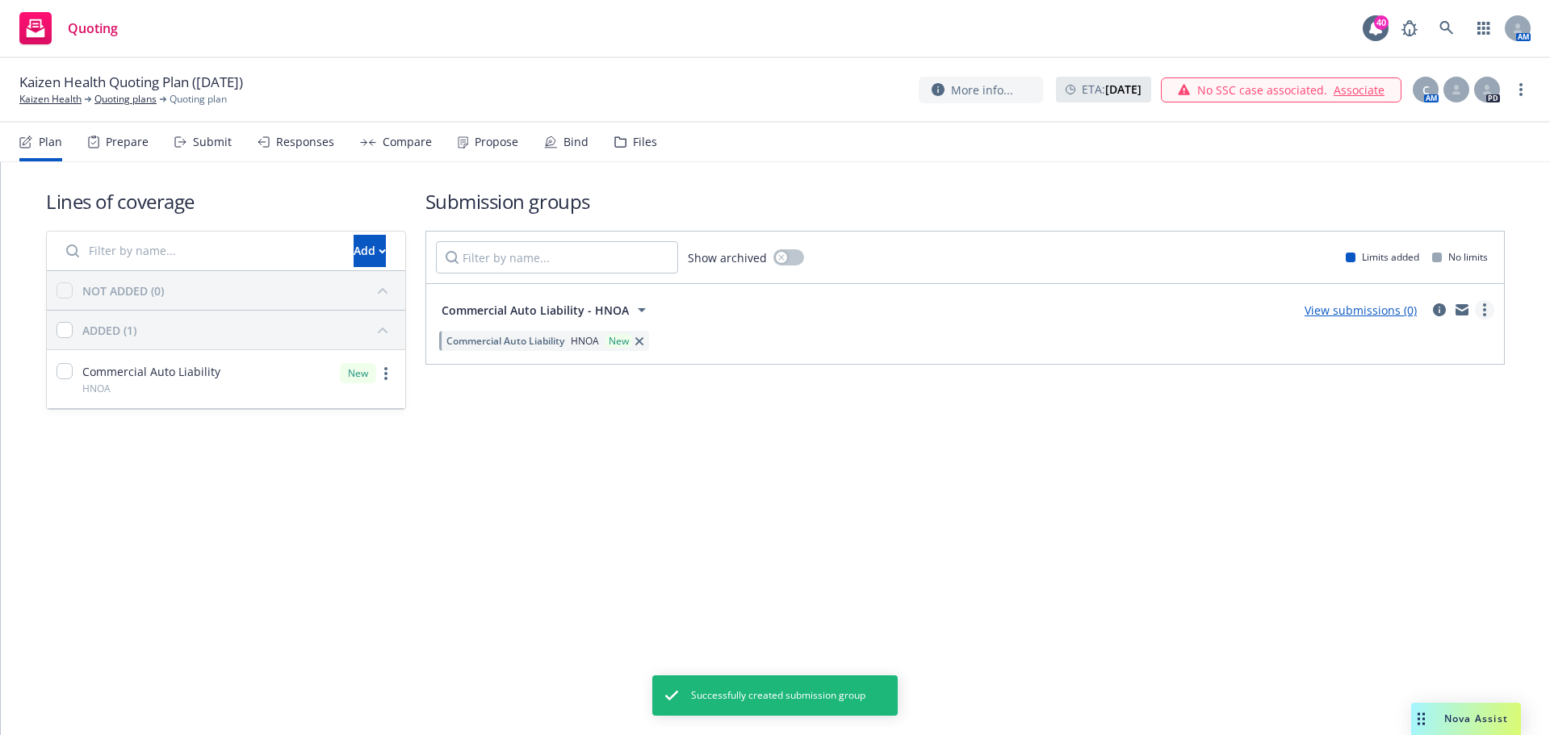
click at [1481, 312] on link "more" at bounding box center [1484, 309] width 19 height 19
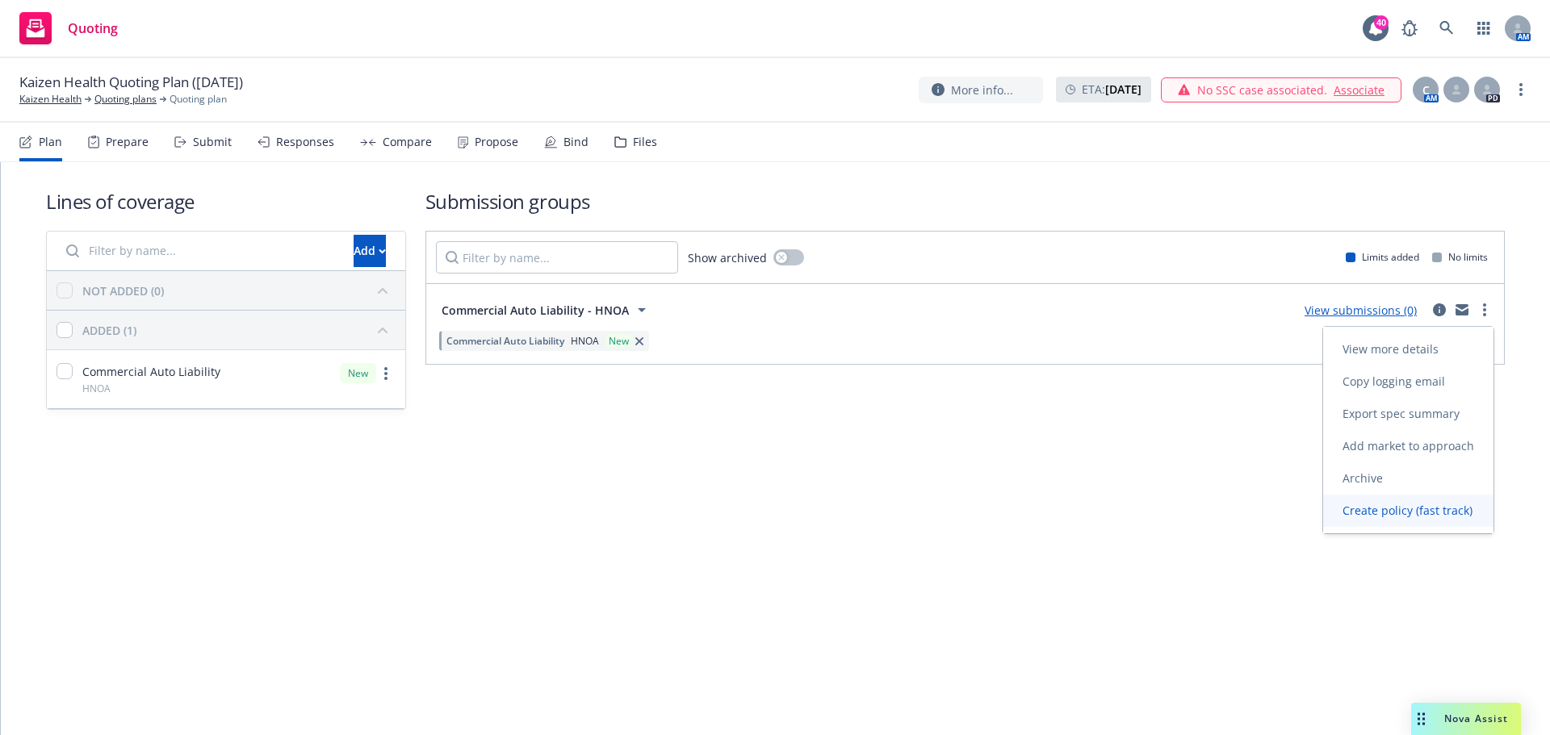
click at [1416, 515] on span "Create policy (fast track)" at bounding box center [1407, 510] width 169 height 15
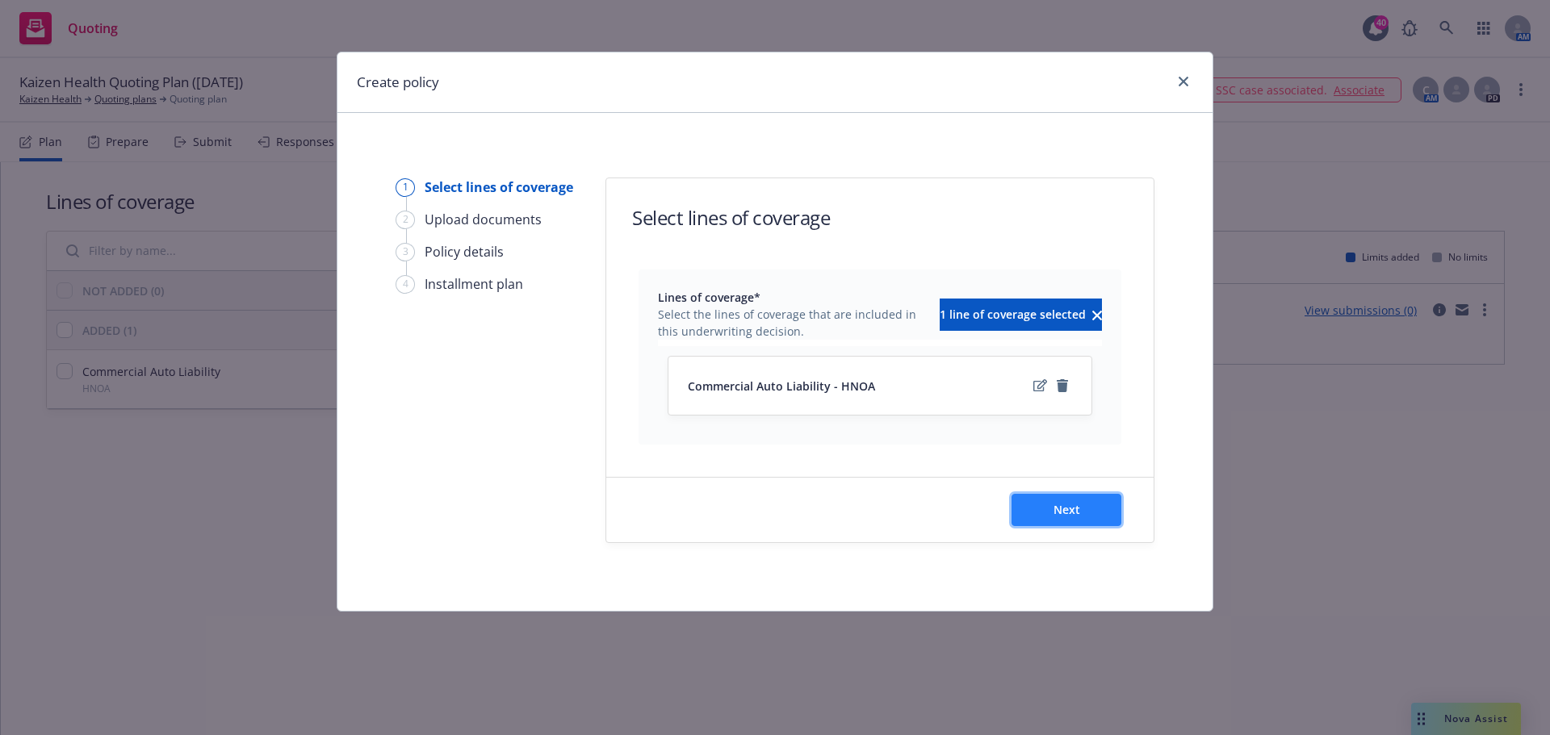
click at [1083, 500] on button "Next" at bounding box center [1066, 510] width 110 height 32
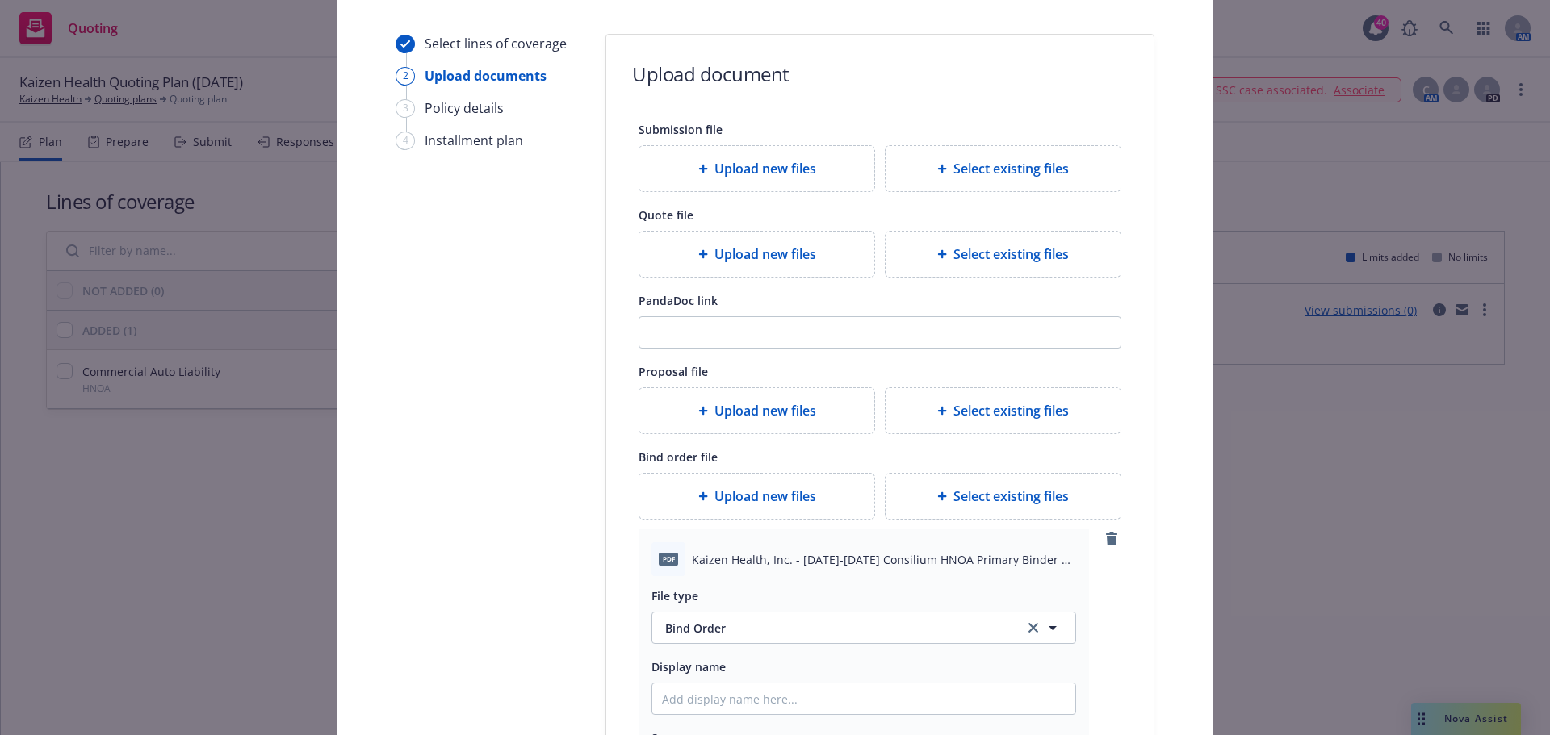
scroll to position [323, 0]
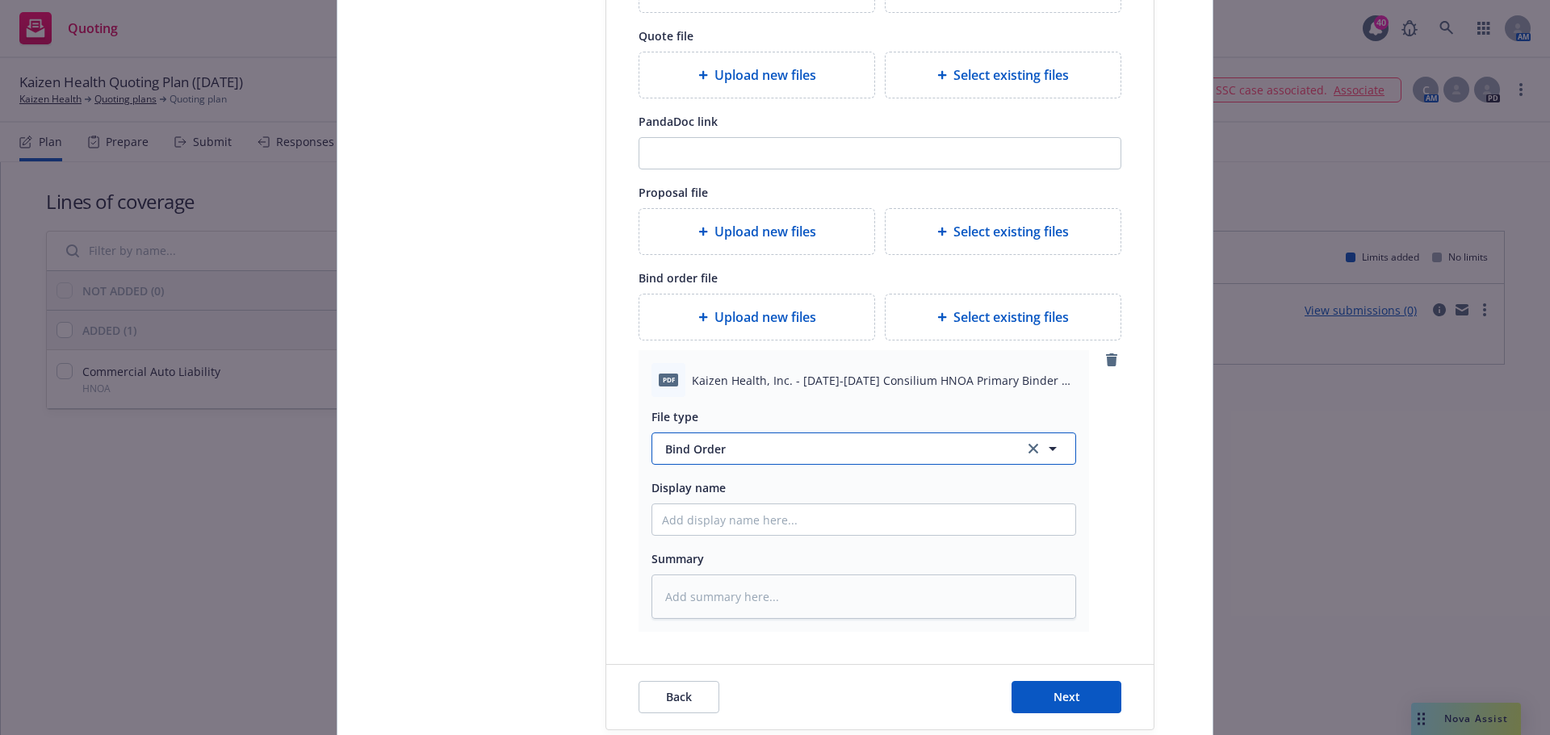
click at [720, 447] on span "Bind Order" at bounding box center [835, 449] width 340 height 17
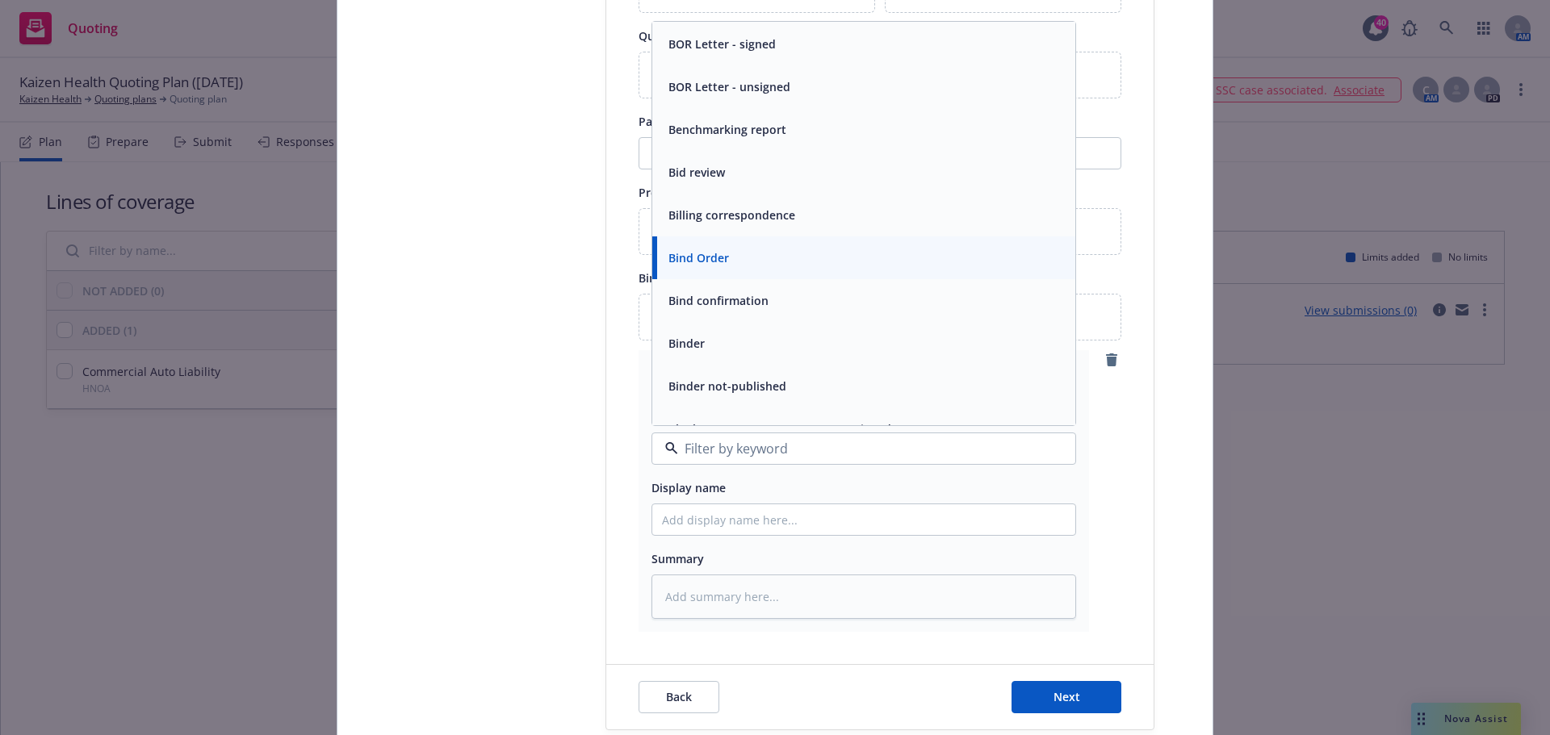
scroll to position [646, 0]
click at [712, 324] on div "Binder" at bounding box center [863, 338] width 423 height 43
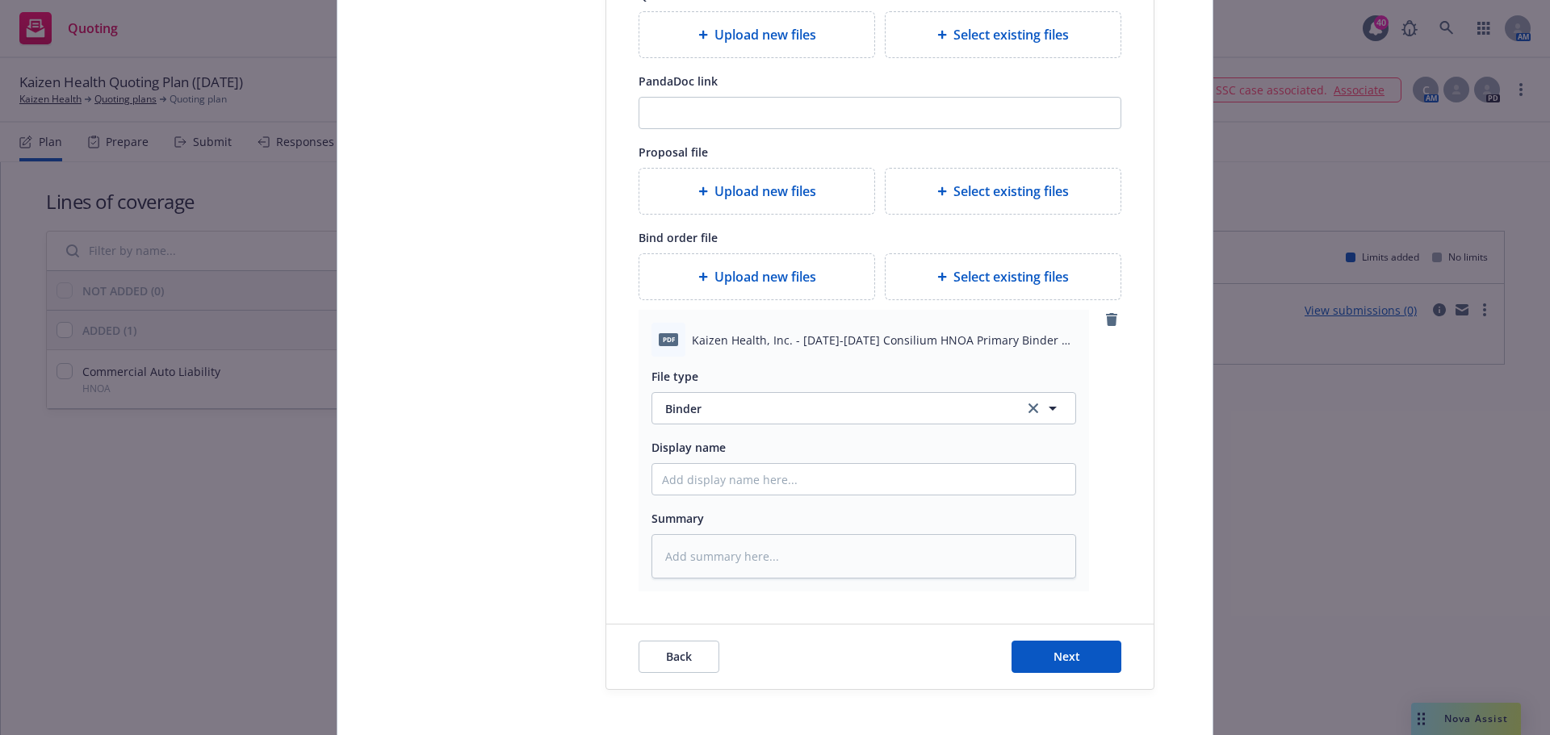
scroll to position [404, 0]
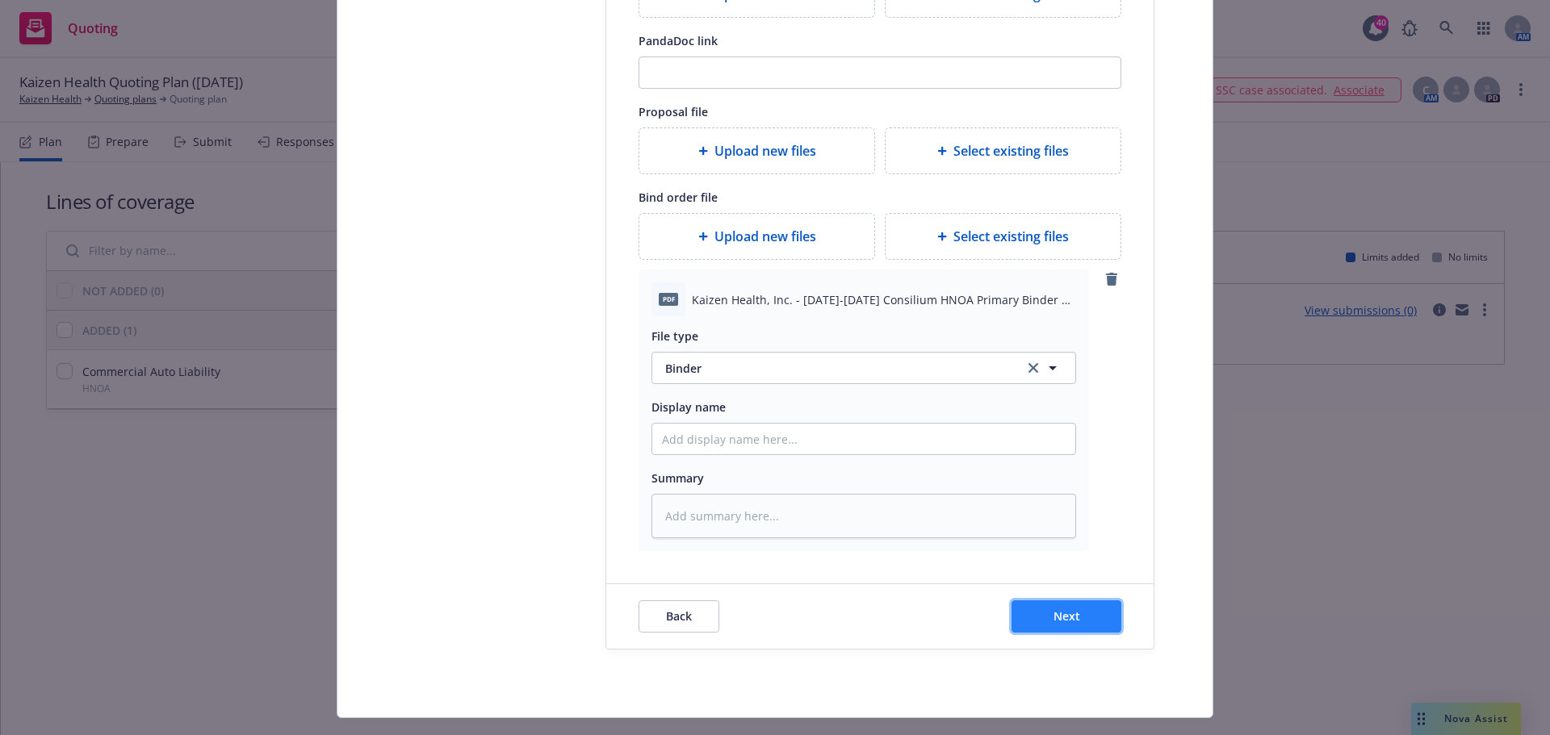
click at [1070, 621] on span "Next" at bounding box center [1066, 616] width 27 height 15
type textarea "x"
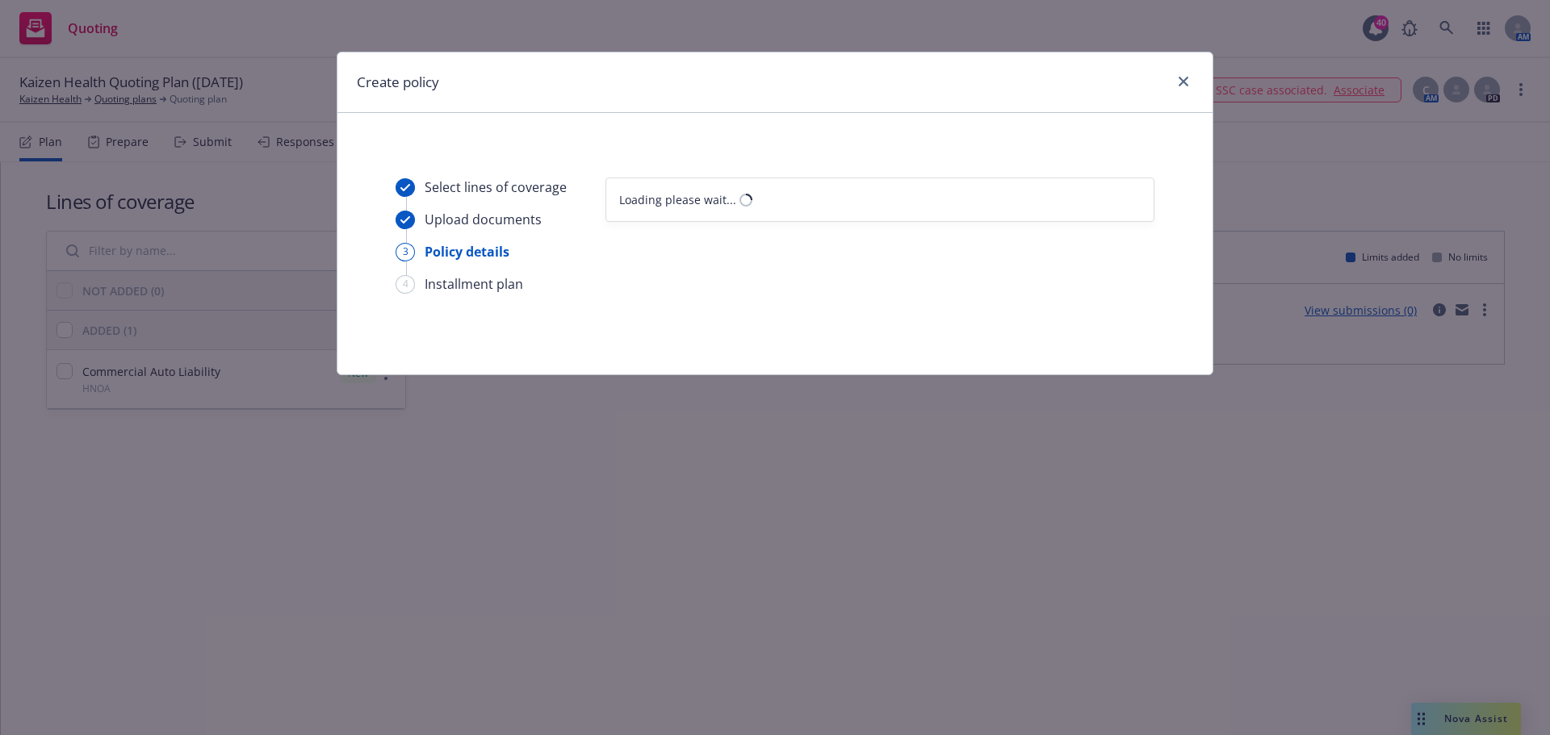
select select "12"
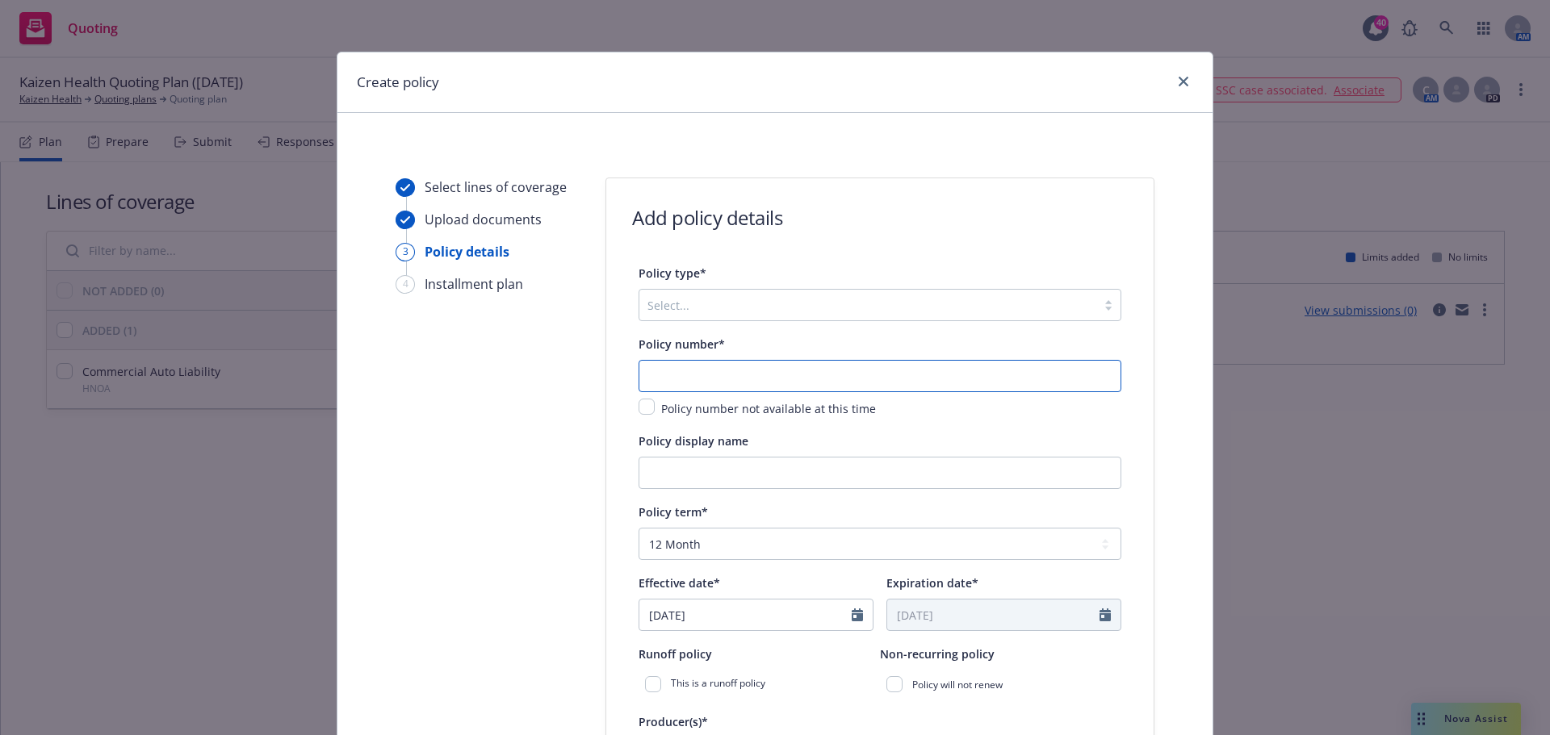
click at [698, 374] on input "text" at bounding box center [879, 376] width 483 height 32
paste input "B2252NACKAIZ25000"
type input "B2252NACKAIZ25000"
click at [699, 311] on div at bounding box center [867, 304] width 441 height 19
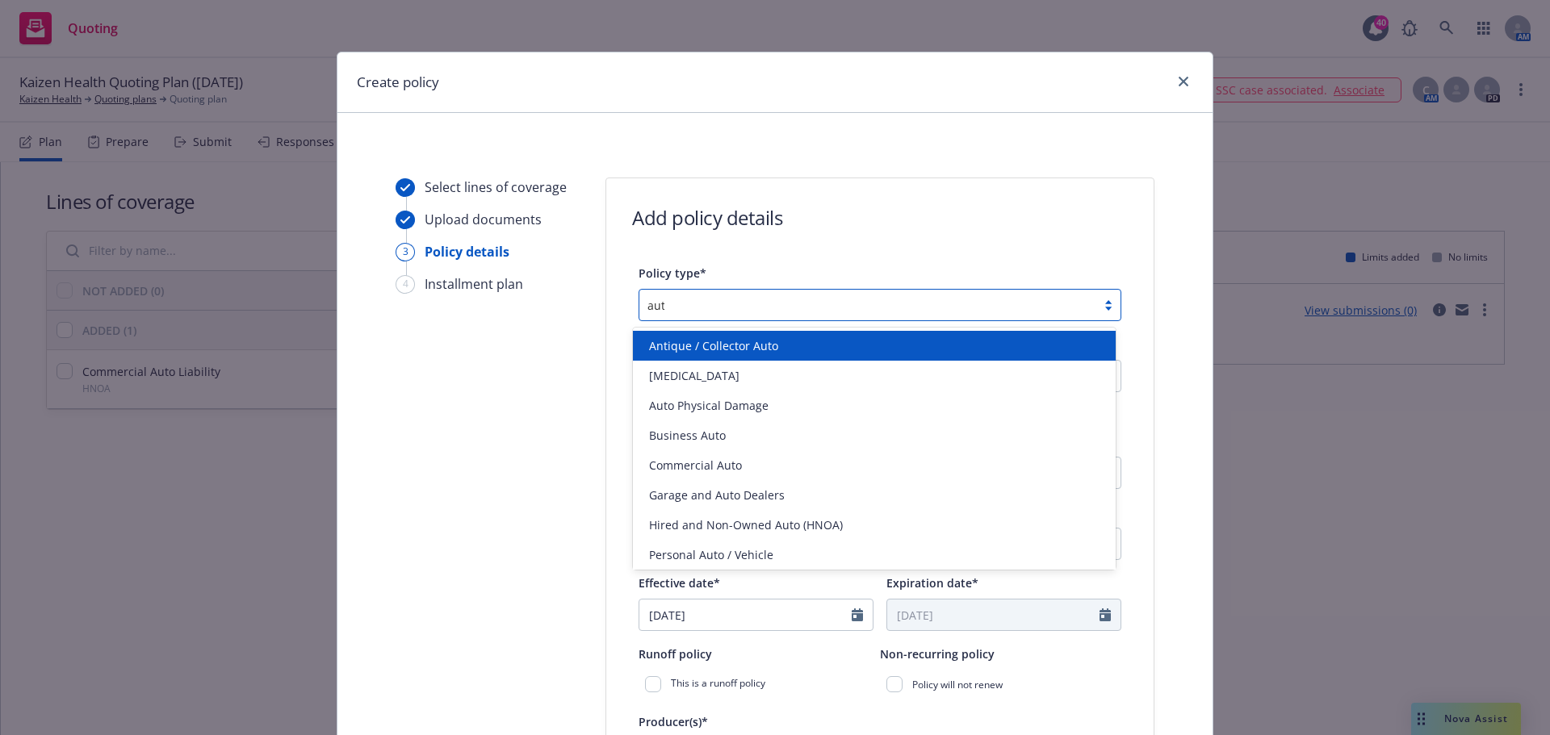
type input "auto"
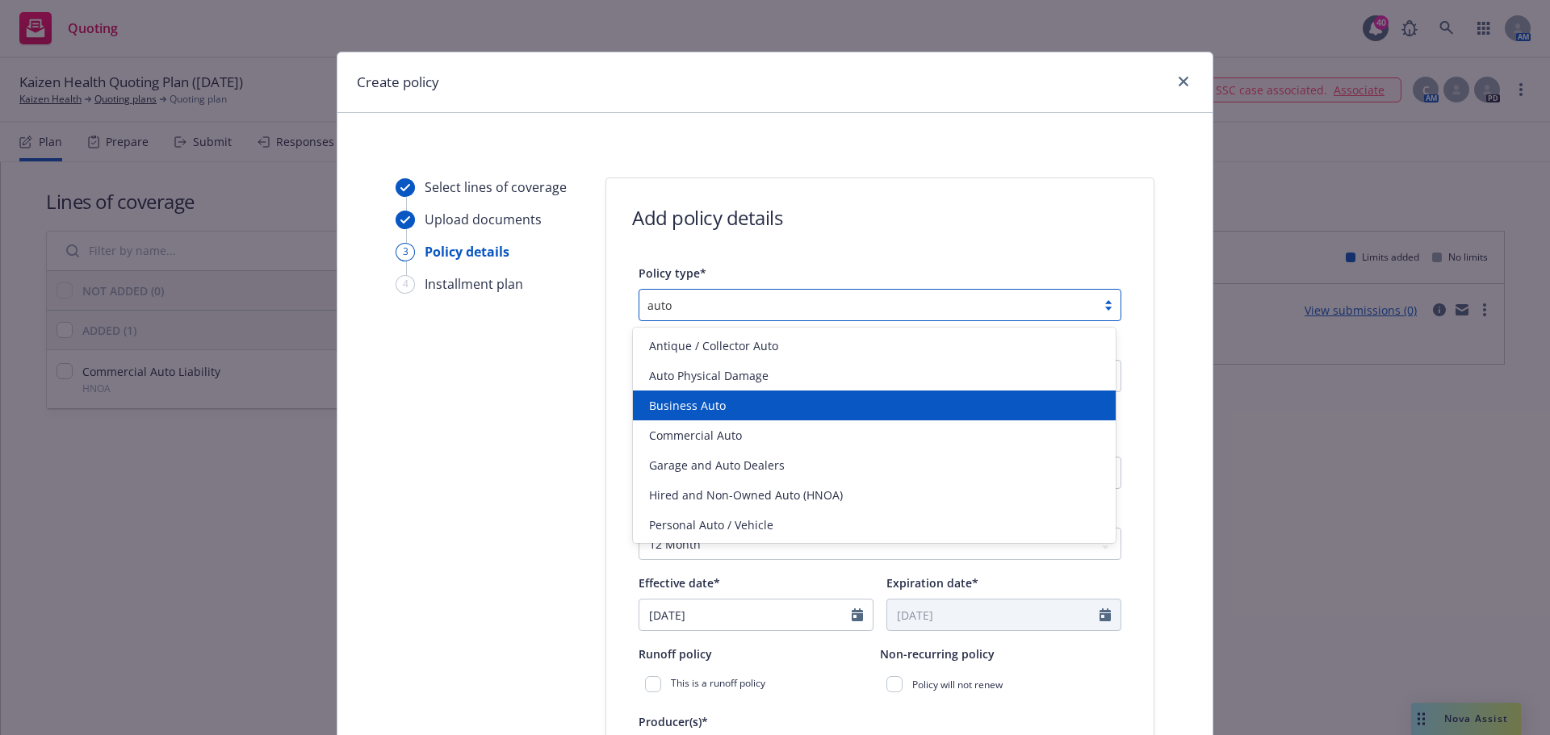
click at [695, 407] on span "Business Auto" at bounding box center [687, 405] width 77 height 17
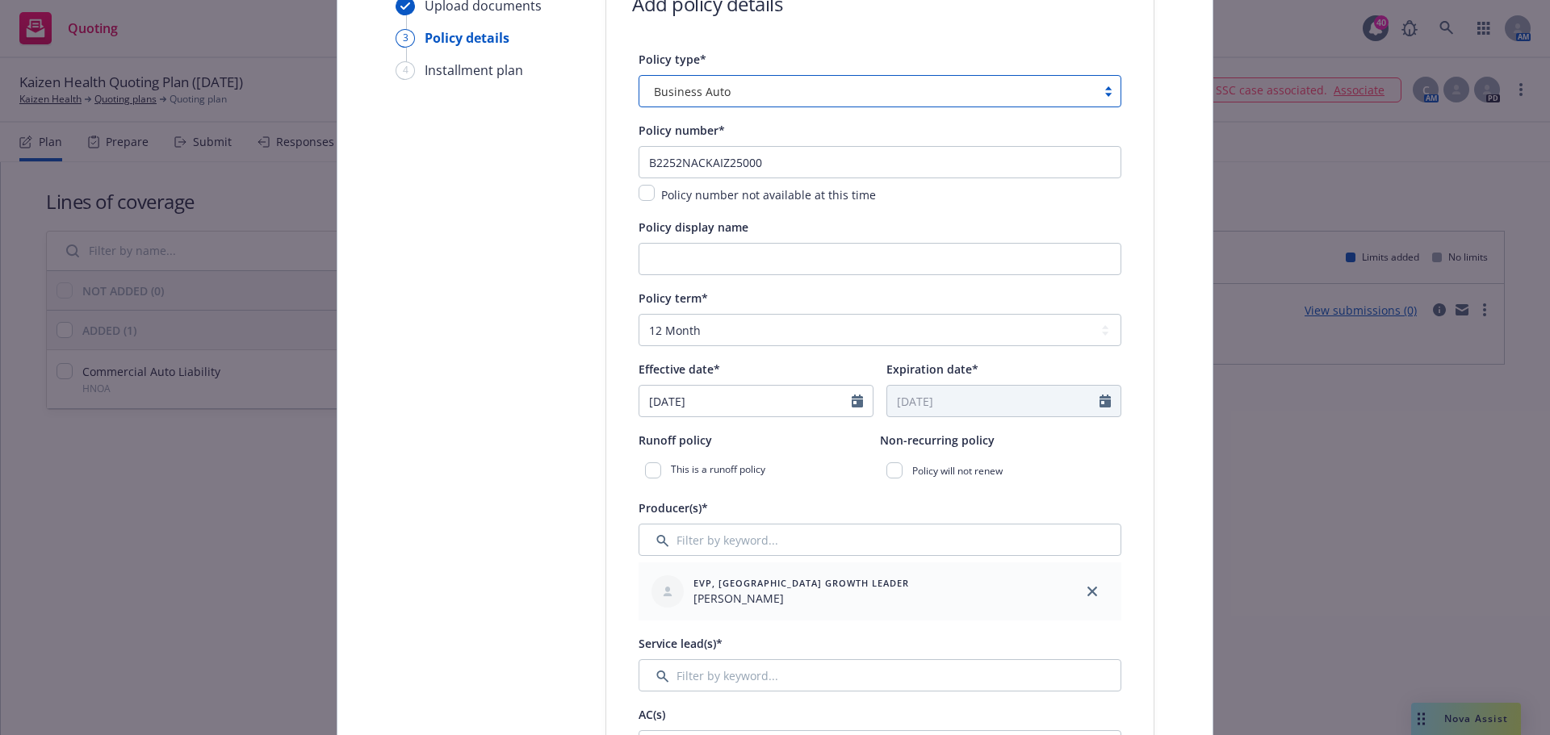
scroll to position [242, 0]
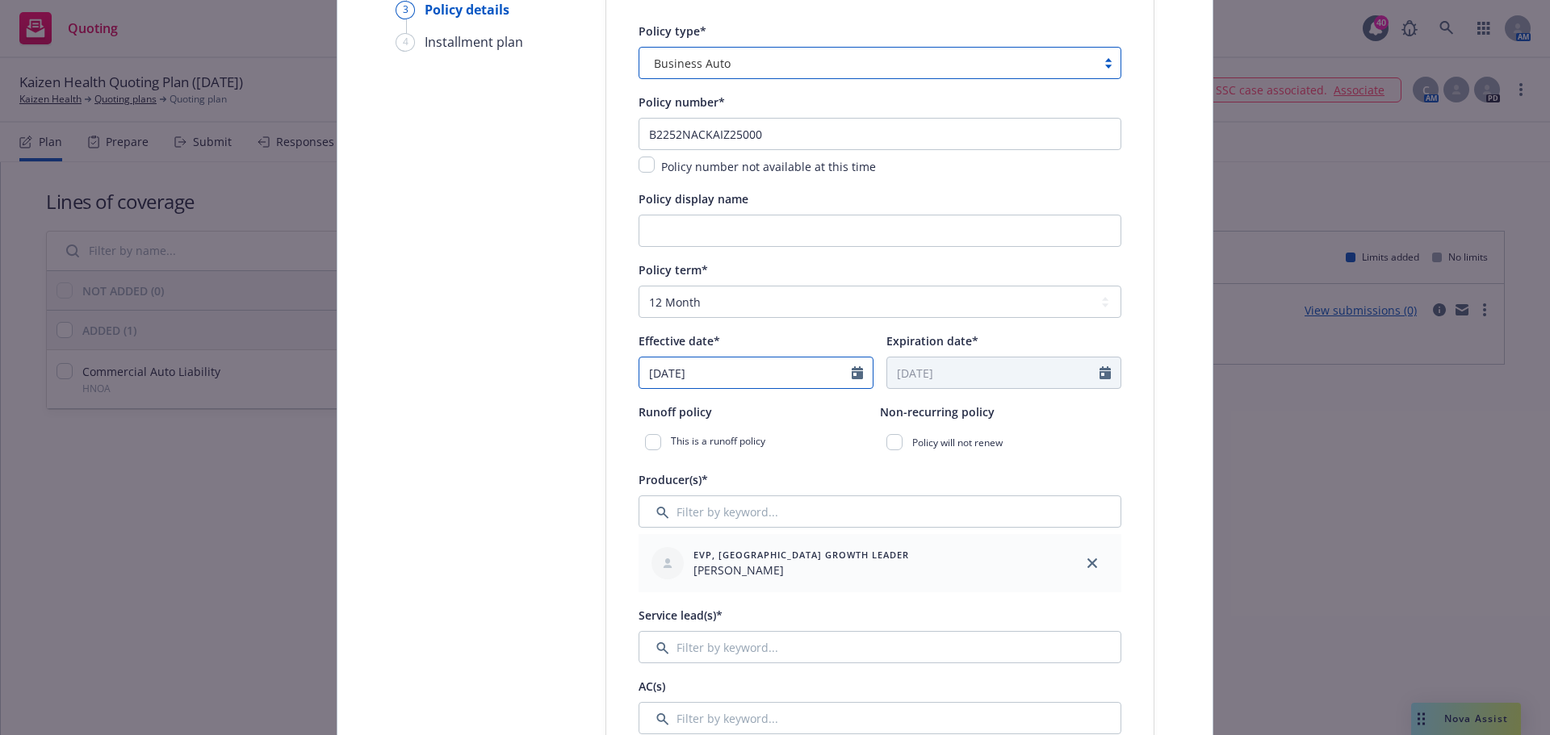
click at [712, 374] on input "[DATE]" at bounding box center [745, 373] width 212 height 31
select select "9"
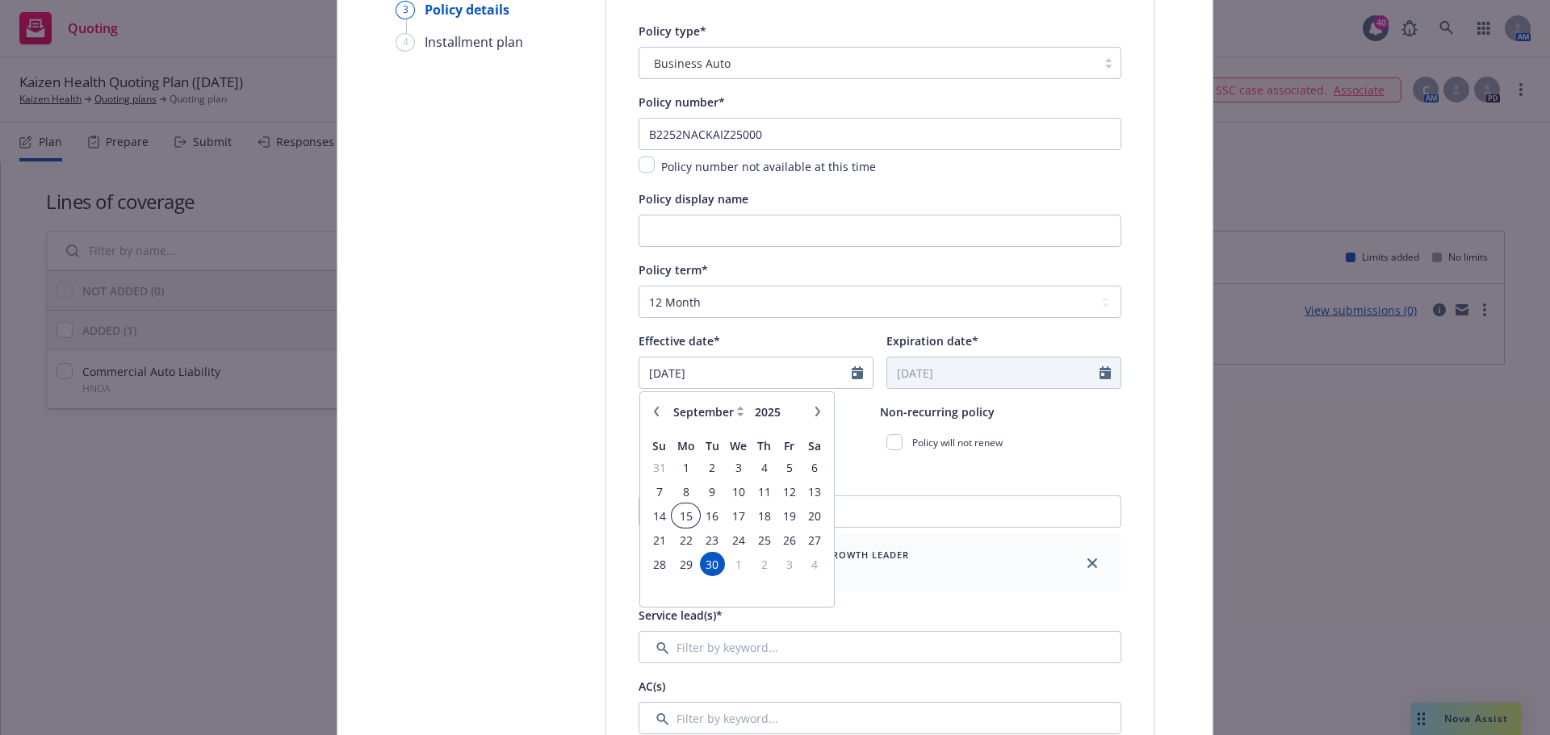
click at [680, 517] on span "15" at bounding box center [685, 516] width 24 height 20
type input "[DATE]"
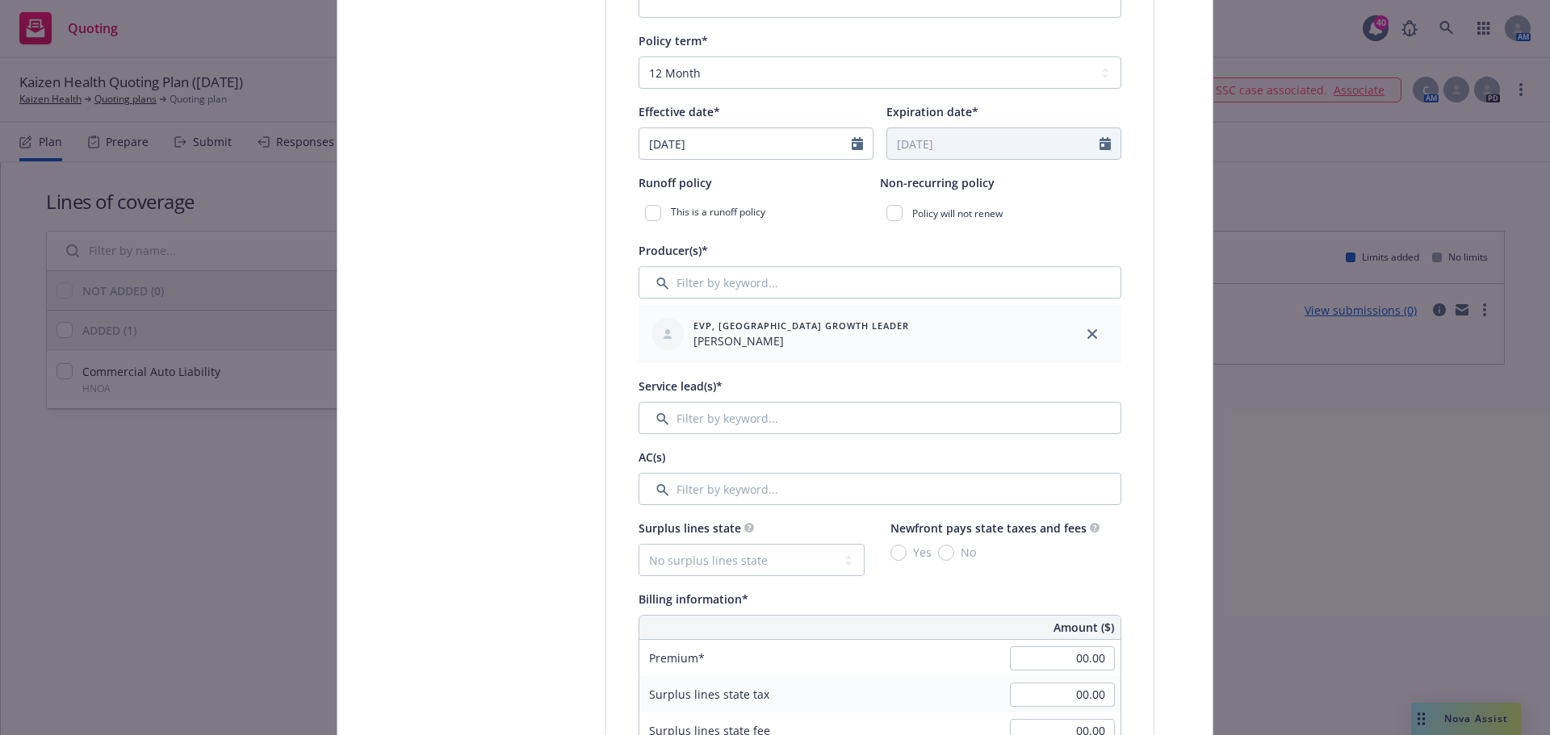
scroll to position [565, 0]
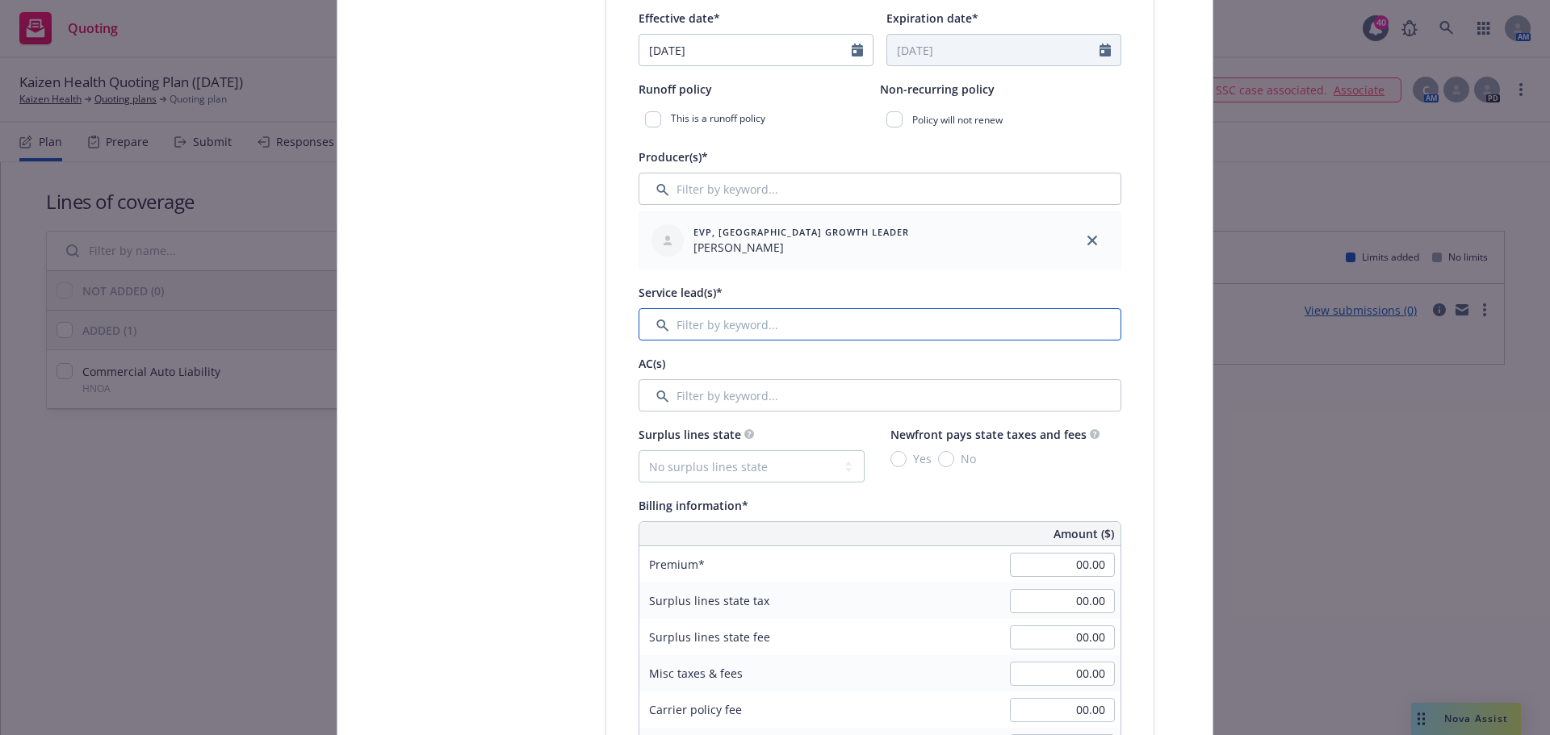
click at [726, 322] on input "Filter by keyword..." at bounding box center [879, 324] width 483 height 32
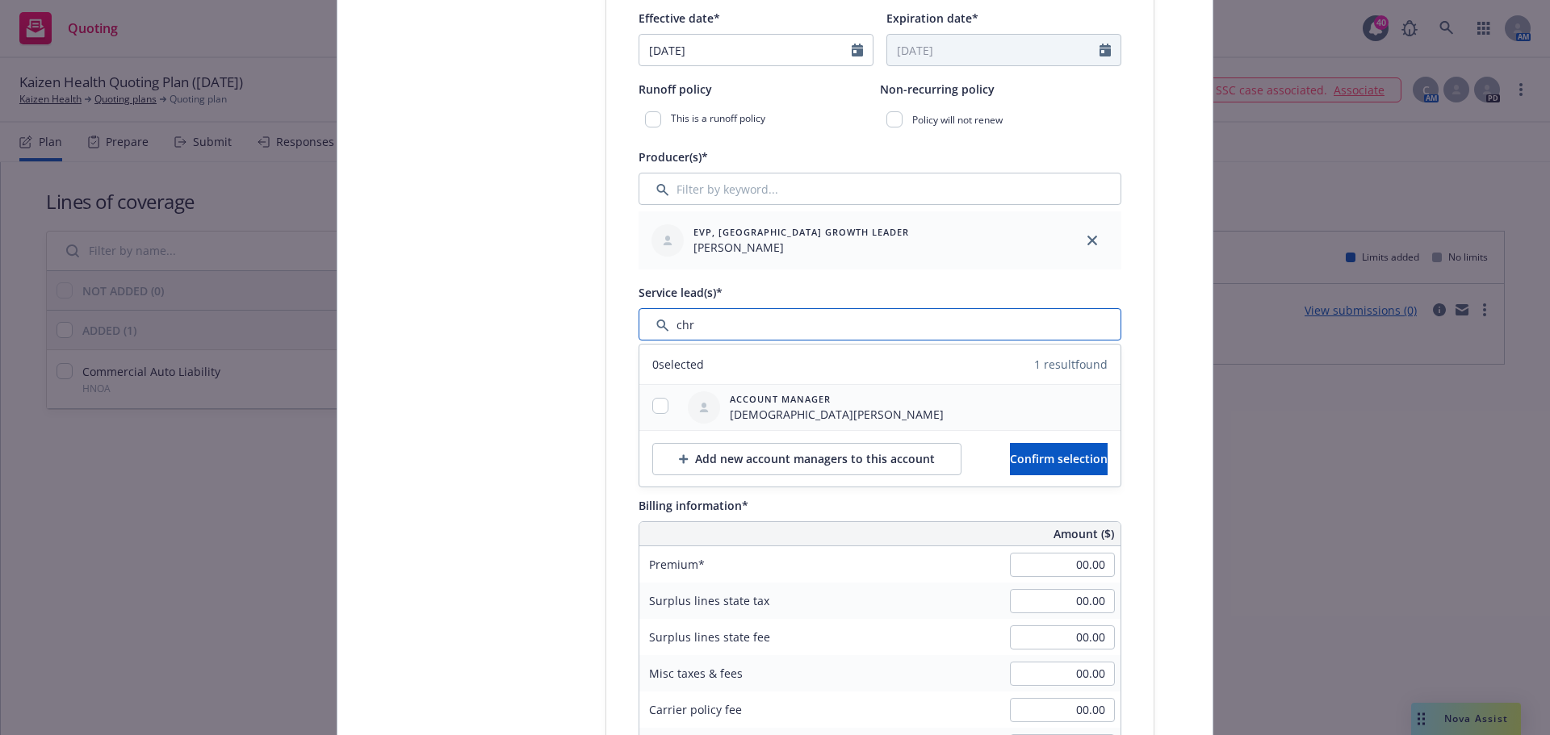
type input "chr"
click at [652, 404] on input "checkbox" at bounding box center [660, 406] width 16 height 16
checkbox input "true"
click at [1026, 462] on span "Confirm selection" at bounding box center [1059, 458] width 98 height 15
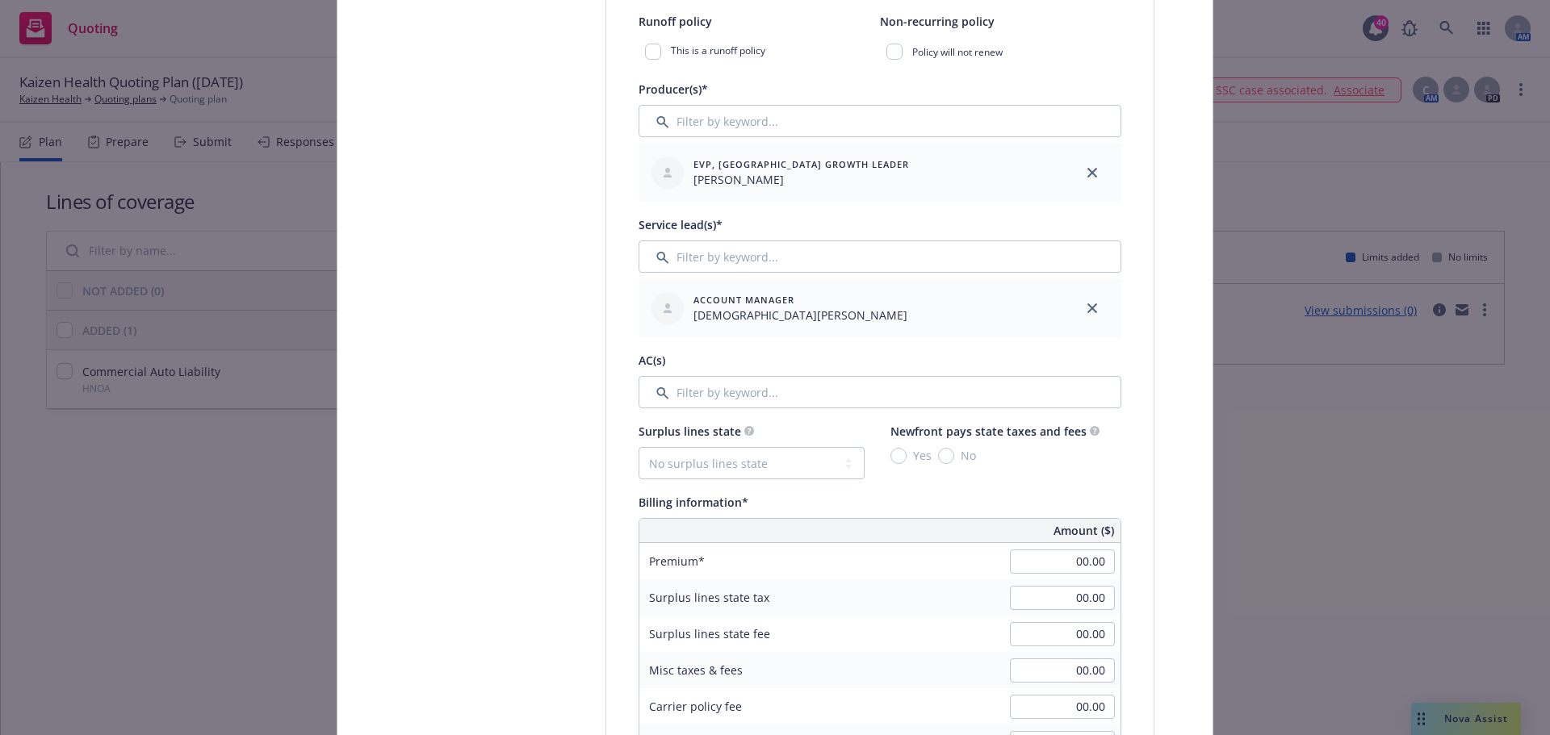
scroll to position [726, 0]
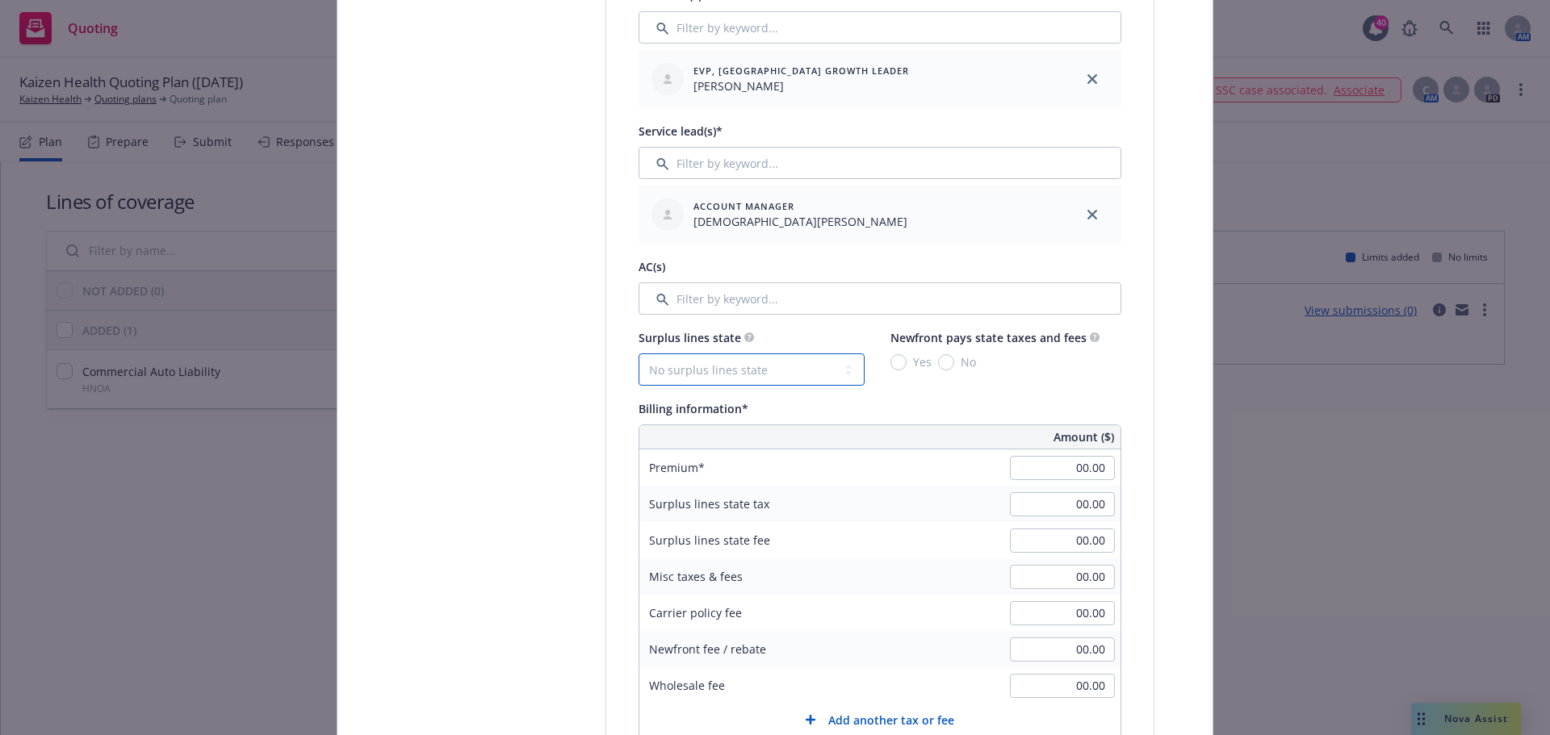
click at [754, 363] on select "No surplus lines state Alaska Alabama Arkansas Arizona California Colorado Conn…" at bounding box center [751, 370] width 226 height 32
select select "IL"
click at [638, 354] on select "No surplus lines state Alaska Alabama Arkansas Arizona California Colorado Conn…" at bounding box center [751, 370] width 226 height 32
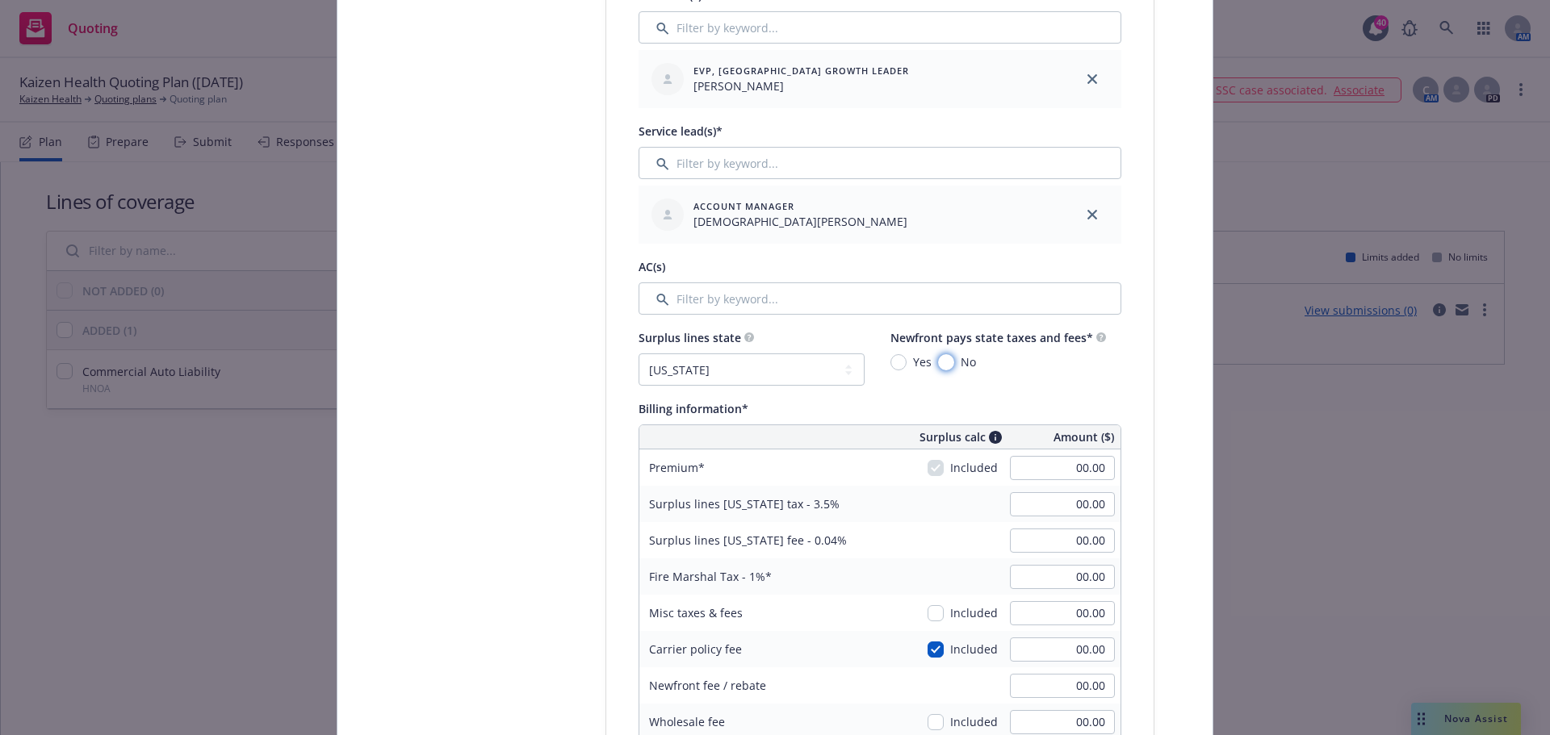
click at [939, 359] on input "No" at bounding box center [946, 362] width 16 height 16
radio input "true"
click at [1078, 475] on input "00.00" at bounding box center [1062, 468] width 105 height 24
type input "126,592.00"
type input "4,430.72"
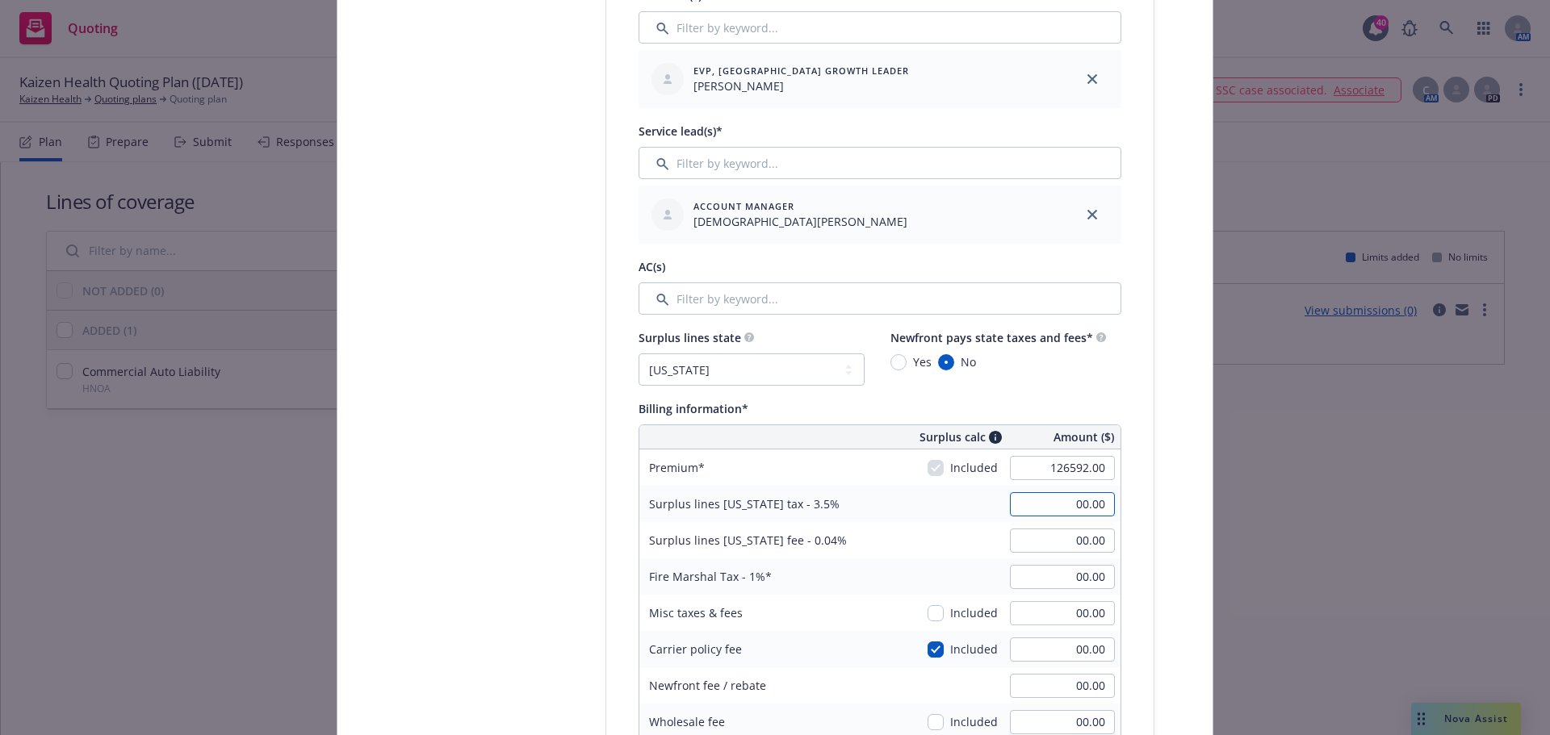
type input "50.64"
type input "1,265.92"
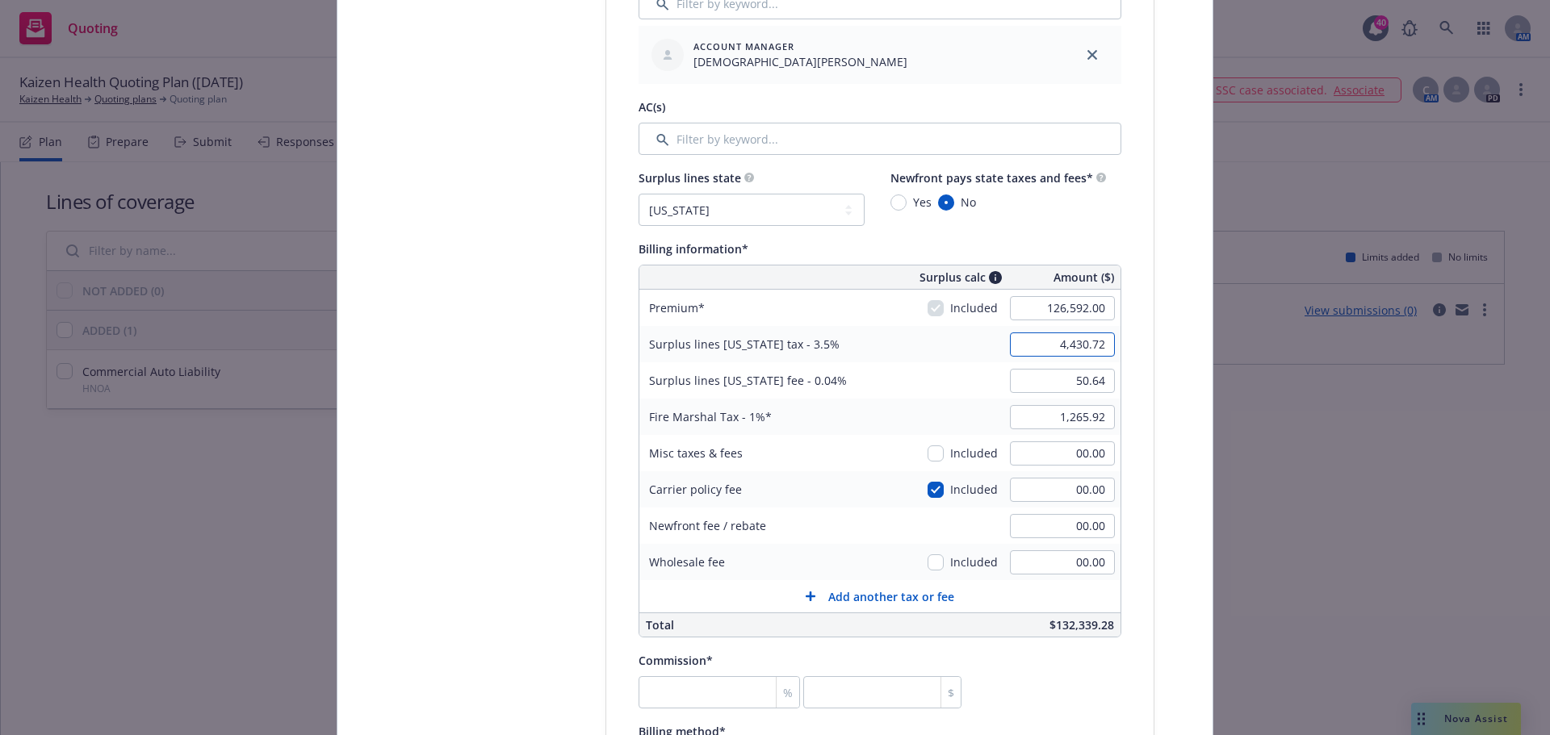
scroll to position [888, 0]
click at [1090, 486] on input "00.00" at bounding box center [1062, 488] width 105 height 24
type input "500.00"
type input "4,448.22"
type input "50.84"
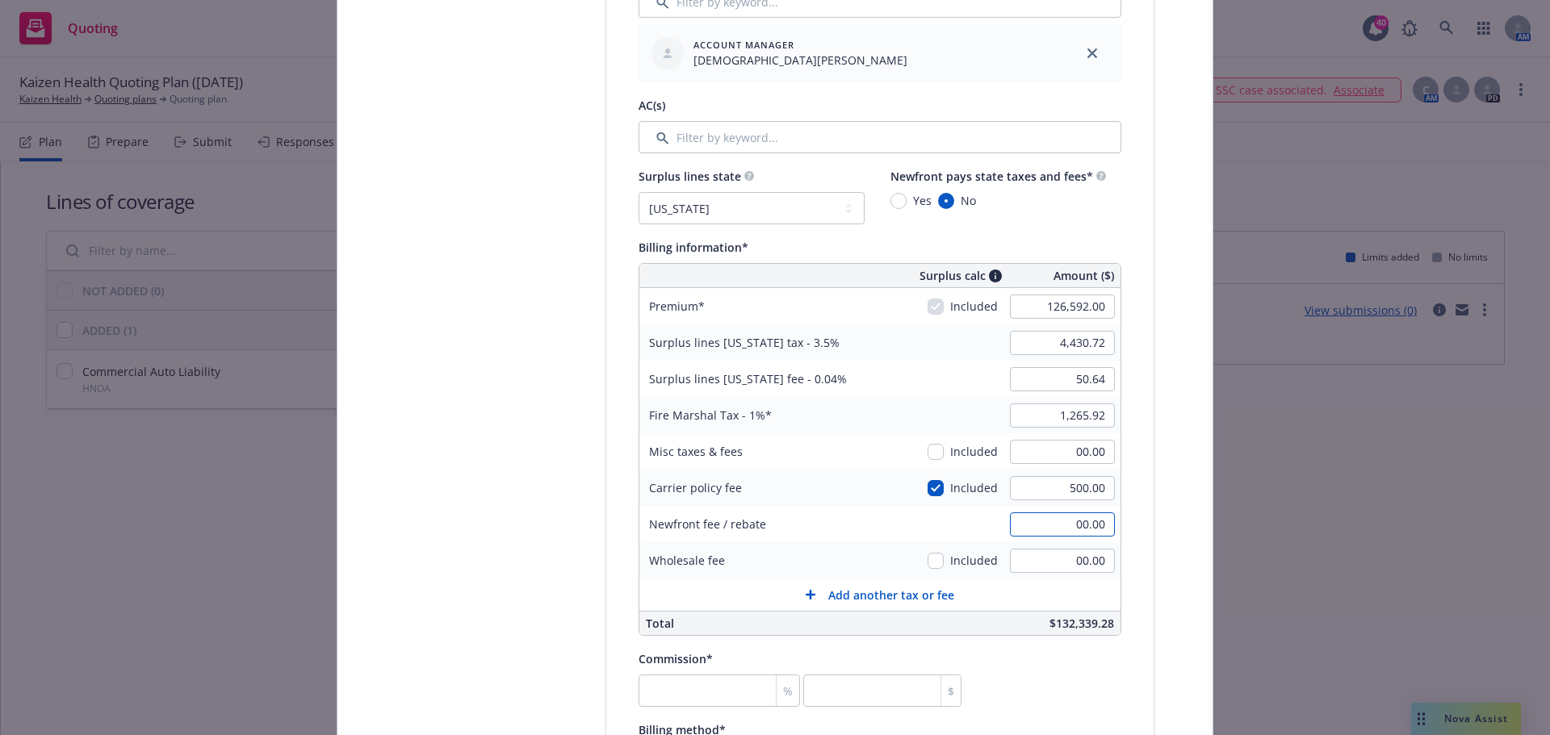
type input "1,270.92"
type input "4,431.00"
type input "51.00"
type input "00.00"
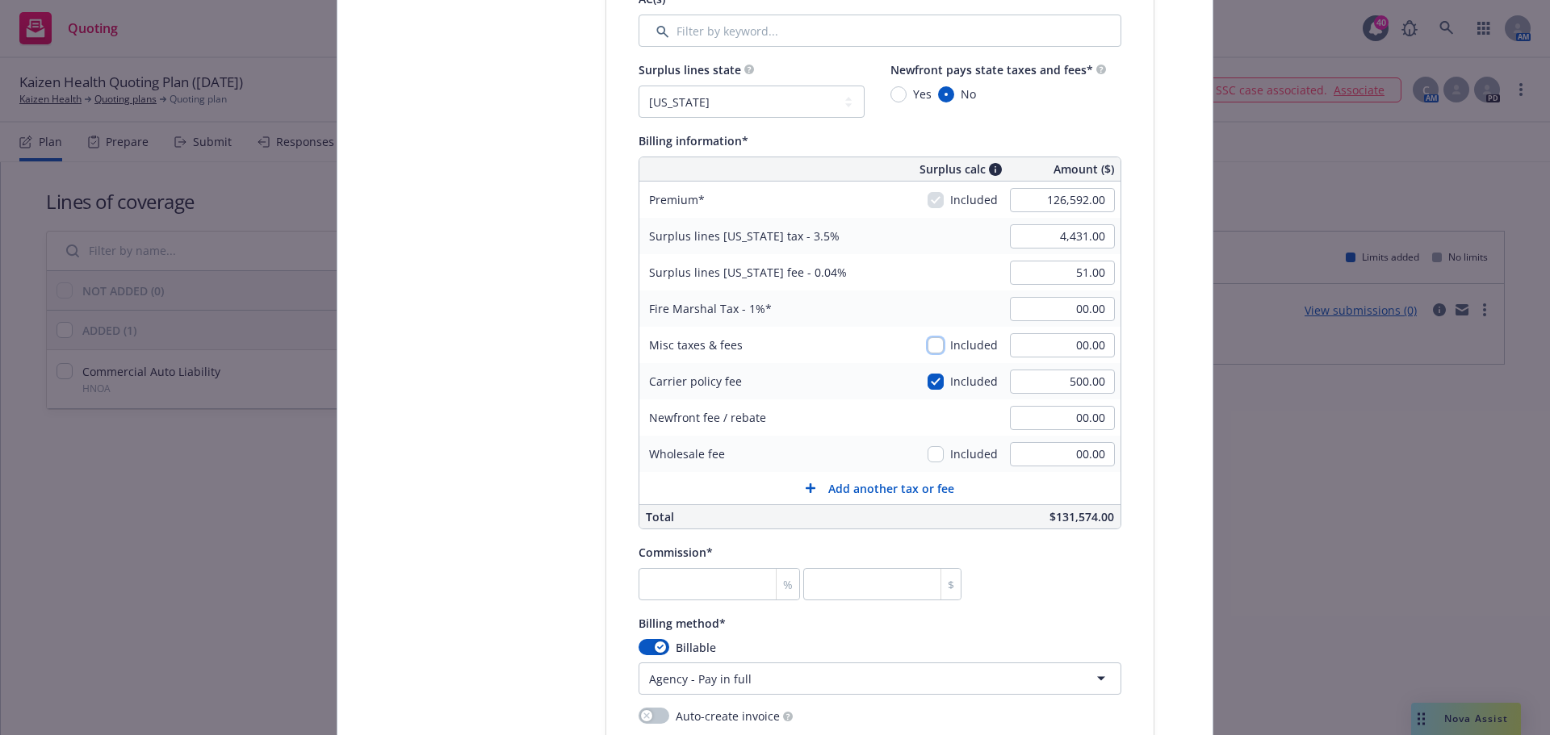
scroll to position [1130, 0]
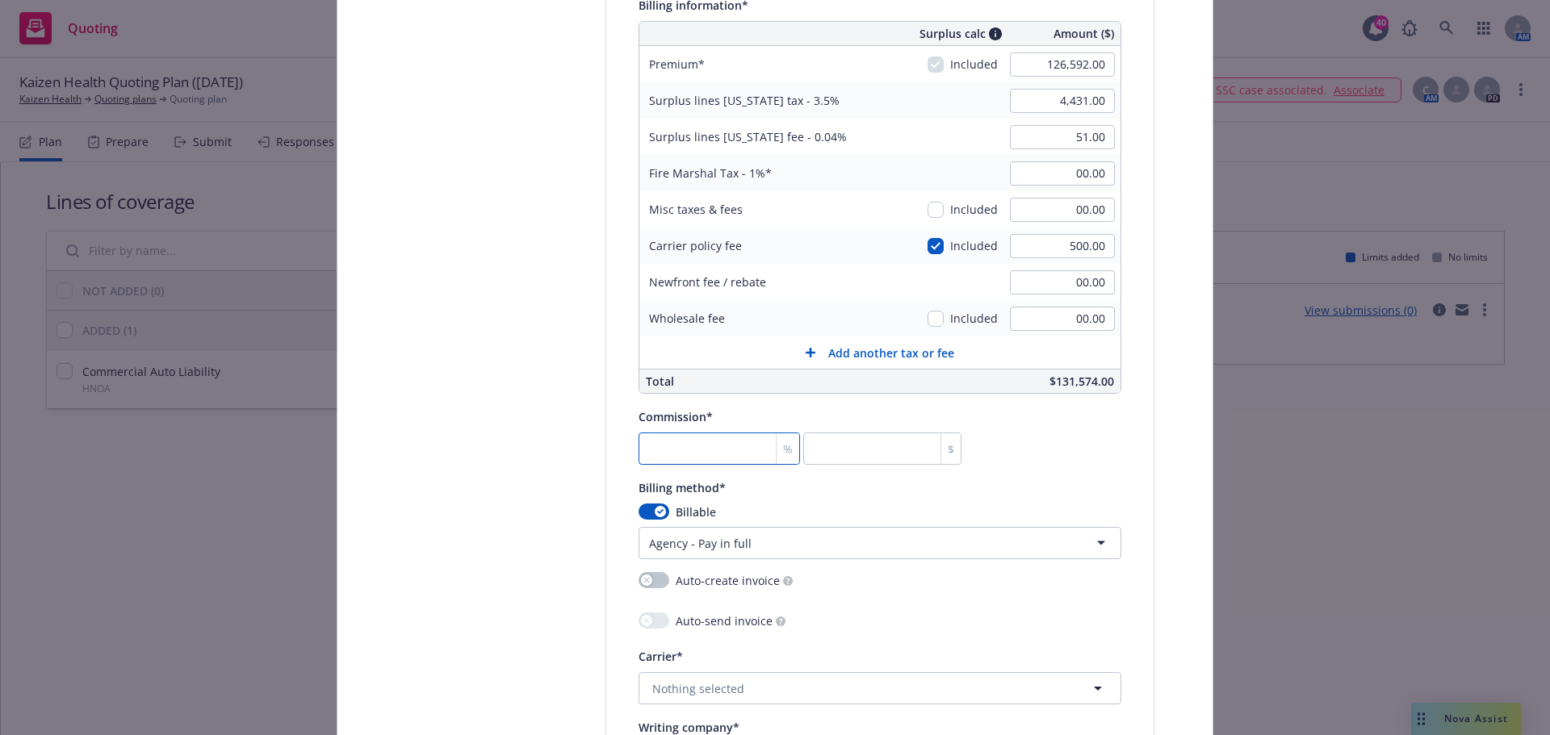
click at [687, 455] on input "number" at bounding box center [718, 449] width 161 height 32
type input "1"
type input "1265.92"
type input "10"
type input "12659.2"
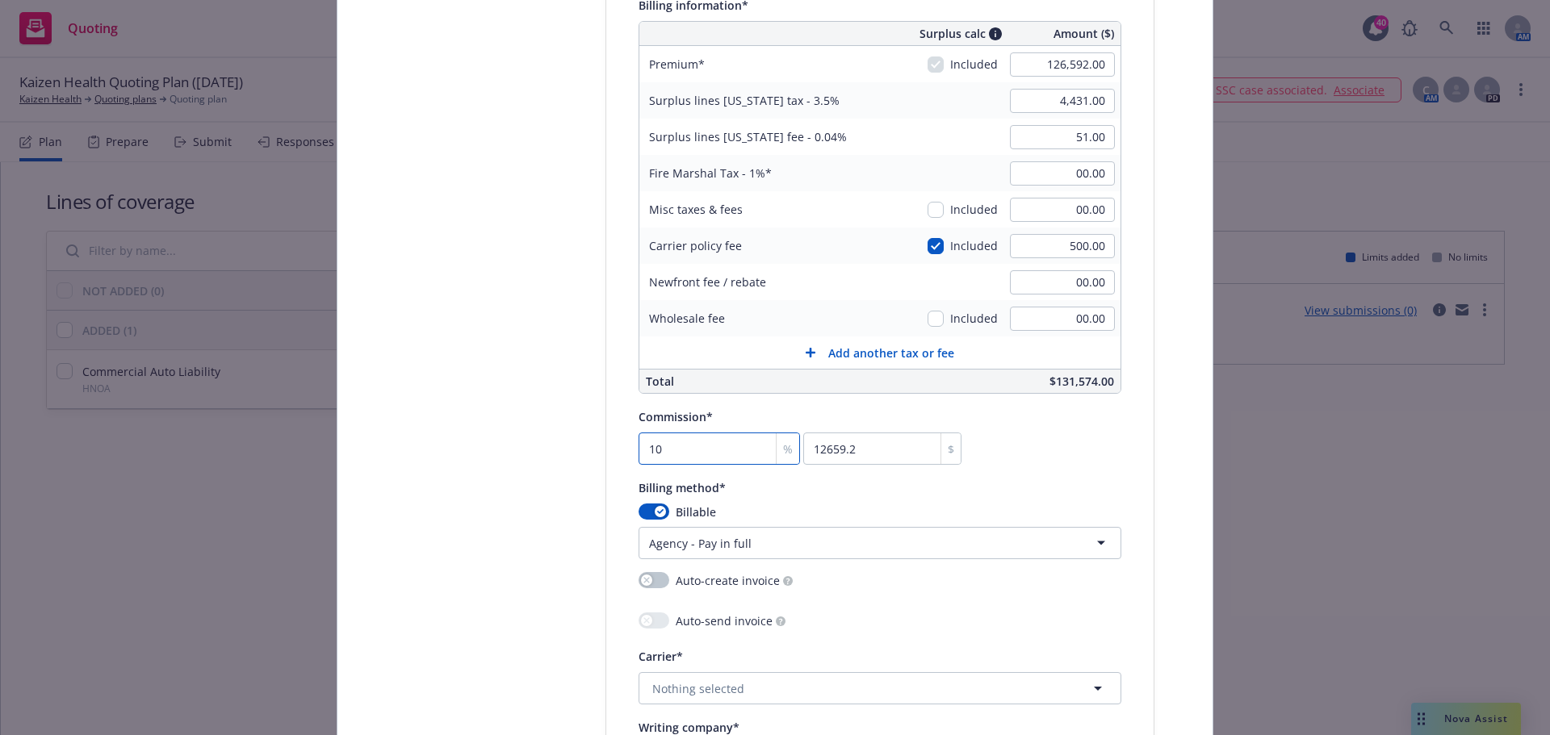
type input "10"
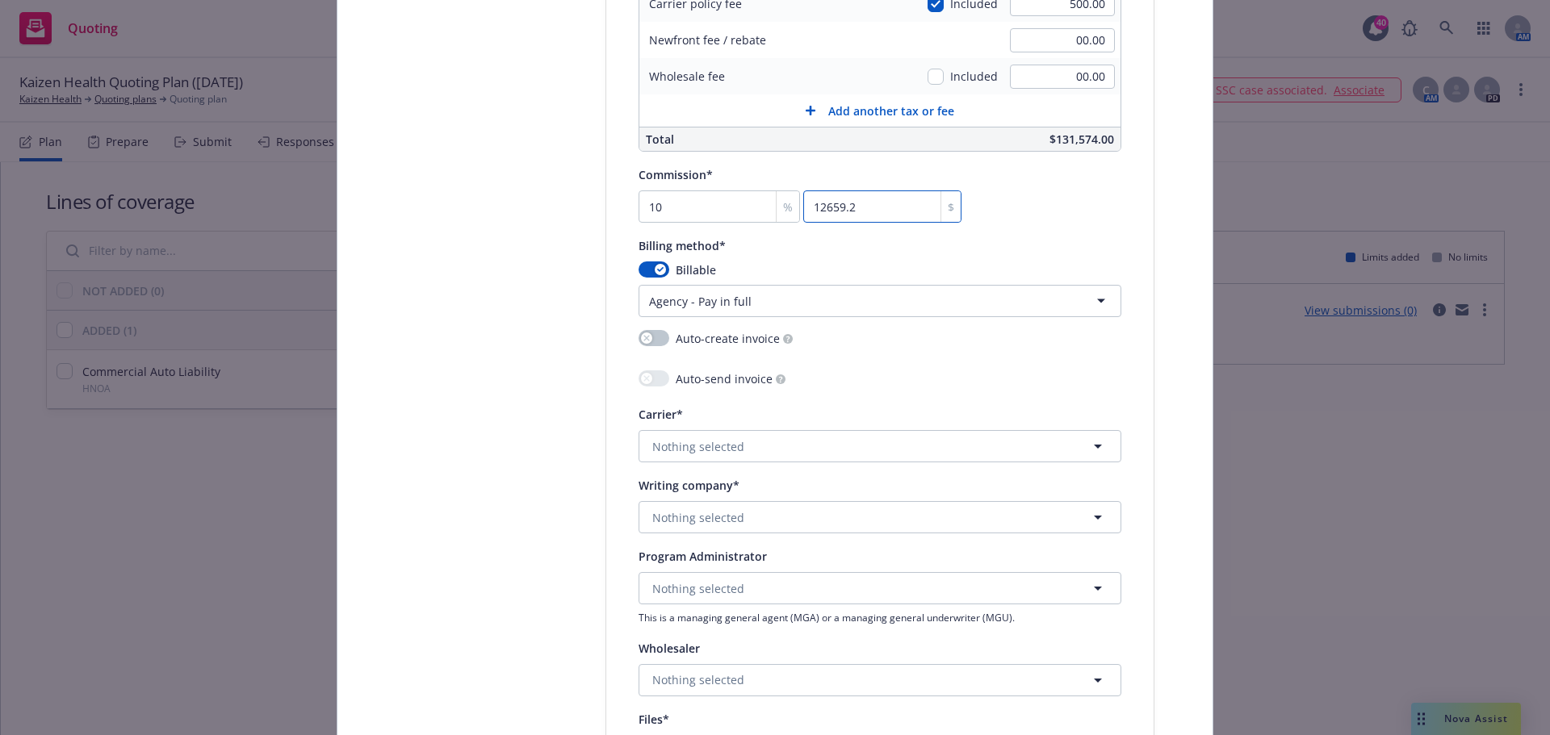
scroll to position [1453, 0]
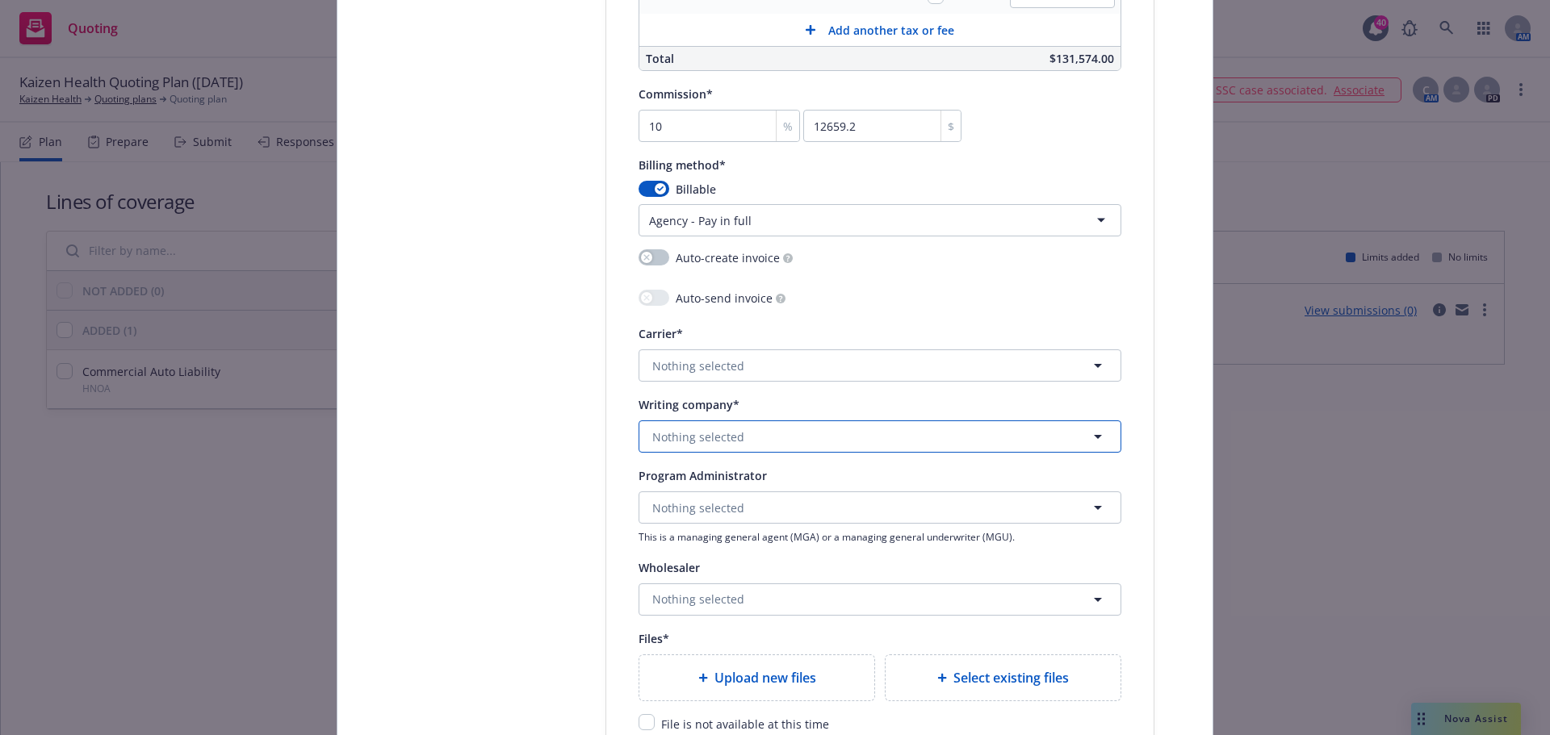
click at [707, 439] on span "Nothing selected" at bounding box center [698, 437] width 92 height 17
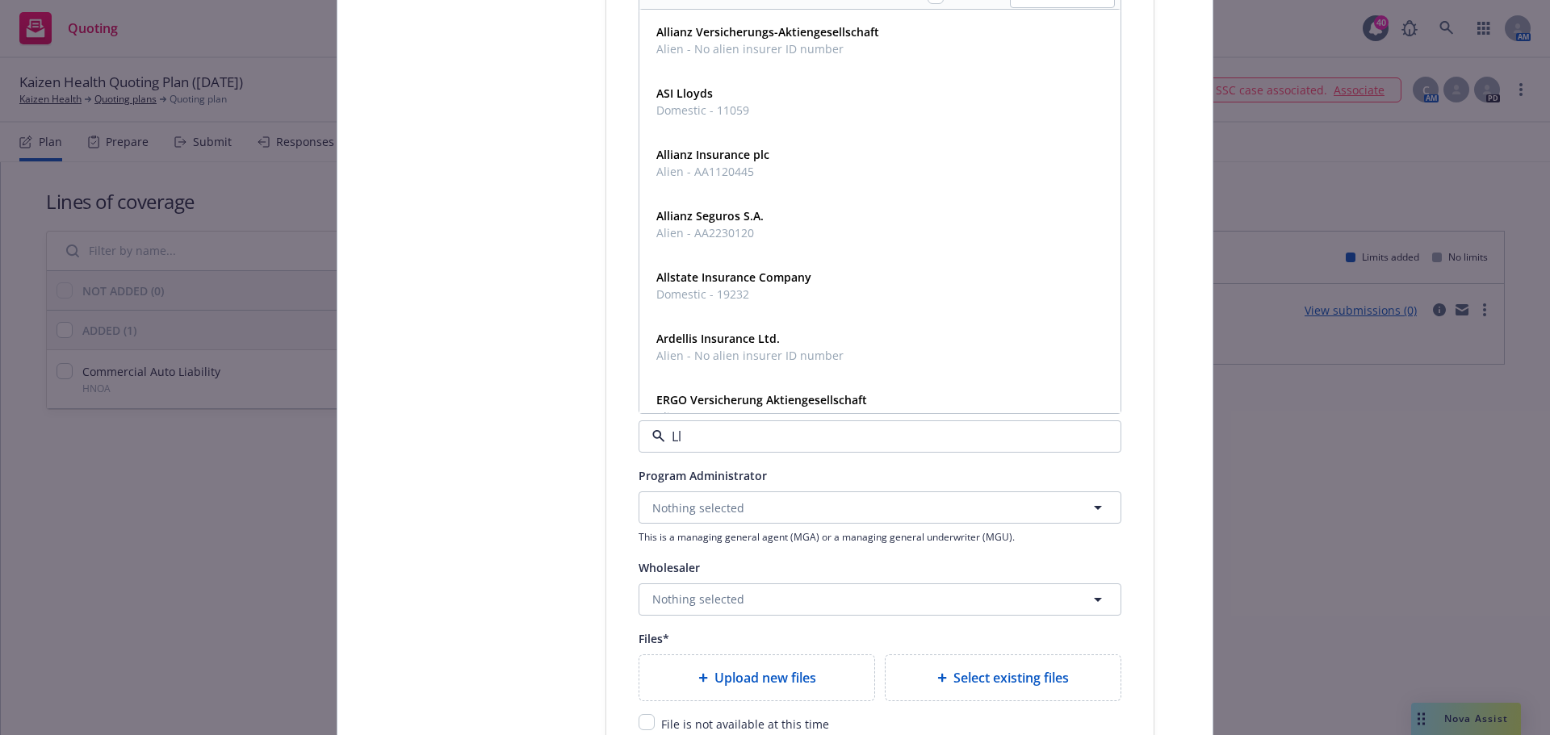
type input "Llo"
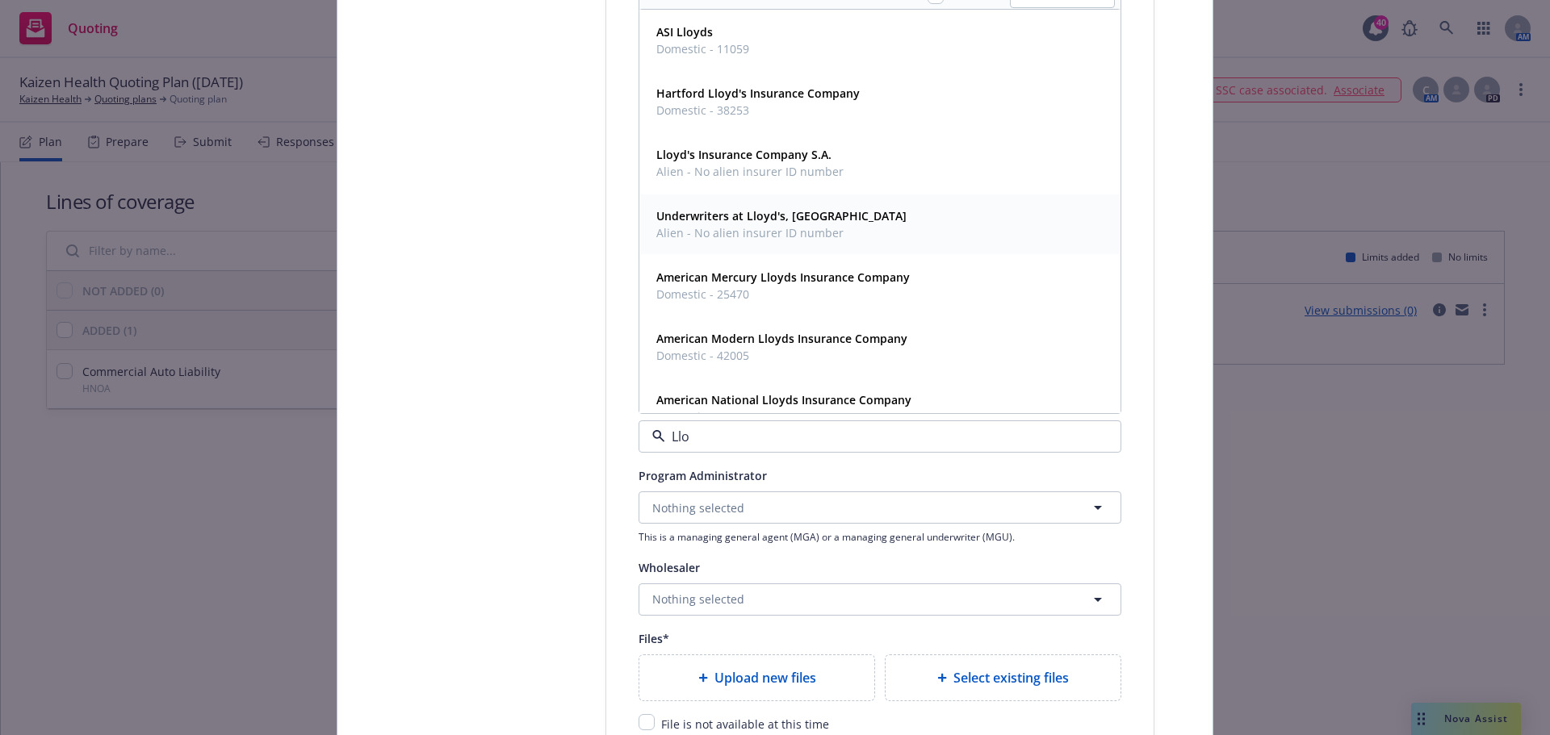
click at [783, 240] on span "Alien - No alien insurer ID number" at bounding box center [781, 232] width 250 height 17
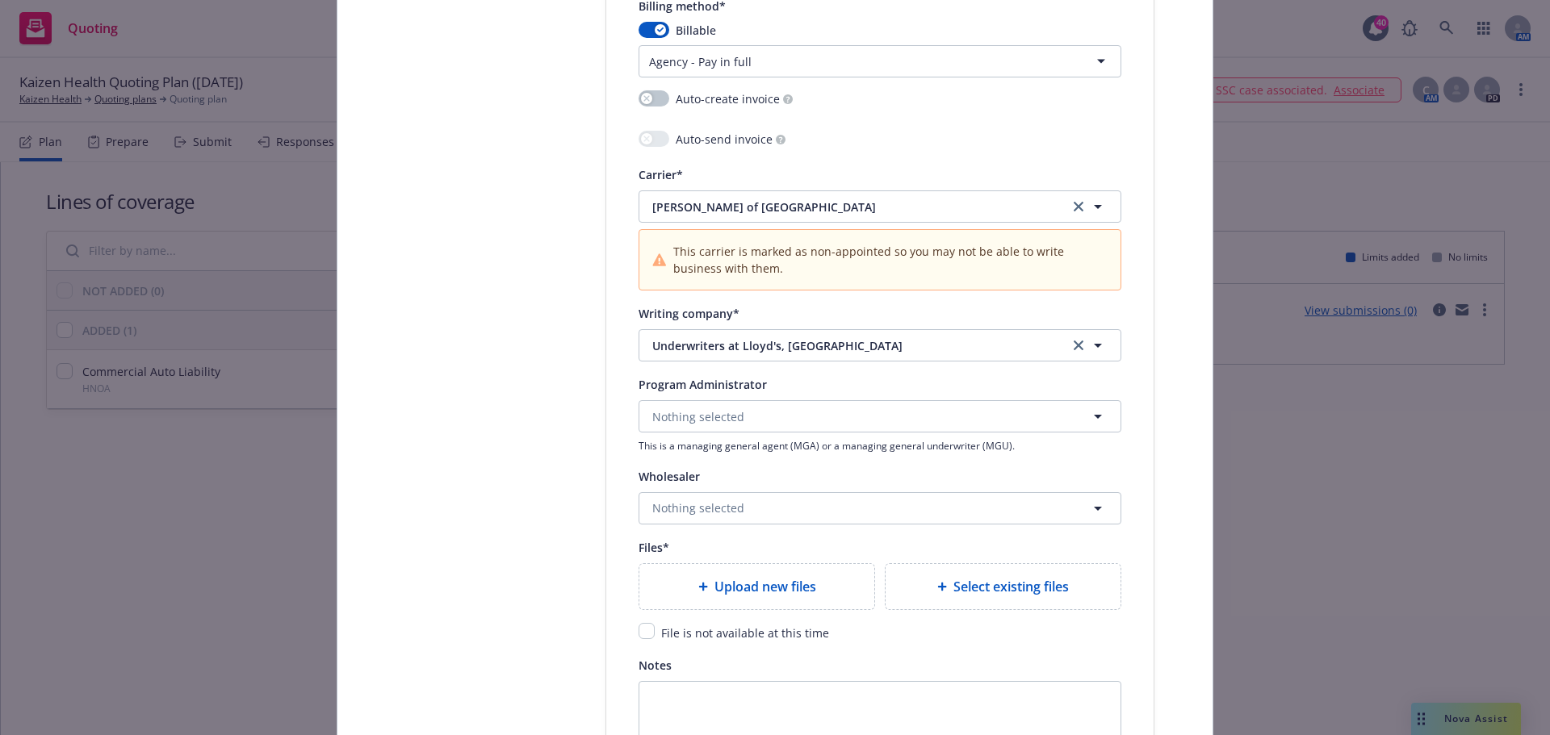
scroll to position [1614, 0]
click at [713, 509] on span "Nothing selected" at bounding box center [698, 505] width 92 height 17
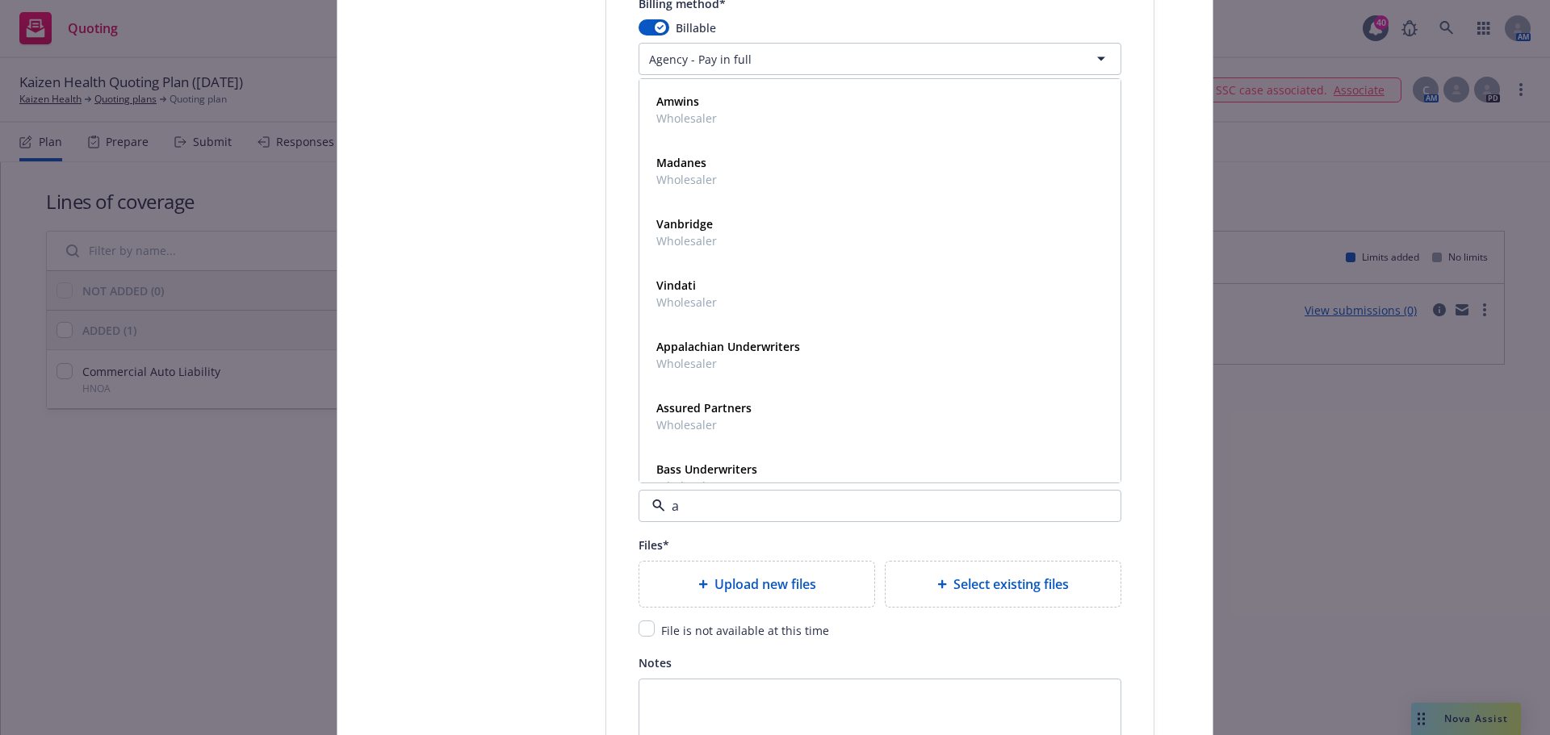
type input "am"
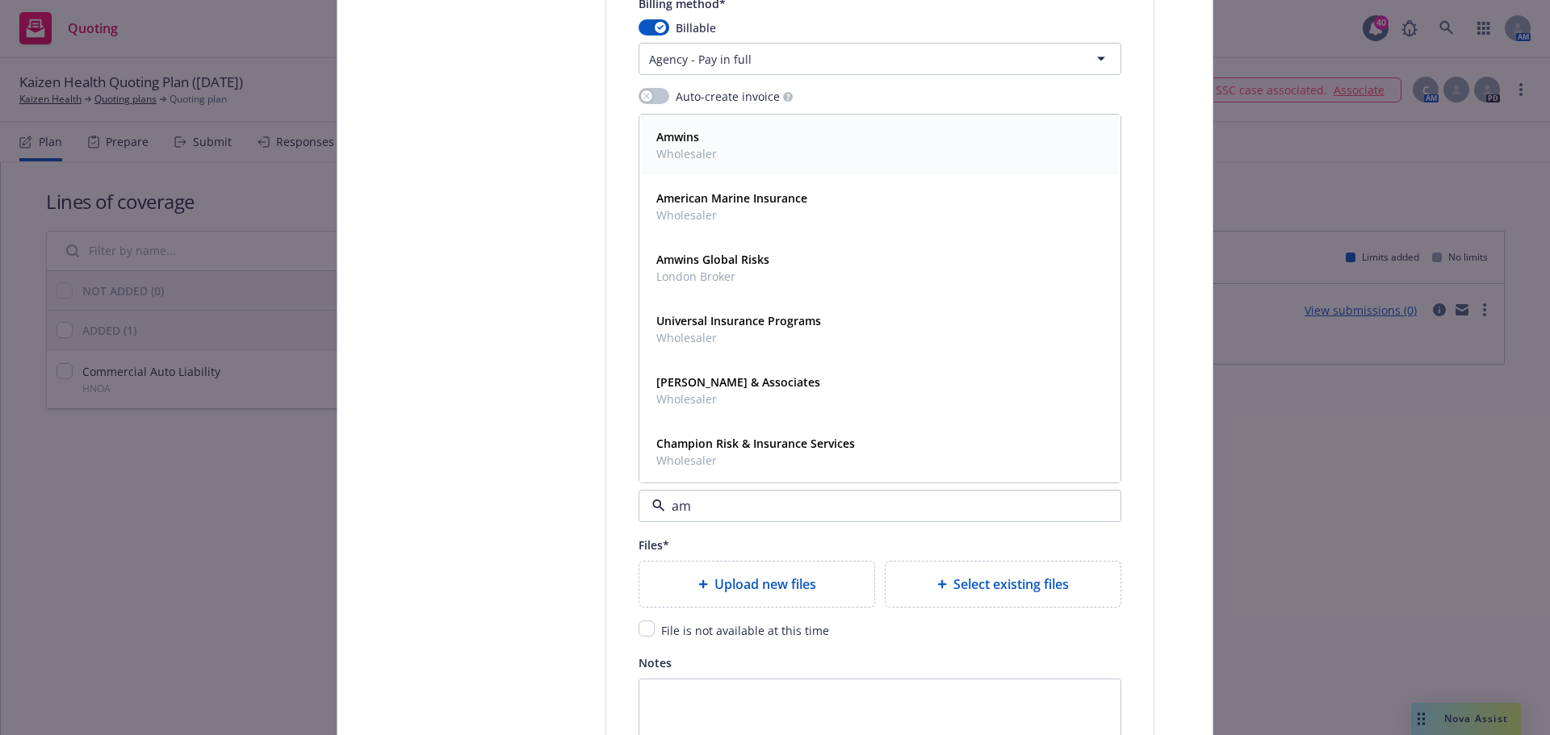
click at [726, 140] on div "Amwins Wholesaler" at bounding box center [880, 145] width 460 height 40
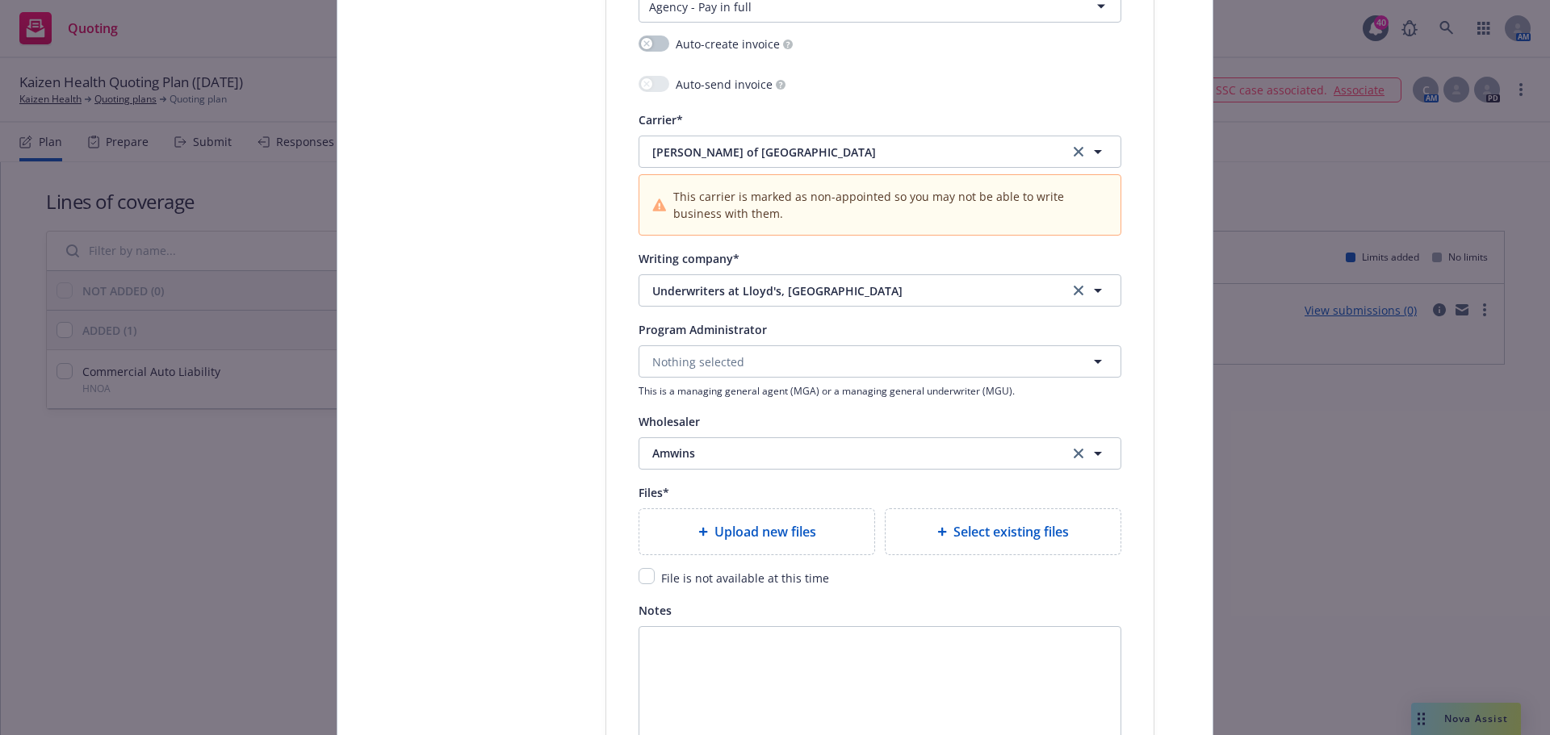
scroll to position [1695, 0]
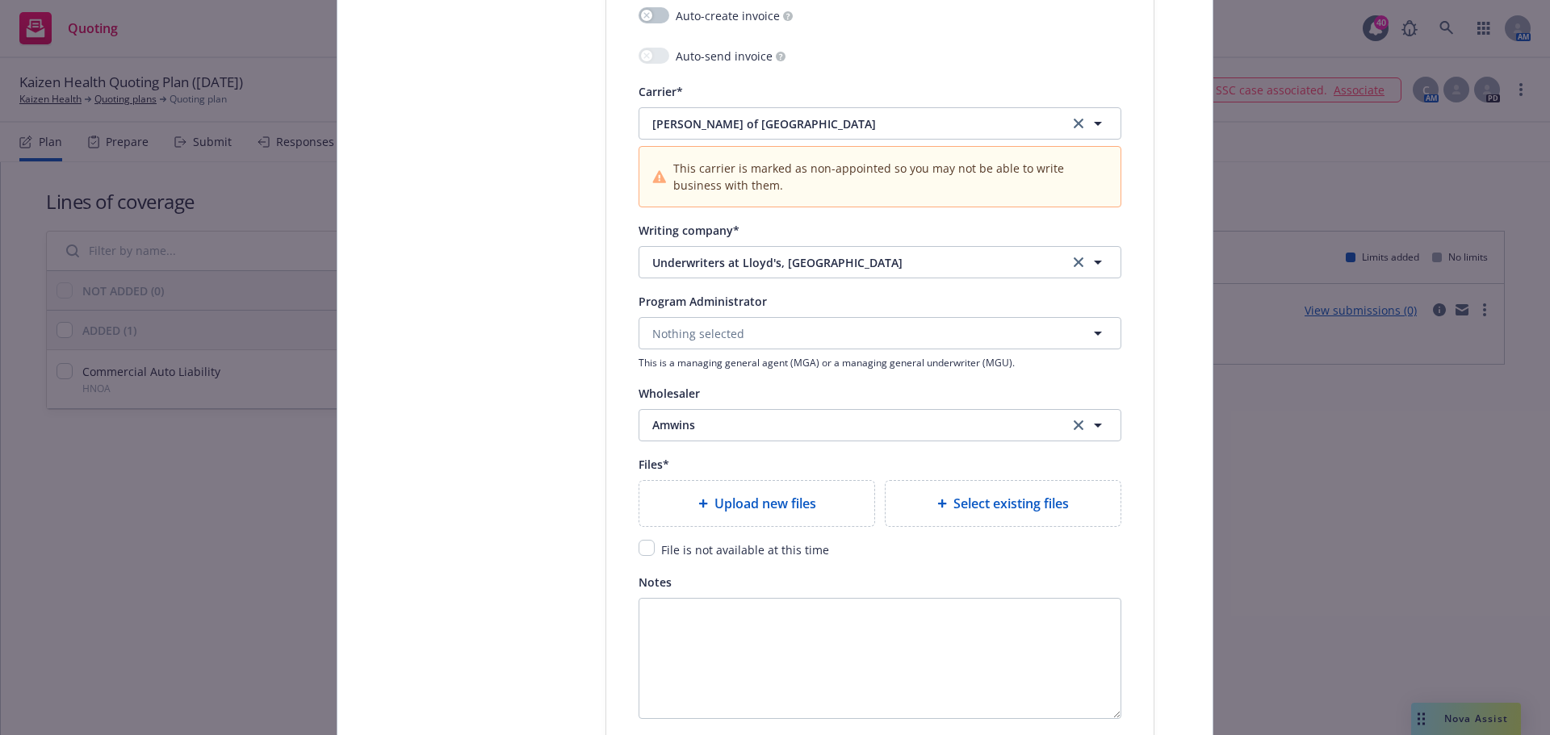
click at [767, 514] on div "Upload new files" at bounding box center [756, 503] width 235 height 45
type textarea "x"
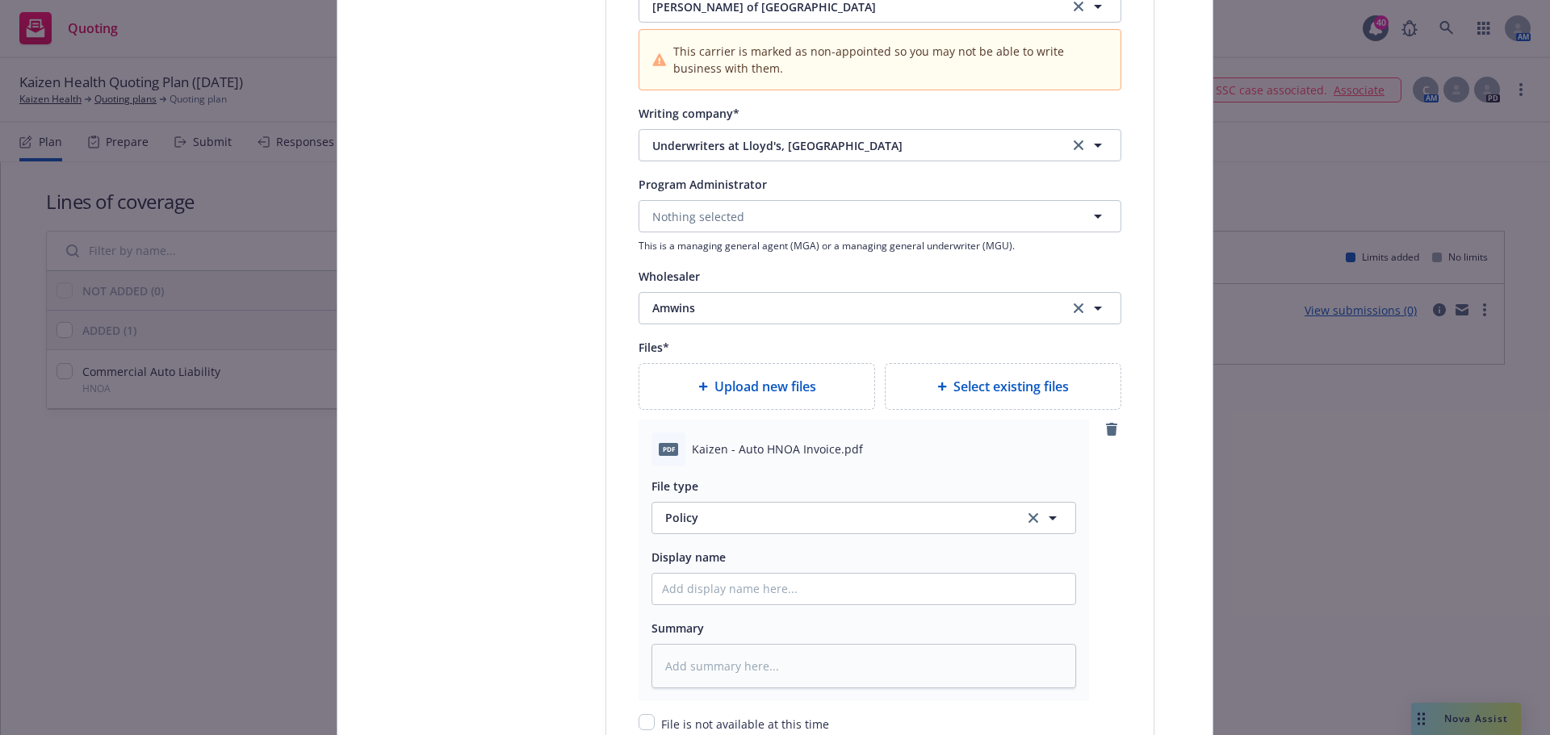
scroll to position [1937, 0]
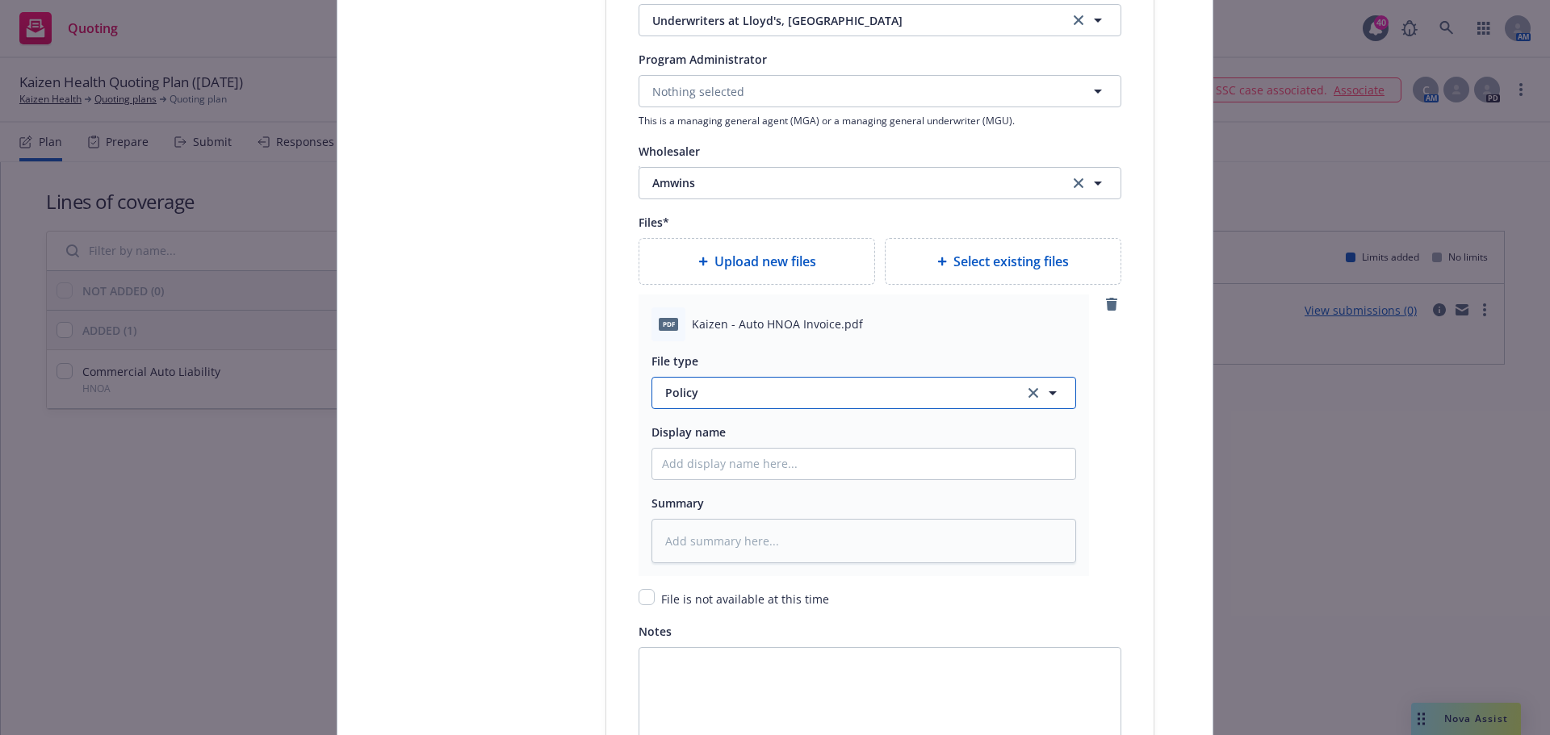
click at [734, 397] on span "Policy" at bounding box center [835, 392] width 340 height 17
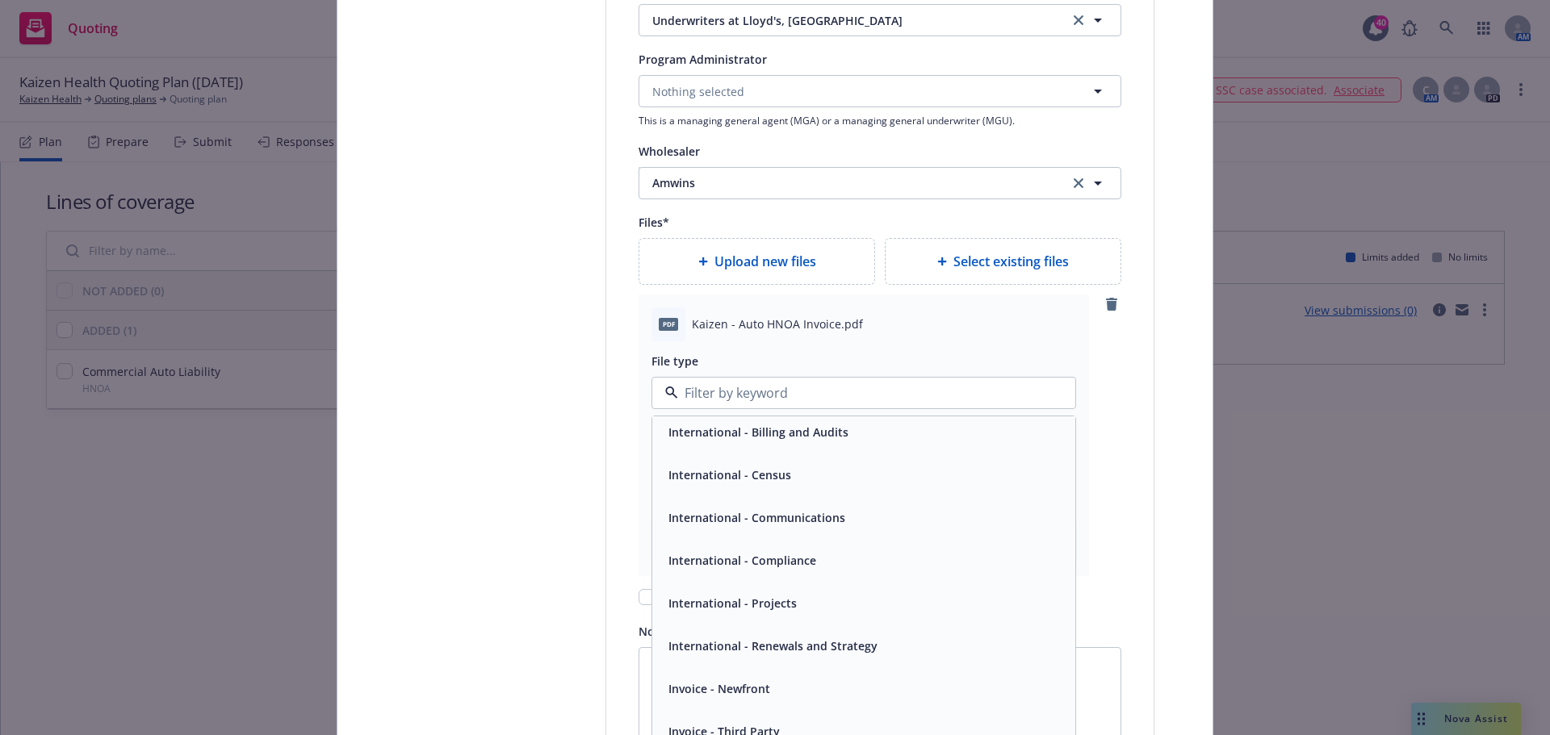
scroll to position [3551, 0]
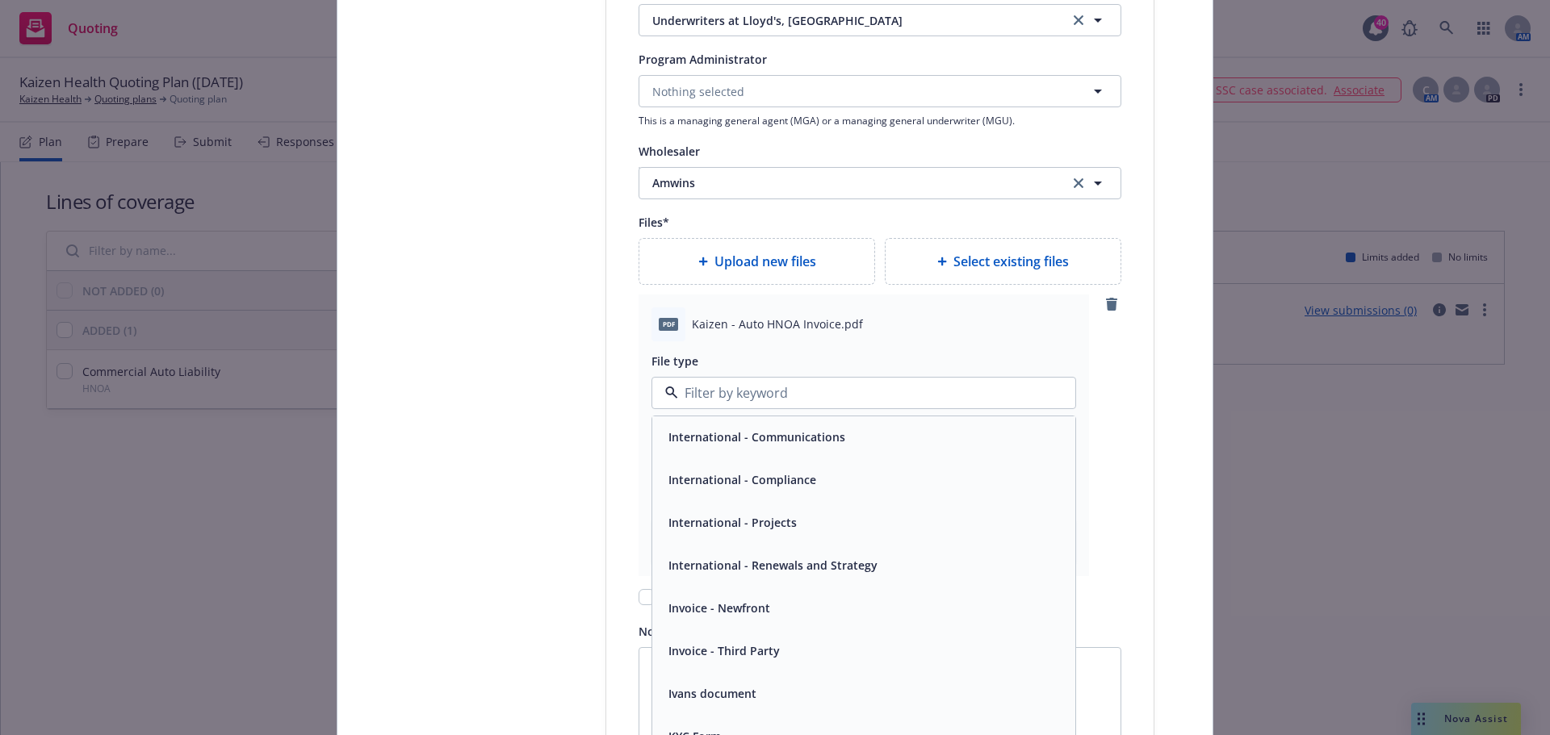
click at [745, 651] on span "Invoice - Third Party" at bounding box center [723, 650] width 111 height 17
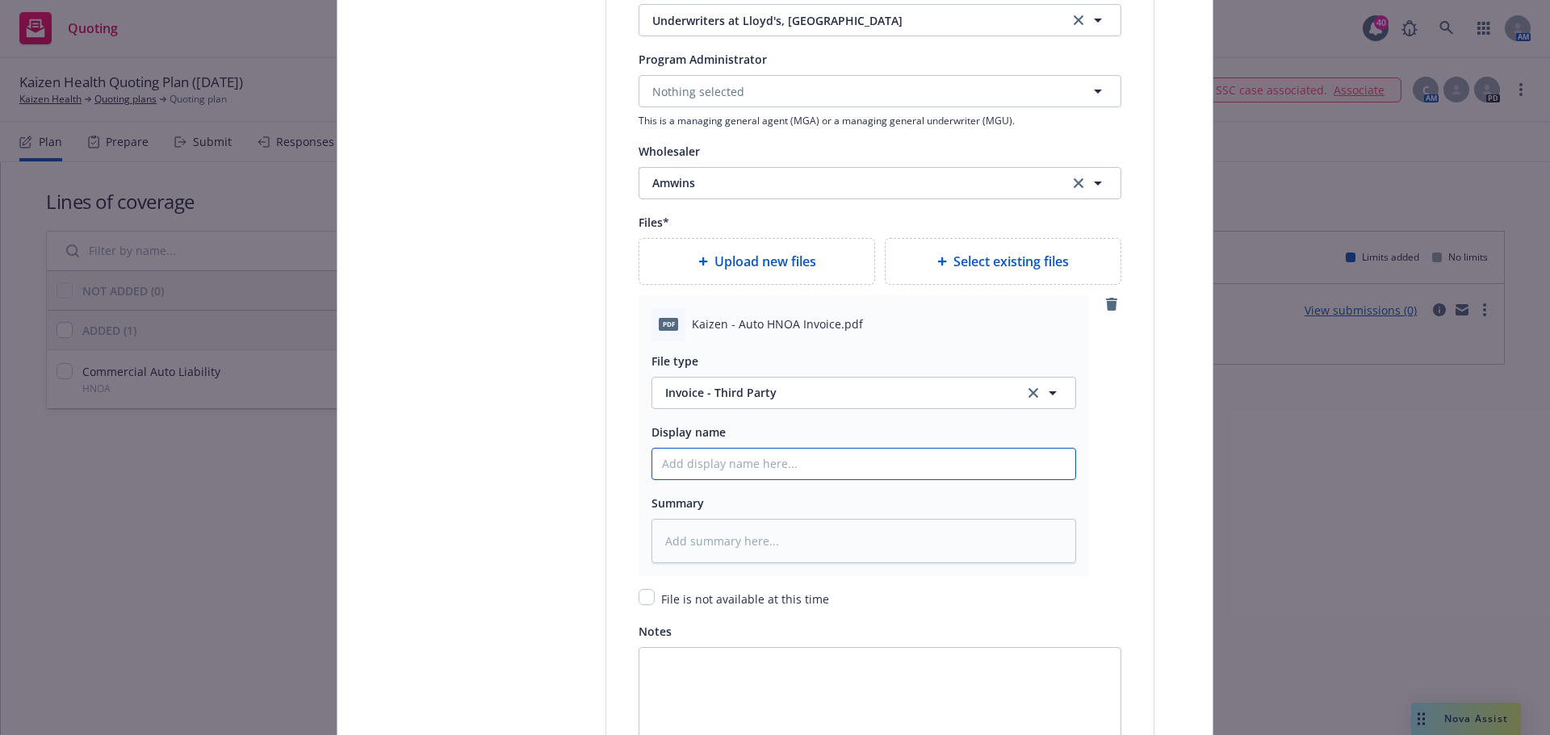
click at [734, 467] on input "Policy display name" at bounding box center [863, 464] width 423 height 31
type textarea "x"
type input "C"
type textarea "x"
type input "Ca"
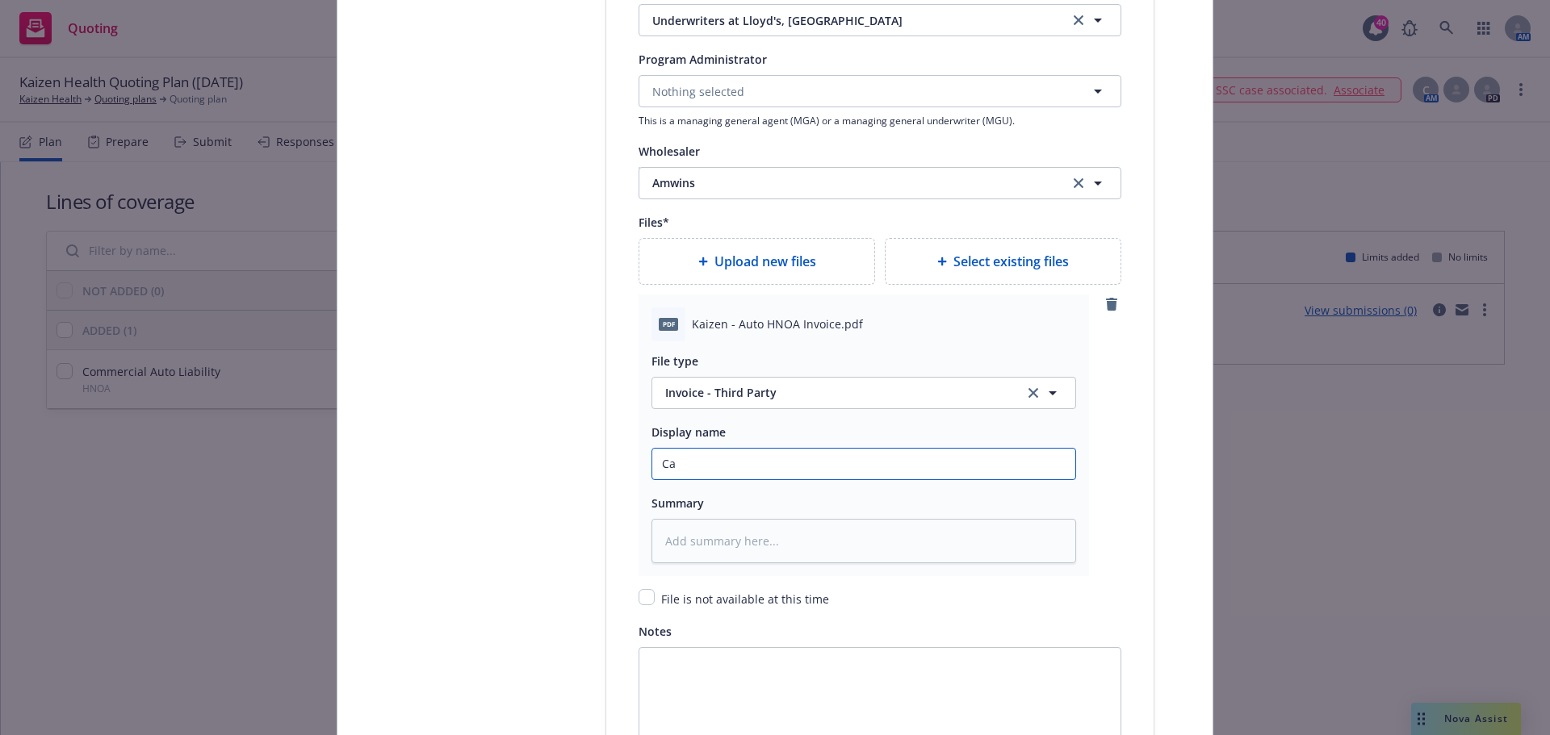
type textarea "x"
type input "Car"
type textarea "x"
type input "Carri"
type textarea "x"
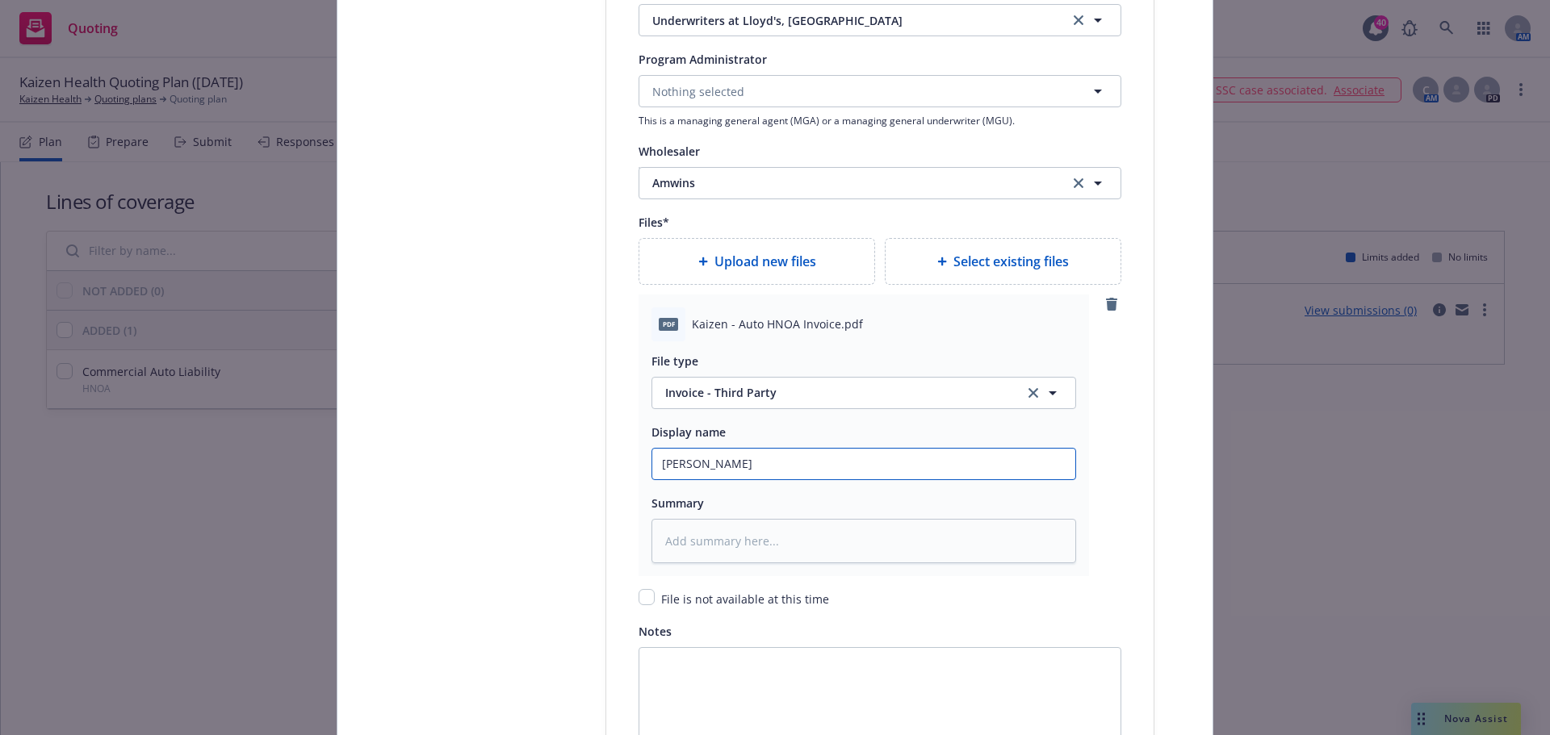
type input "Carrie"
type textarea "x"
type input "Carrier"
type textarea "x"
type input "Carrier"
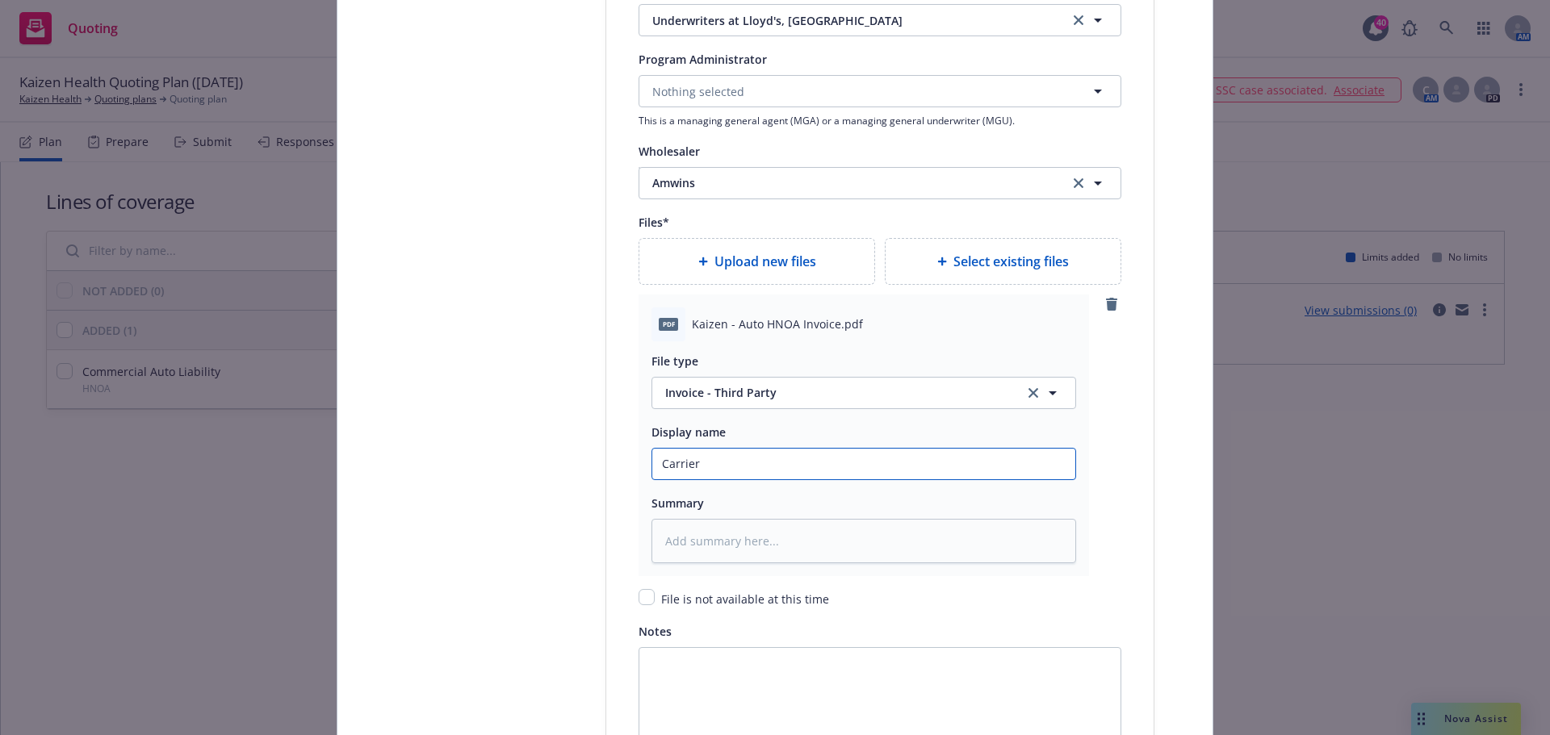
type textarea "x"
type input "Carrier I"
type textarea "x"
type input "Carrier In"
type textarea "x"
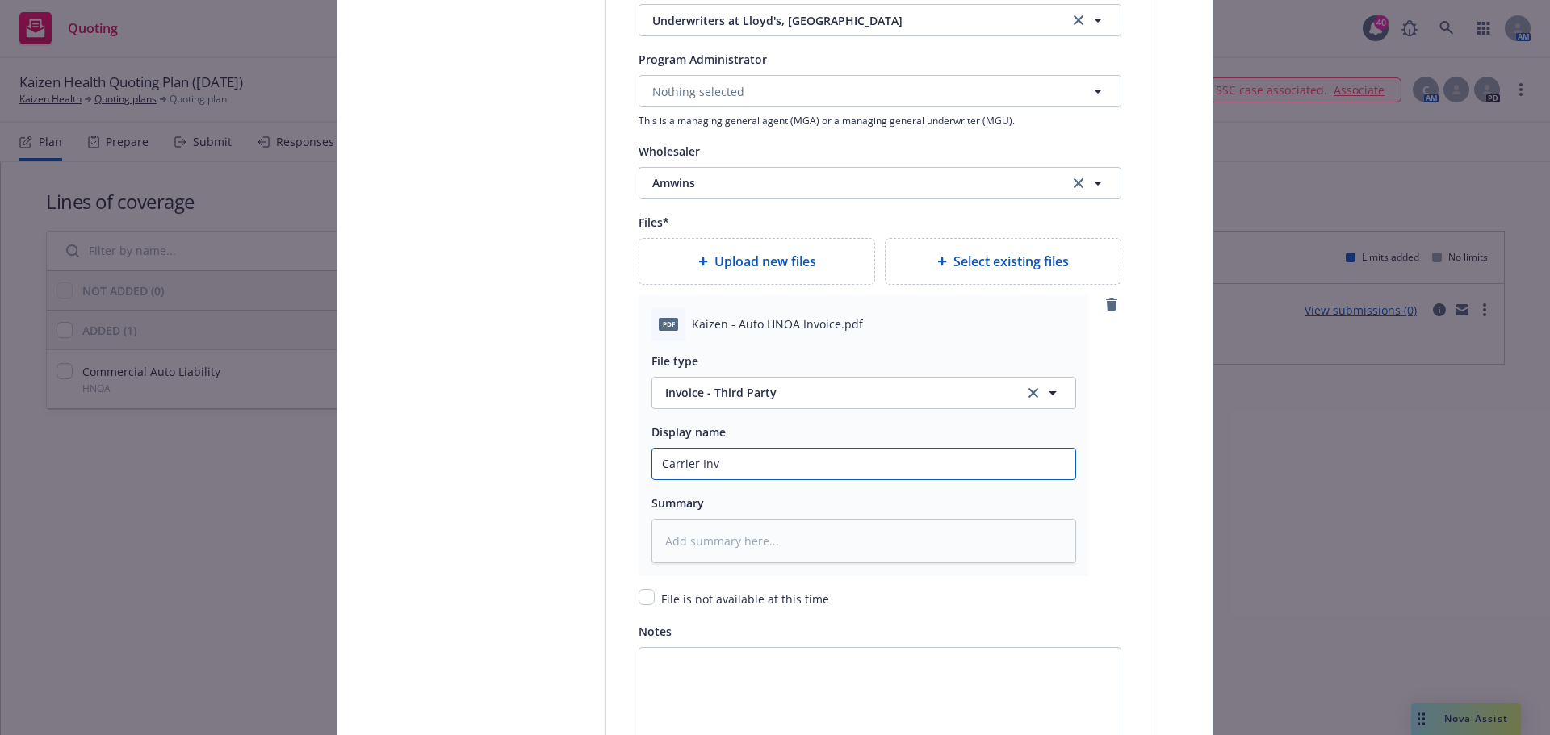
type input "Carrier Invo"
type textarea "x"
type input "Carrier Invoi"
type textarea "x"
type input "Carrier Invoic"
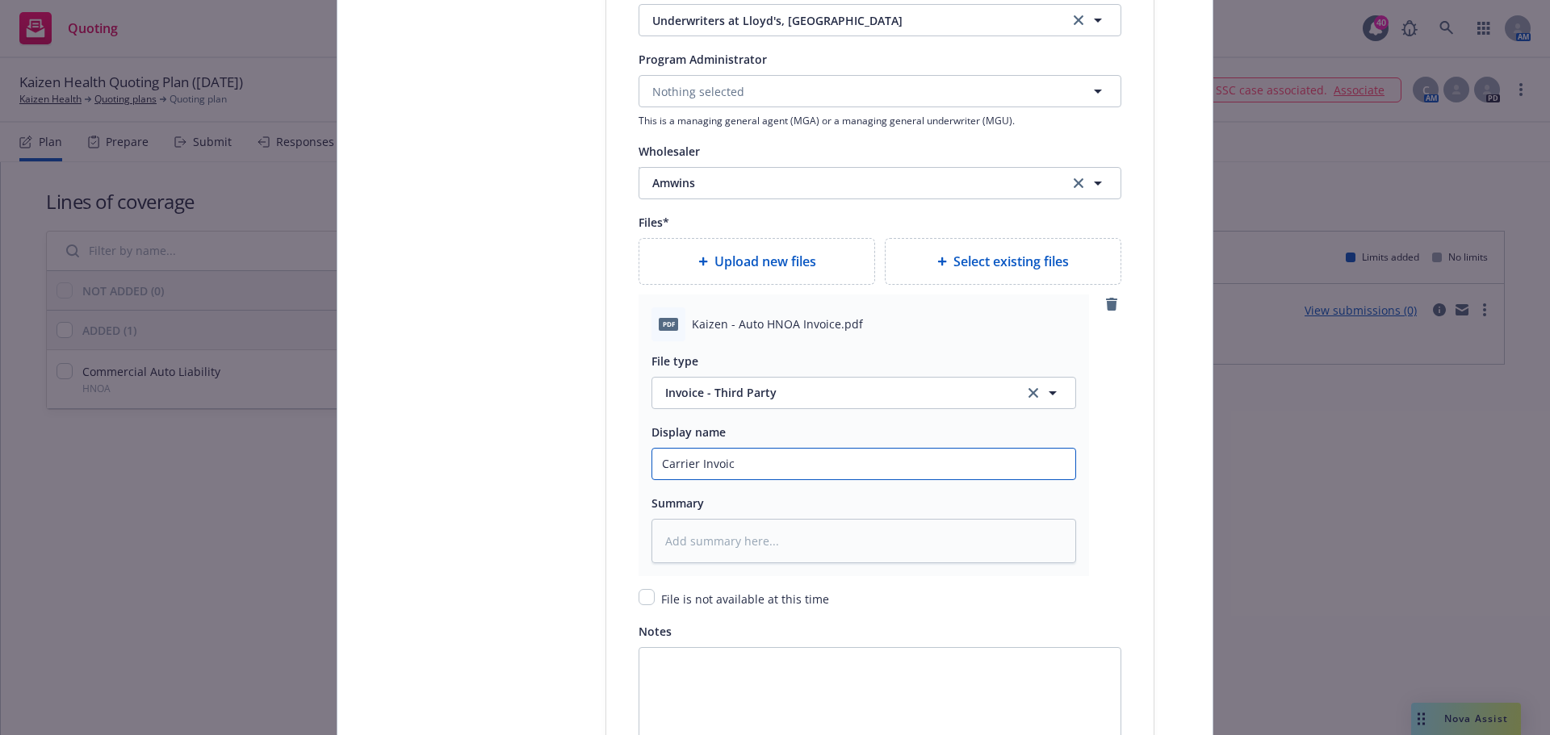
type textarea "x"
type input "Carrier Invoice"
type textarea "x"
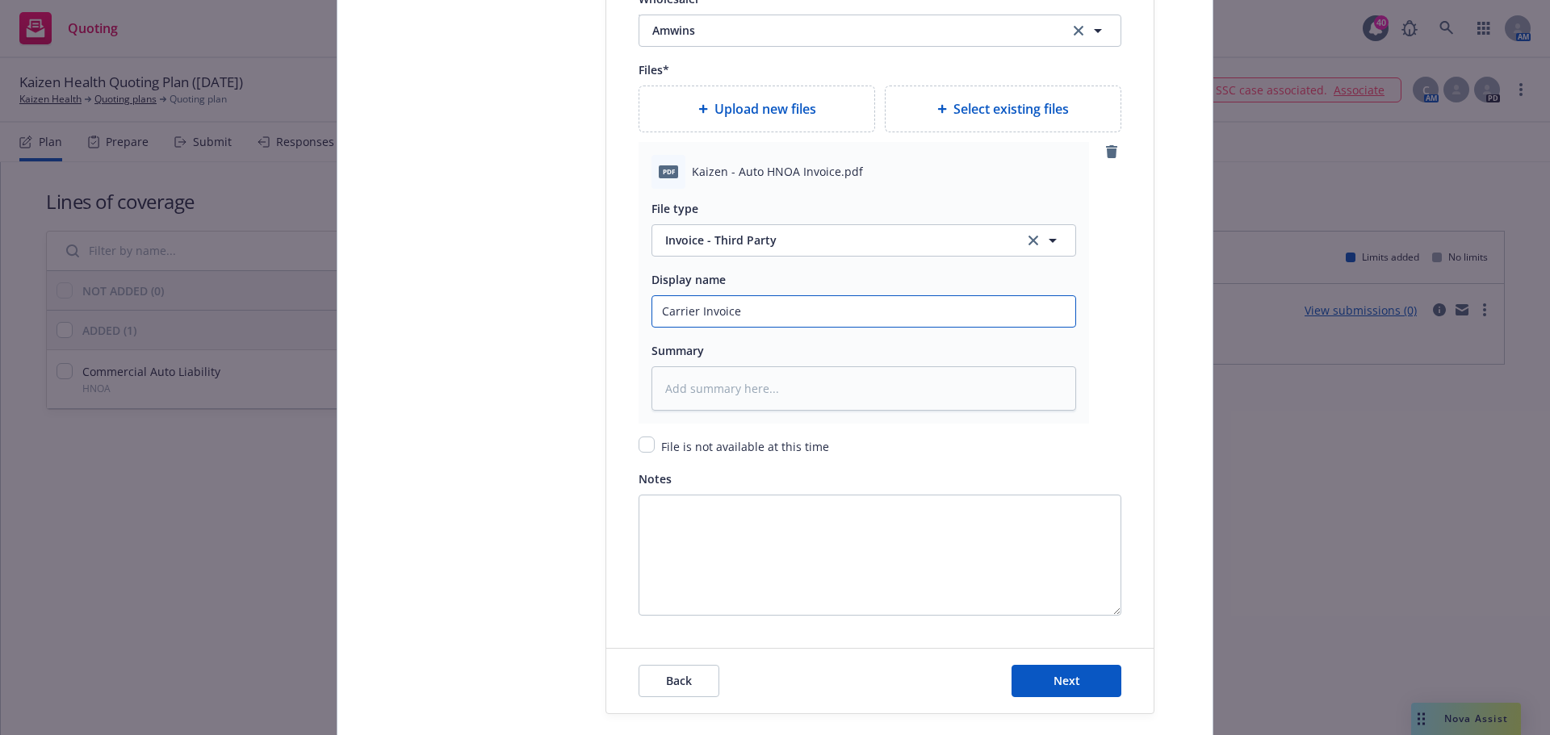
scroll to position [2179, 0]
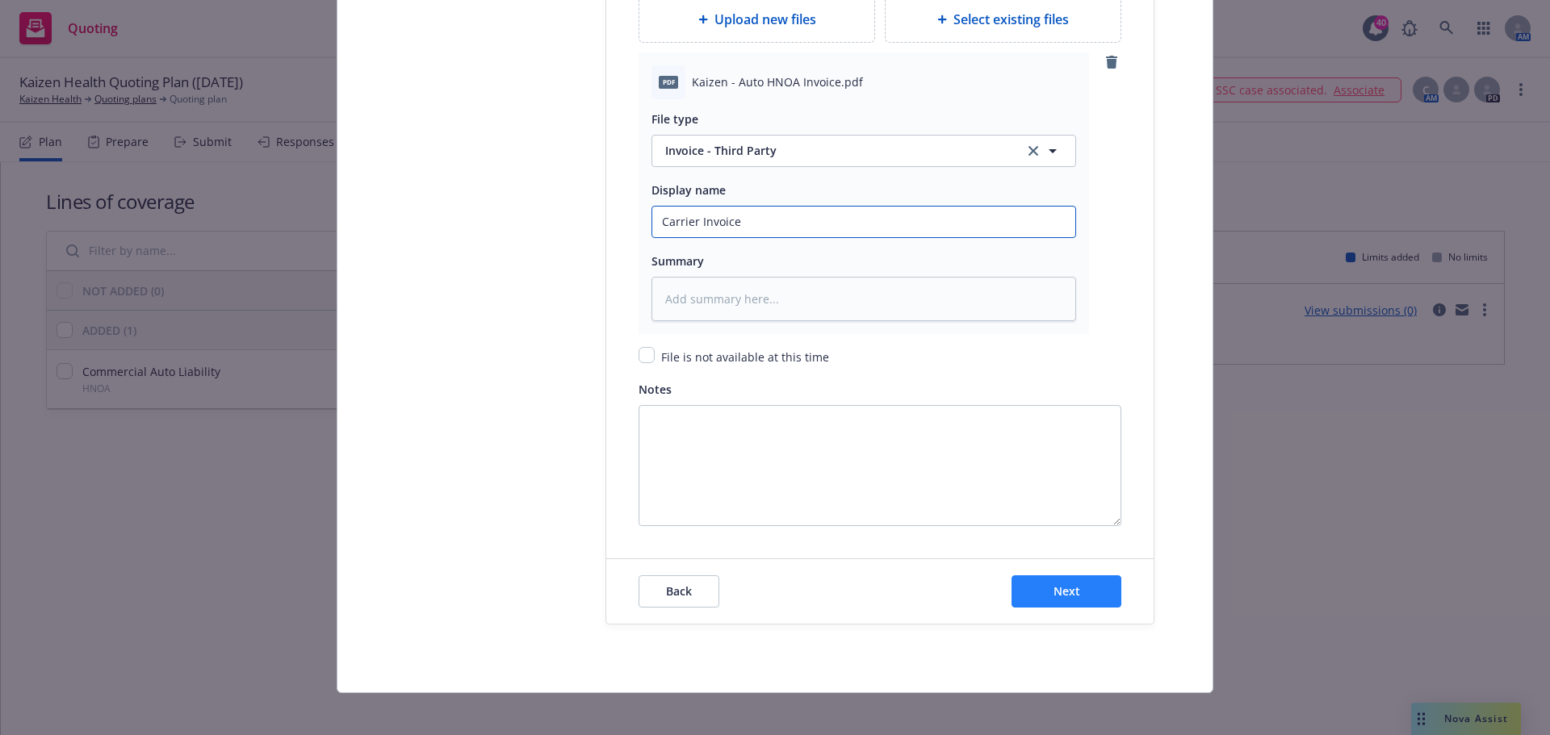
type input "Carrier Invoice"
click at [1067, 593] on span "Next" at bounding box center [1066, 591] width 27 height 15
type textarea "x"
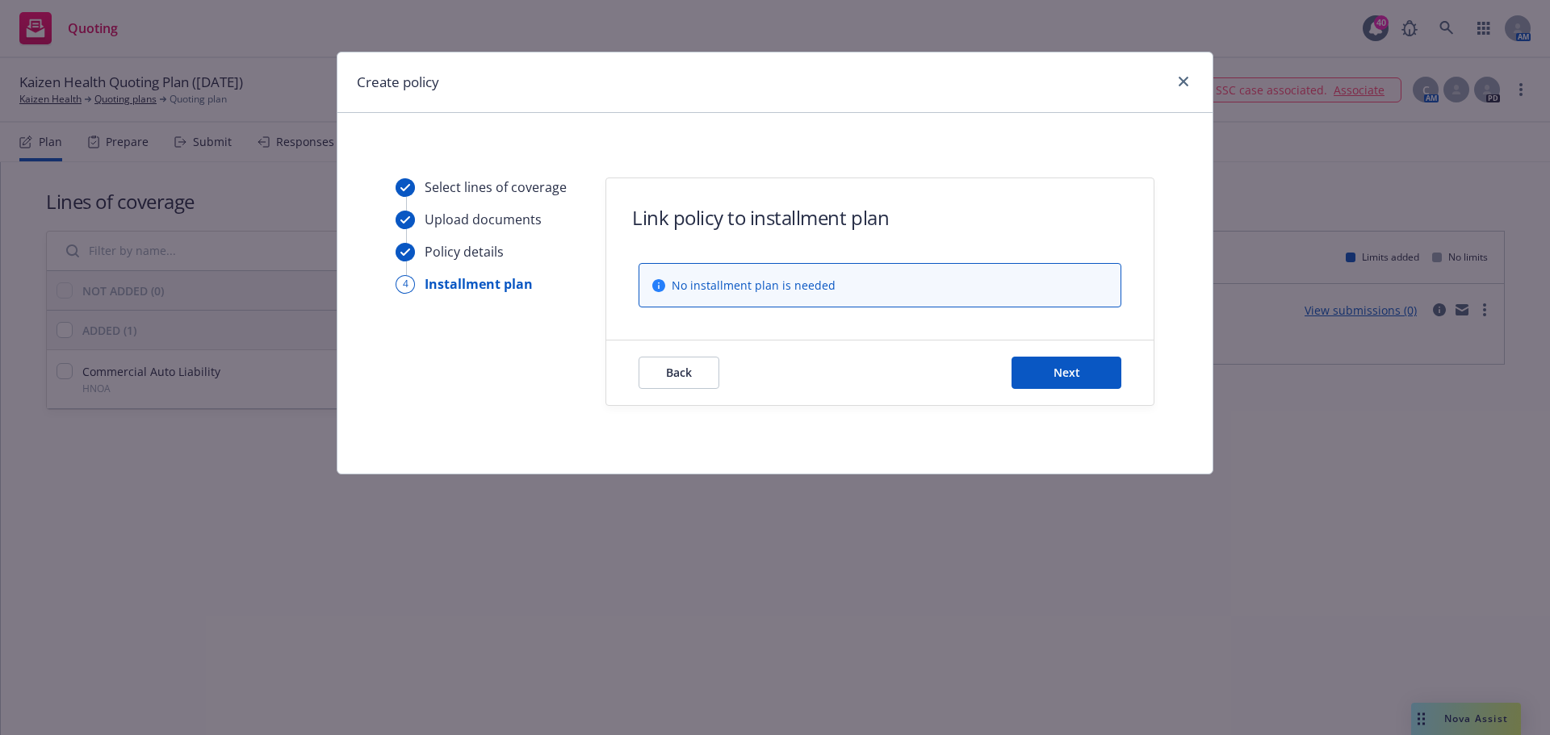
scroll to position [0, 0]
click at [1078, 362] on button "Next" at bounding box center [1066, 373] width 110 height 32
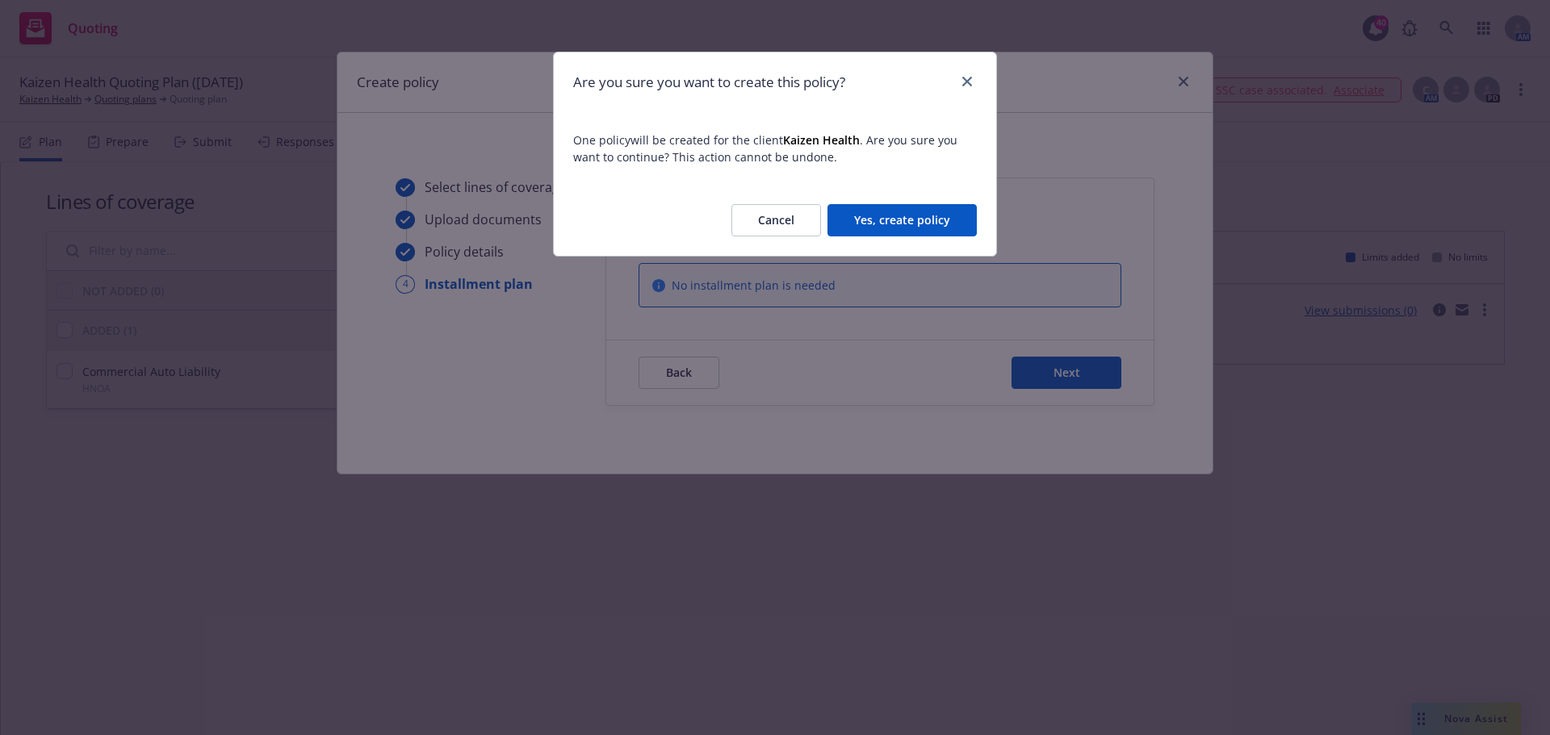
click at [908, 231] on button "Yes, create policy" at bounding box center [901, 220] width 149 height 32
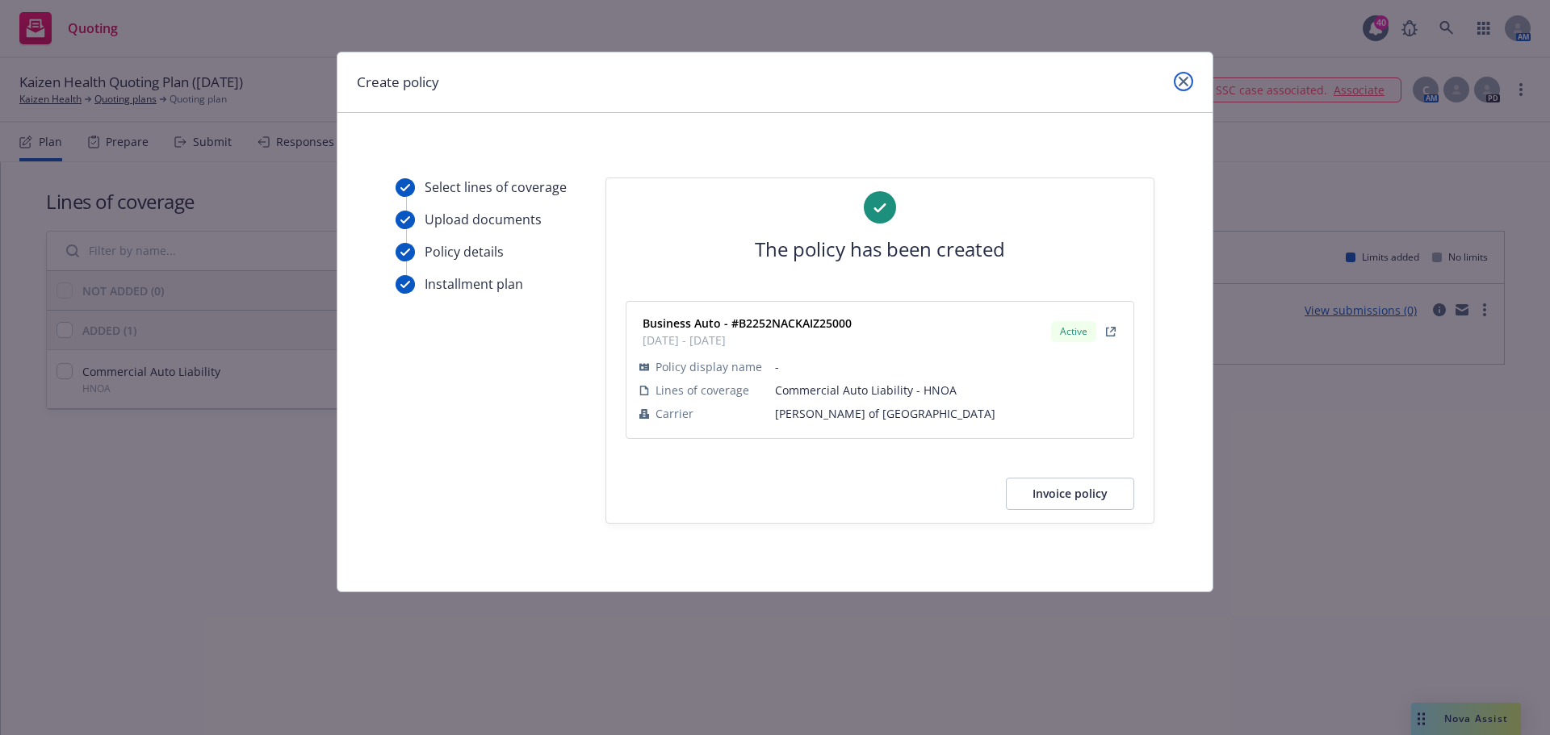
click at [1184, 83] on icon "close" at bounding box center [1183, 82] width 10 height 10
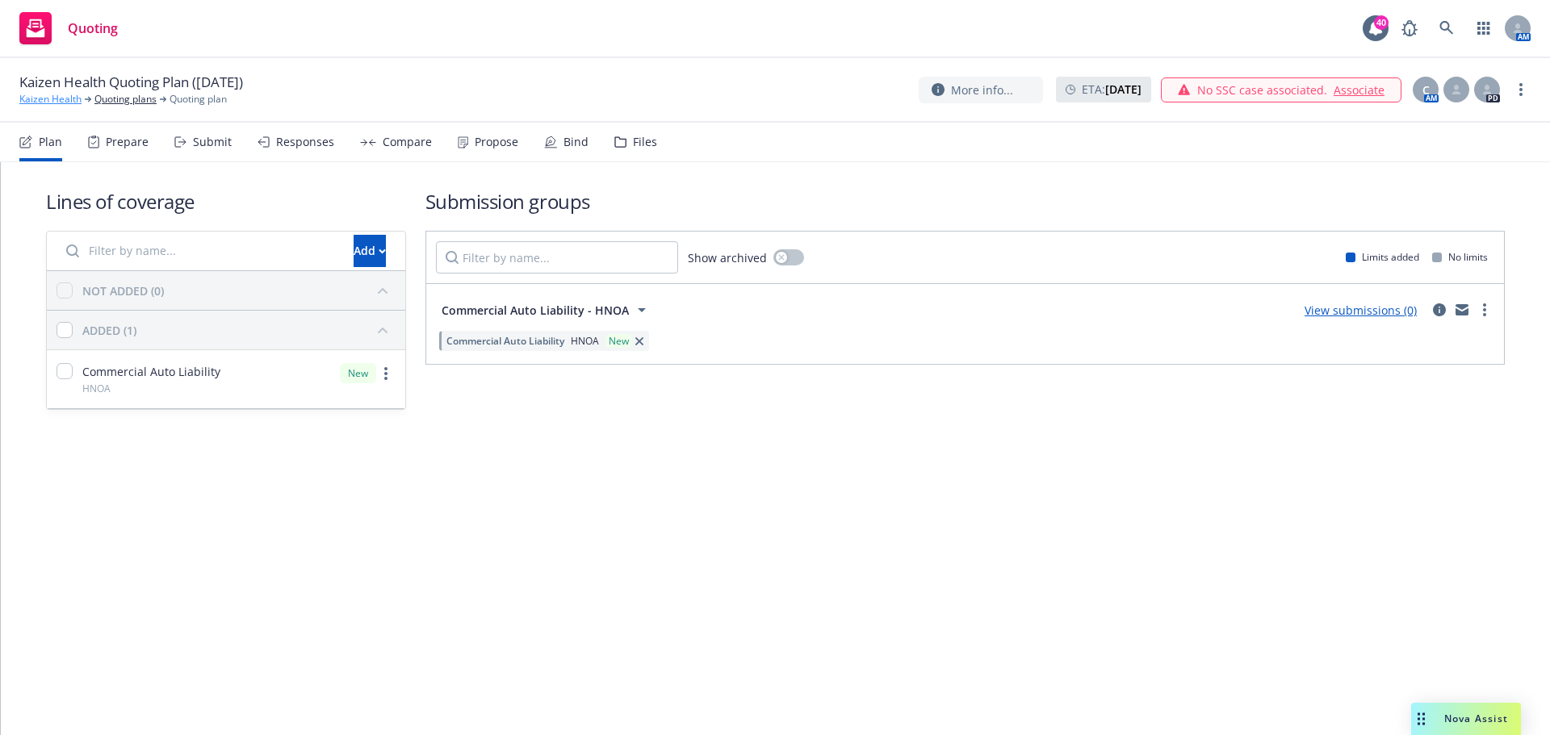
click at [43, 98] on link "Kaizen Health" at bounding box center [50, 99] width 62 height 15
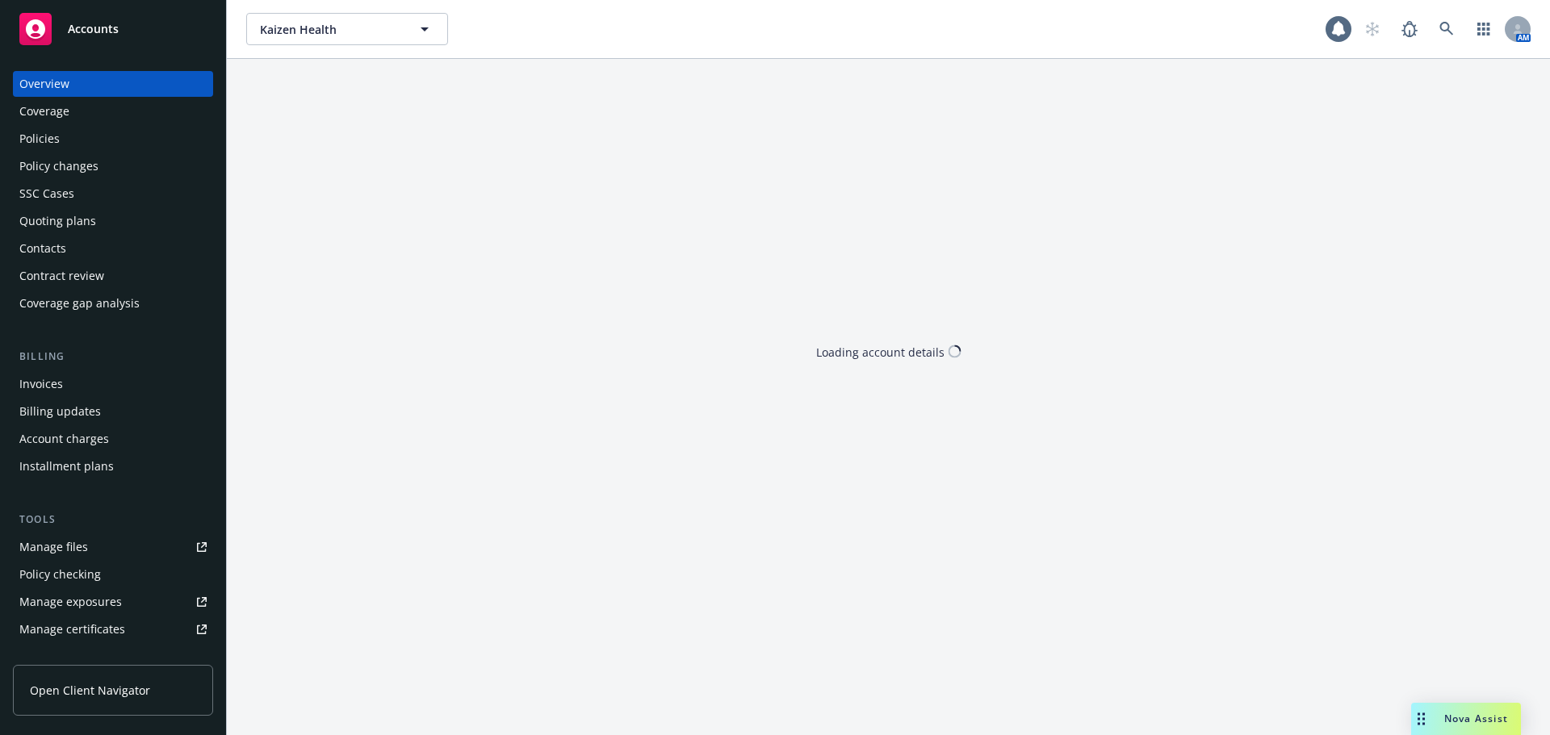
click at [67, 143] on div "Policies" at bounding box center [112, 139] width 187 height 26
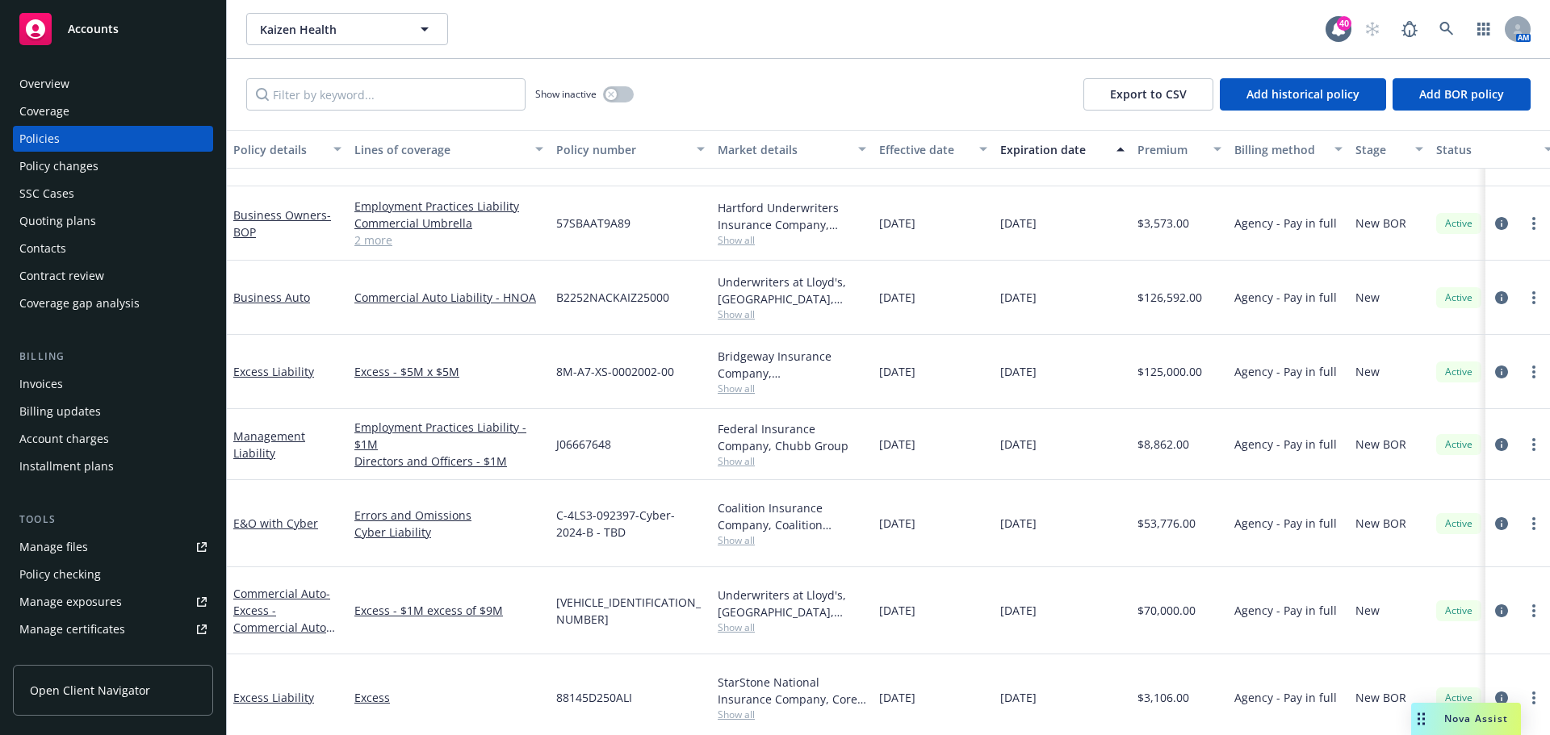
scroll to position [138, 0]
